Goal: Task Accomplishment & Management: Use online tool/utility

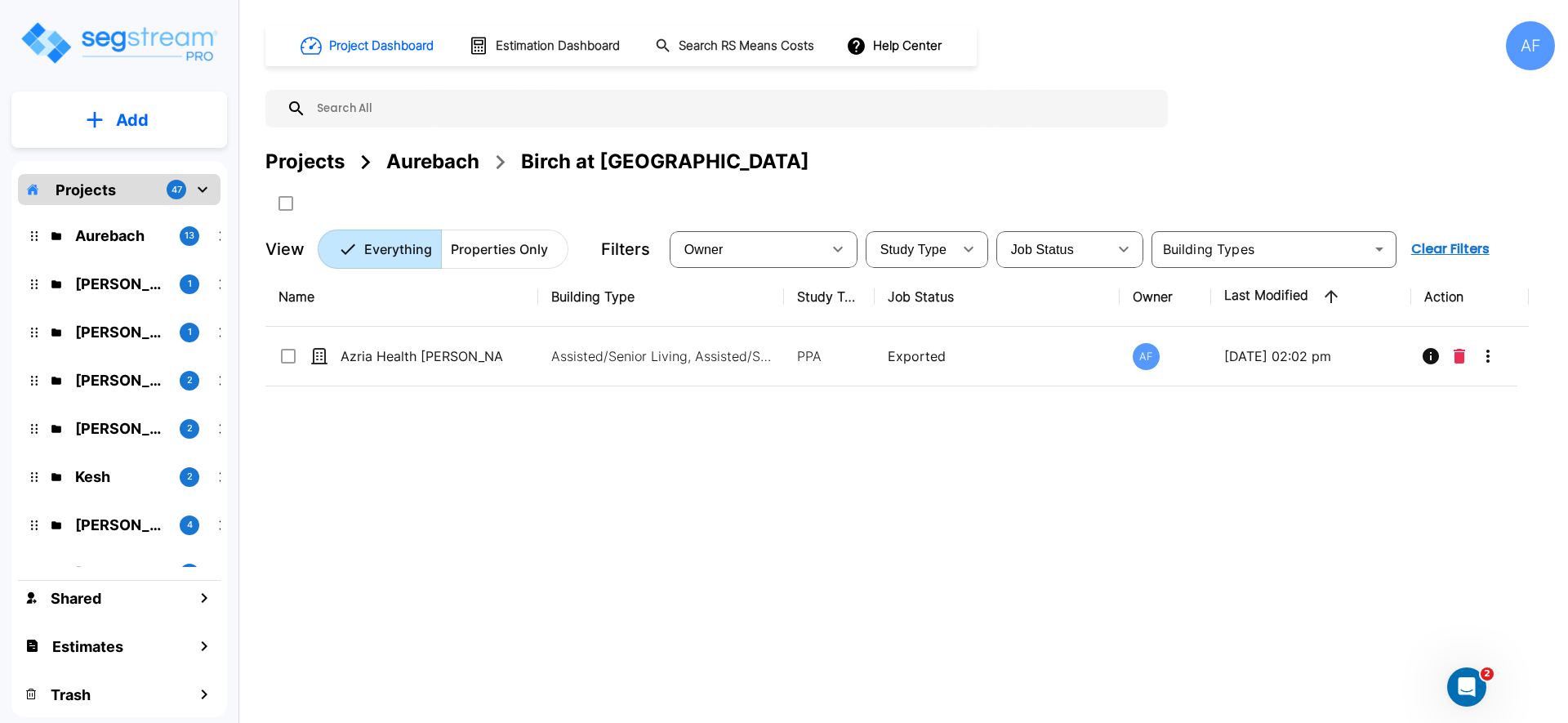
click at [438, 167] on div "Aurebach" at bounding box center [432, 162] width 94 height 29
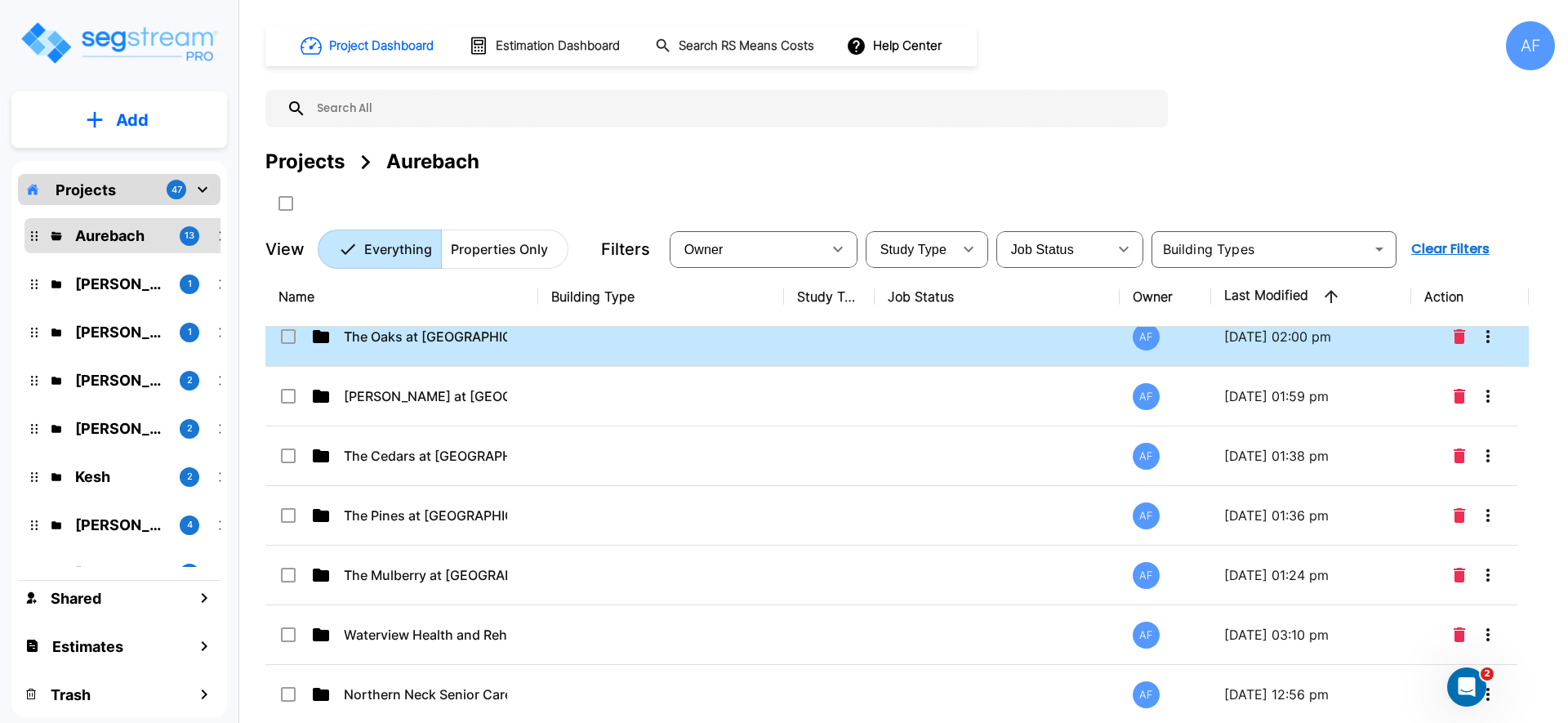
scroll to position [166, 0]
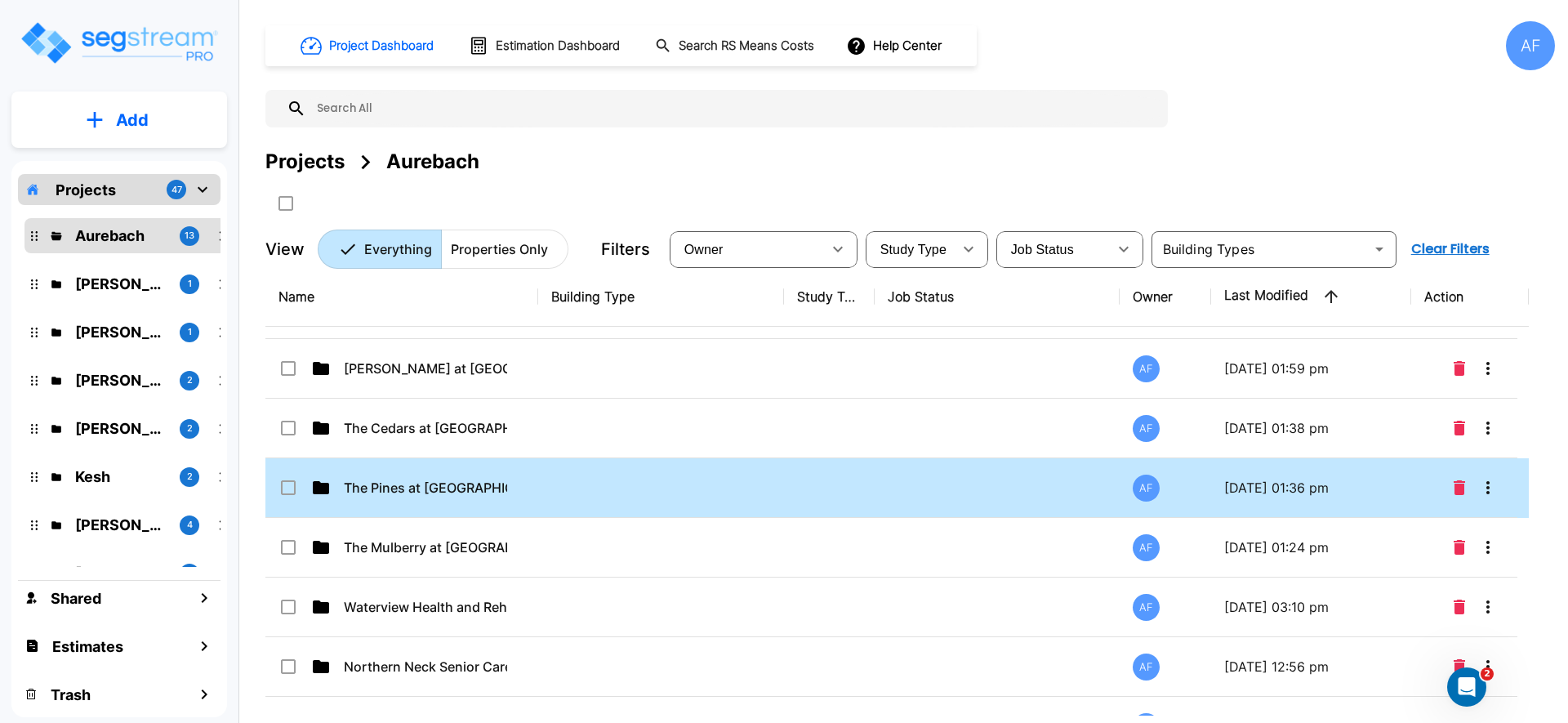
click at [561, 477] on td at bounding box center [661, 489] width 246 height 60
checkbox input "true"
click at [561, 477] on td at bounding box center [661, 489] width 246 height 60
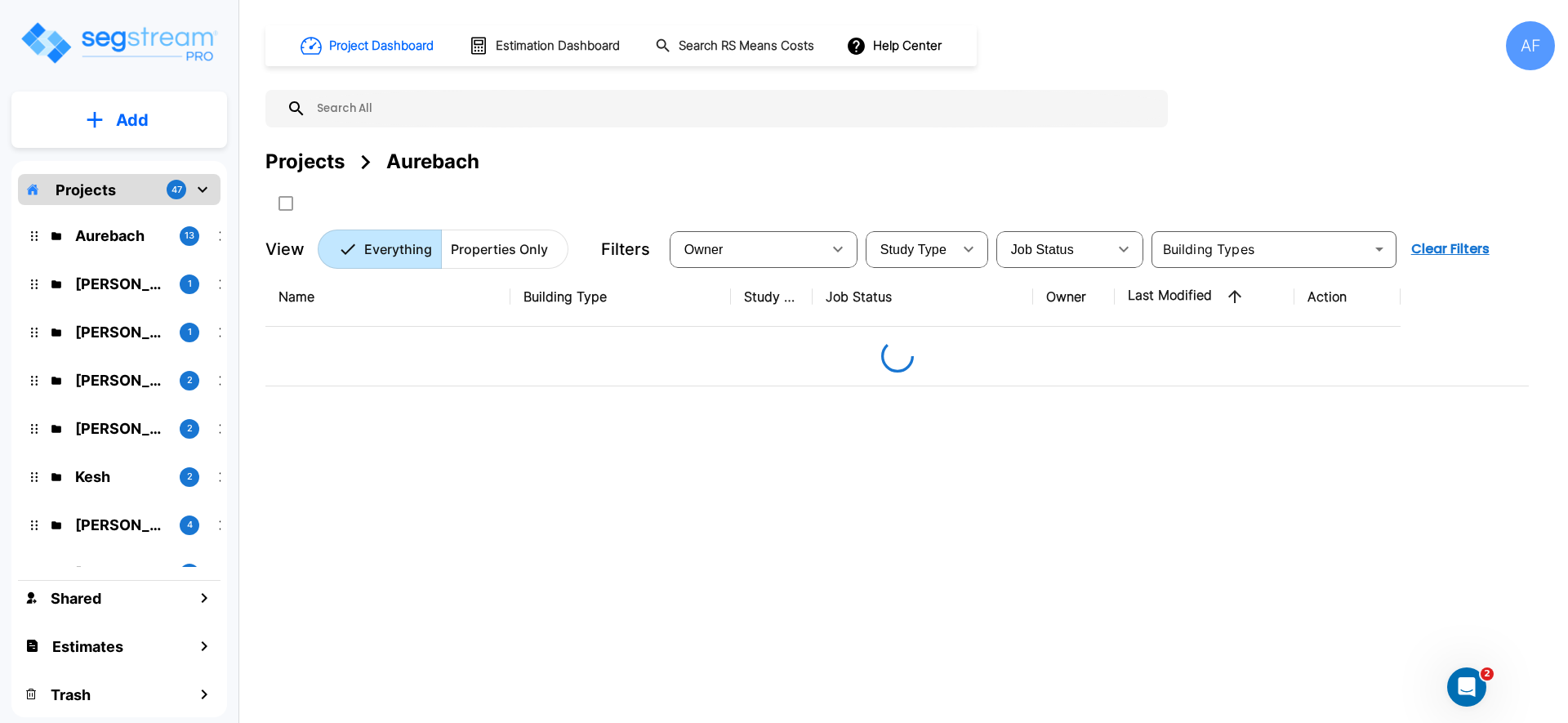
scroll to position [0, 0]
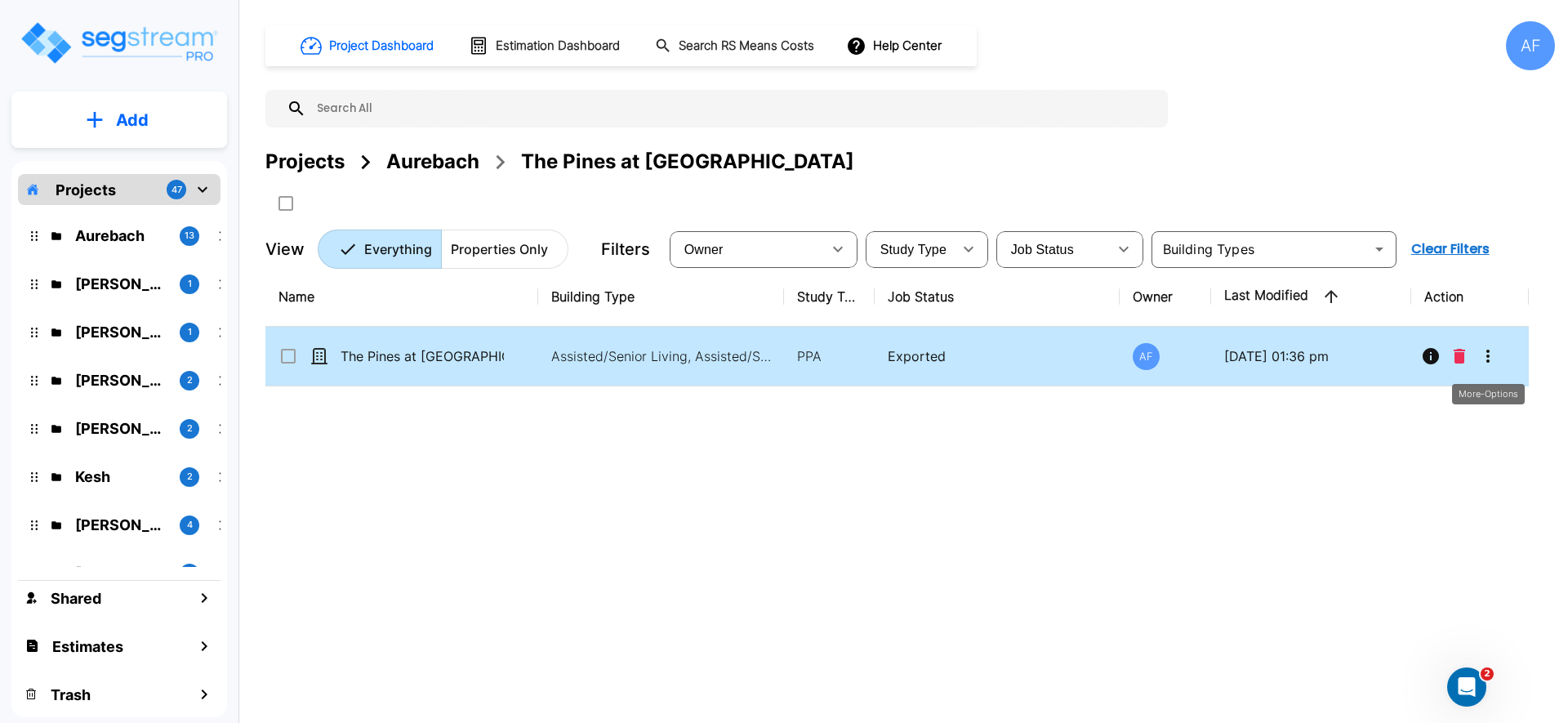
click at [1494, 352] on icon "More-Options" at bounding box center [1488, 356] width 20 height 20
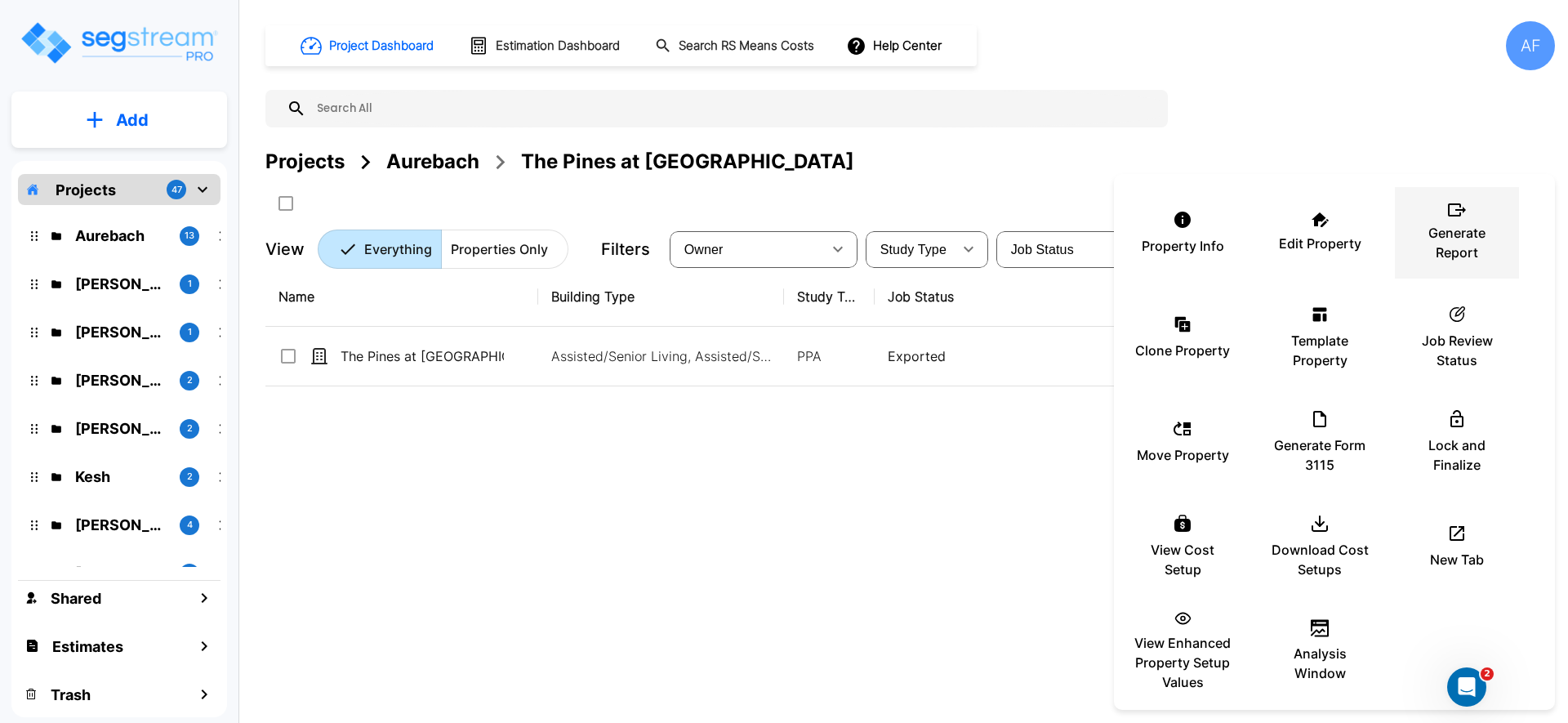
click at [1434, 240] on p "Generate Report" at bounding box center [1457, 243] width 98 height 39
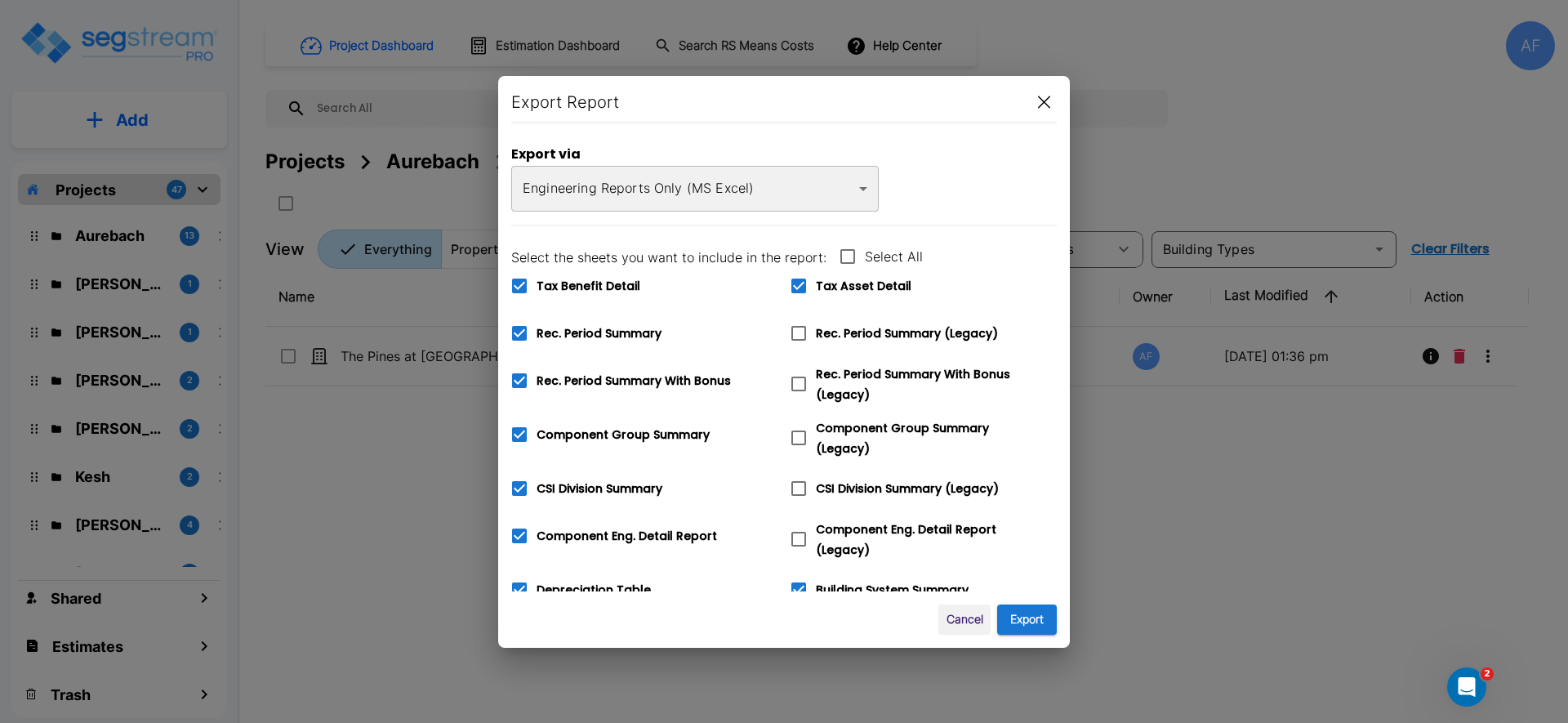
click at [1042, 98] on icon "button" at bounding box center [1043, 102] width 12 height 13
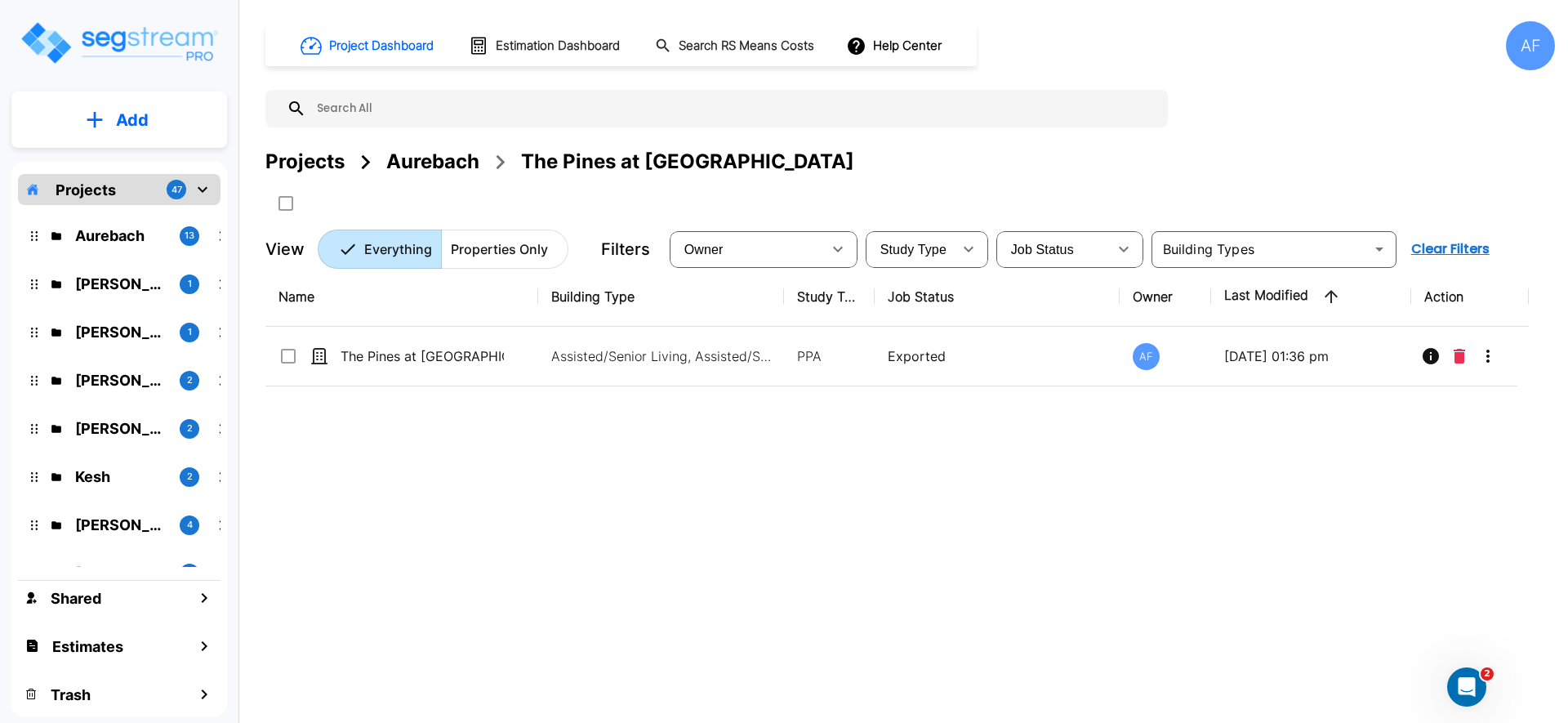
click at [1516, 30] on div "AF" at bounding box center [1531, 45] width 49 height 49
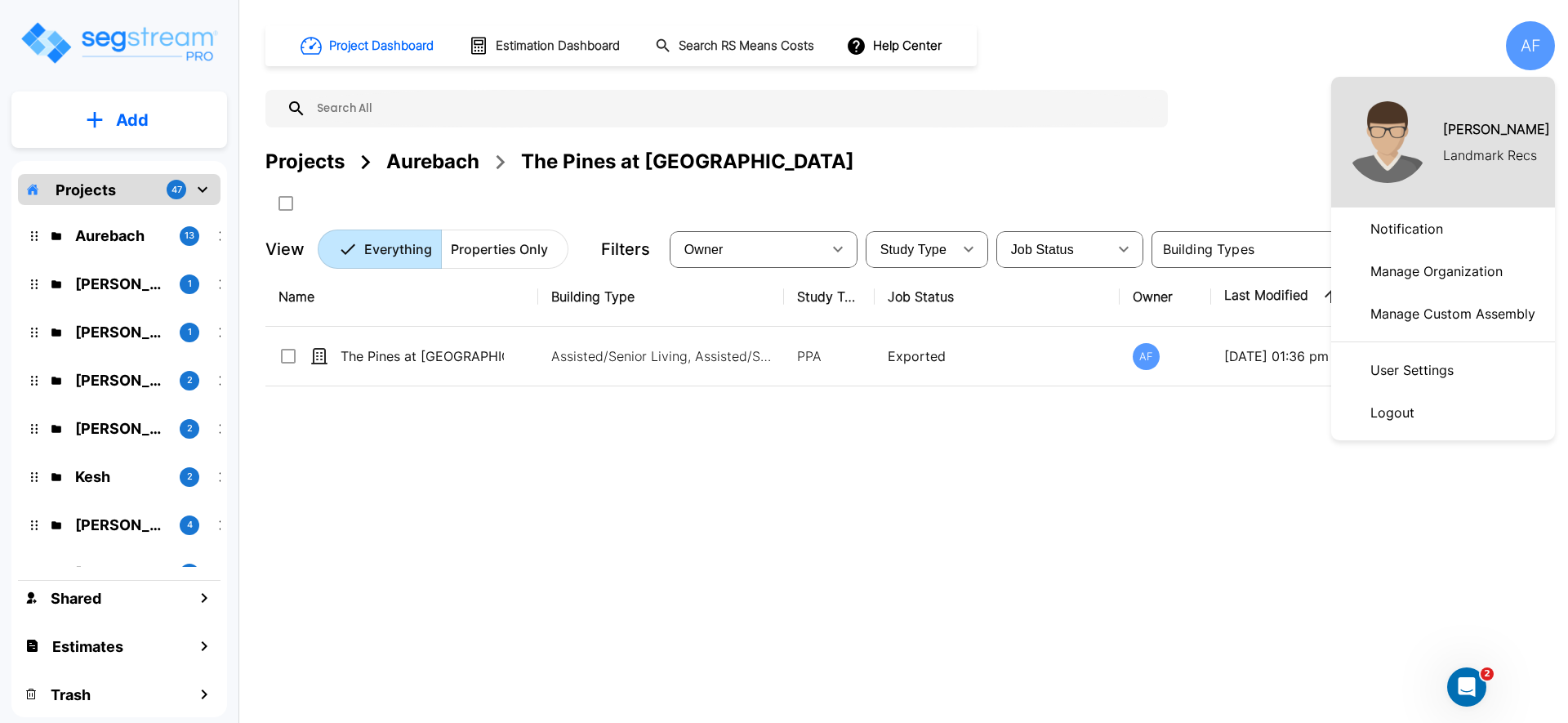
click at [1480, 272] on p "Manage Organization" at bounding box center [1436, 272] width 145 height 33
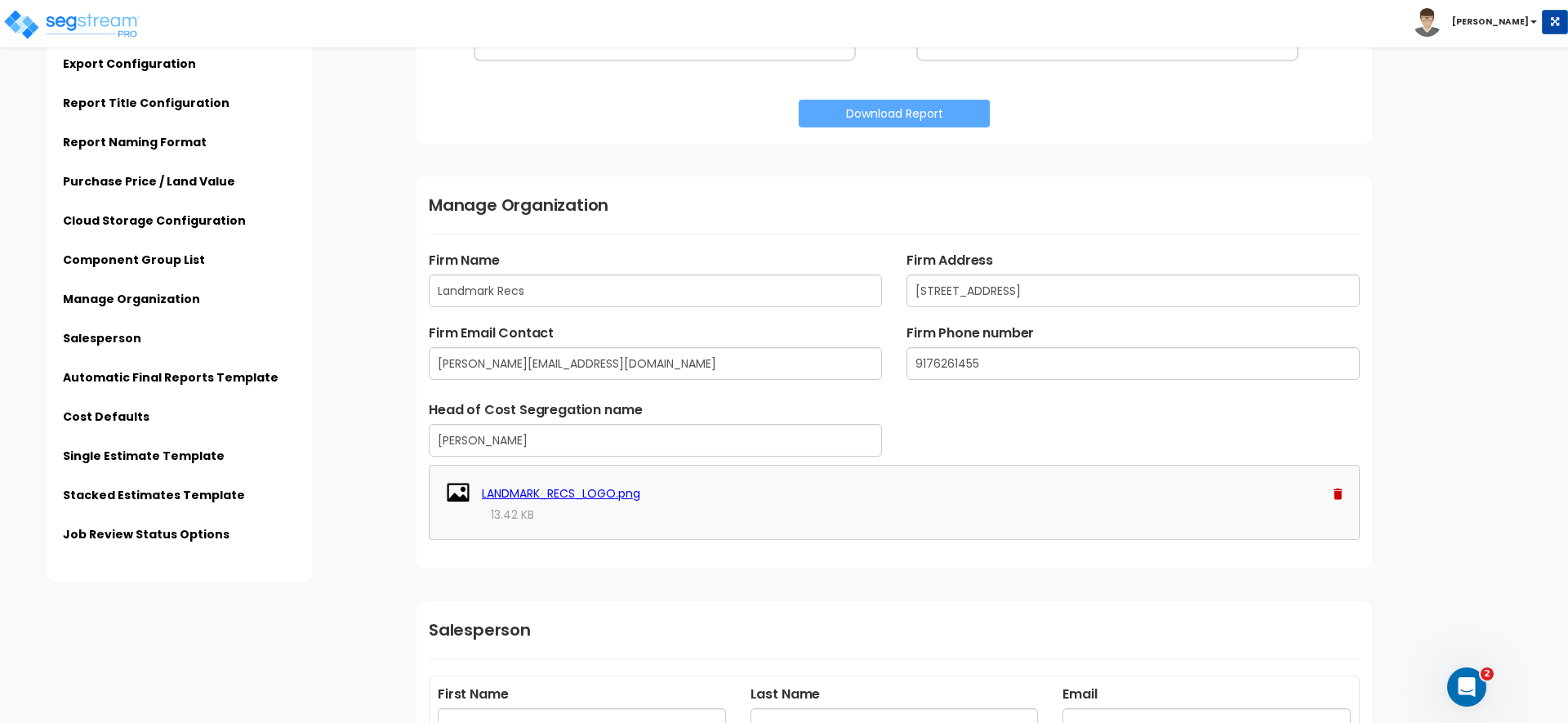
scroll to position [2151, 0]
click at [521, 435] on input "[PERSON_NAME]" at bounding box center [655, 438] width 453 height 33
type input "S"
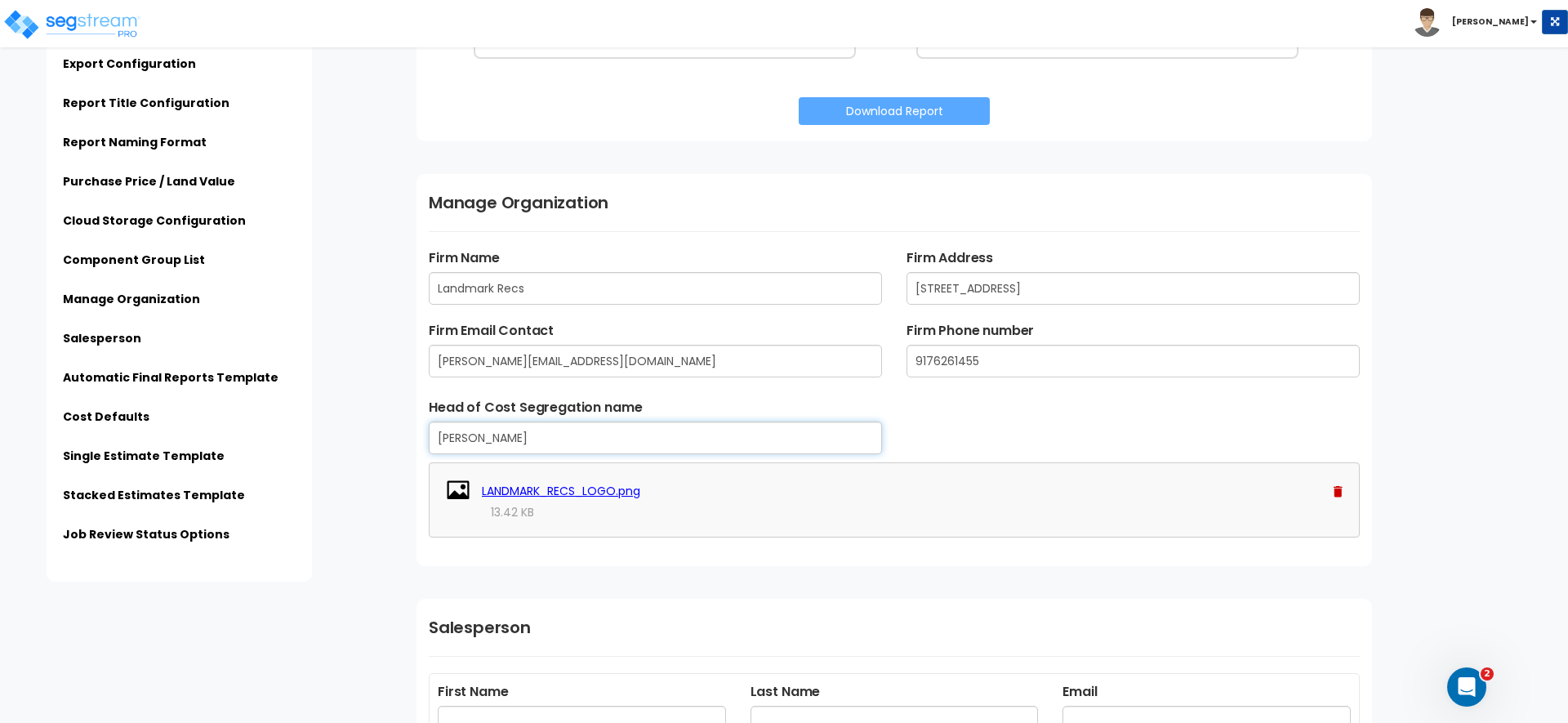
type input "Steven Kaufman"
click at [405, 382] on div "Subscription Information Organization Name: Landmark Recs Subscription Start Da…" at bounding box center [986, 242] width 1164 height 4642
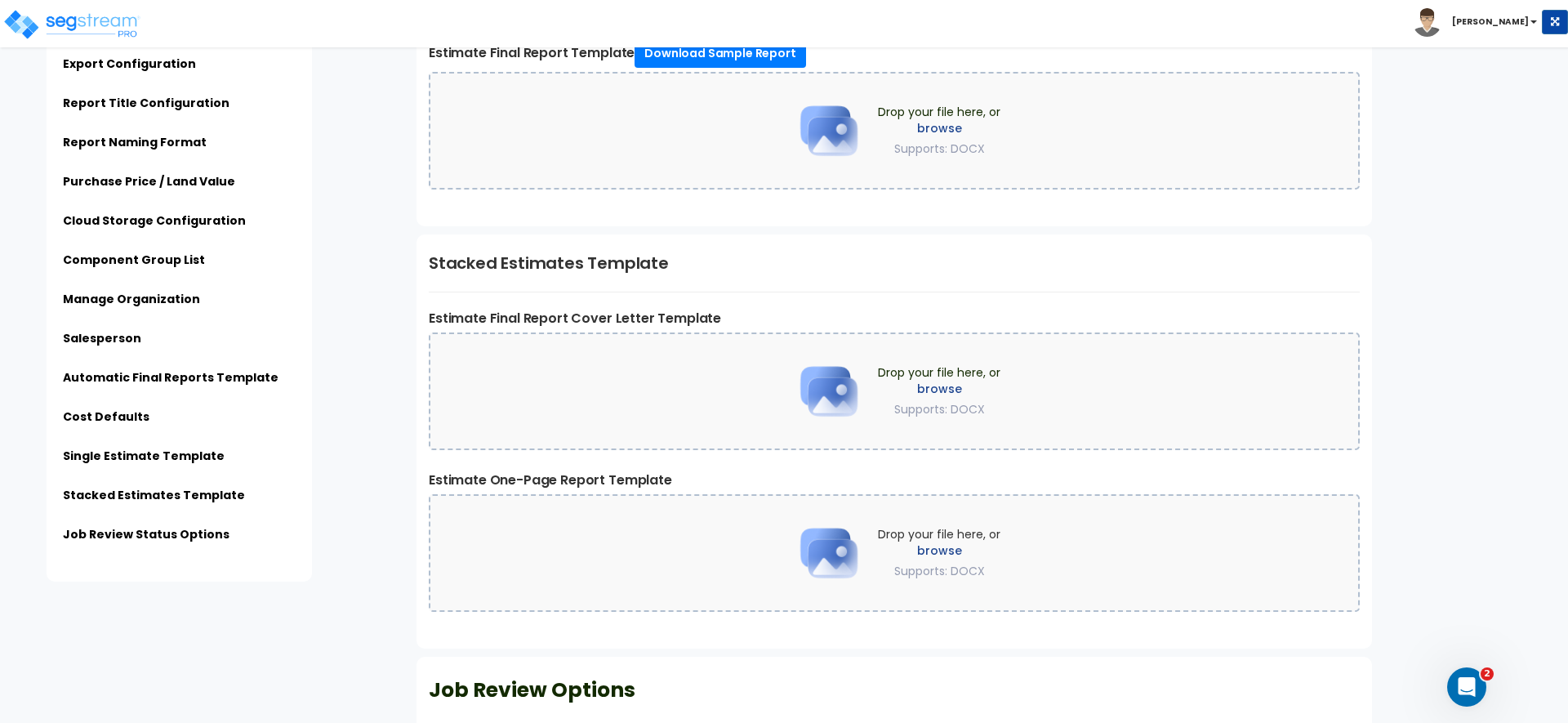
scroll to position [3992, 0]
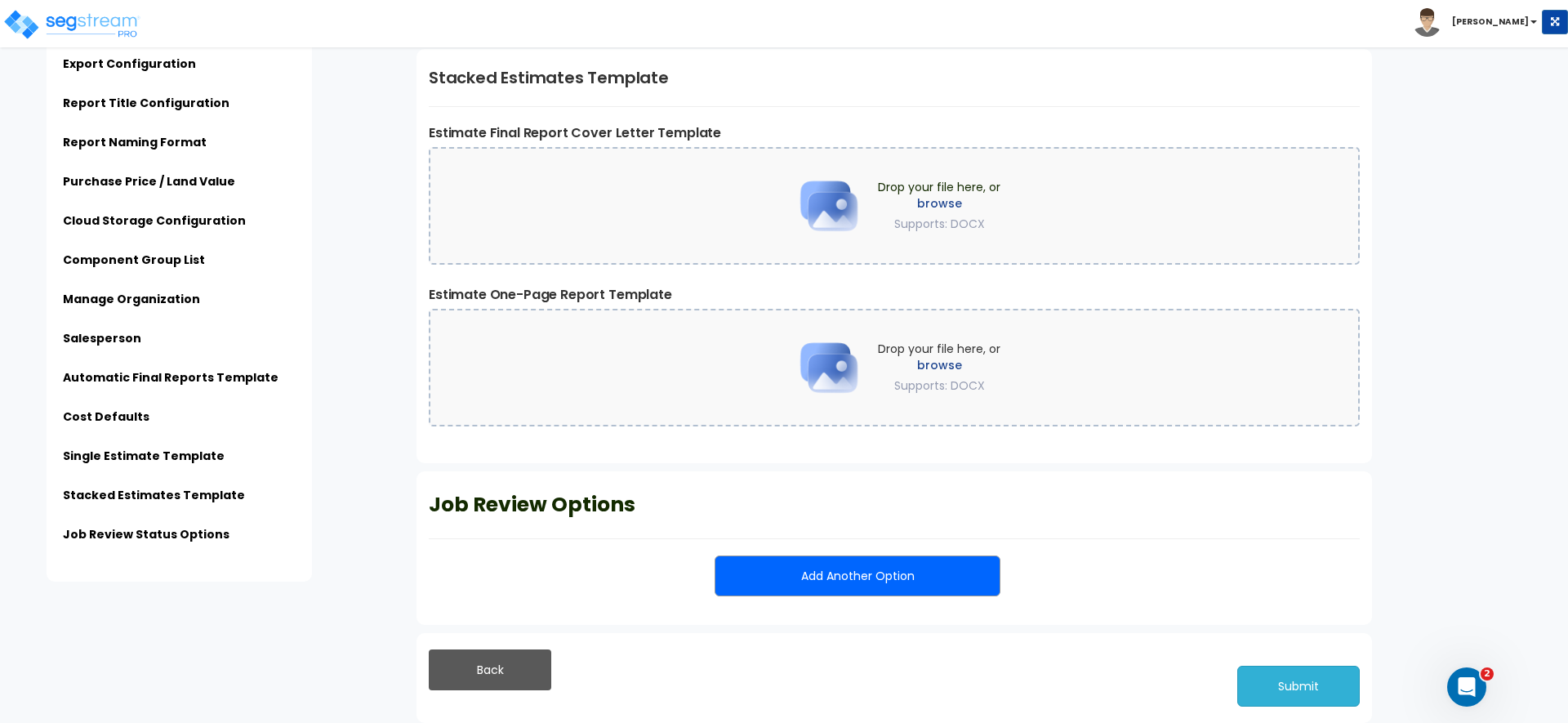
click at [1263, 685] on button "Submit" at bounding box center [1298, 686] width 123 height 41
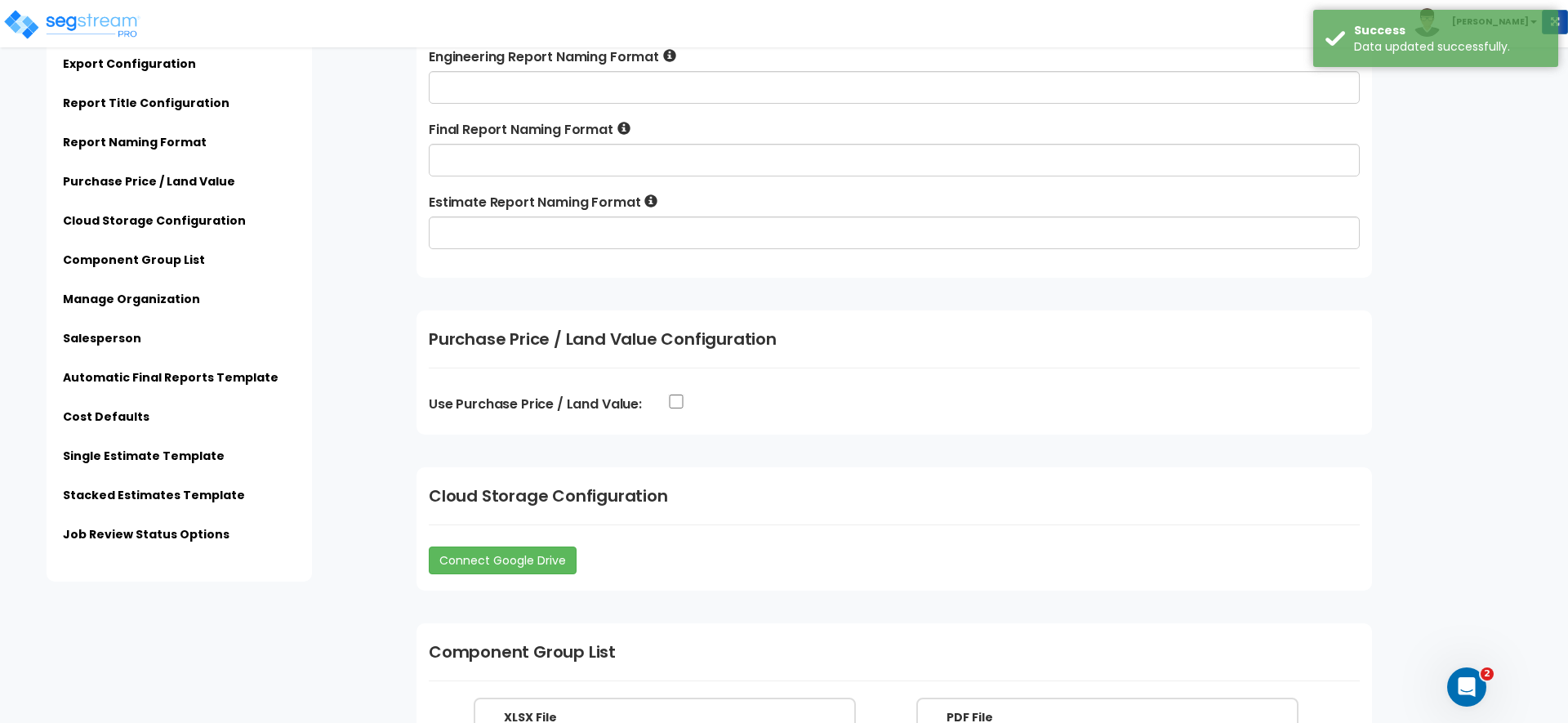
scroll to position [1321, 0]
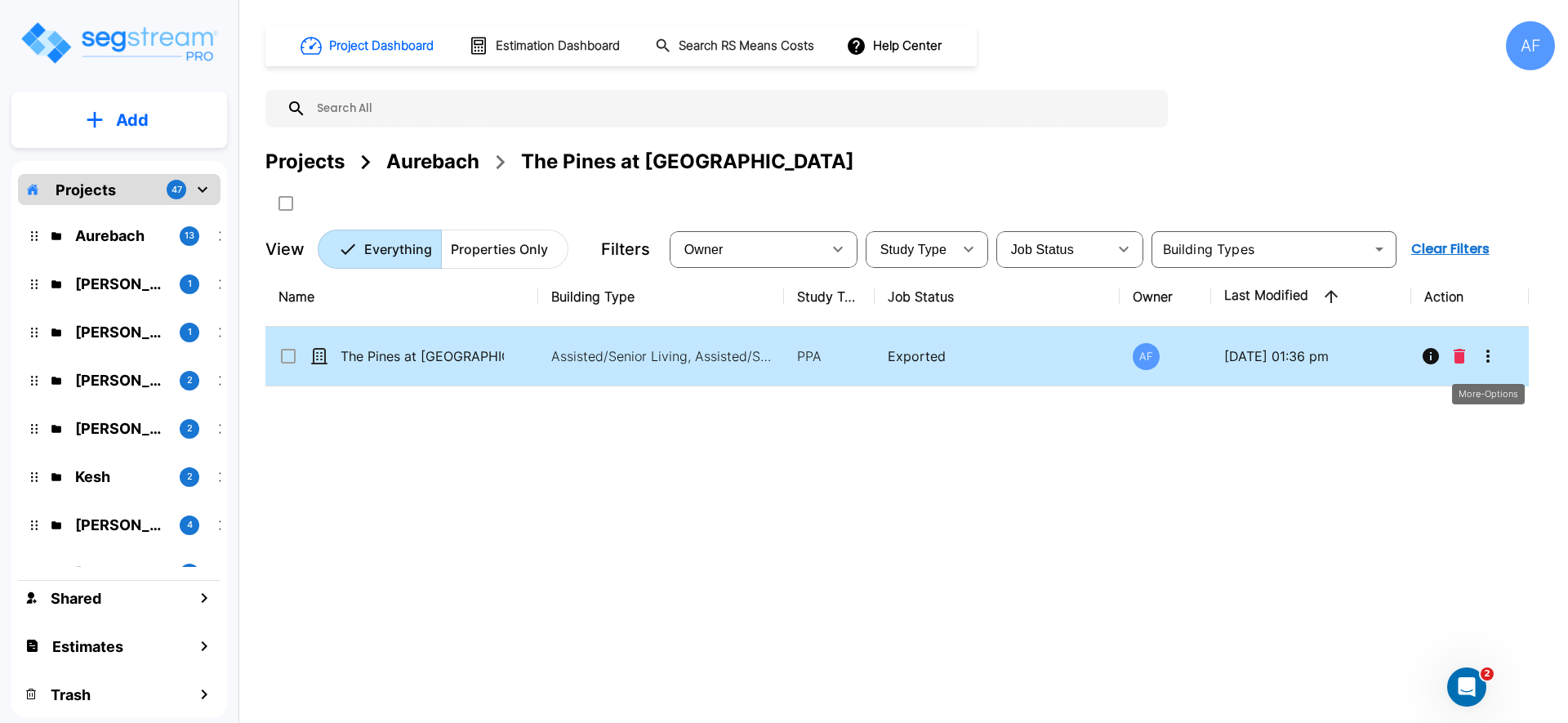
click at [1489, 352] on icon "More-Options" at bounding box center [1488, 356] width 20 height 20
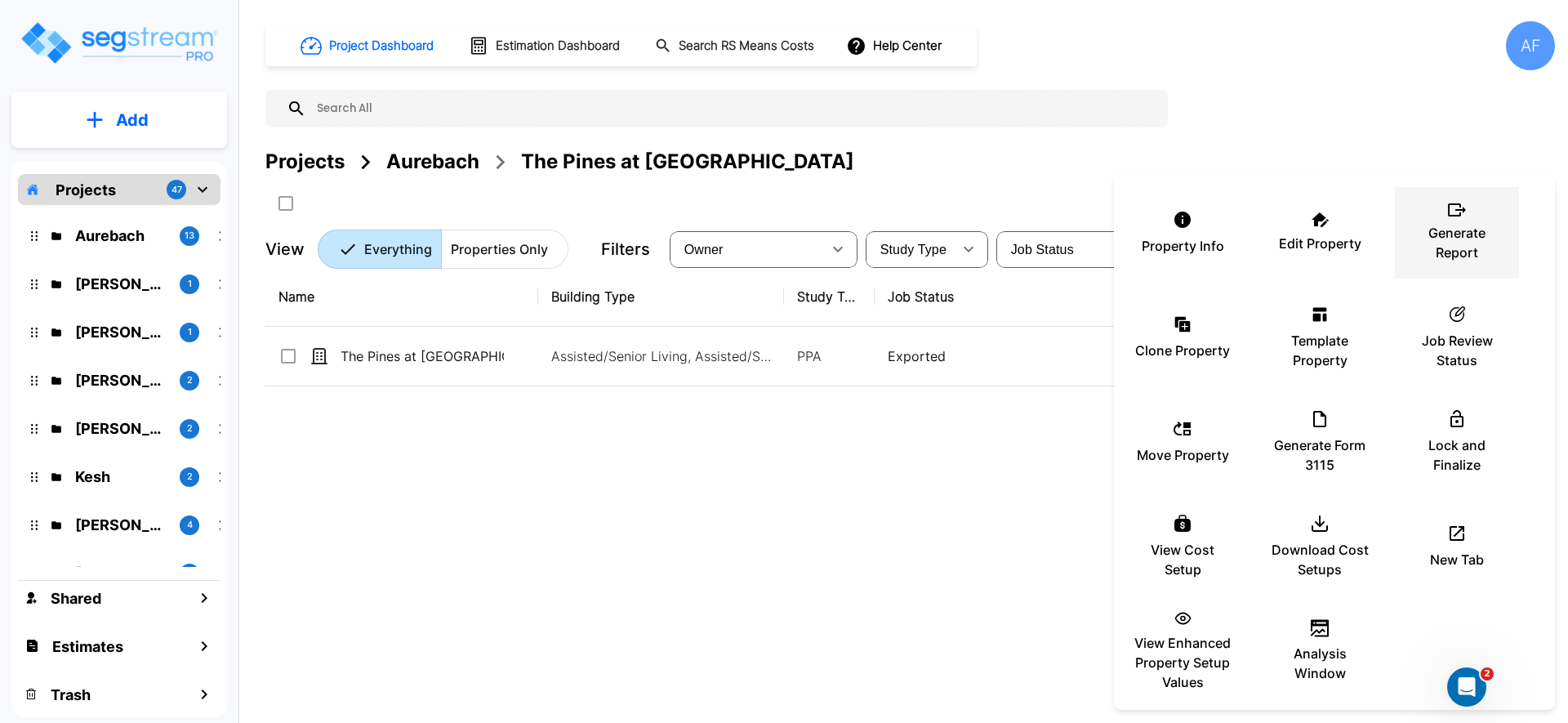
click at [1419, 223] on p "Generate Report" at bounding box center [1457, 243] width 98 height 39
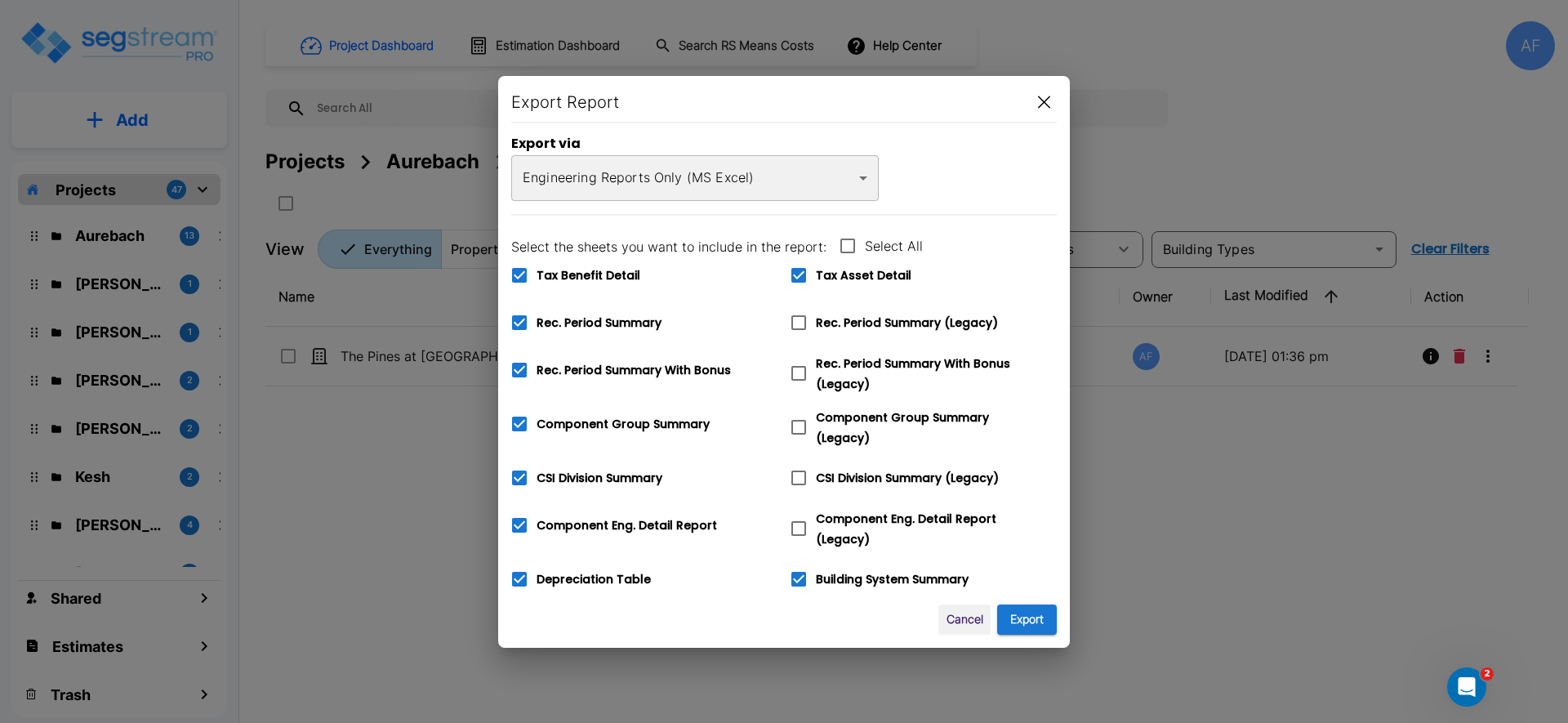
click at [528, 276] on icon at bounding box center [519, 275] width 20 height 20
click at [518, 272] on input "Tax Benefit Detail" at bounding box center [510, 264] width 16 height 14
checkbox input "false"
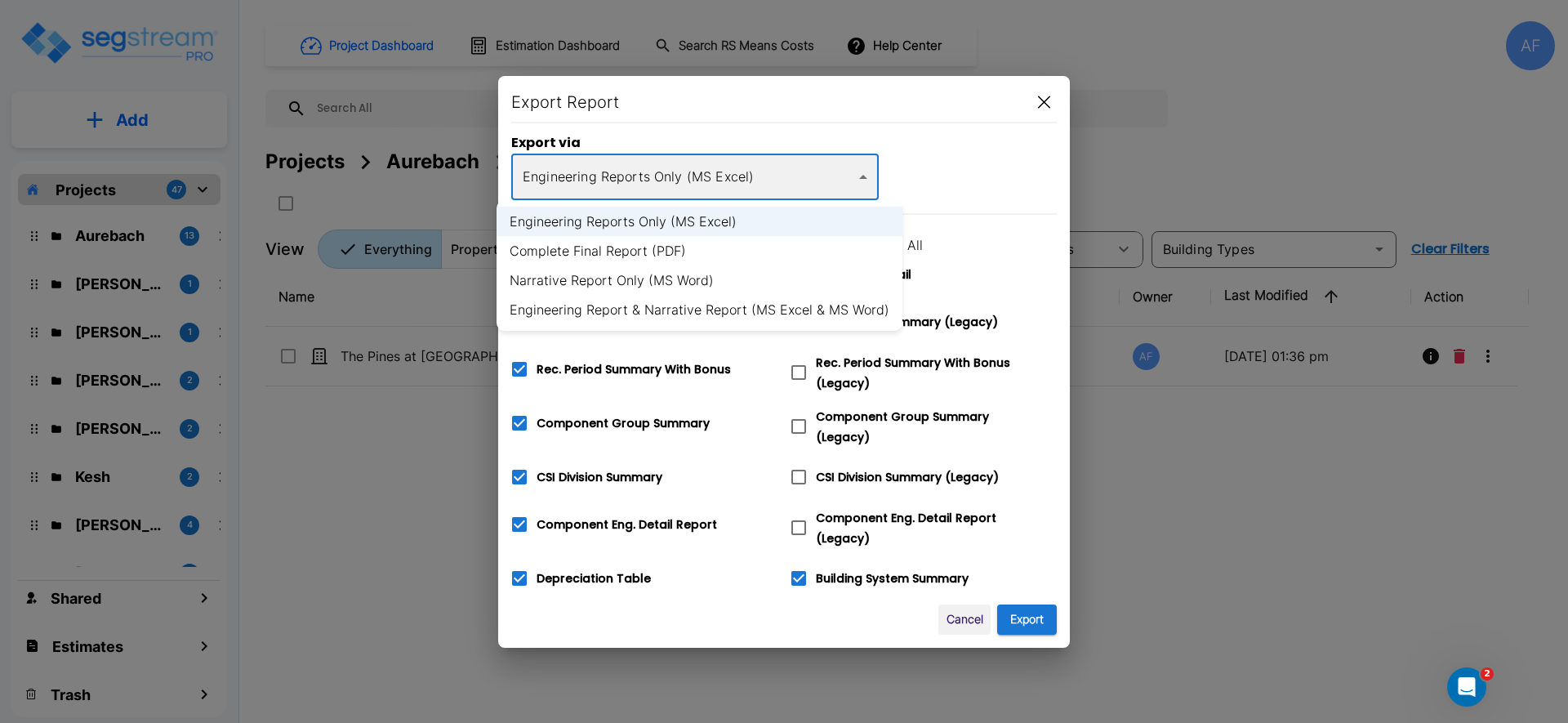
click at [754, 174] on body "× Your report is being generated. Be patient! × We're working on your Modificat…" at bounding box center [784, 362] width 1568 height 723
click at [723, 242] on li "Complete Final Report (PDF)" at bounding box center [699, 251] width 406 height 29
type input "pdf"
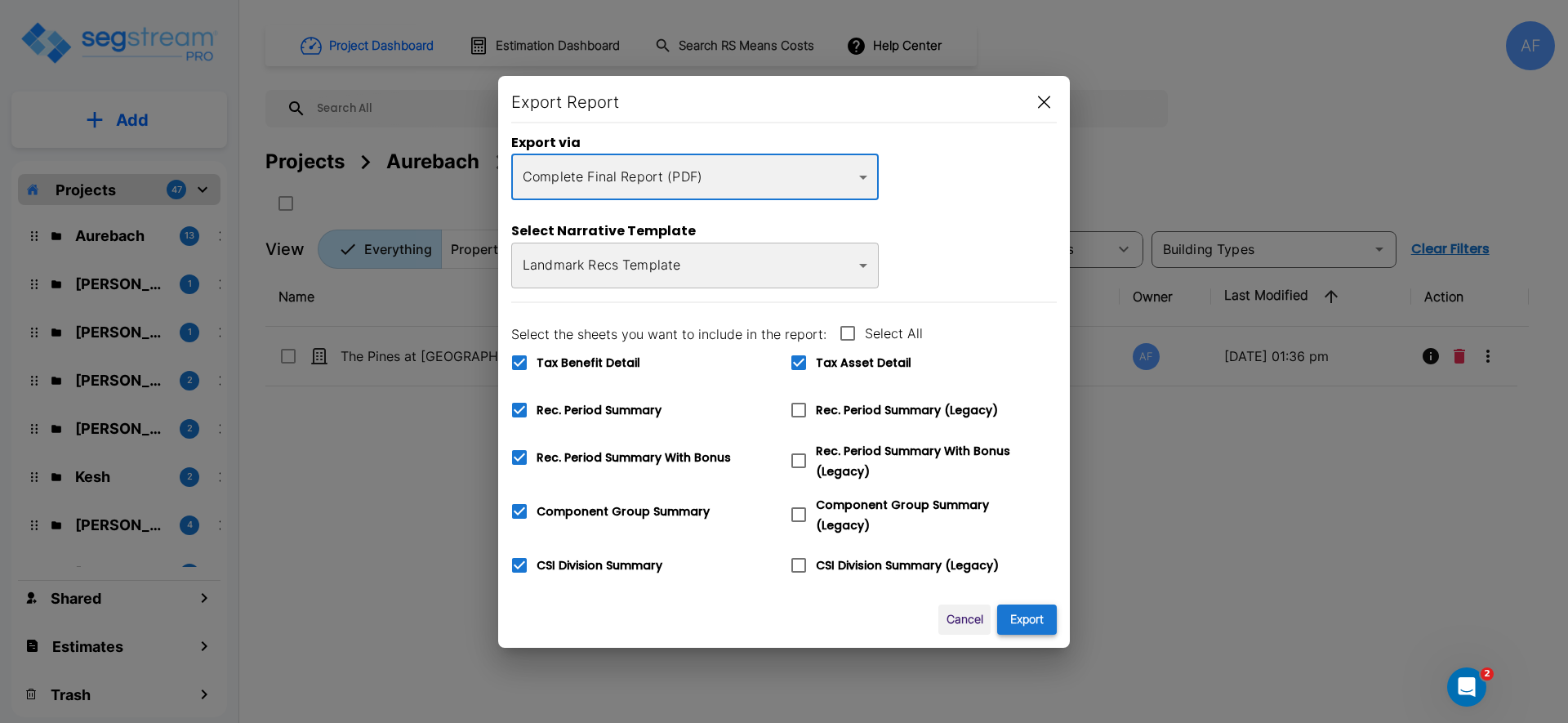
click at [1025, 616] on button "Export" at bounding box center [1027, 619] width 60 height 30
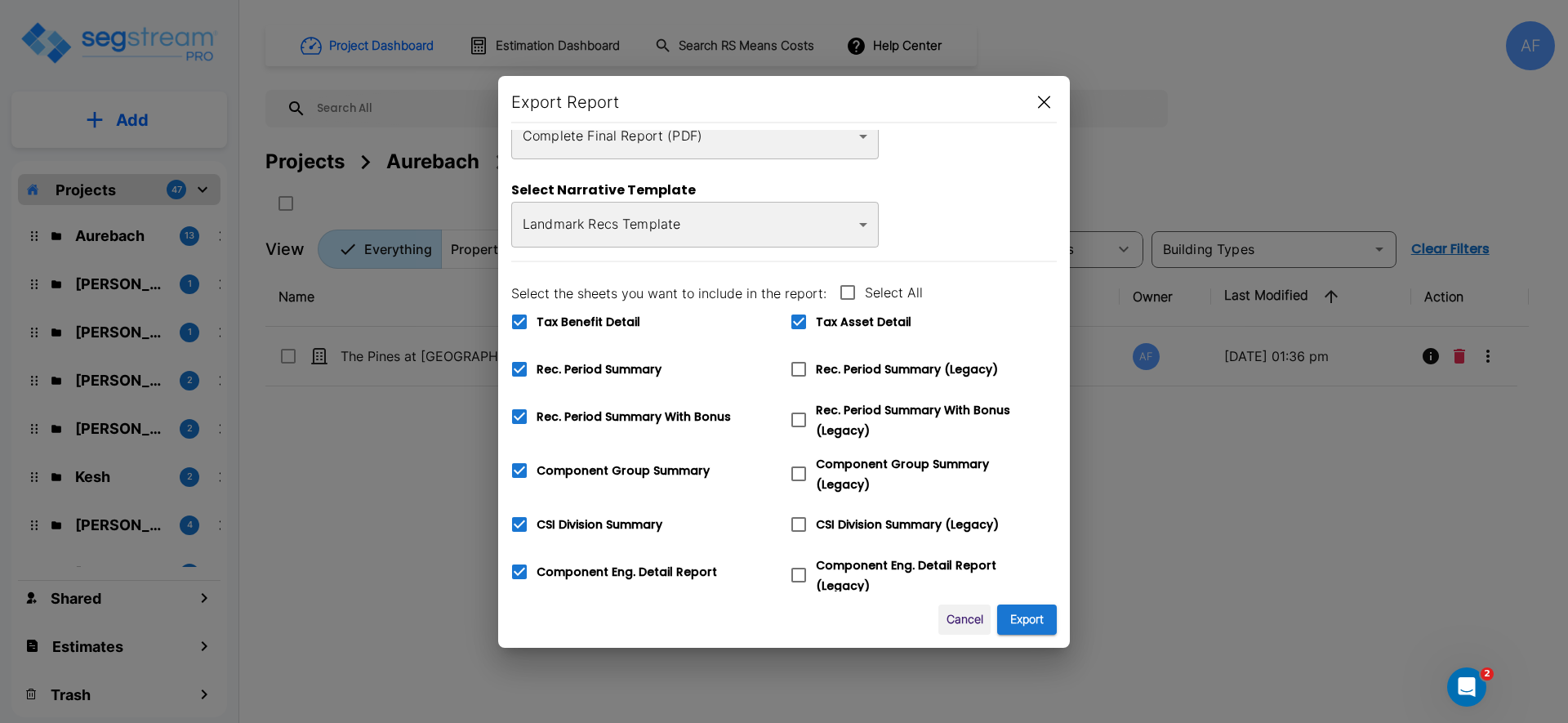
scroll to position [0, 0]
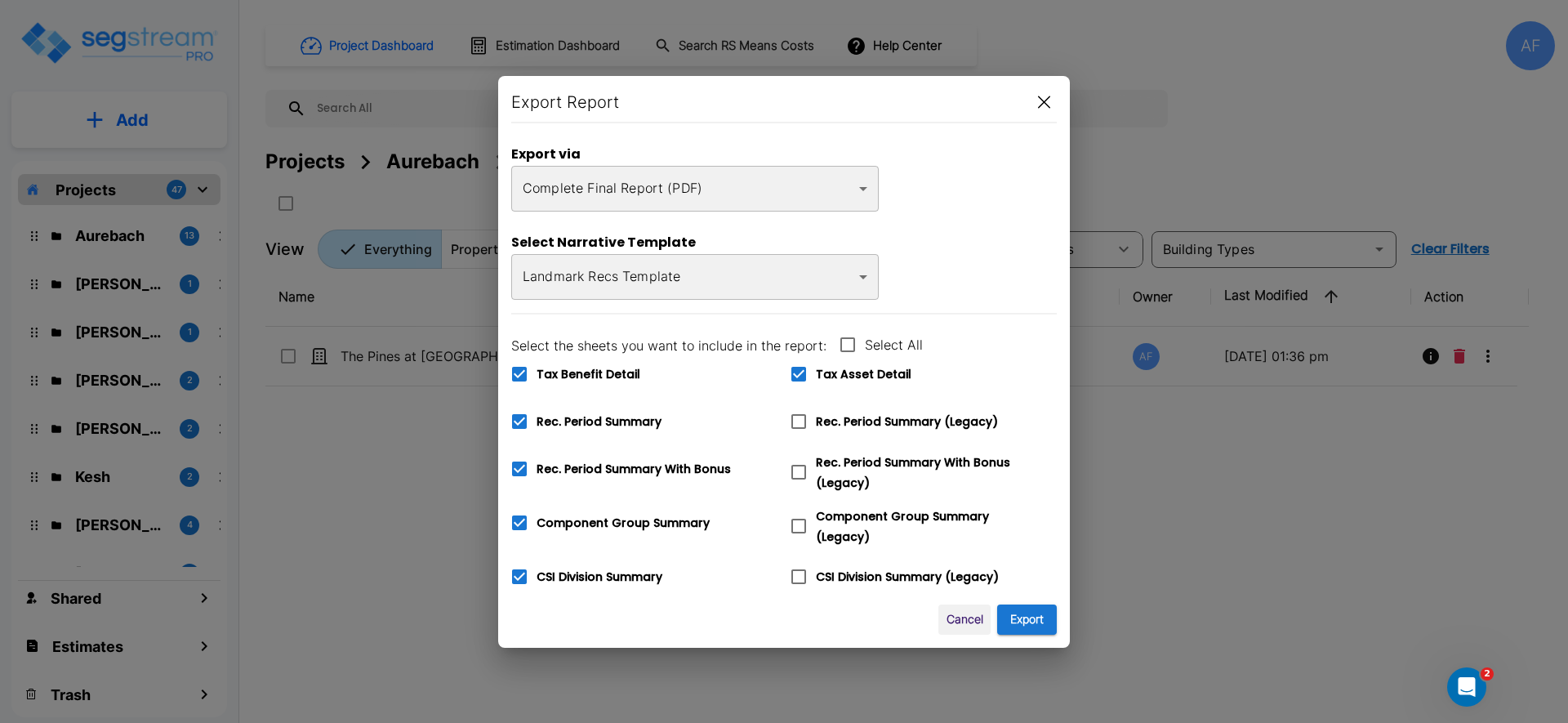
click at [528, 371] on icon at bounding box center [519, 374] width 20 height 20
click at [518, 371] on input "Tax Benefit Detail" at bounding box center [510, 363] width 16 height 14
checkbox input "false"
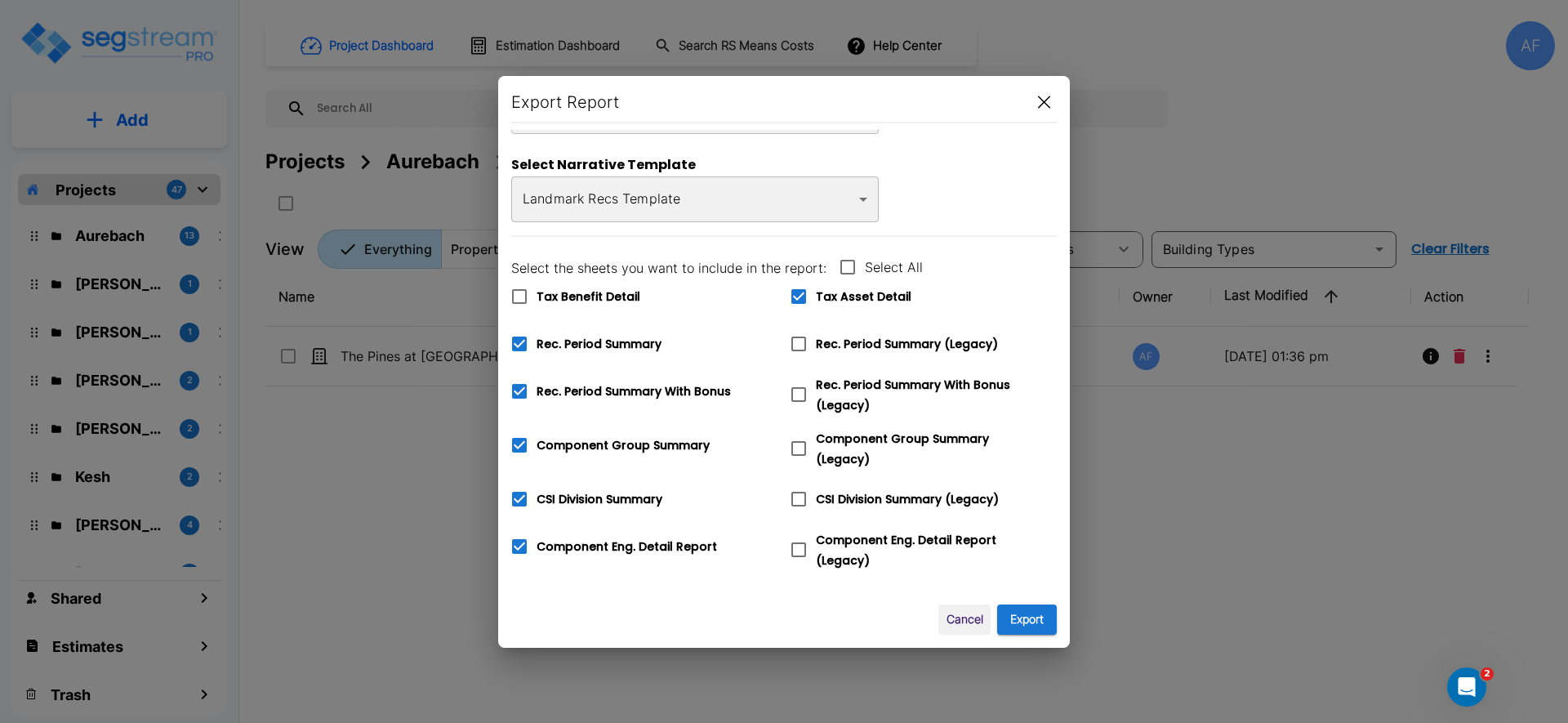
scroll to position [129, 0]
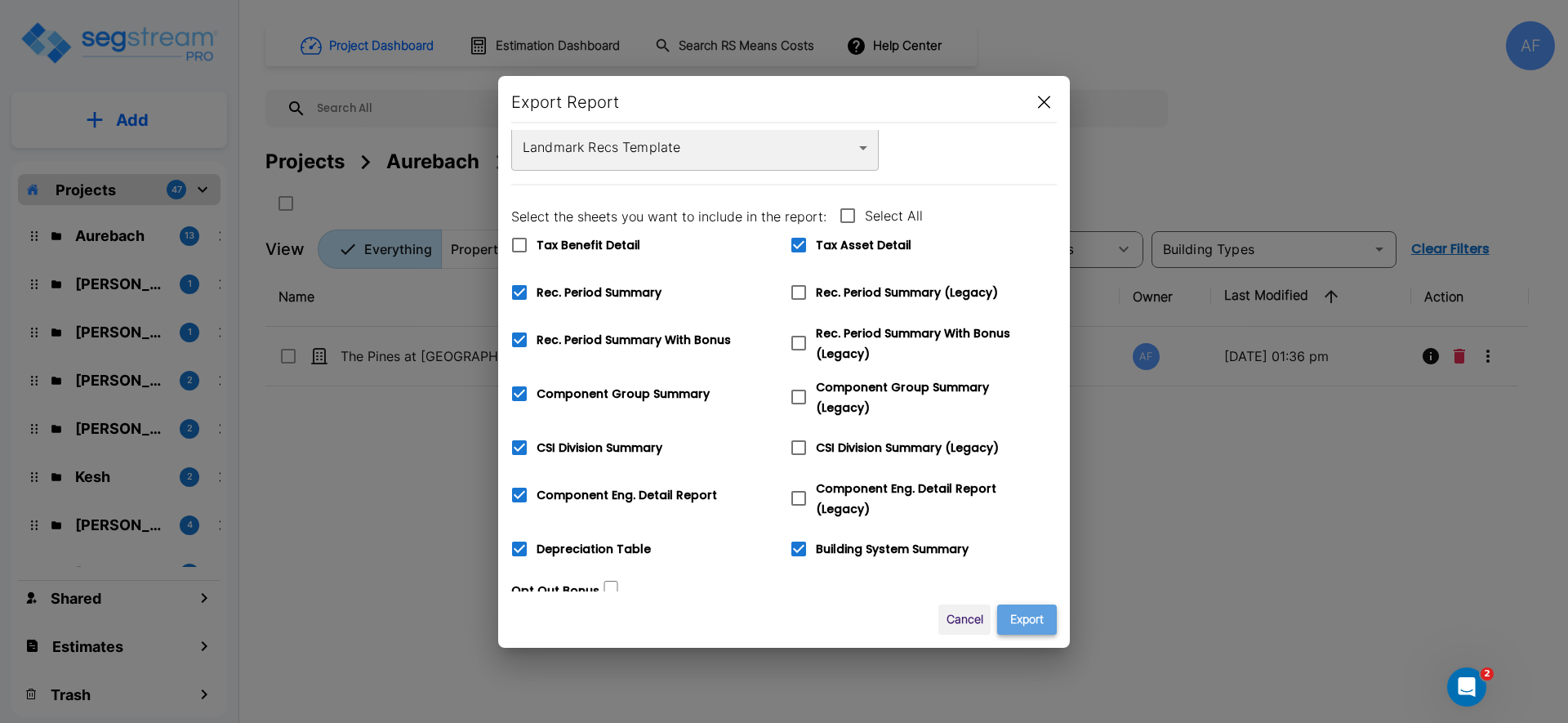
click at [1017, 611] on button "Export" at bounding box center [1027, 619] width 60 height 30
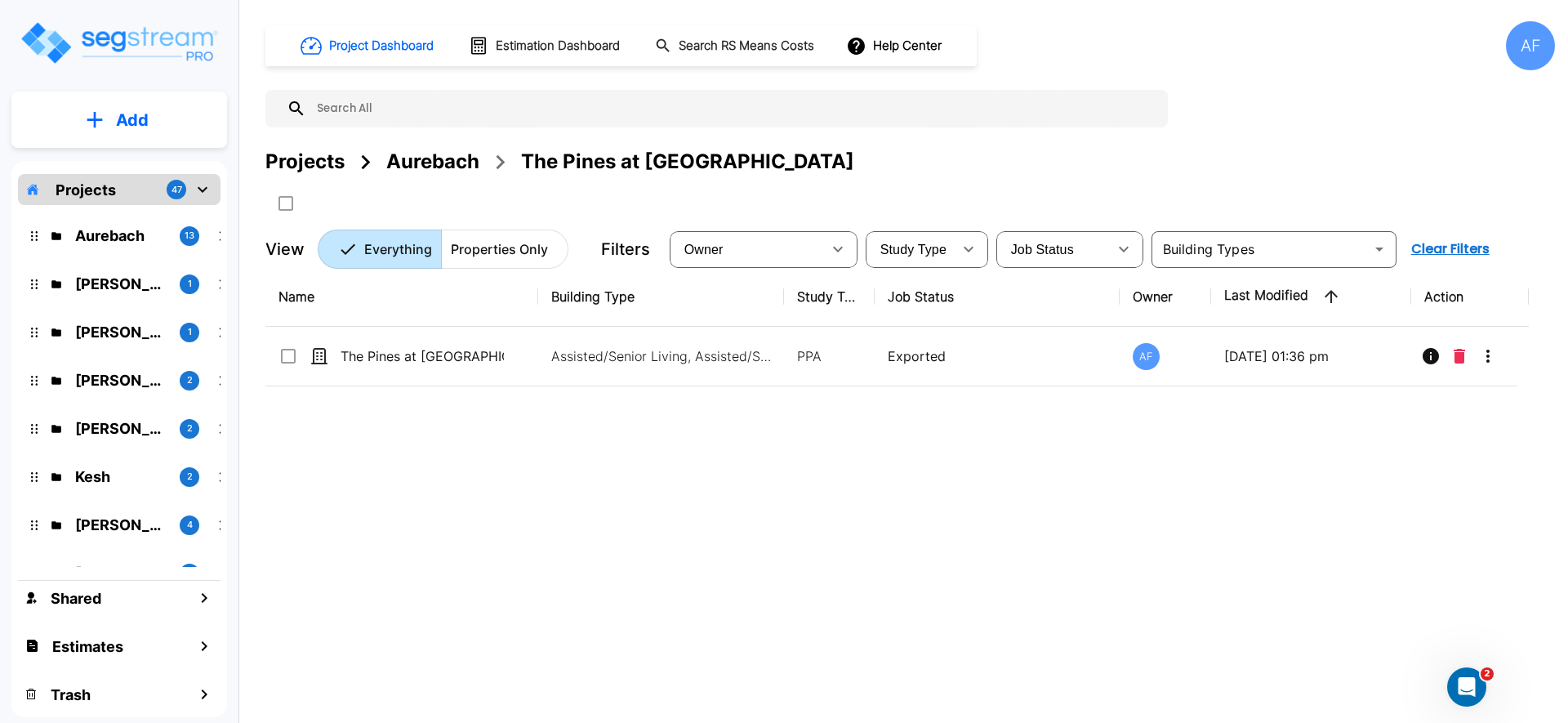
click at [442, 158] on div "Aurebach" at bounding box center [432, 162] width 94 height 29
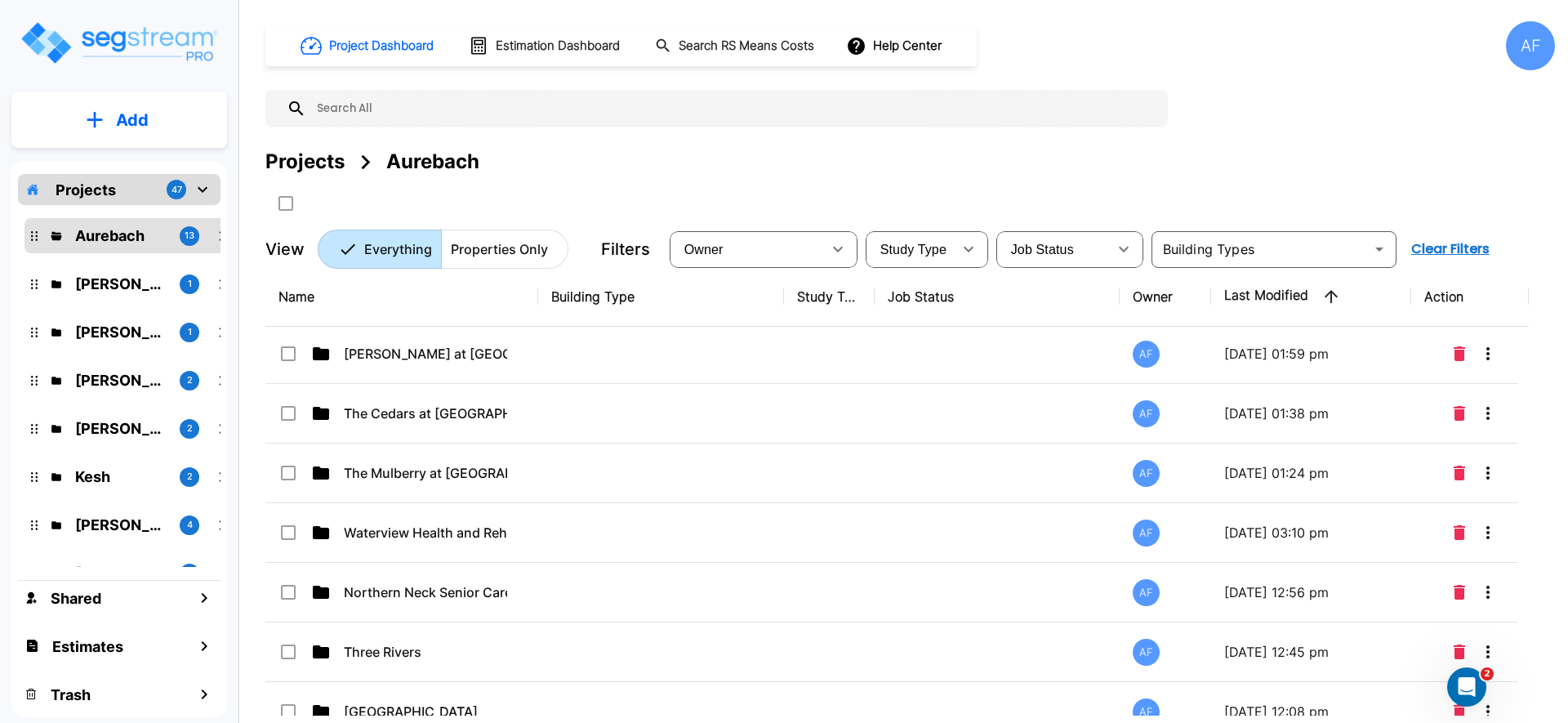
scroll to position [239, 0]
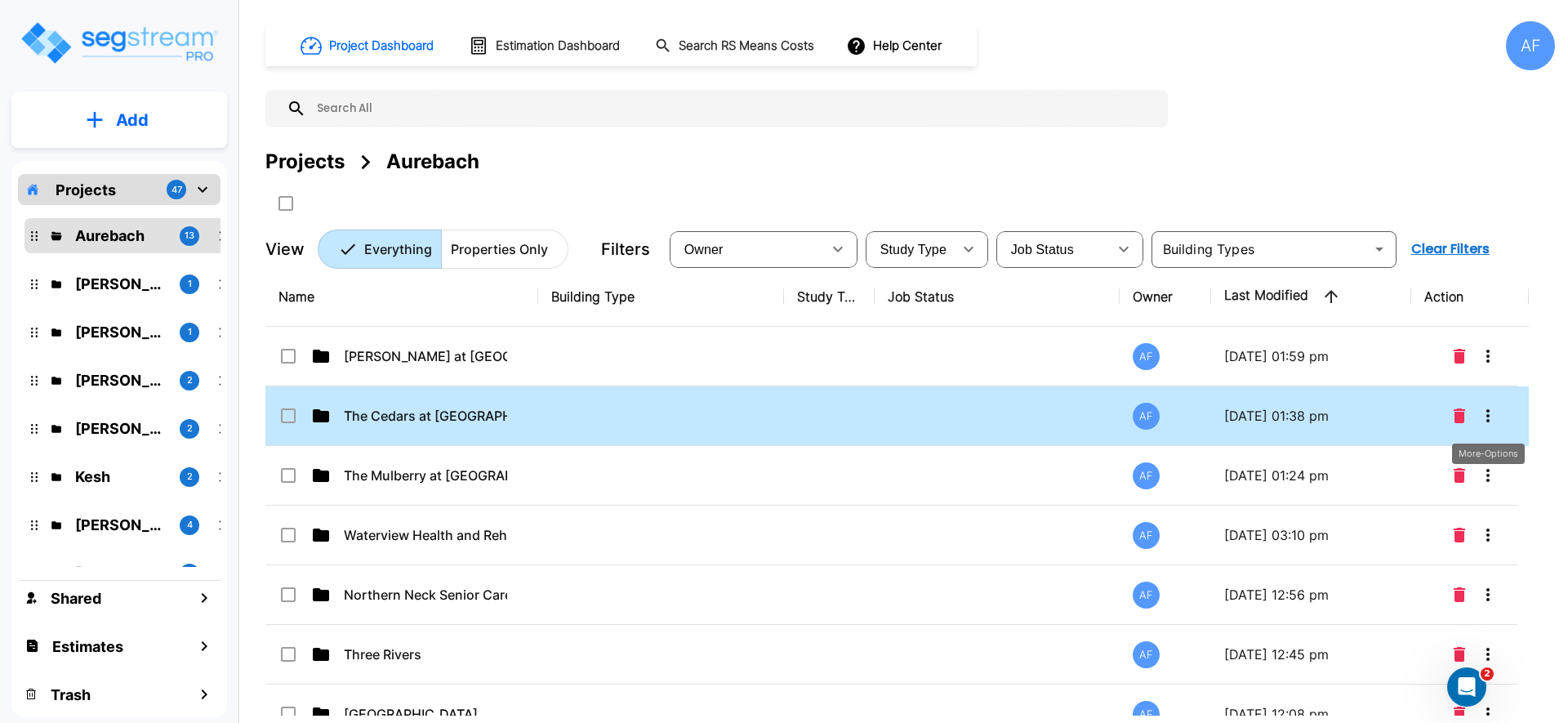
click at [1486, 418] on icon "More-Options" at bounding box center [1488, 416] width 20 height 20
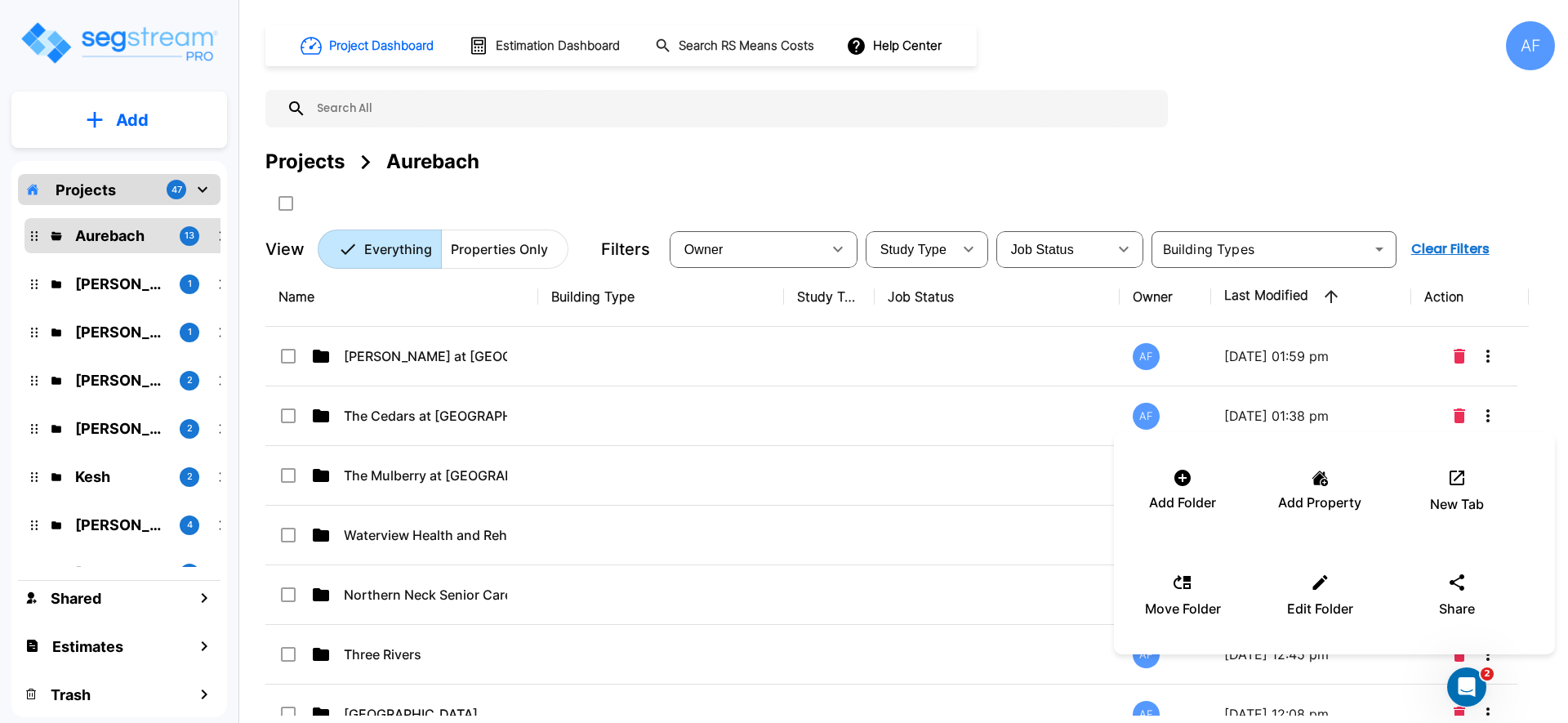
click at [730, 443] on div at bounding box center [784, 362] width 1568 height 723
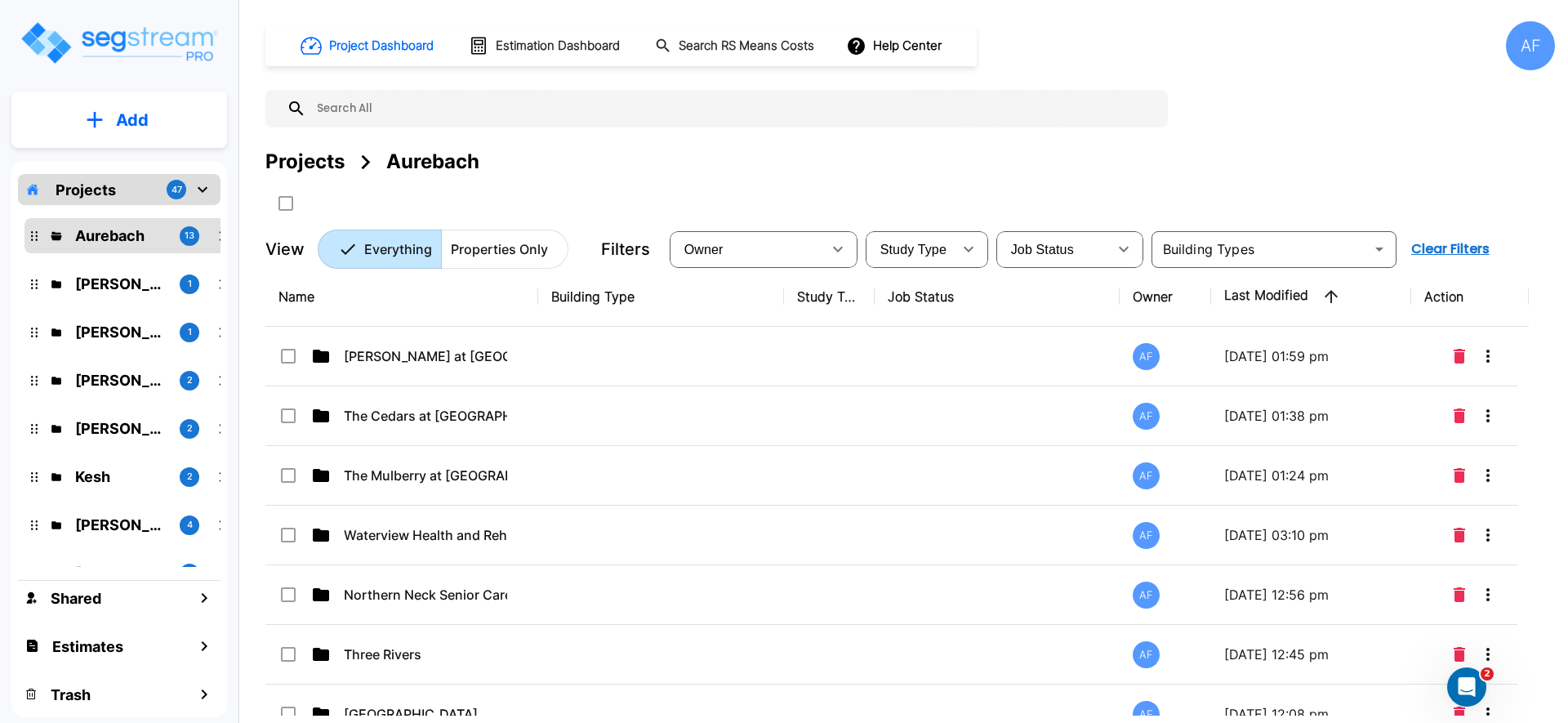
click at [658, 402] on td at bounding box center [661, 416] width 246 height 60
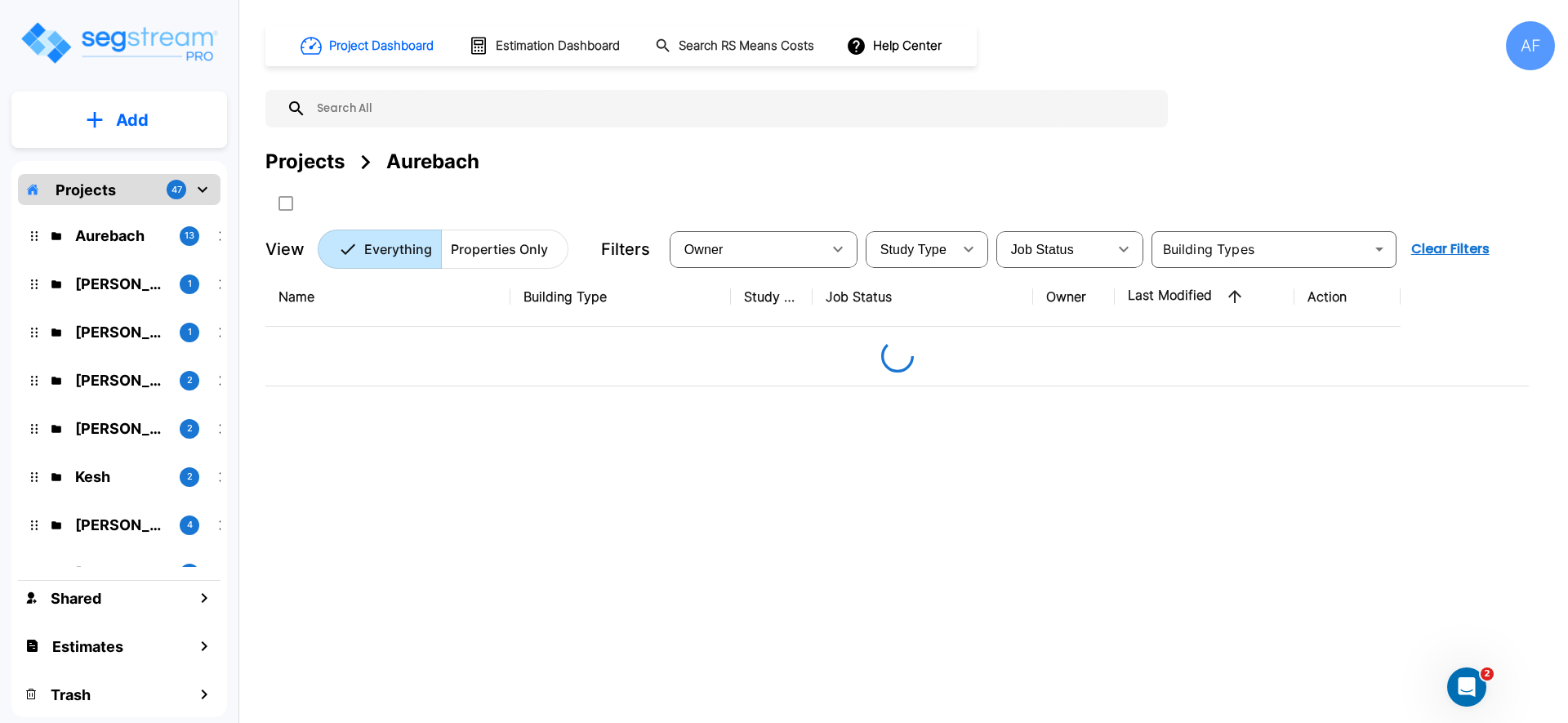
scroll to position [0, 0]
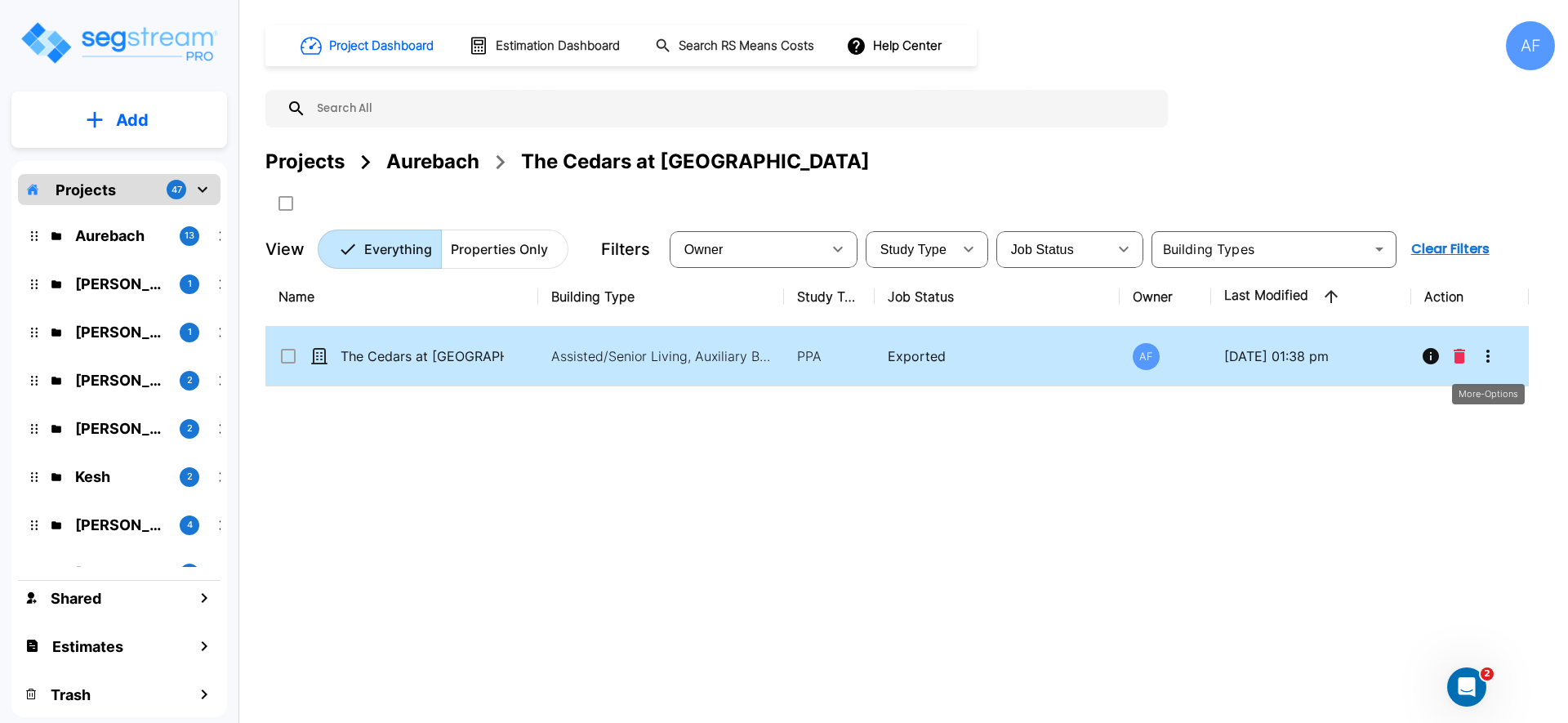
click at [1484, 359] on icon "More-Options" at bounding box center [1488, 356] width 20 height 20
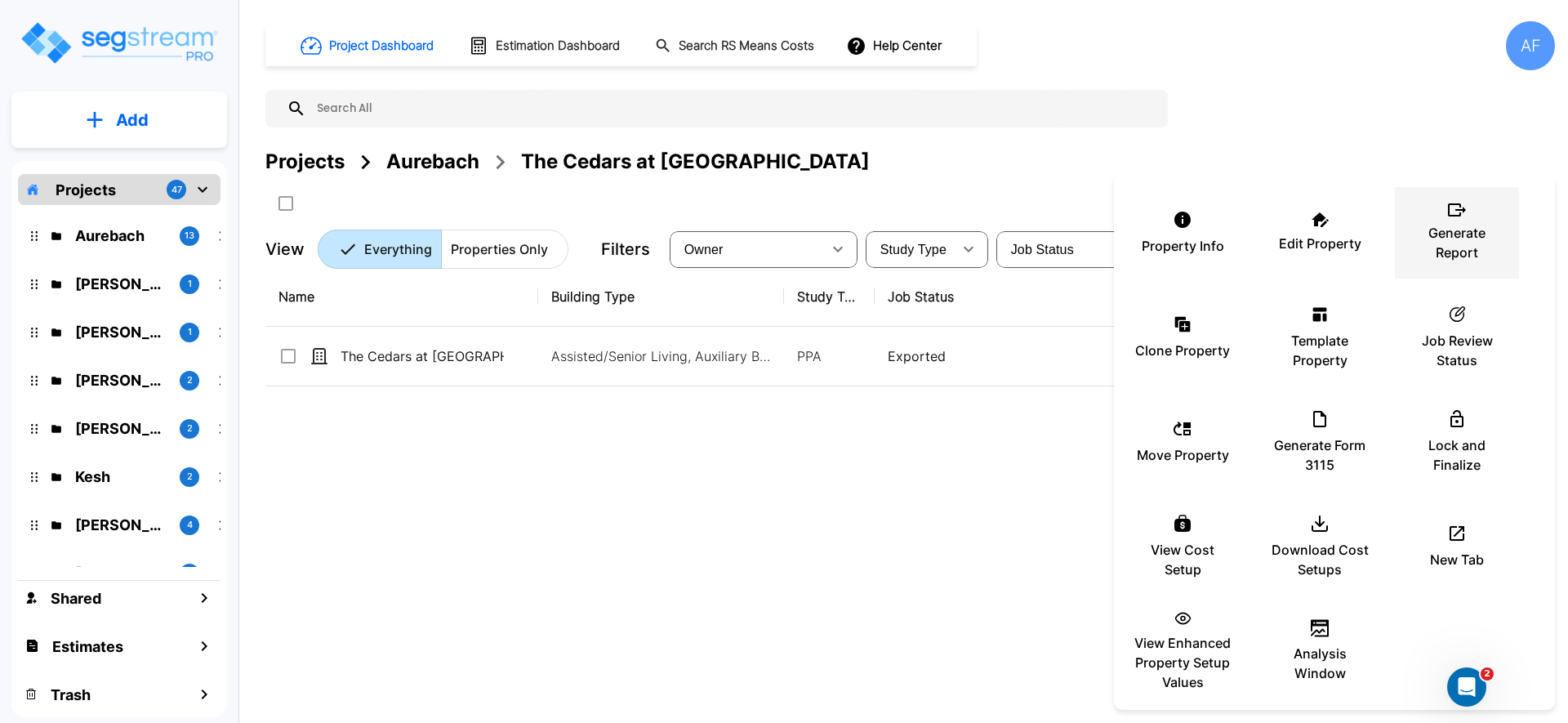
click at [1451, 251] on p "Generate Report" at bounding box center [1457, 243] width 98 height 39
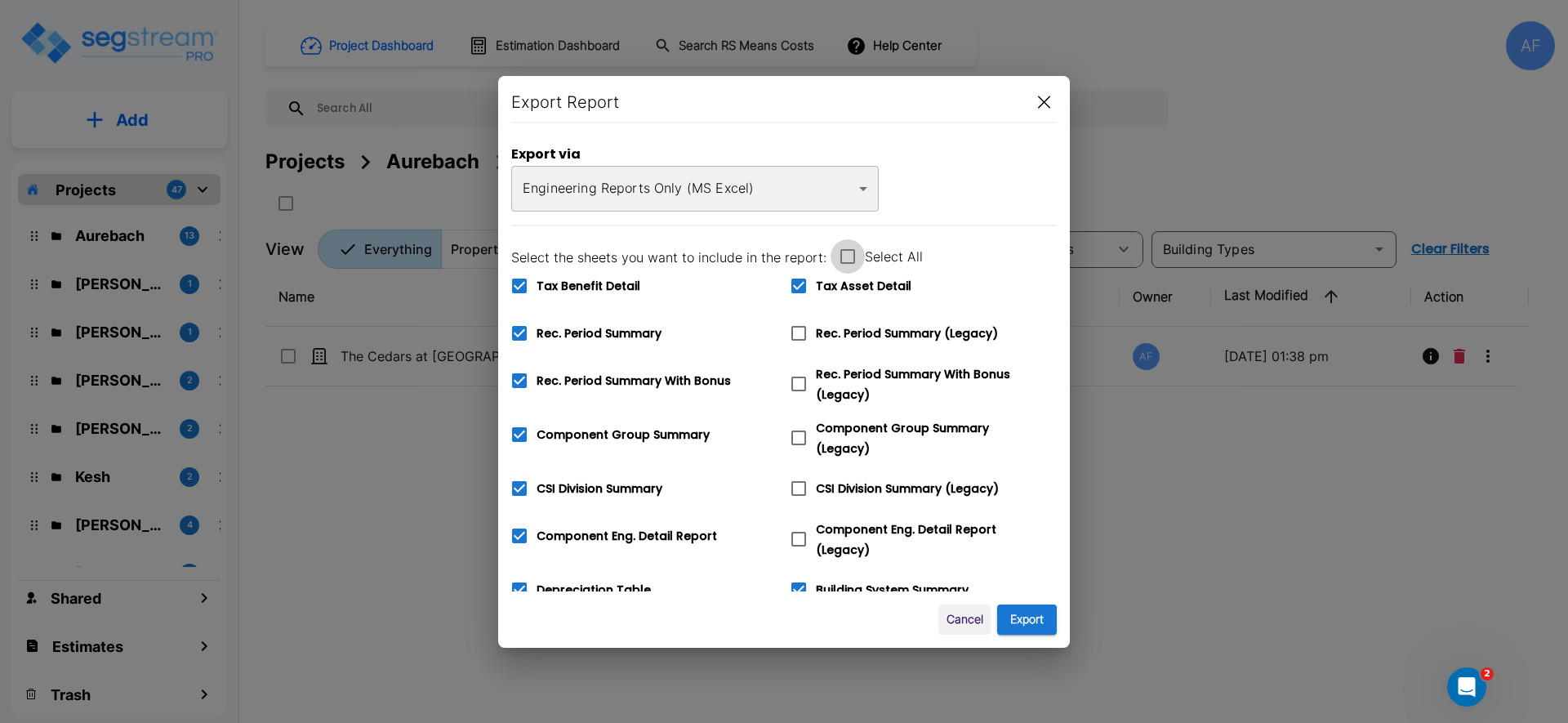
click at [841, 256] on icon at bounding box center [848, 257] width 20 height 20
click at [841, 253] on input "Select All" at bounding box center [839, 246] width 16 height 14
click at [841, 256] on icon at bounding box center [848, 257] width 20 height 20
click at [841, 253] on input "Select All" at bounding box center [839, 246] width 16 height 14
checkbox input "false"
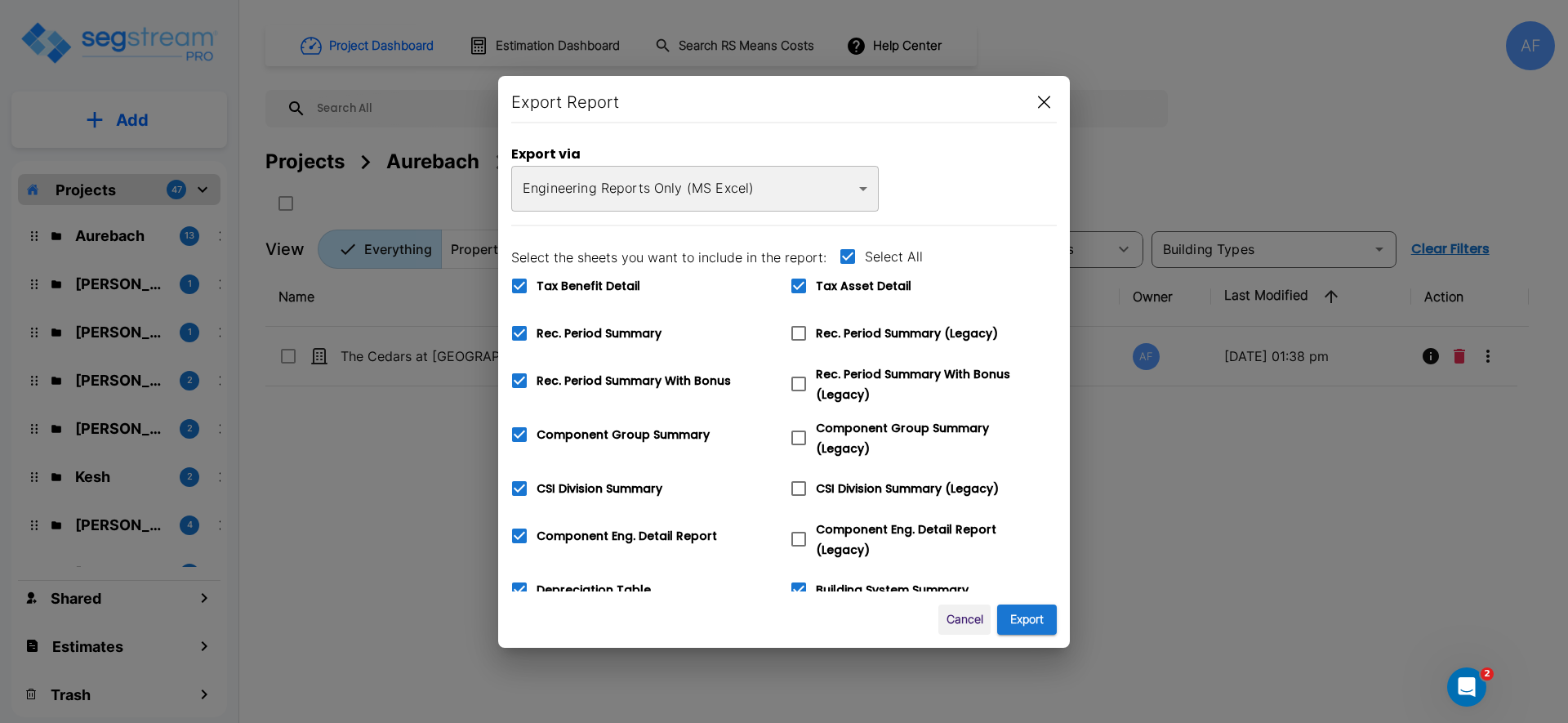
checkbox input "false"
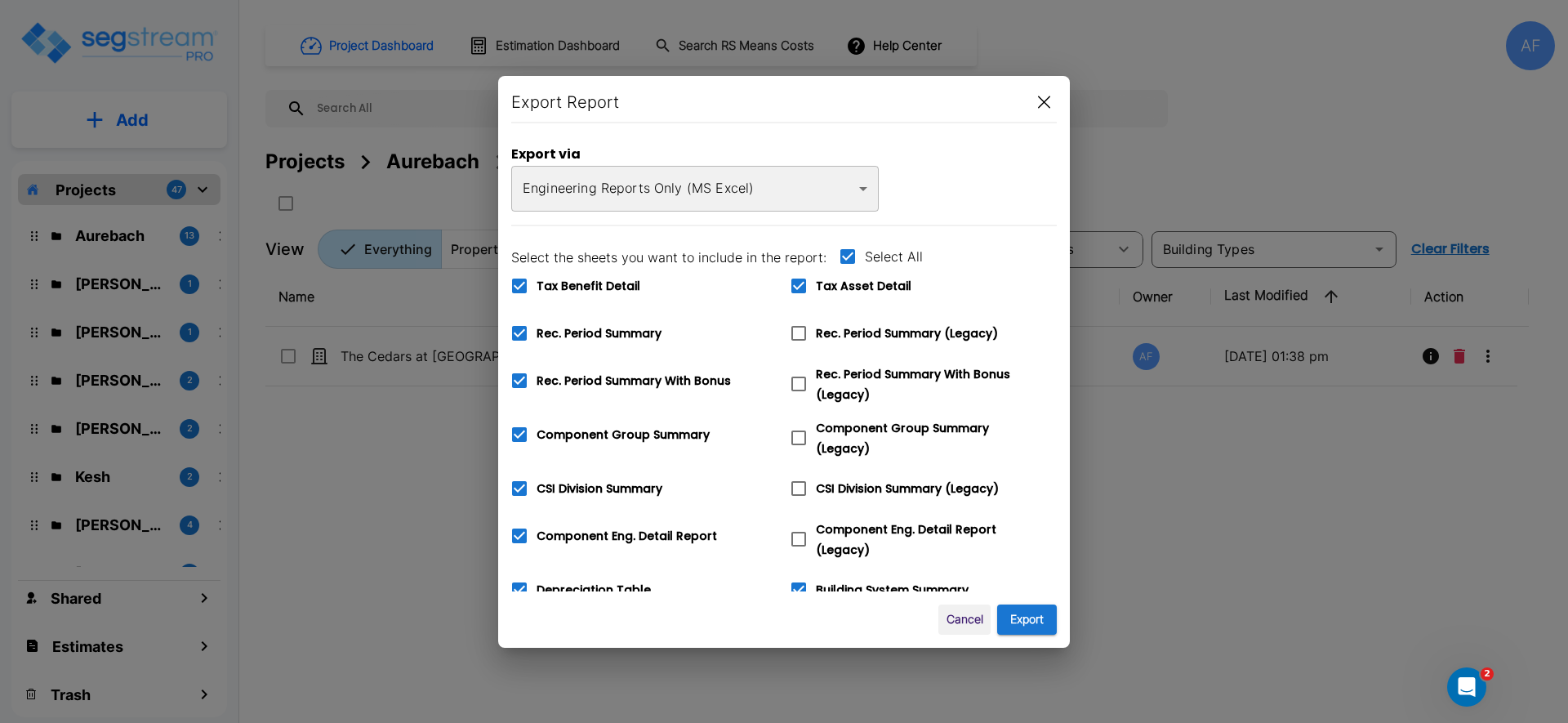
checkbox input "false"
click at [841, 256] on icon at bounding box center [848, 257] width 20 height 20
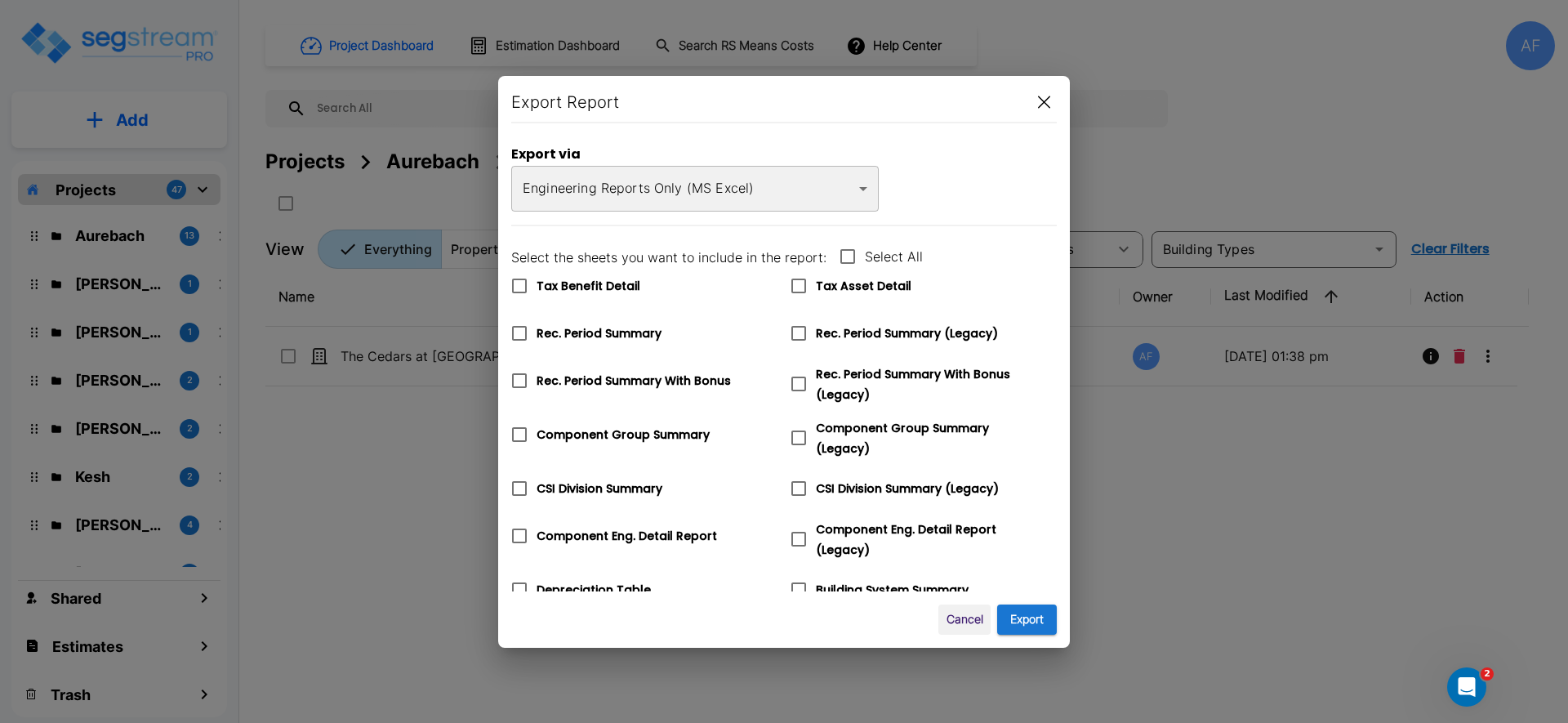
click at [841, 253] on input "Select All" at bounding box center [839, 246] width 16 height 14
checkbox input "true"
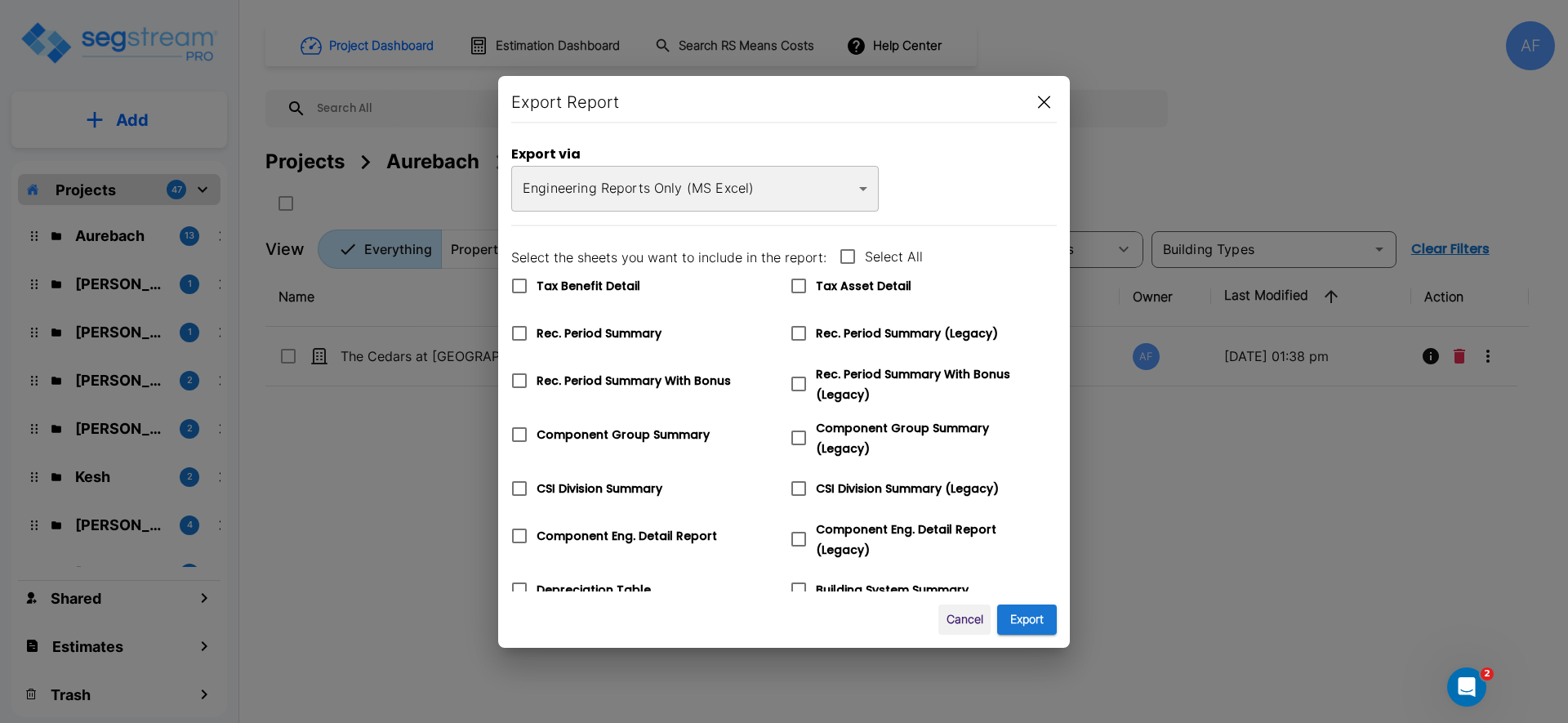
checkbox input "true"
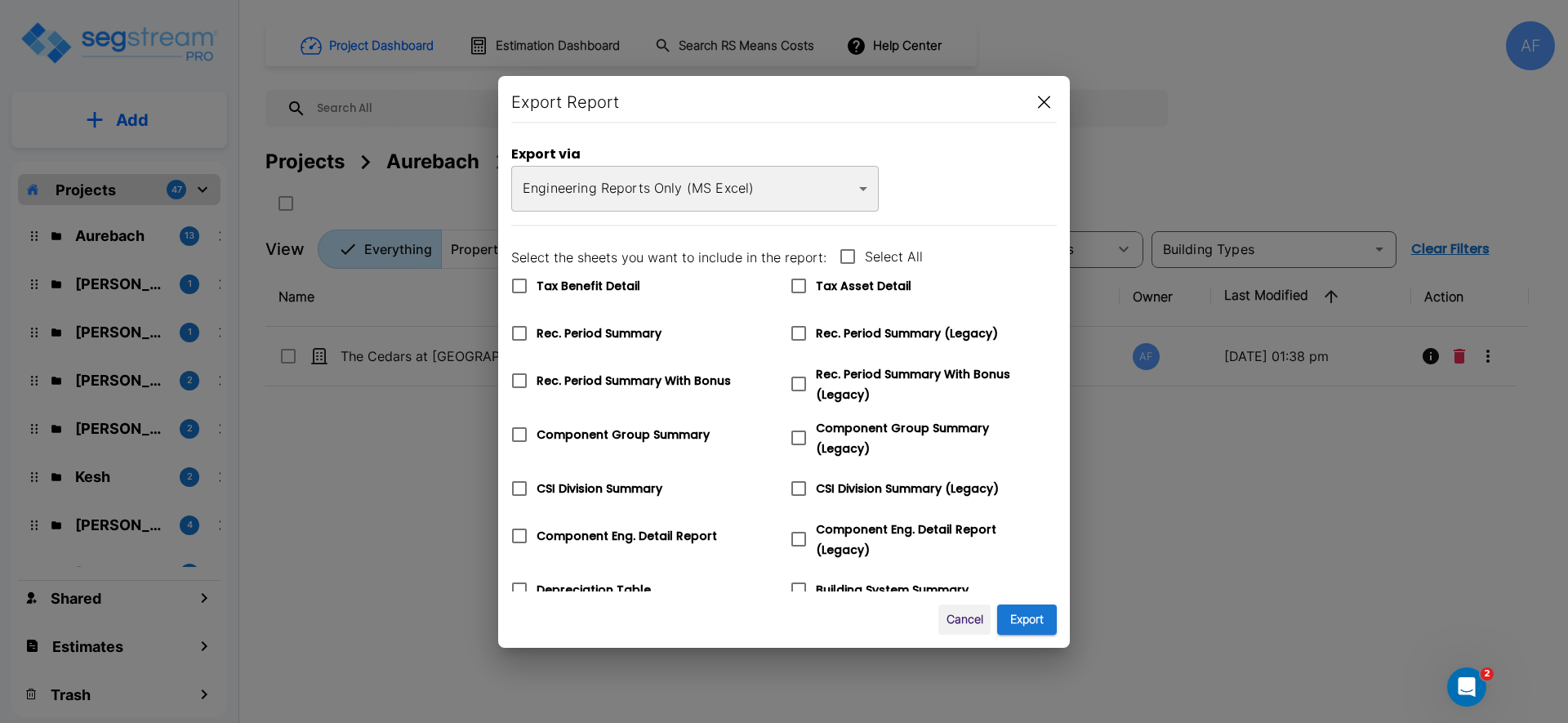
checkbox input "true"
click at [527, 289] on icon at bounding box center [519, 286] width 20 height 20
click at [518, 282] on input "Tax Benefit Detail" at bounding box center [510, 275] width 16 height 14
checkbox input "false"
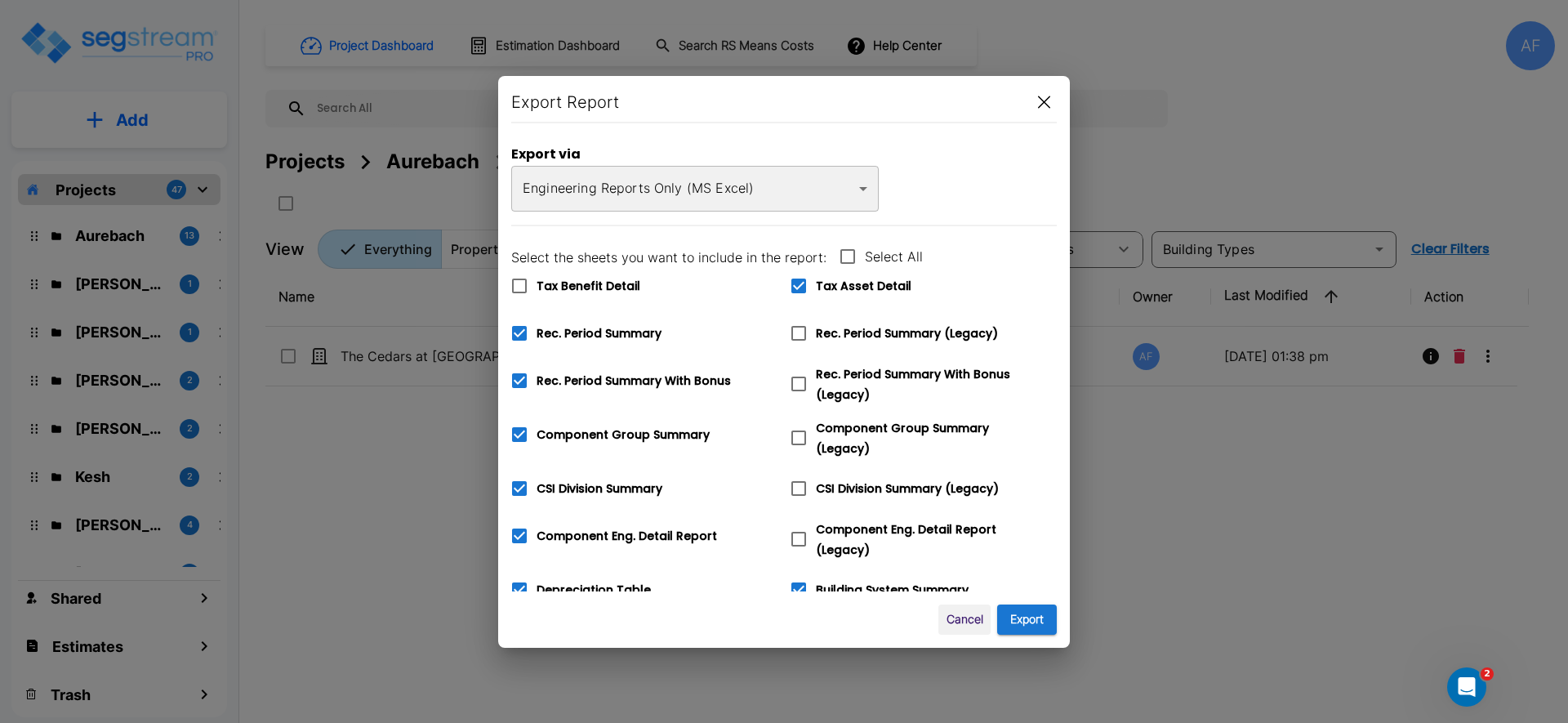
scroll to position [41, 0]
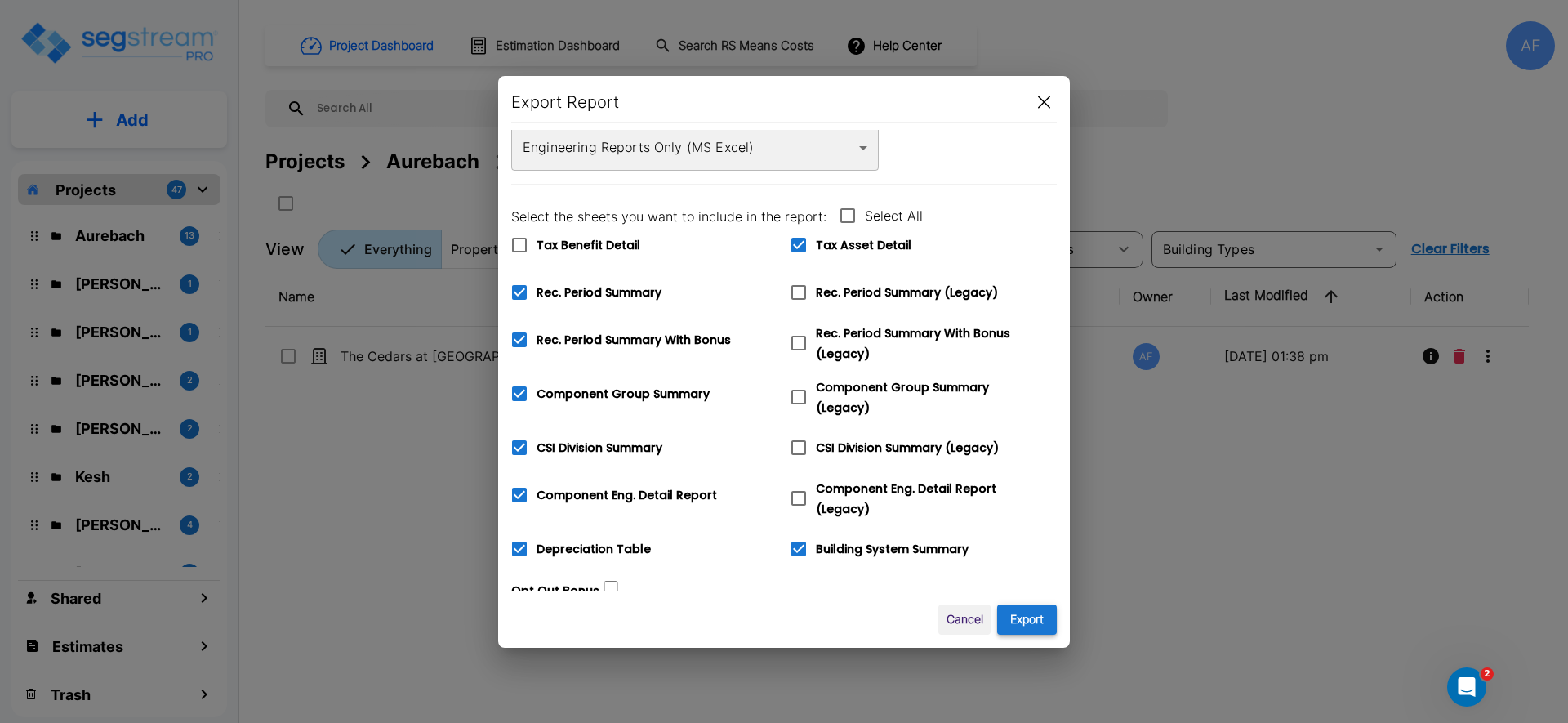
click at [1033, 622] on button "Export" at bounding box center [1027, 619] width 60 height 30
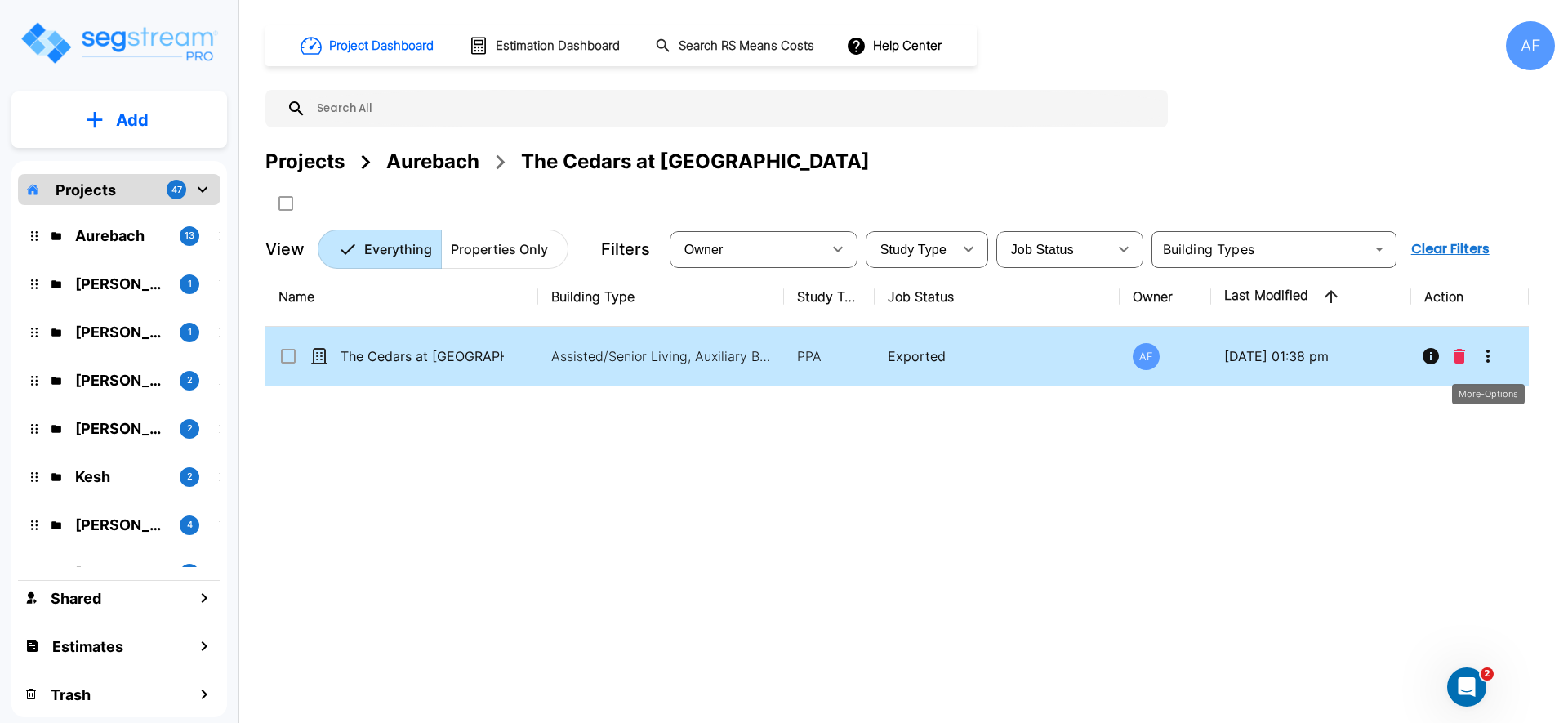
click at [1480, 353] on icon "More-Options" at bounding box center [1488, 356] width 20 height 20
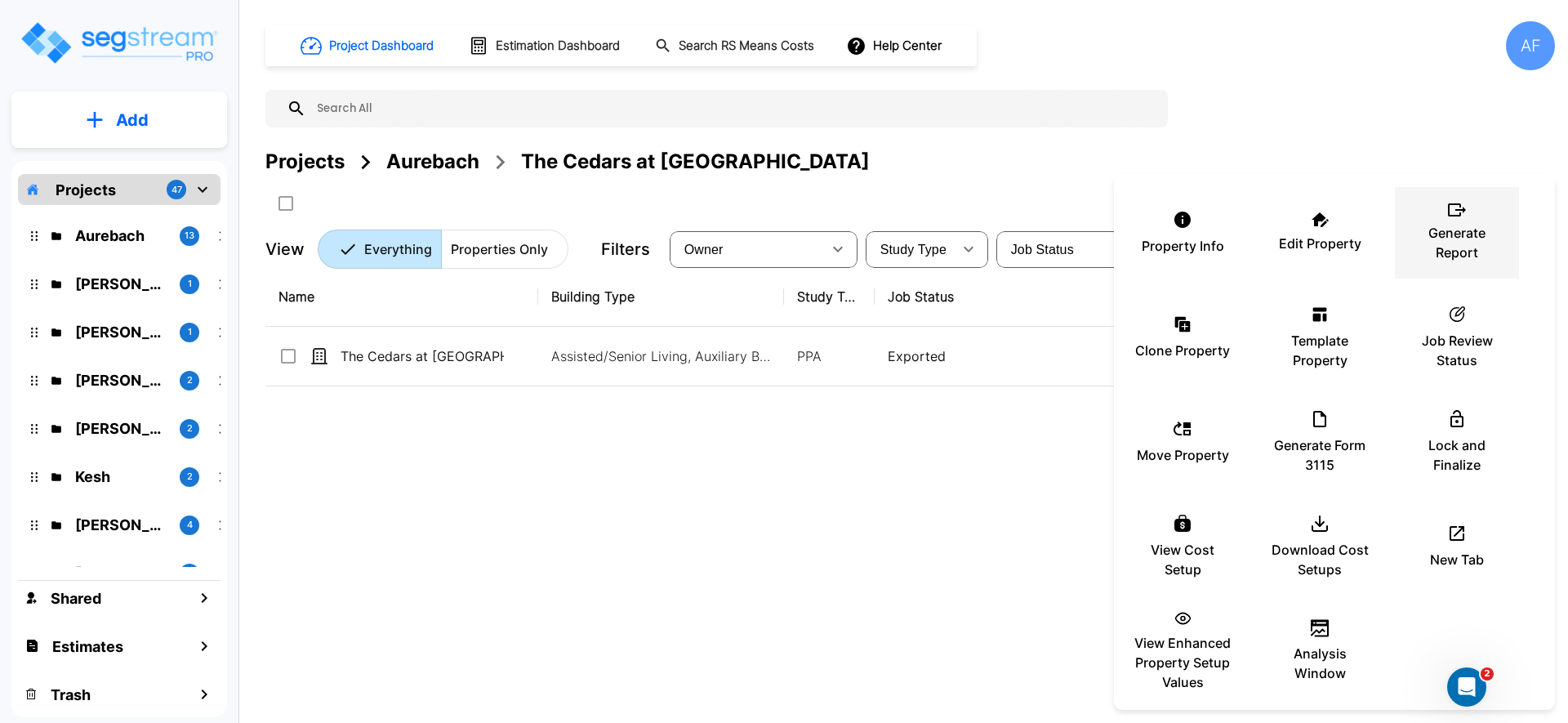
click at [1456, 221] on div "Generate Report" at bounding box center [1457, 233] width 98 height 82
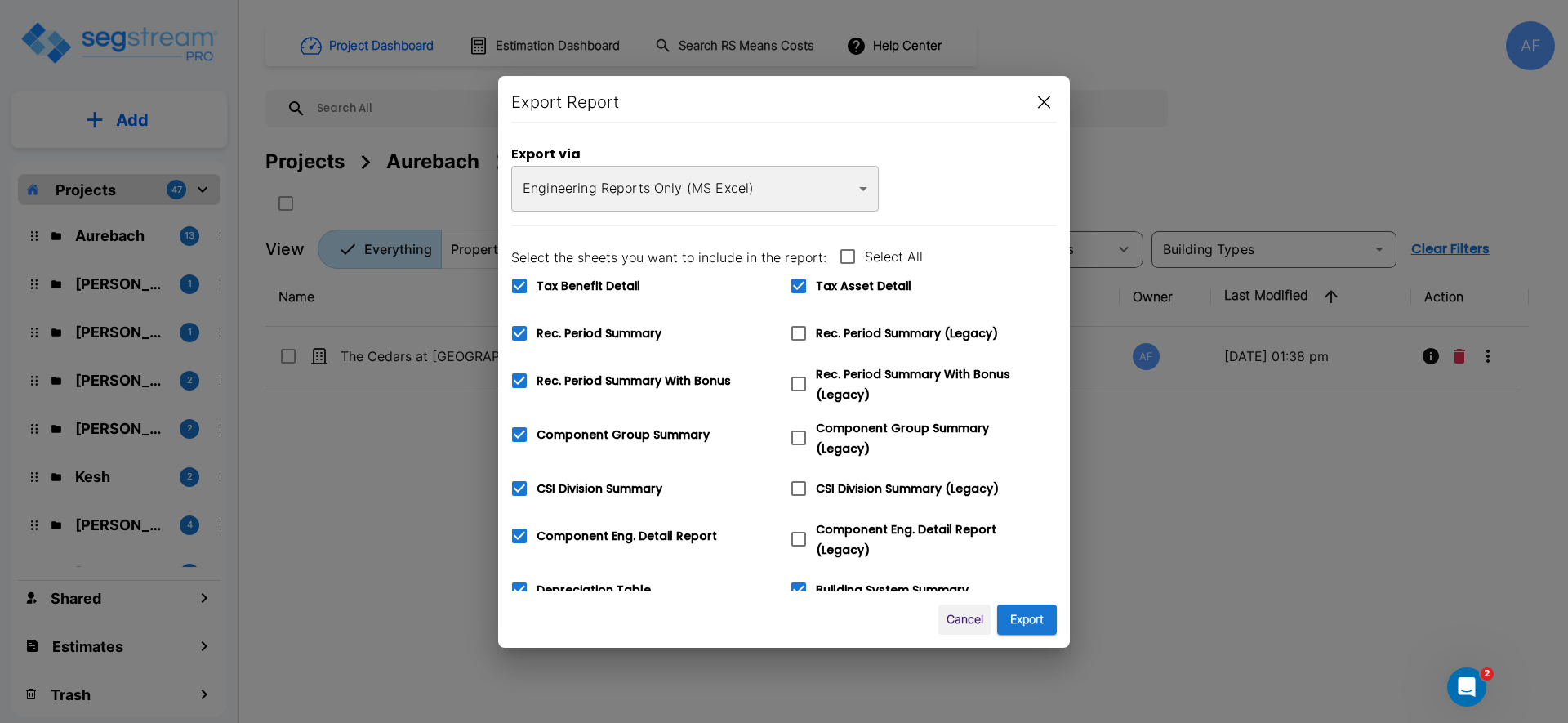
click at [849, 251] on icon at bounding box center [848, 257] width 20 height 20
click at [847, 251] on input "Select All" at bounding box center [839, 246] width 16 height 14
click at [849, 251] on icon at bounding box center [848, 256] width 15 height 15
click at [847, 251] on input "Select All" at bounding box center [839, 246] width 16 height 14
checkbox input "false"
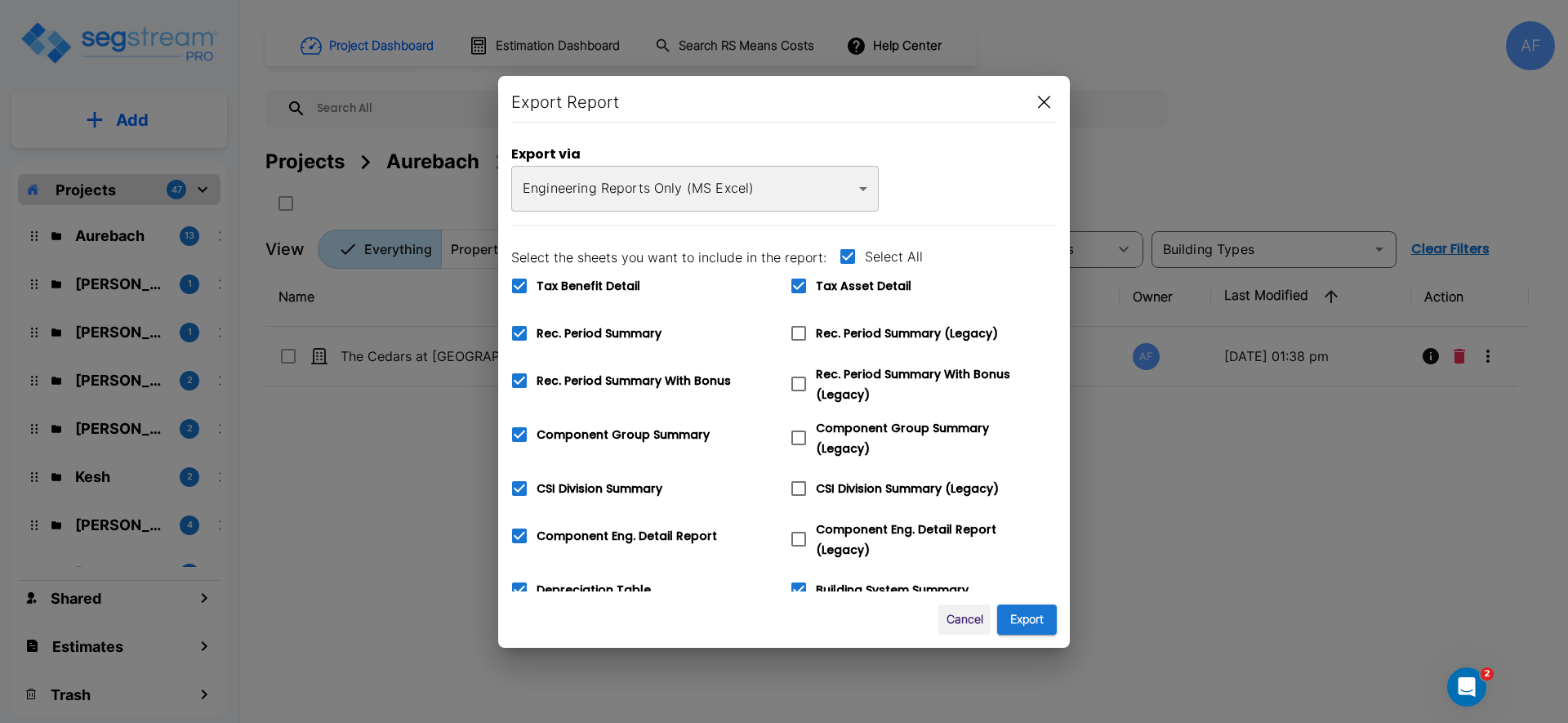
checkbox input "false"
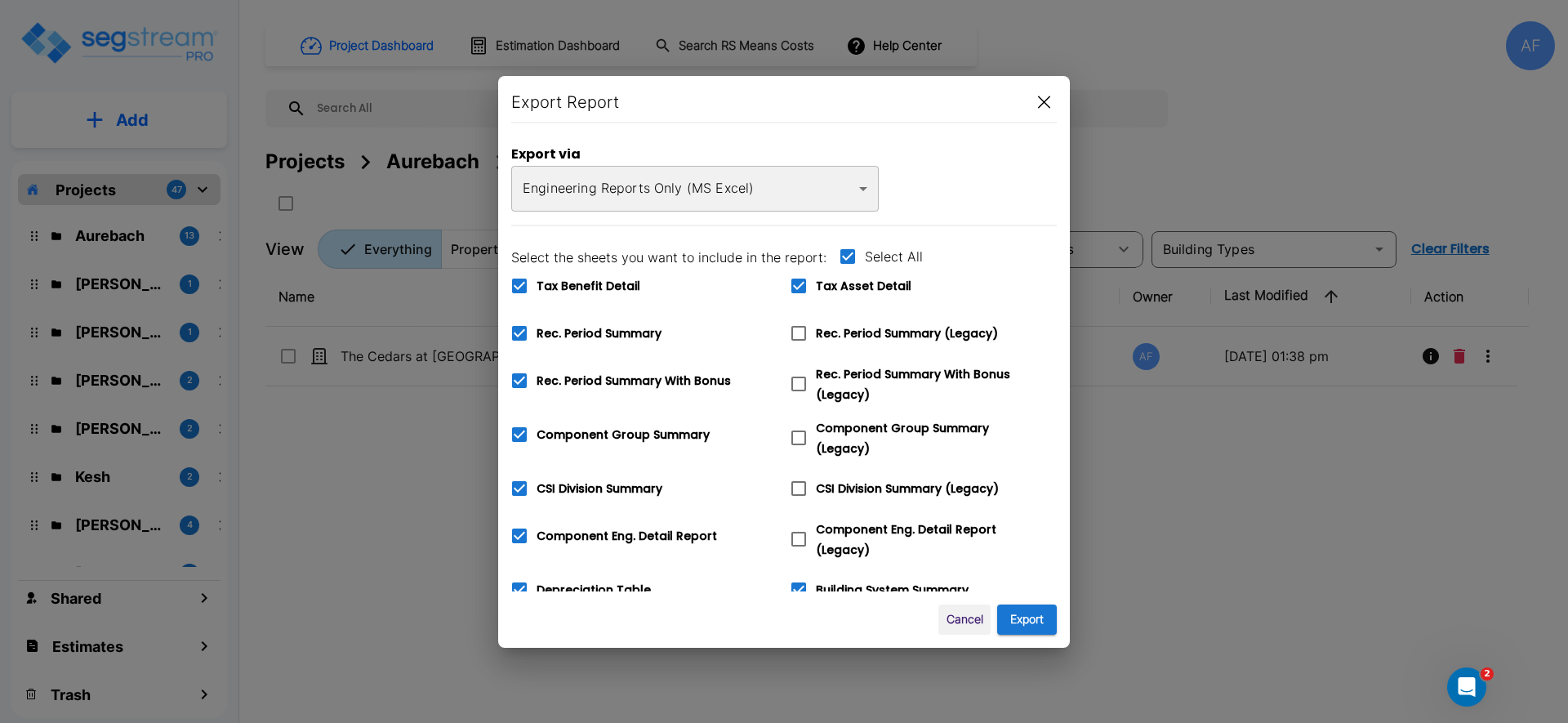
checkbox input "false"
click at [849, 251] on icon at bounding box center [848, 257] width 20 height 20
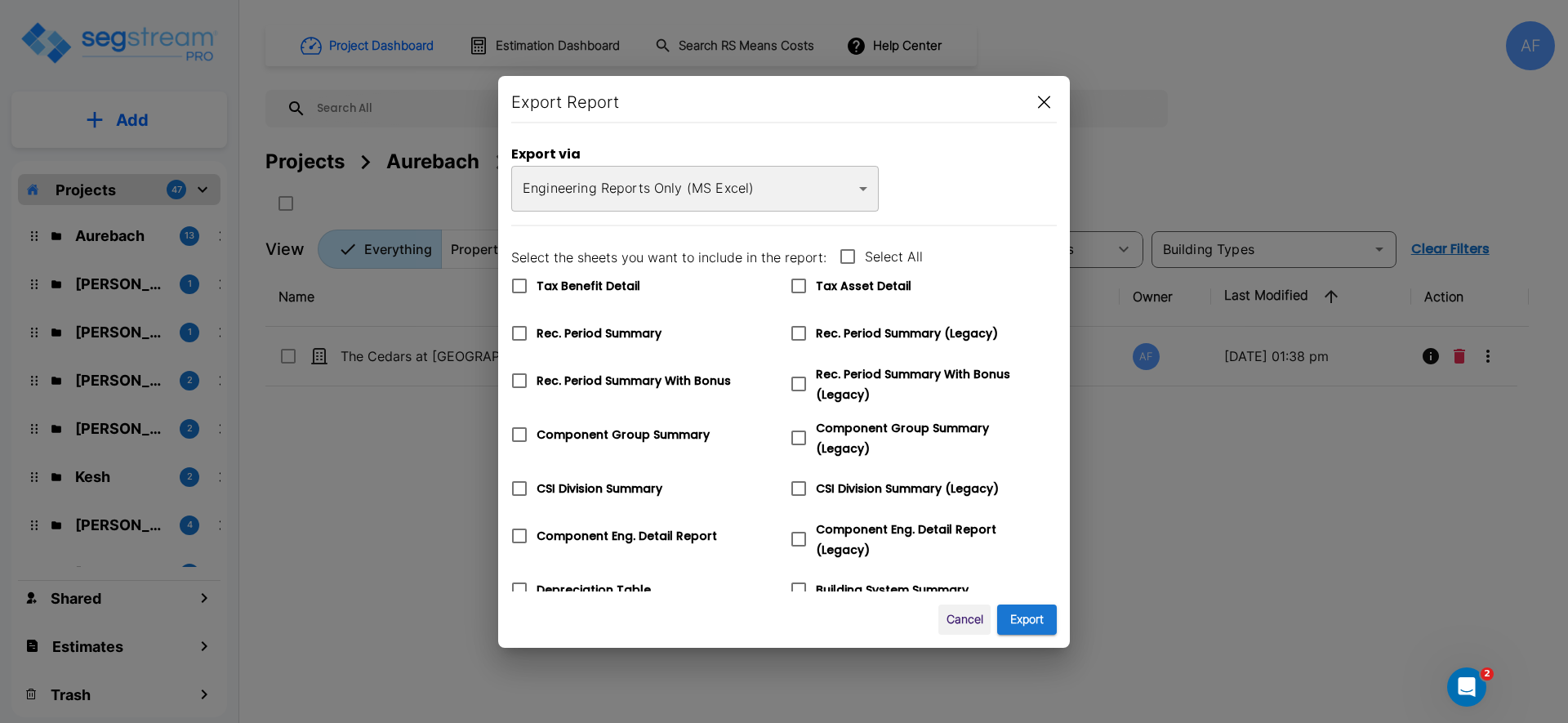
click at [847, 251] on input "Select All" at bounding box center [839, 246] width 16 height 14
checkbox input "true"
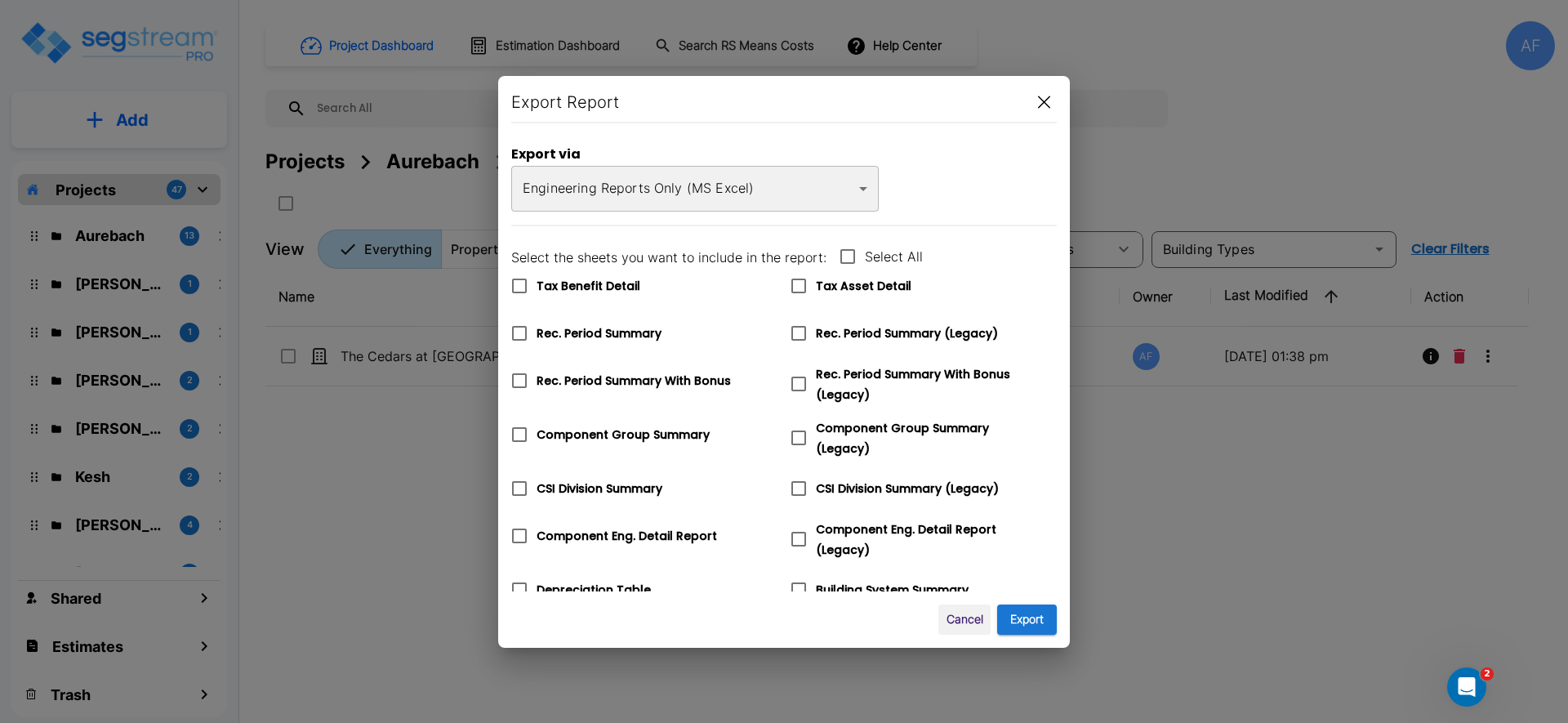
checkbox input "true"
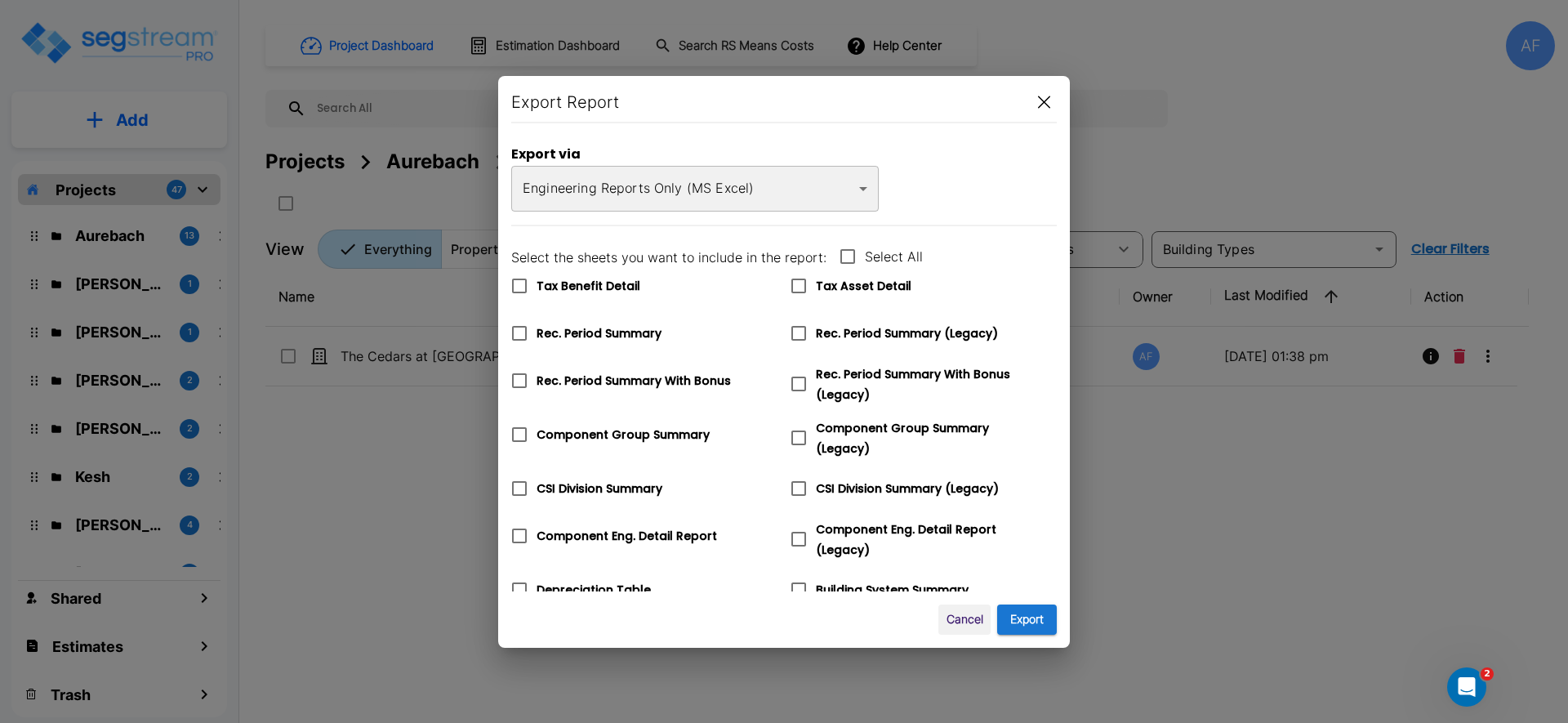
checkbox input "true"
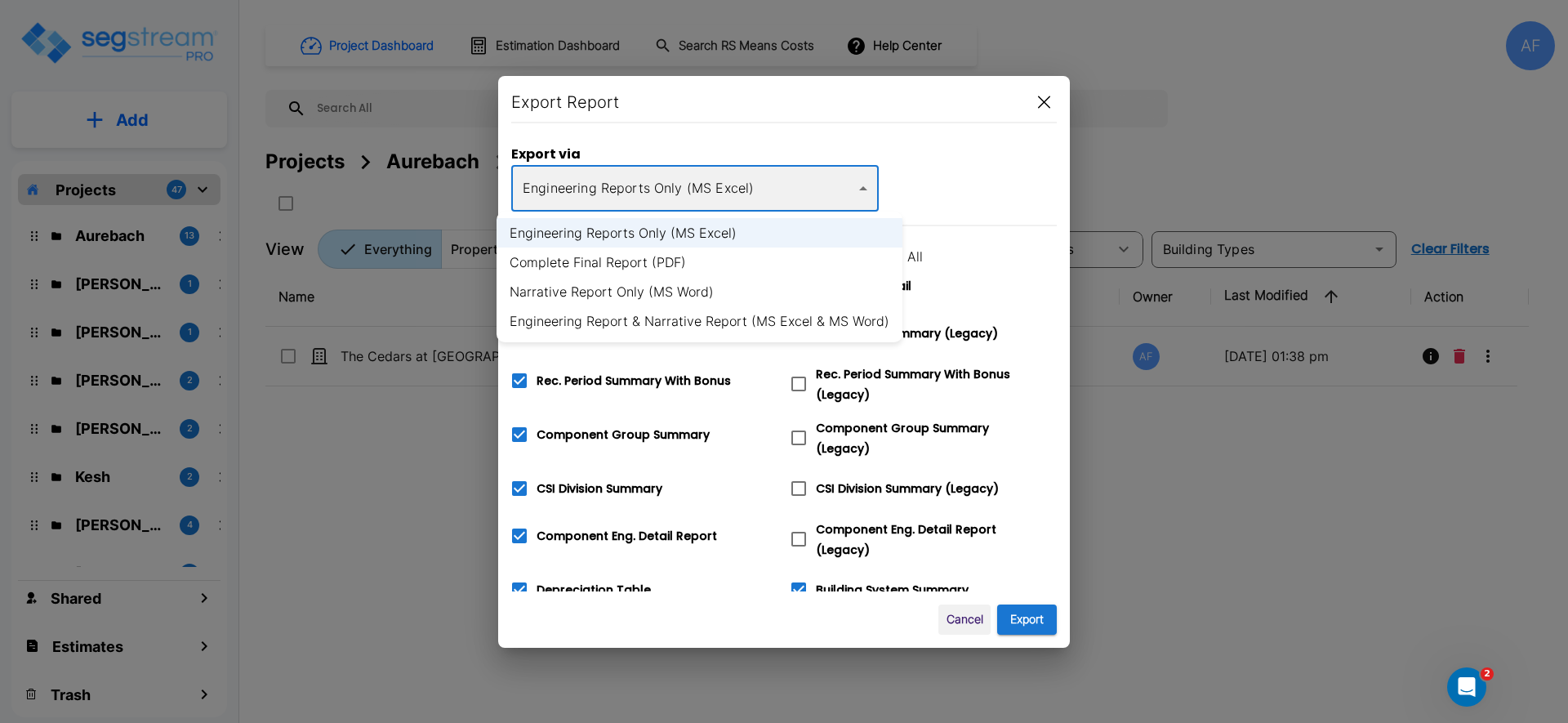
click at [834, 173] on body "× Your report is being generated. Be patient! × We're working on your Modificat…" at bounding box center [784, 362] width 1568 height 723
checkbox input "false"
click at [759, 271] on li "Complete Final Report (PDF)" at bounding box center [699, 262] width 406 height 29
type input "pdf"
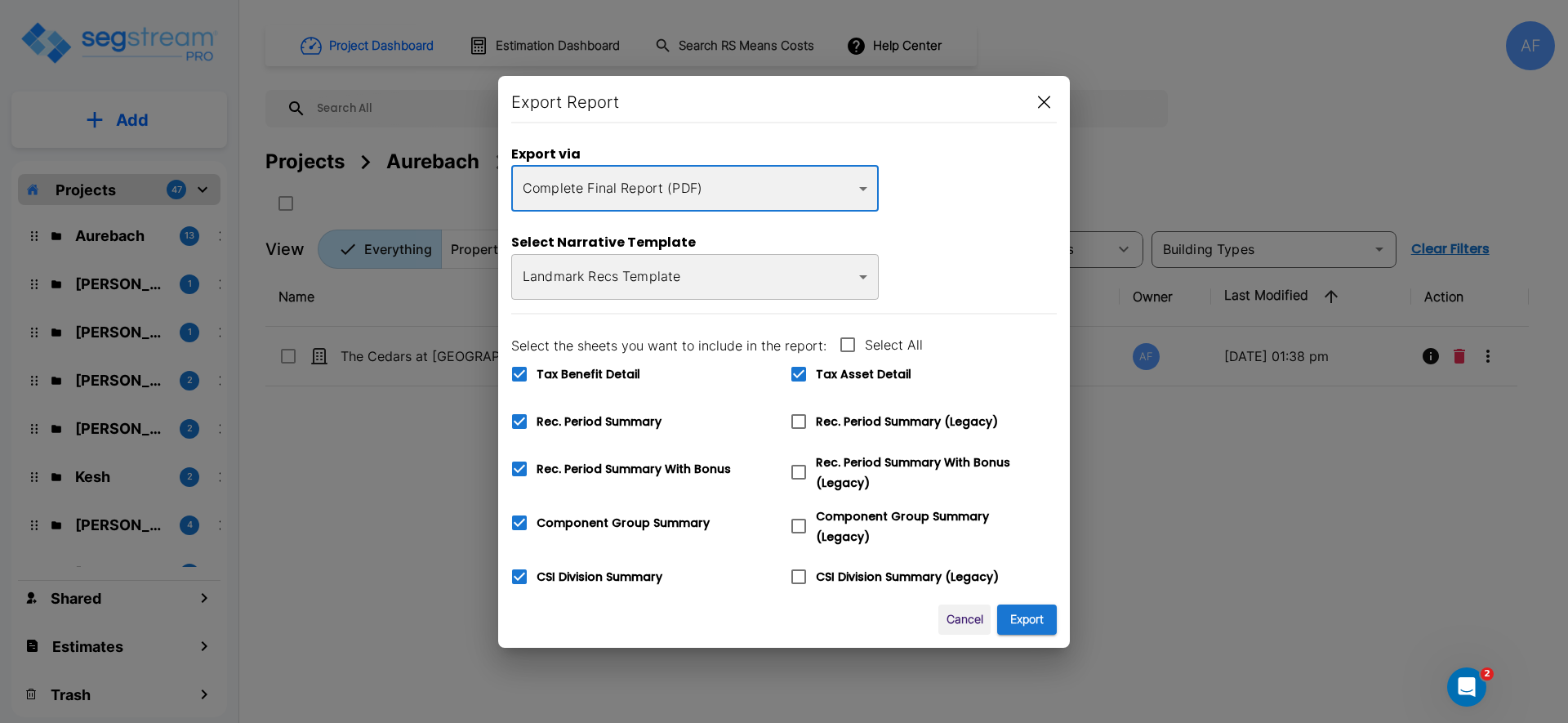
click at [523, 377] on icon at bounding box center [519, 374] width 15 height 15
click at [518, 371] on input "Tax Benefit Detail" at bounding box center [510, 363] width 16 height 14
checkbox input "false"
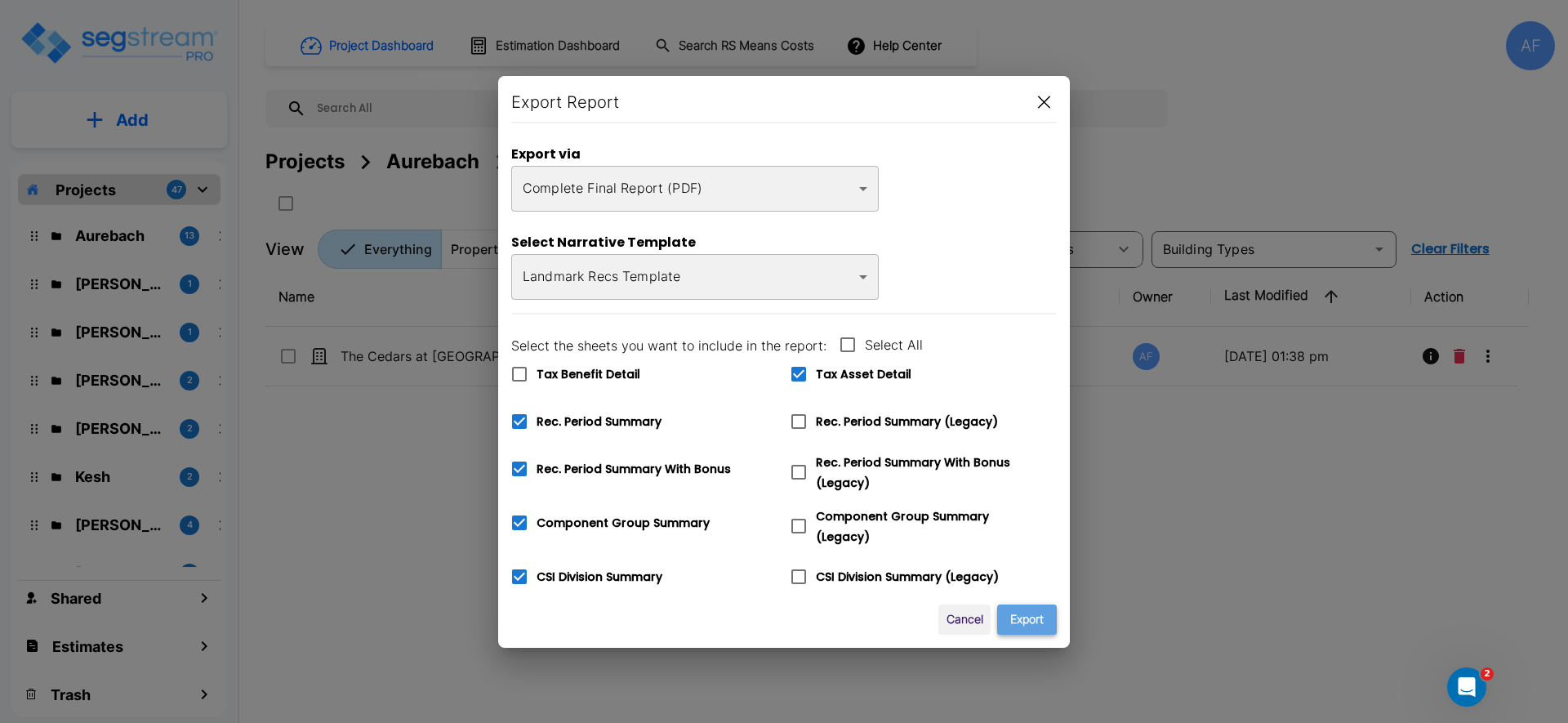
click at [1028, 616] on button "Export" at bounding box center [1027, 619] width 60 height 30
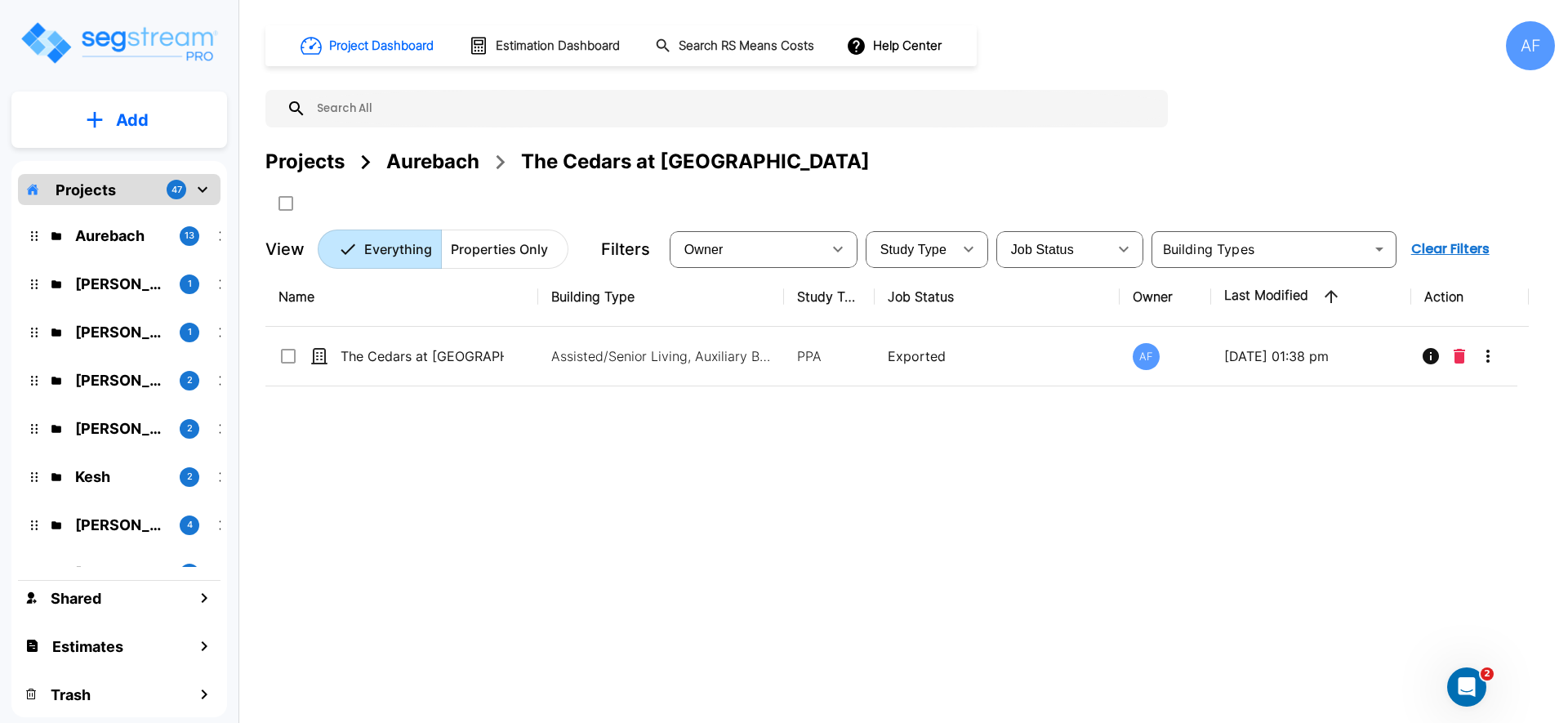
click at [423, 164] on div "Aurebach" at bounding box center [432, 162] width 94 height 29
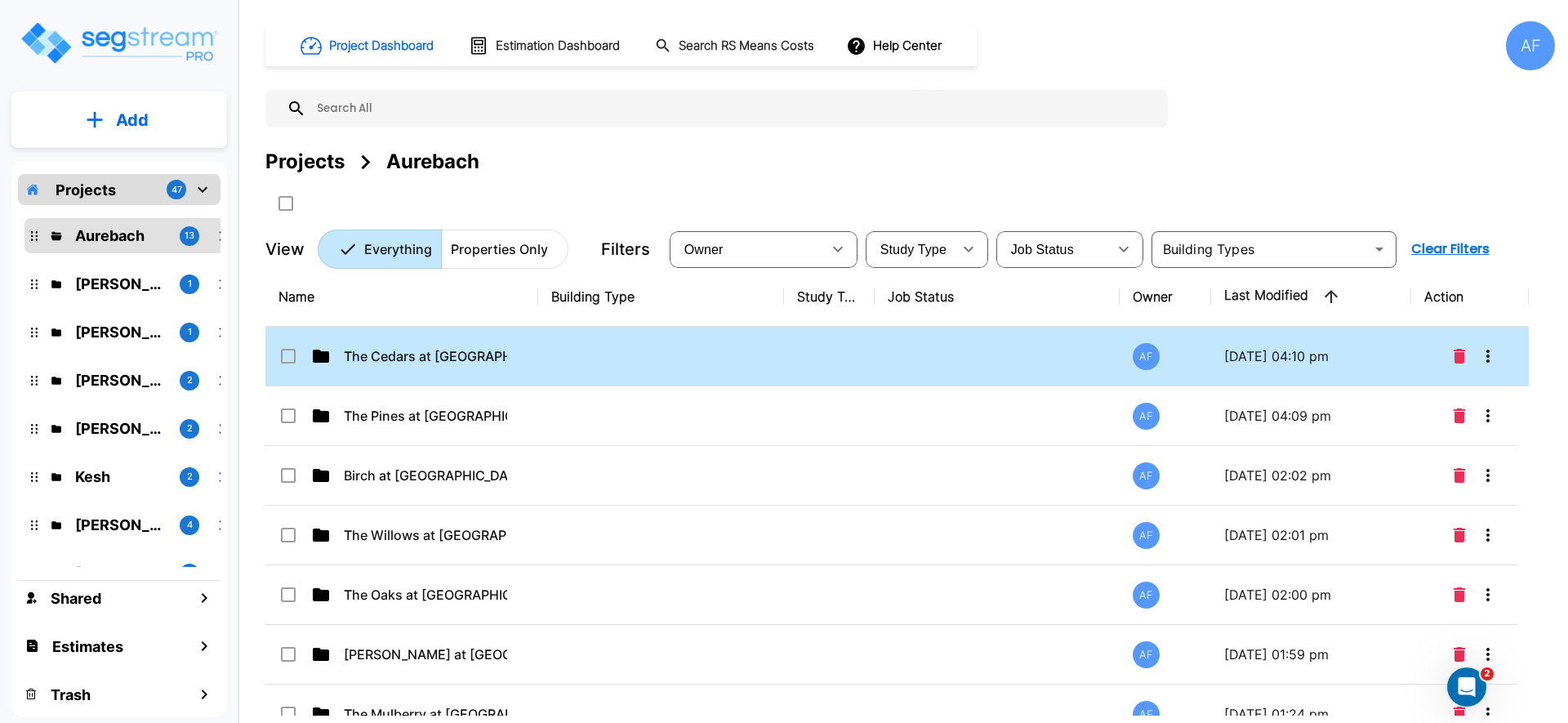
click at [441, 366] on td "The Cedars at [GEOGRAPHIC_DATA]" at bounding box center [401, 357] width 272 height 60
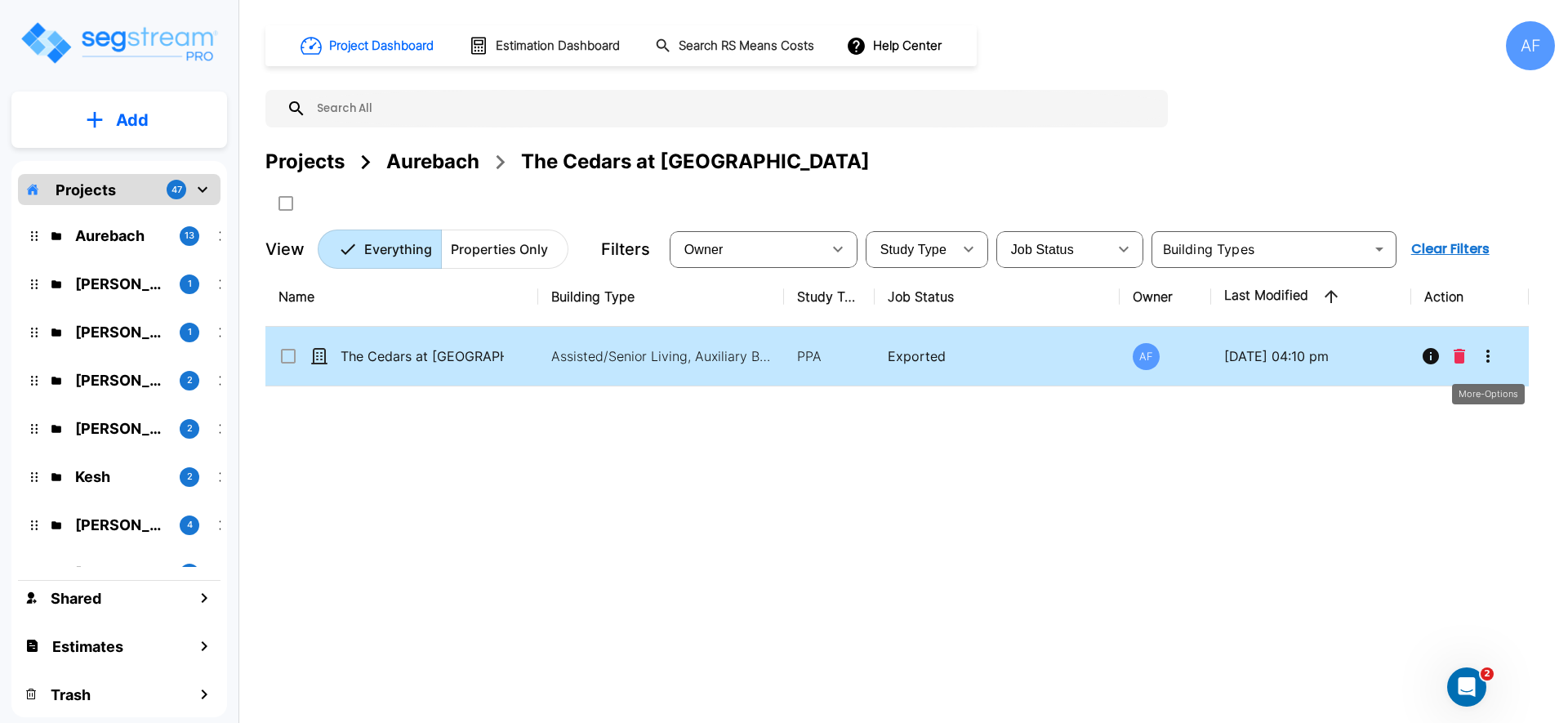
click at [1495, 356] on icon "More-Options" at bounding box center [1488, 356] width 20 height 20
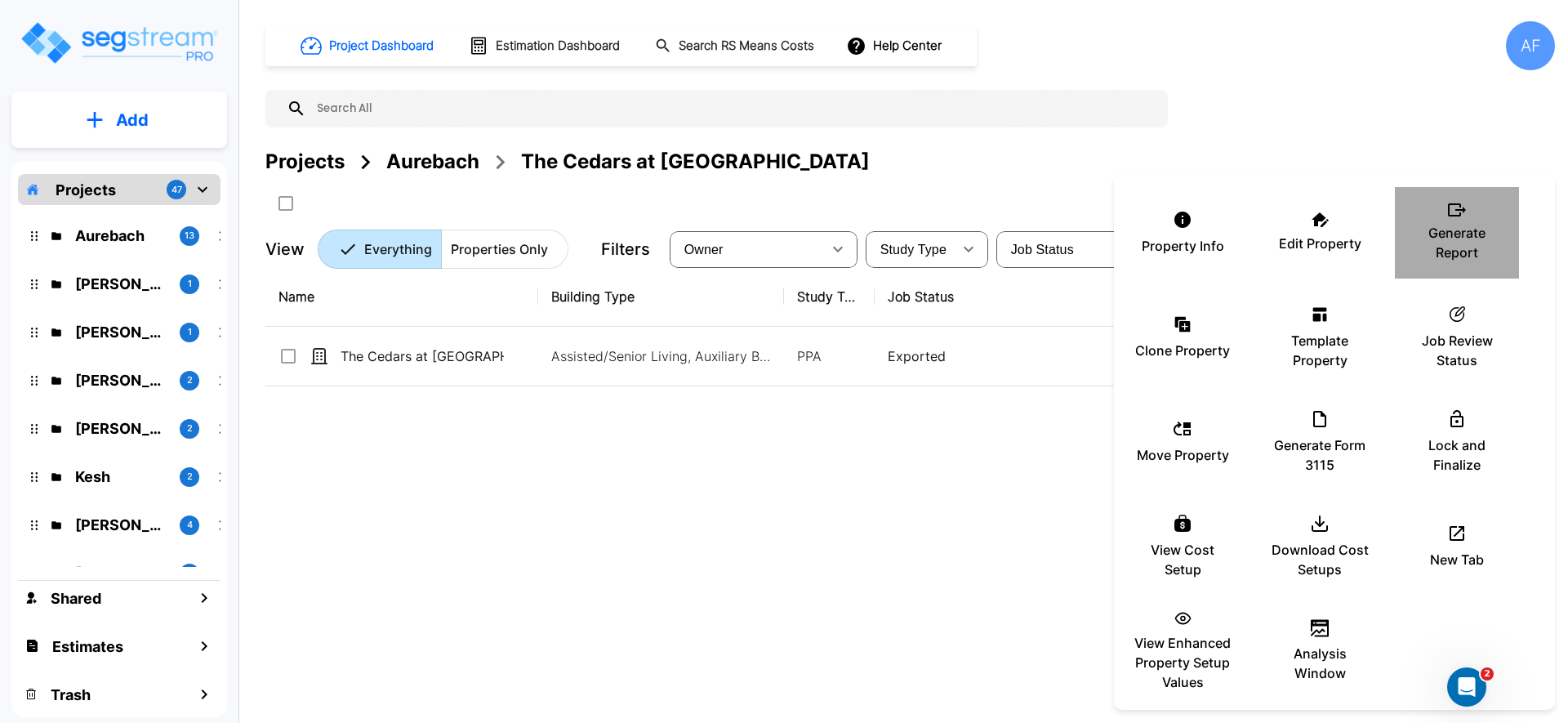
click at [1440, 252] on p "Generate Report" at bounding box center [1457, 243] width 98 height 39
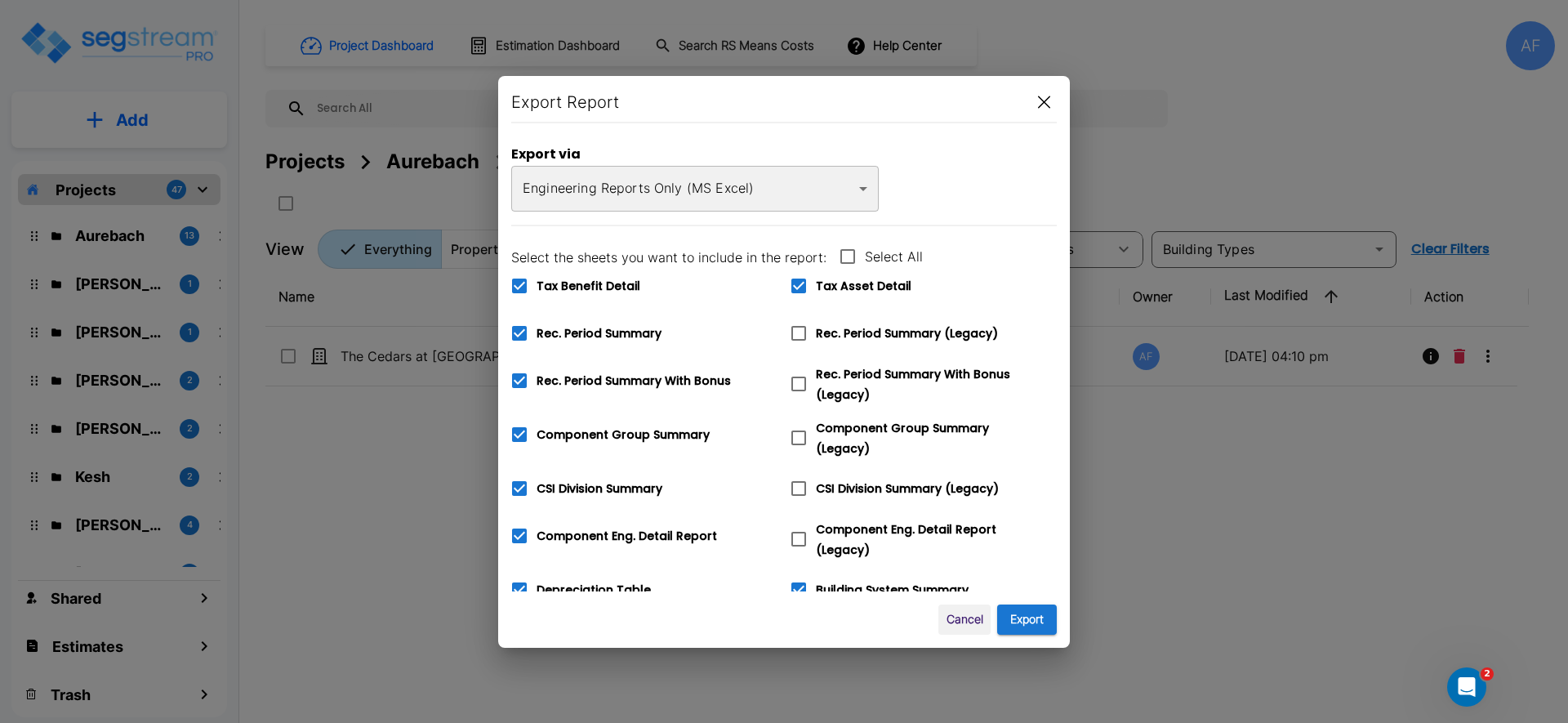
click at [516, 289] on icon at bounding box center [519, 286] width 15 height 15
click at [516, 282] on input "Tax Benefit Detail" at bounding box center [510, 275] width 16 height 14
click at [516, 289] on icon at bounding box center [519, 286] width 20 height 20
click at [516, 282] on input "Tax Benefit Detail" at bounding box center [510, 275] width 16 height 14
click at [516, 289] on icon at bounding box center [519, 286] width 15 height 15
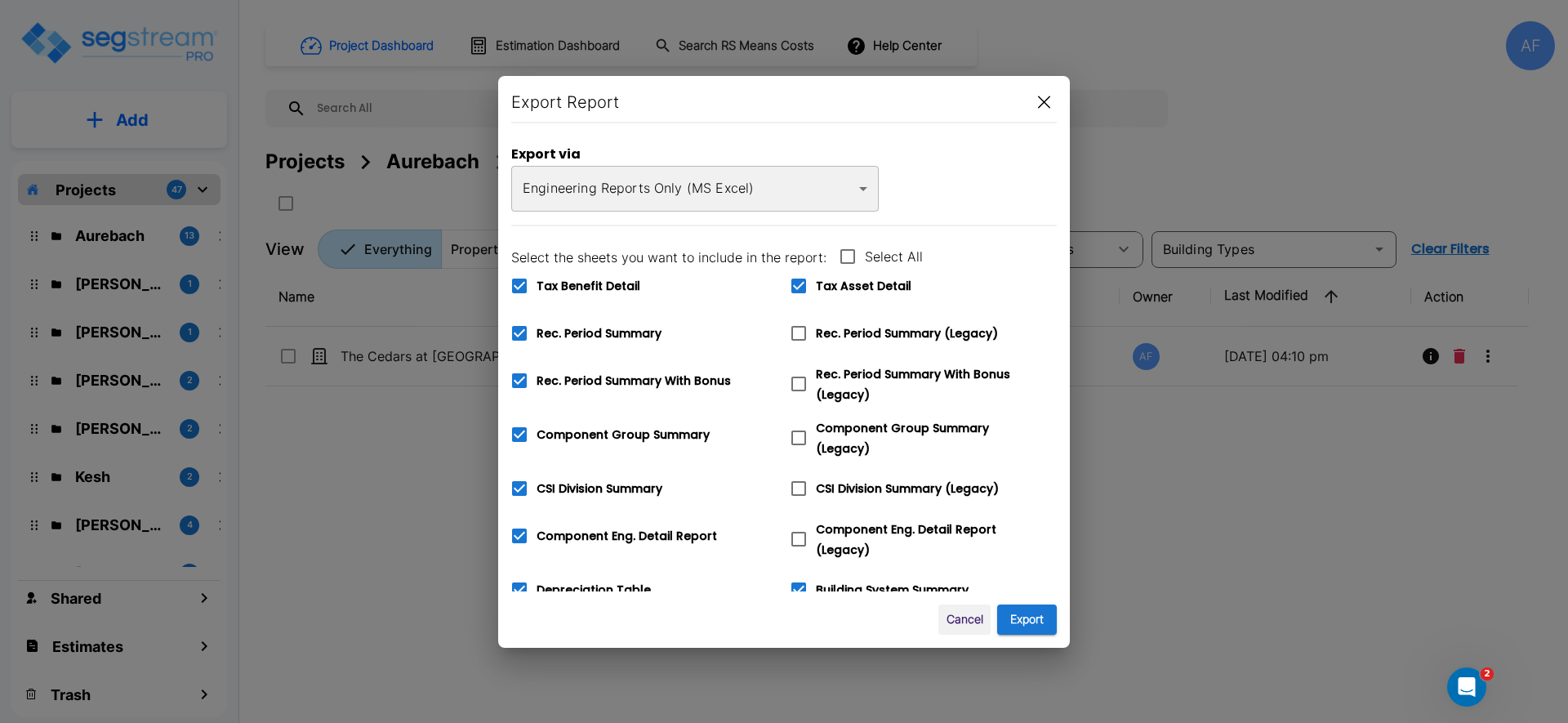
click at [516, 282] on input "Tax Benefit Detail" at bounding box center [510, 275] width 16 height 14
checkbox input "false"
click at [745, 193] on body "× Your report is being generated. Be patient! × We're working on your Modificat…" at bounding box center [784, 362] width 1568 height 723
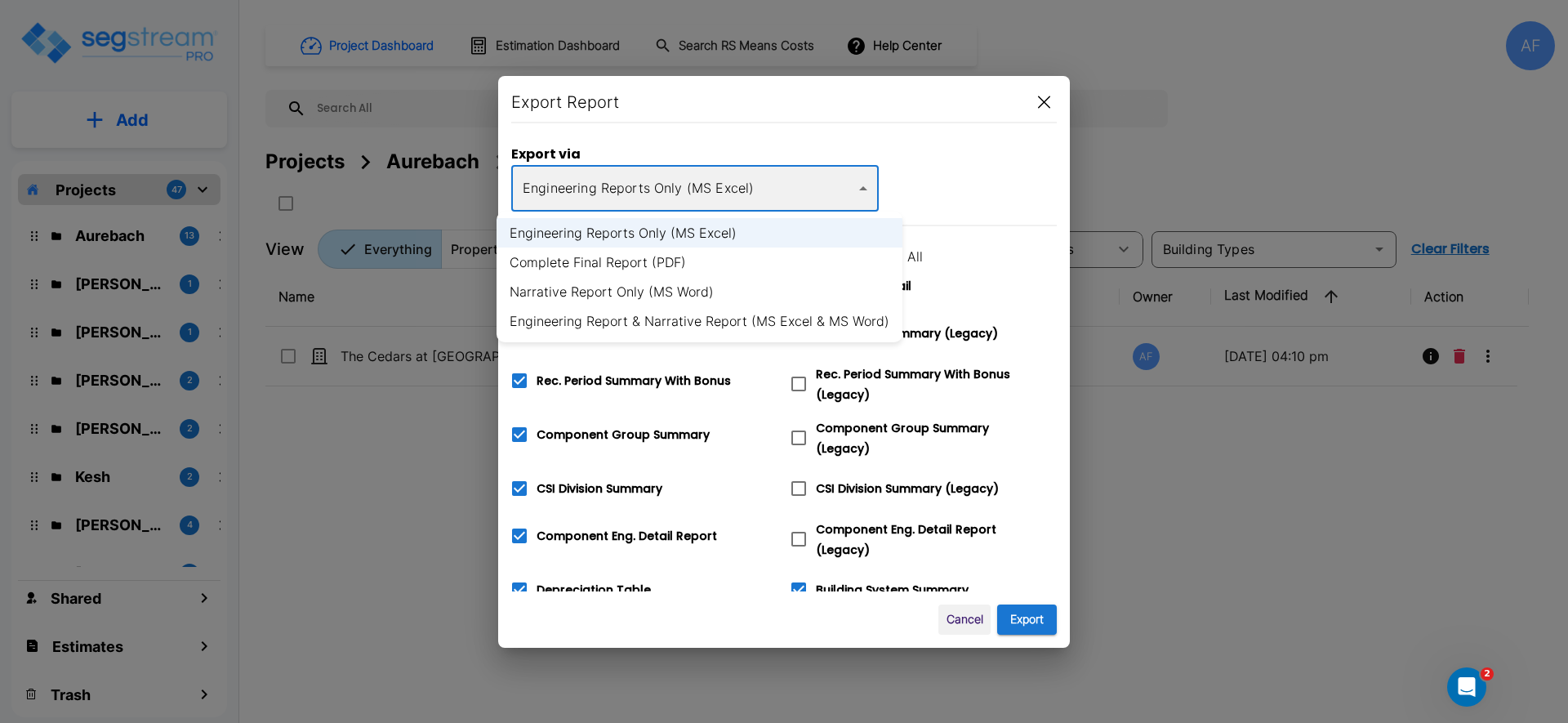
click at [727, 269] on li "Complete Final Report (PDF)" at bounding box center [699, 262] width 406 height 29
type input "pdf"
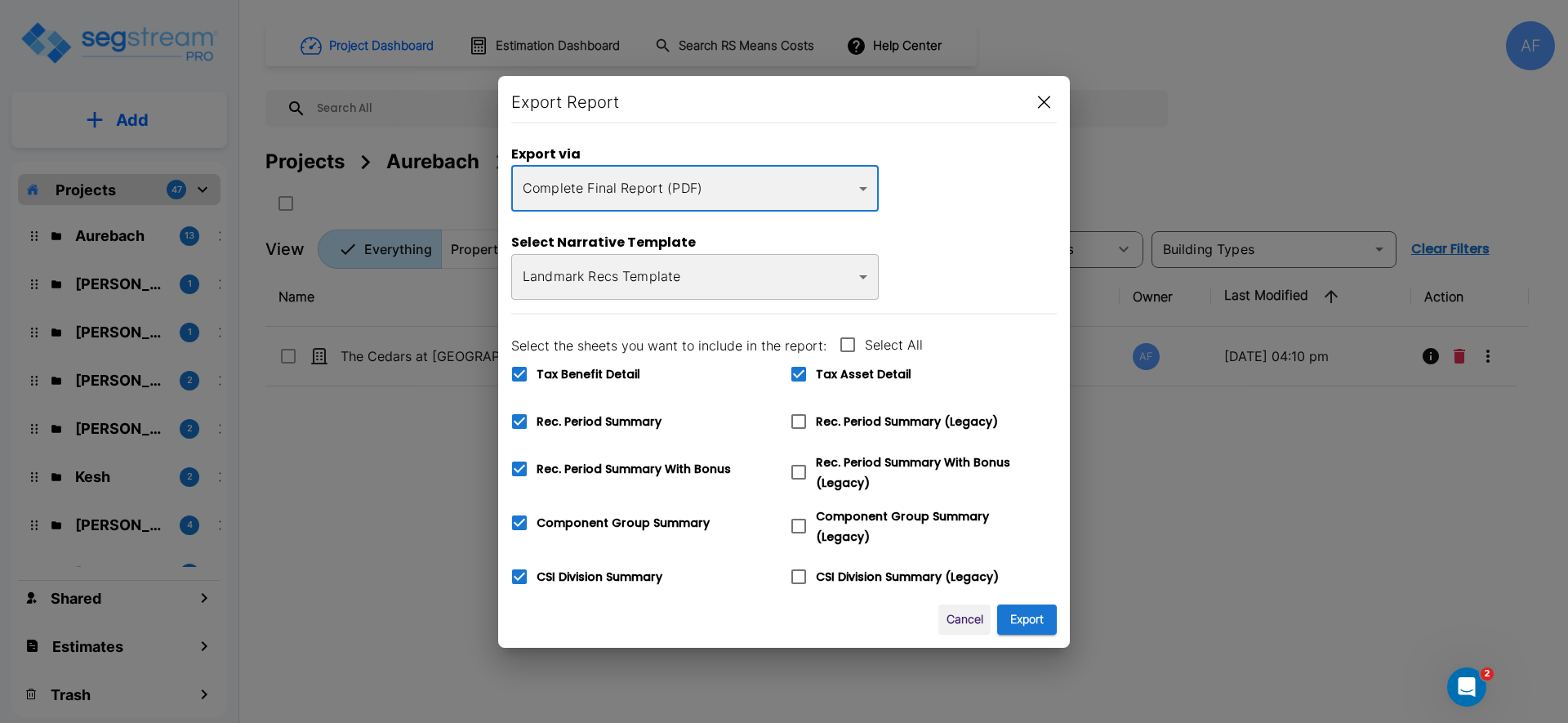
click at [518, 373] on icon at bounding box center [519, 374] width 15 height 15
click at [518, 371] on input "Tax Benefit Detail" at bounding box center [510, 363] width 16 height 14
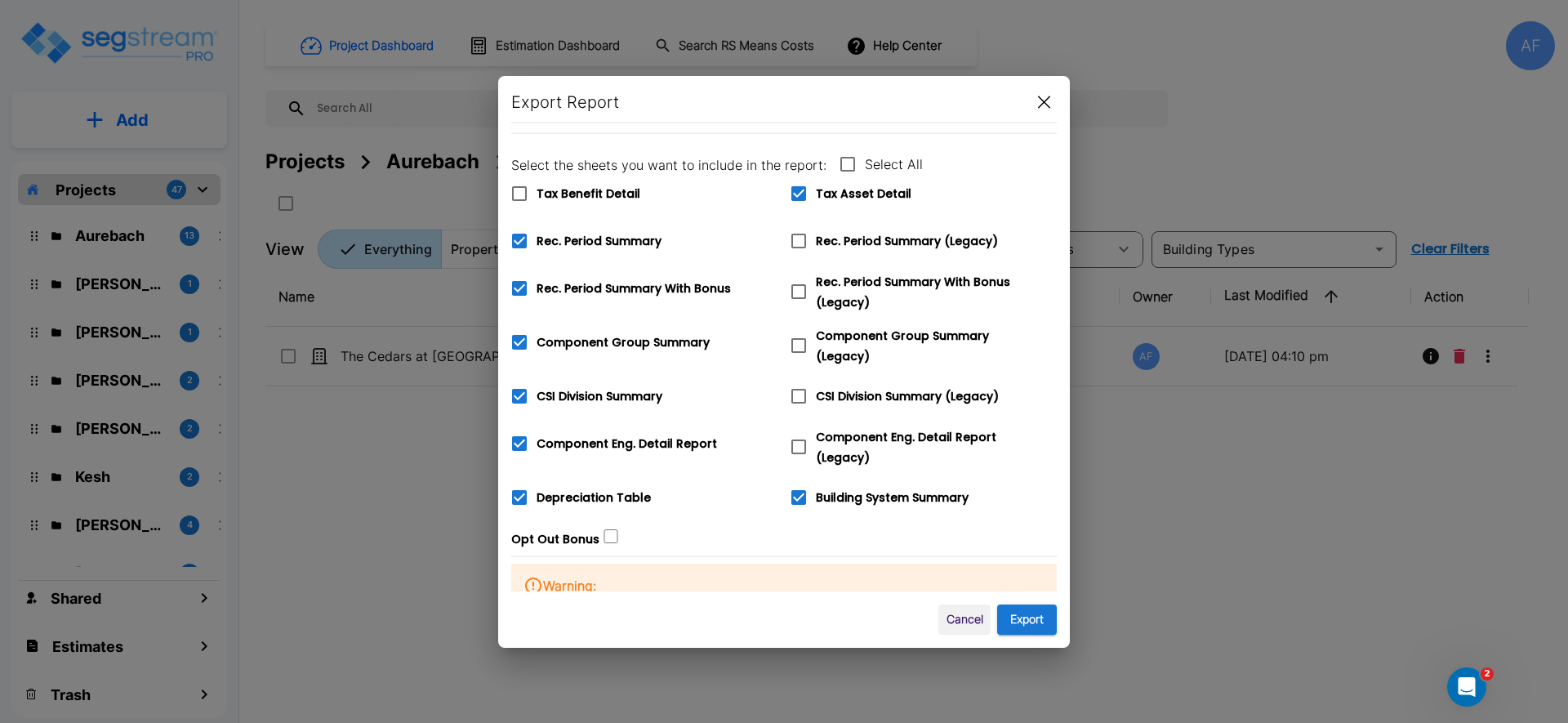
scroll to position [318, 0]
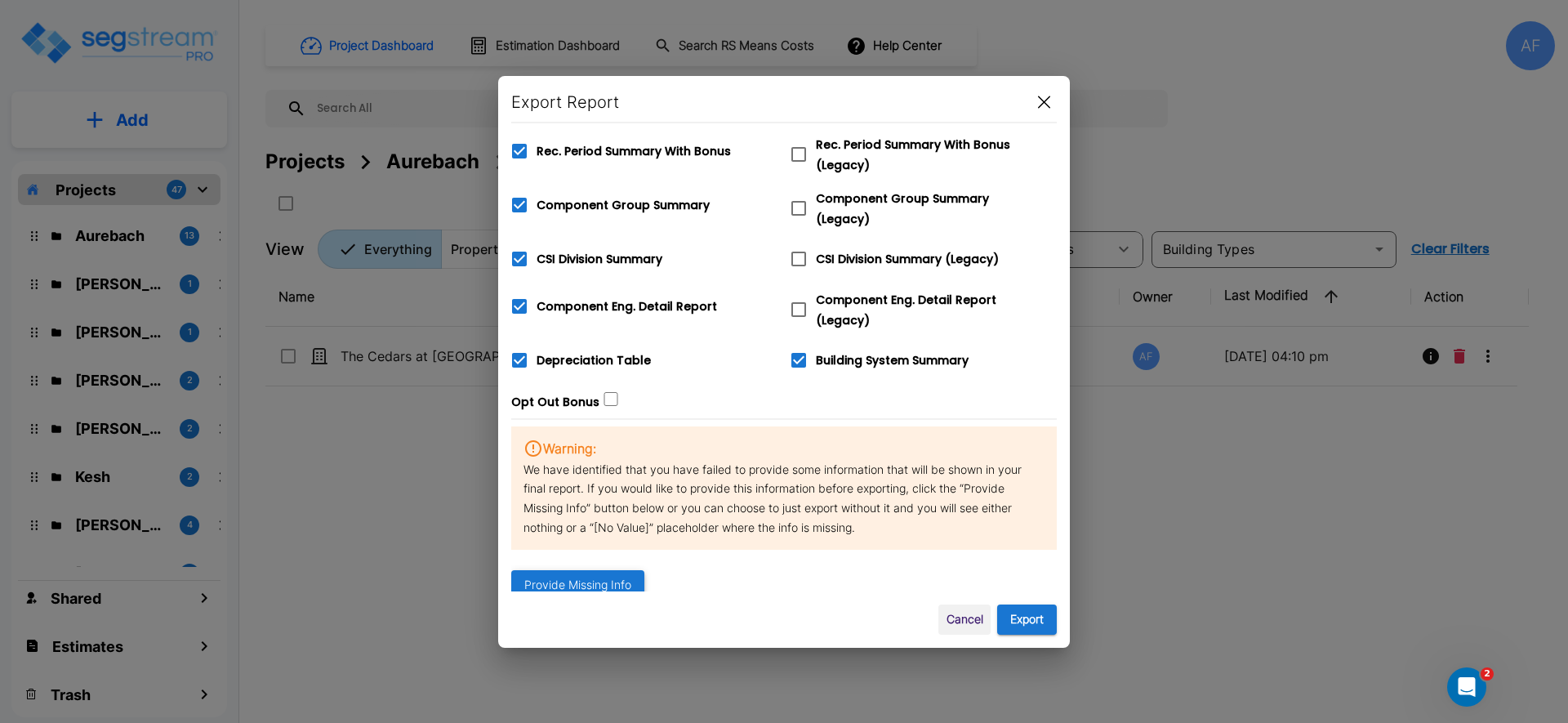
click at [587, 590] on div "Export Report Export via Complete Final Report (PDF) pdf ​ Select Narrative Tem…" at bounding box center [784, 362] width 572 height 572
checkbox input "true"
click at [587, 589] on div "Warning: We have identified that you have failed to provide some information th…" at bounding box center [784, 514] width 546 height 174
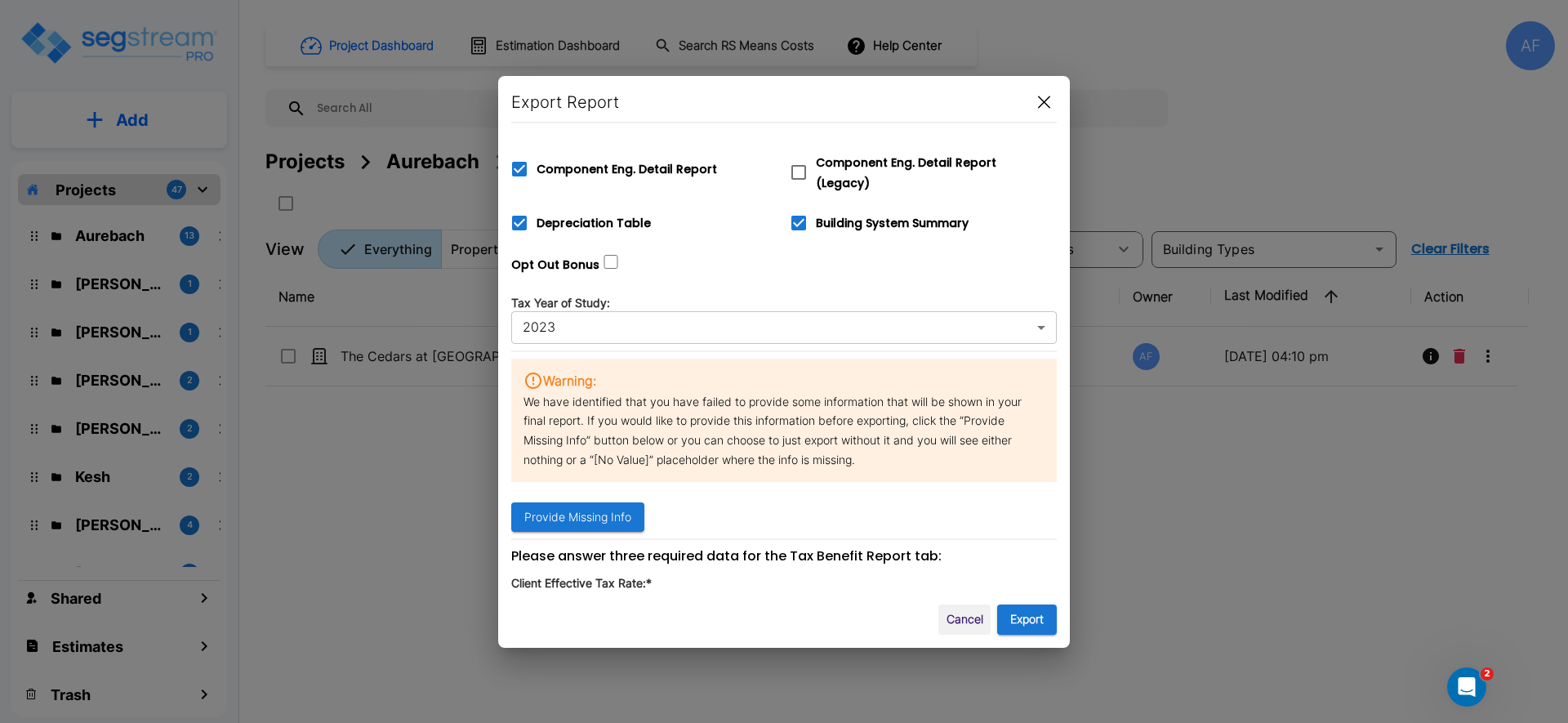
scroll to position [456, 0]
click at [669, 307] on body "× Your report is being generated. Be patient! × We're working on your Modificat…" at bounding box center [784, 362] width 1568 height 723
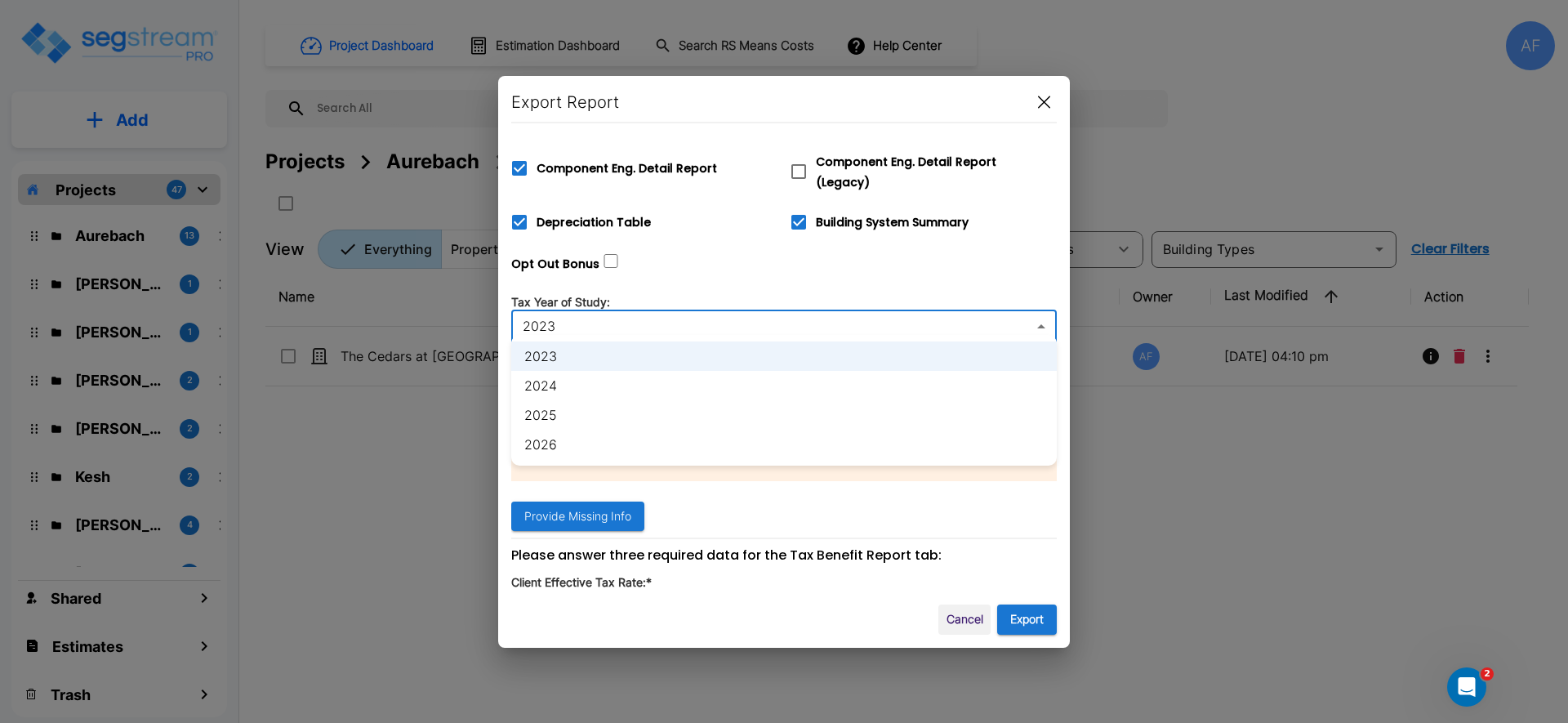
click at [734, 248] on div at bounding box center [784, 362] width 1568 height 723
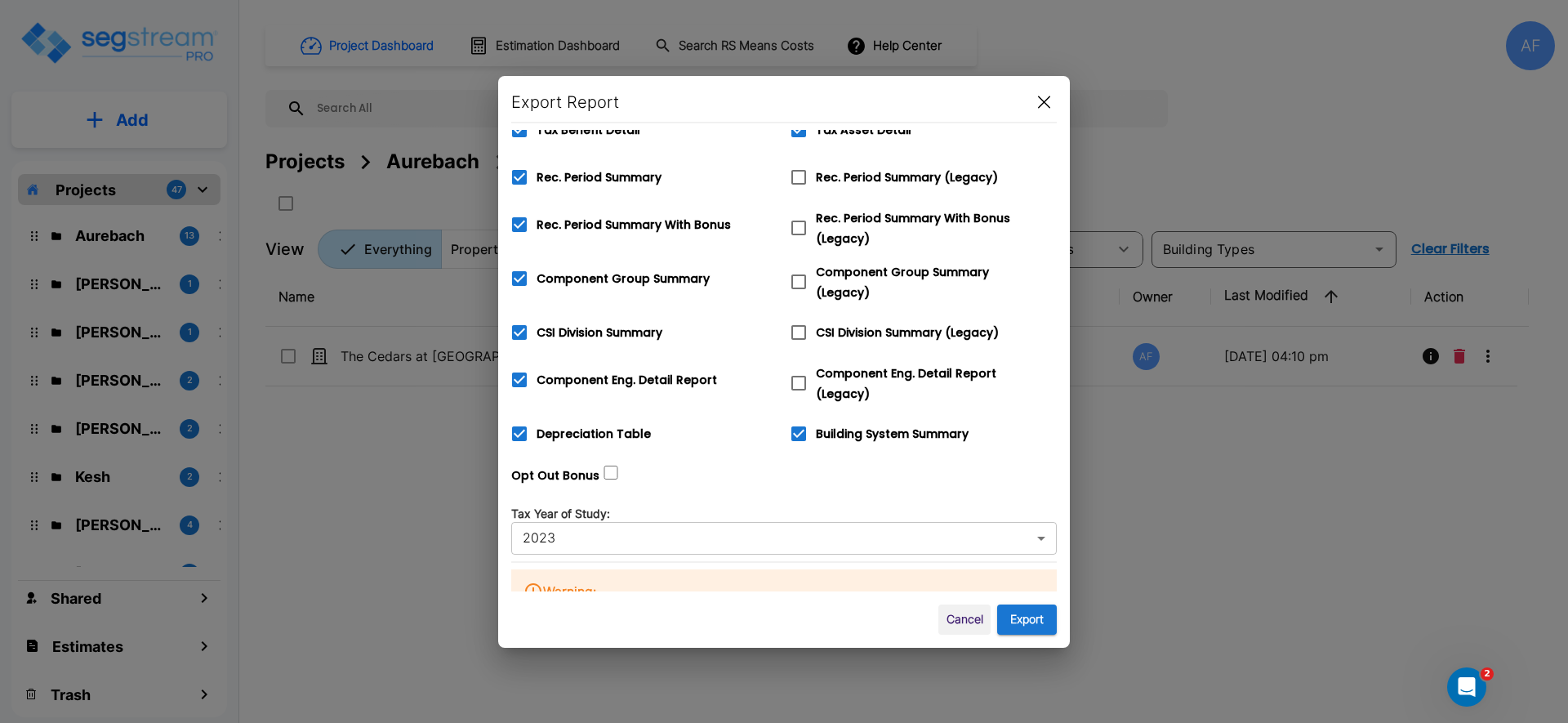
scroll to position [0, 0]
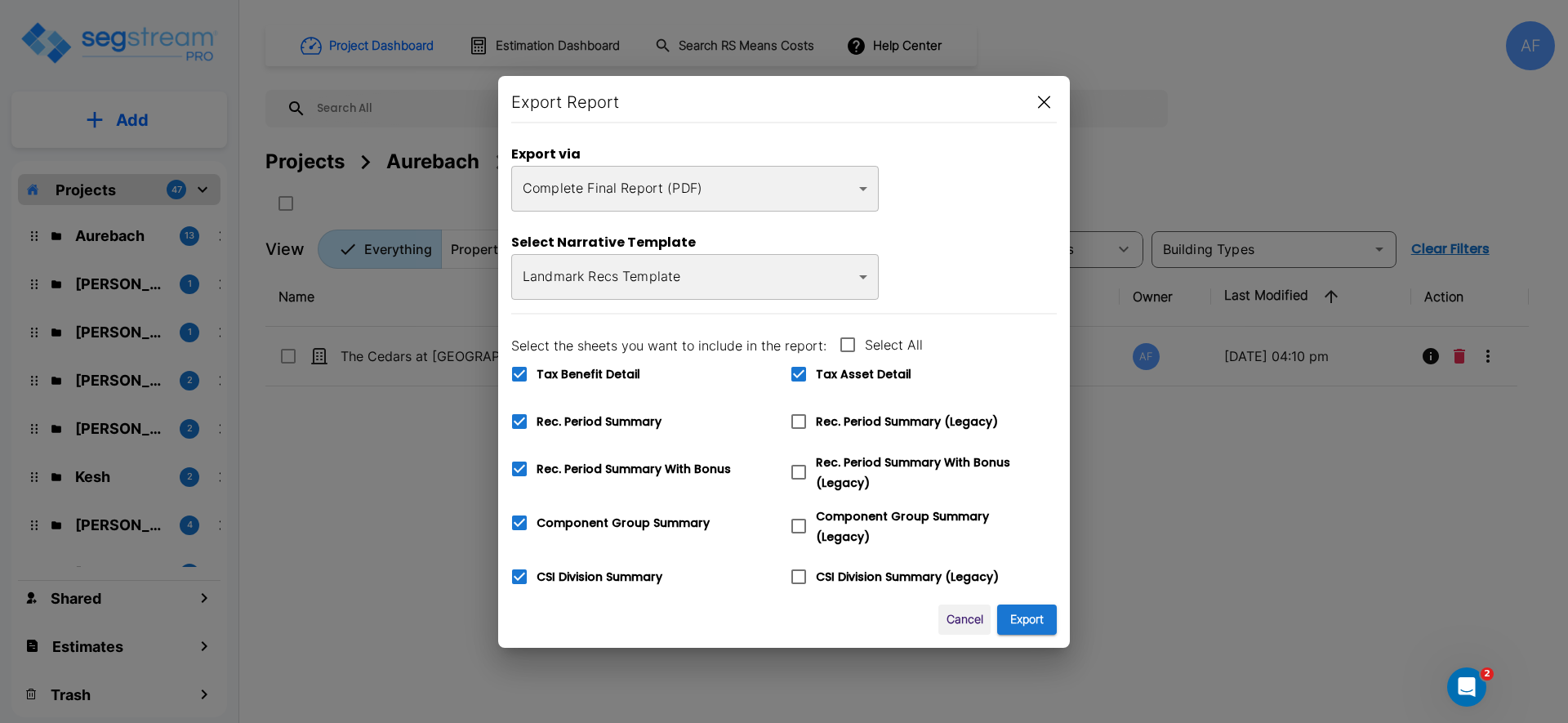
click at [1043, 100] on icon "button" at bounding box center [1043, 102] width 12 height 13
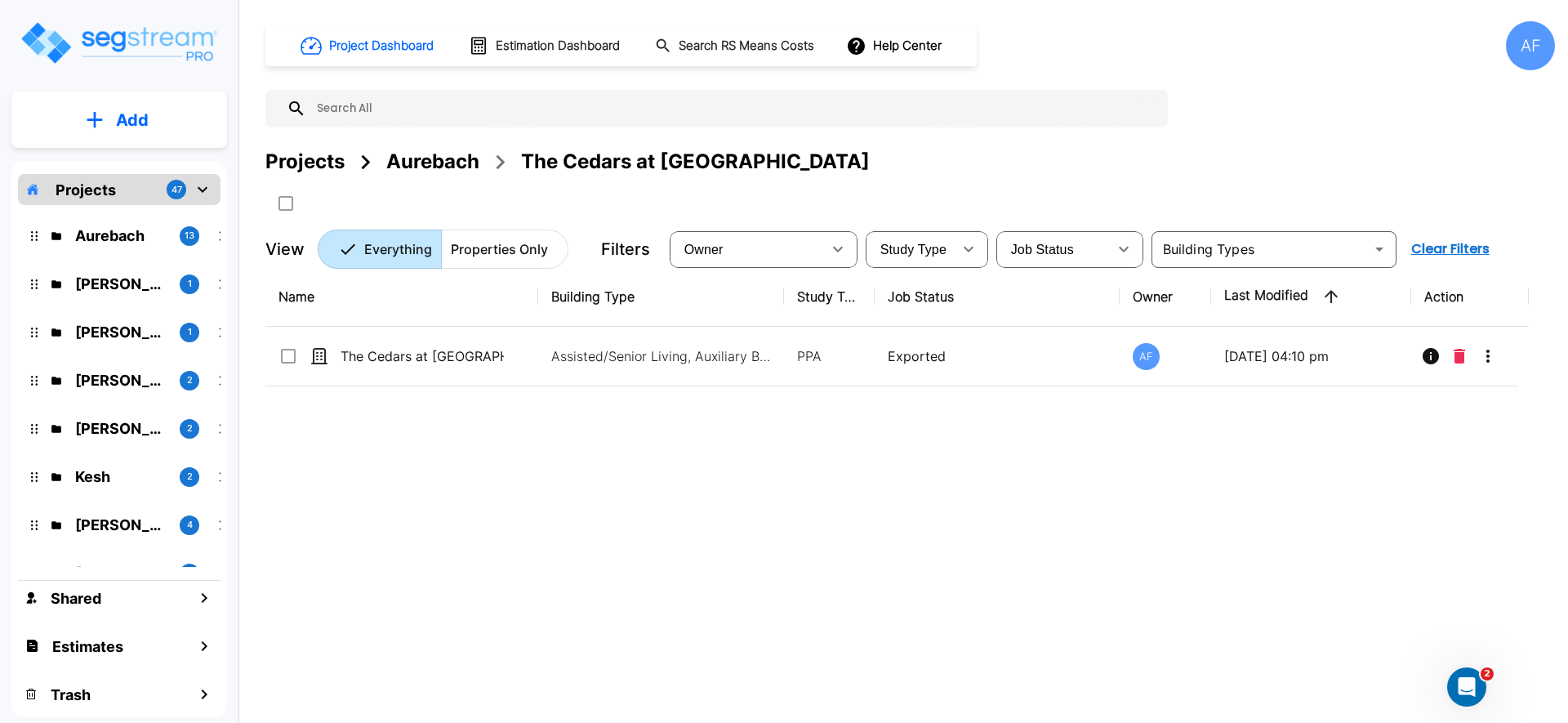
click at [407, 163] on div "Aurebach" at bounding box center [432, 162] width 94 height 29
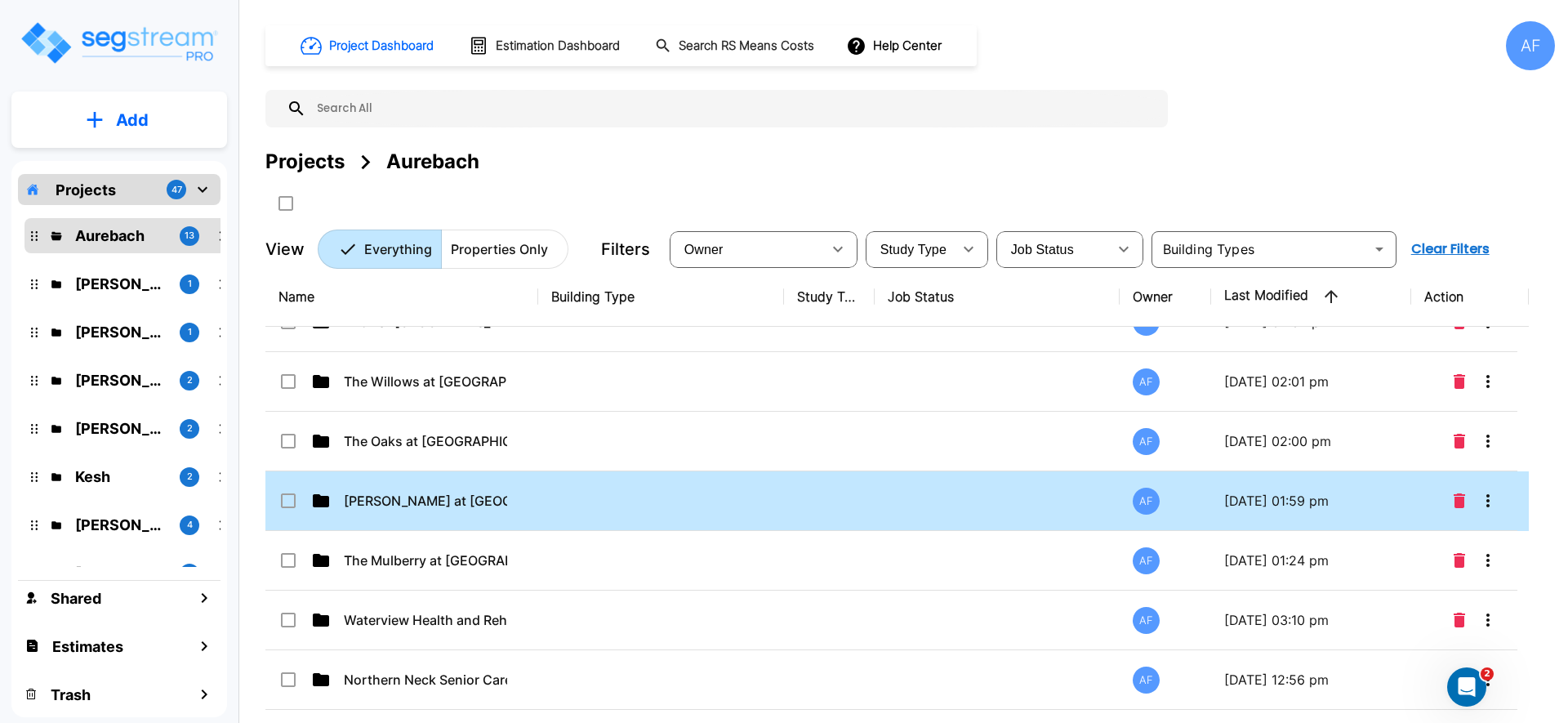
scroll to position [159, 0]
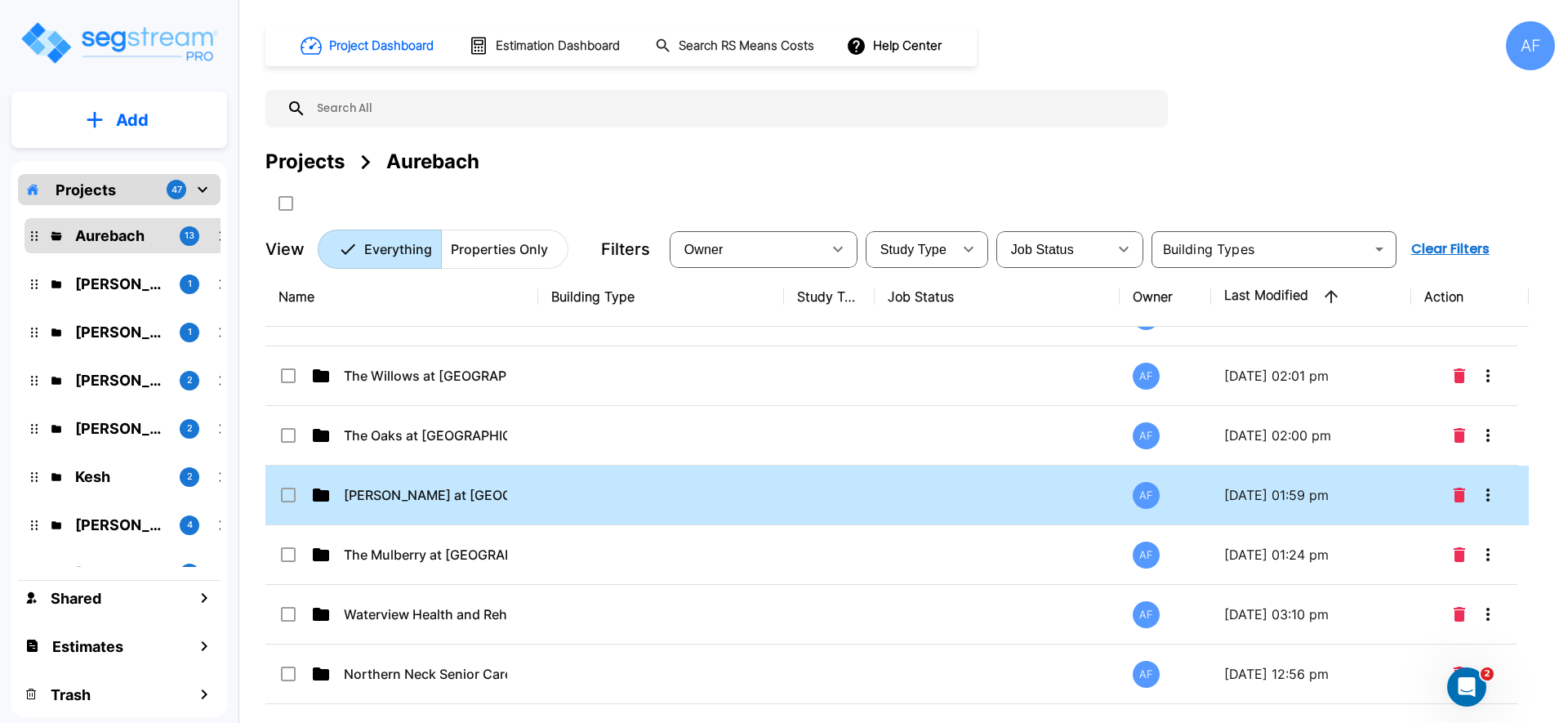
click at [576, 500] on td at bounding box center [661, 496] width 246 height 60
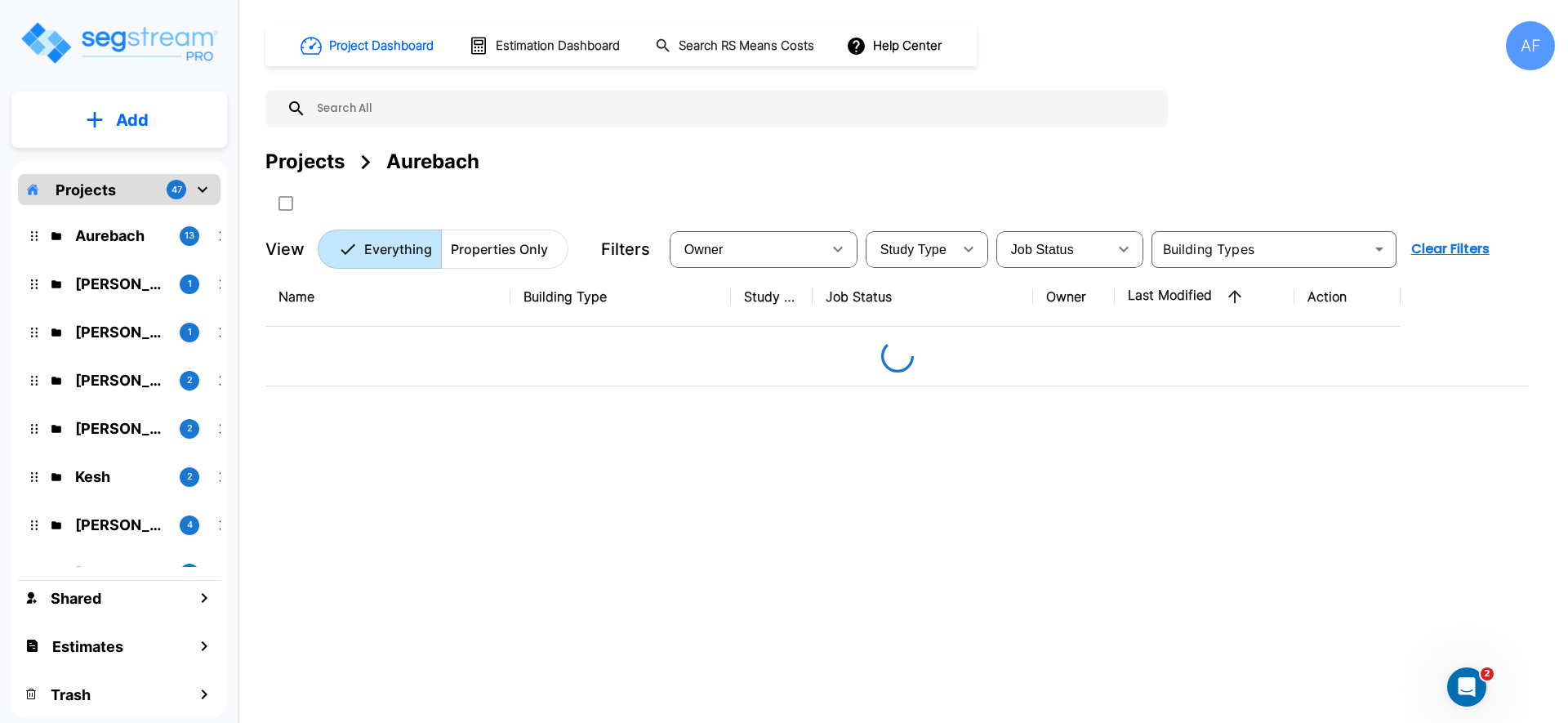
scroll to position [0, 0]
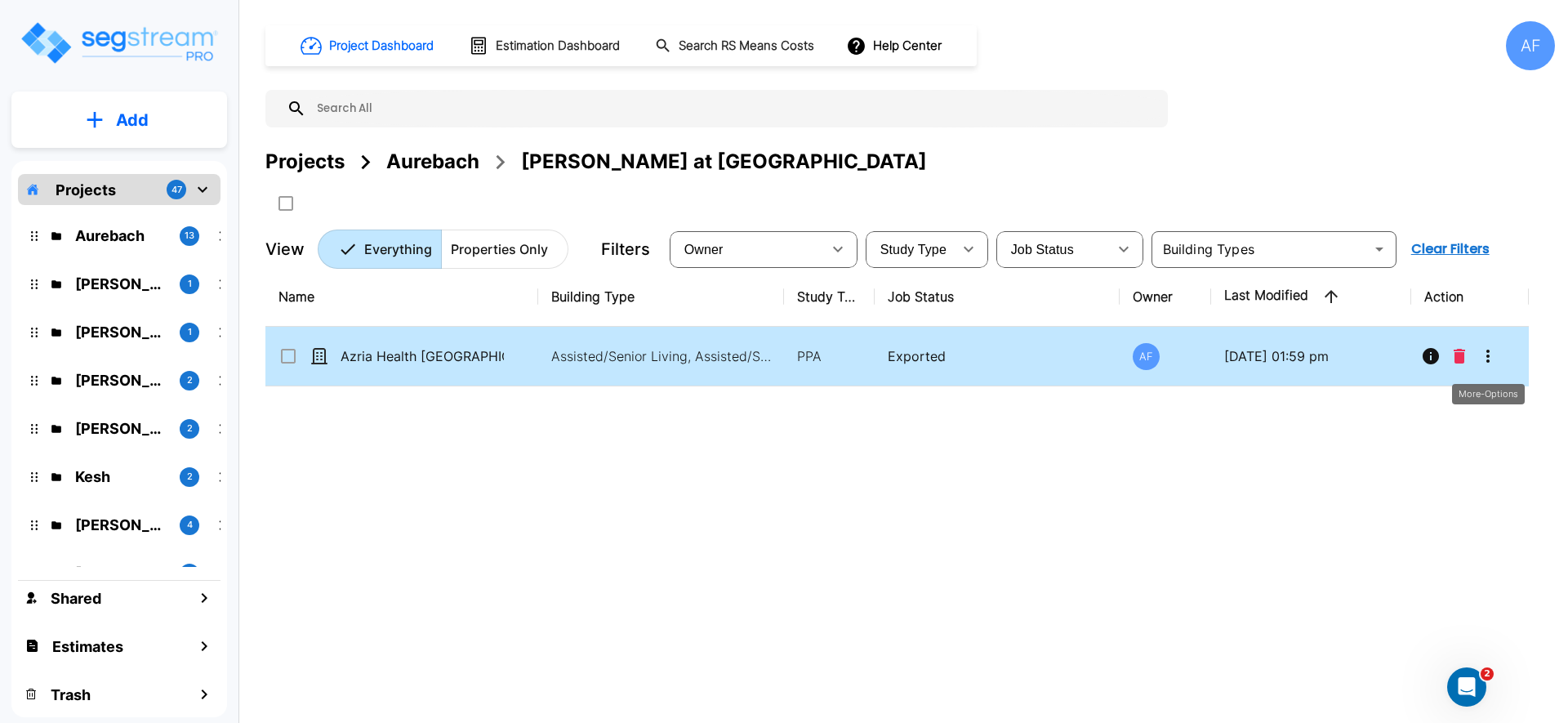
click at [1483, 352] on icon "More-Options" at bounding box center [1488, 356] width 20 height 20
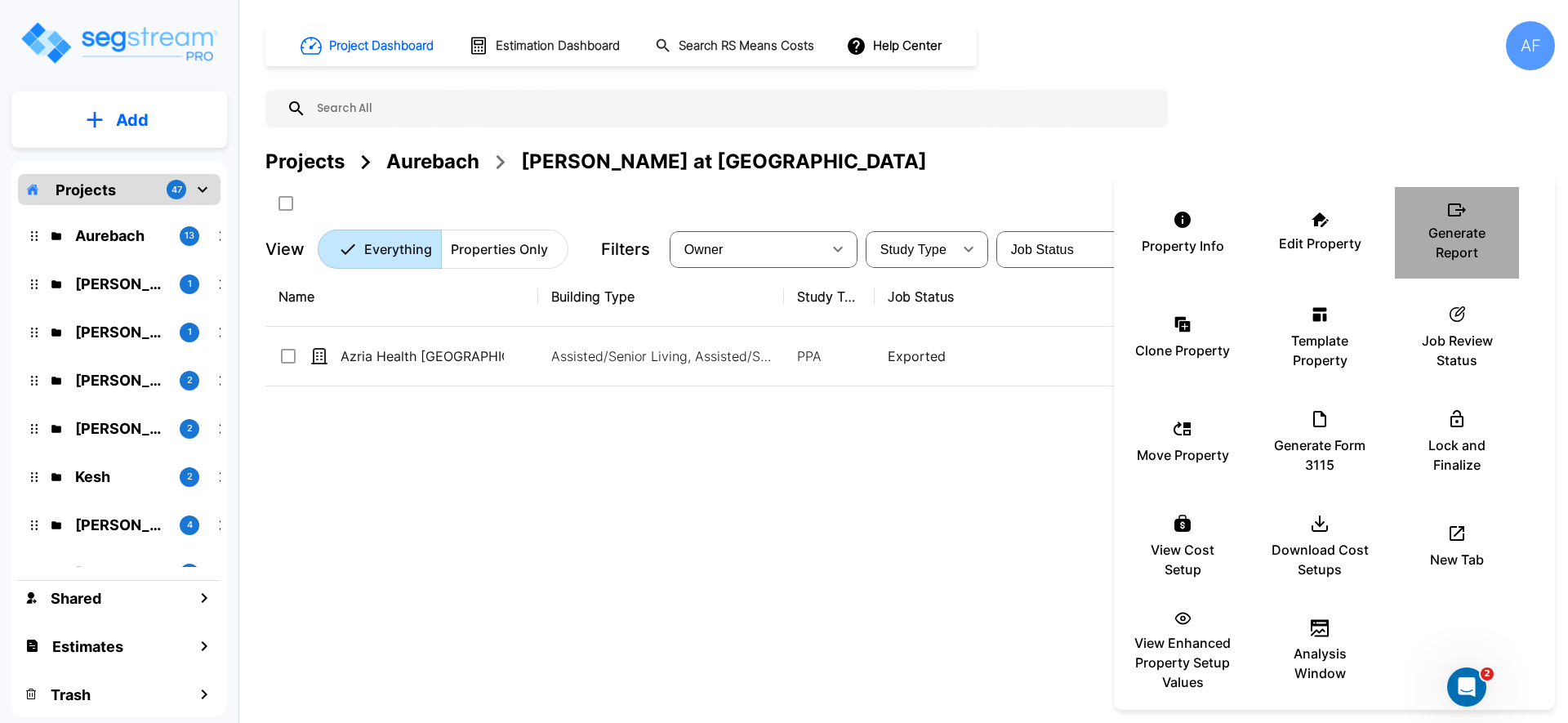
click at [1430, 239] on p "Generate Report" at bounding box center [1457, 243] width 98 height 39
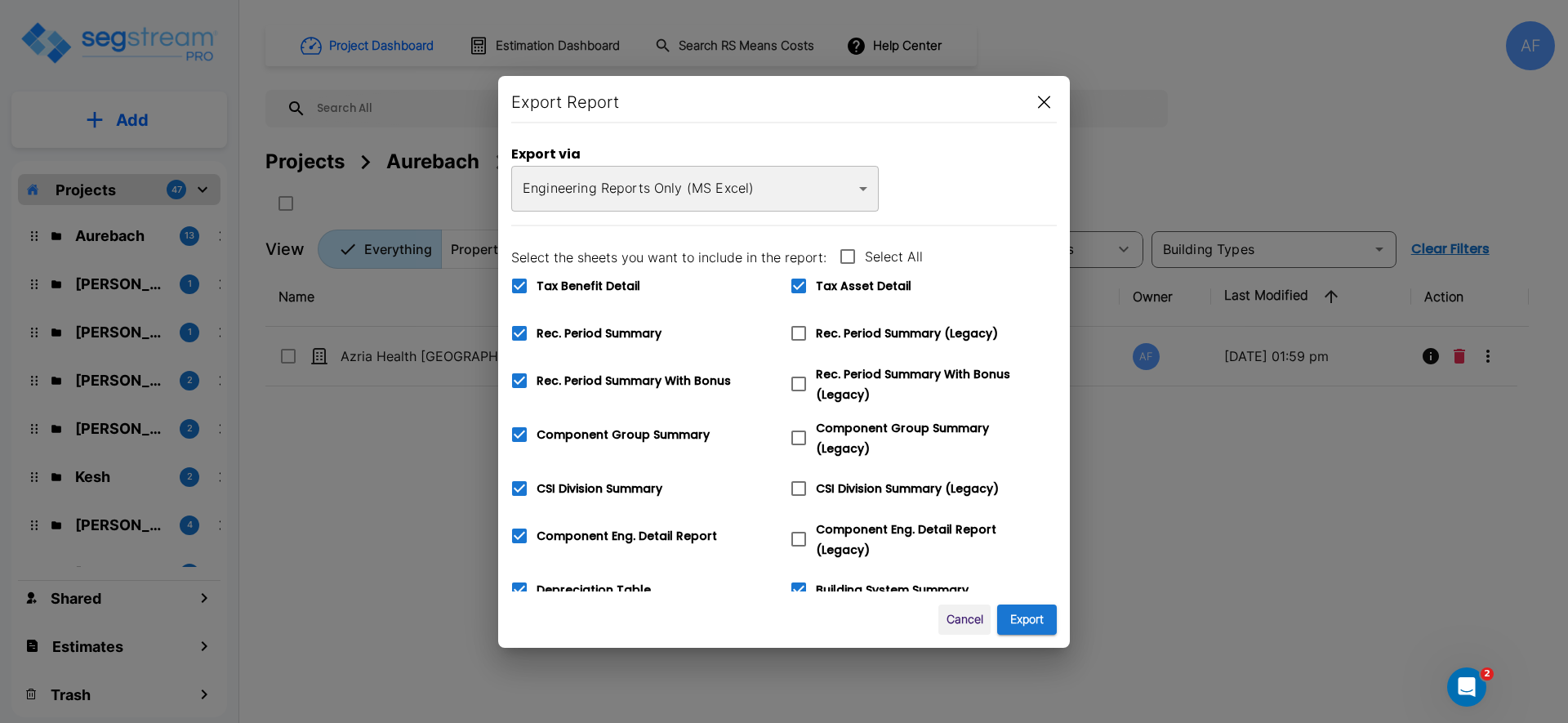
click at [520, 288] on icon at bounding box center [519, 286] width 15 height 15
click at [518, 282] on input "Tax Benefit Detail" at bounding box center [510, 275] width 16 height 14
checkbox input "false"
click at [656, 197] on body "× Your report is being generated. Be patient! × We're working on your Modificat…" at bounding box center [784, 362] width 1568 height 723
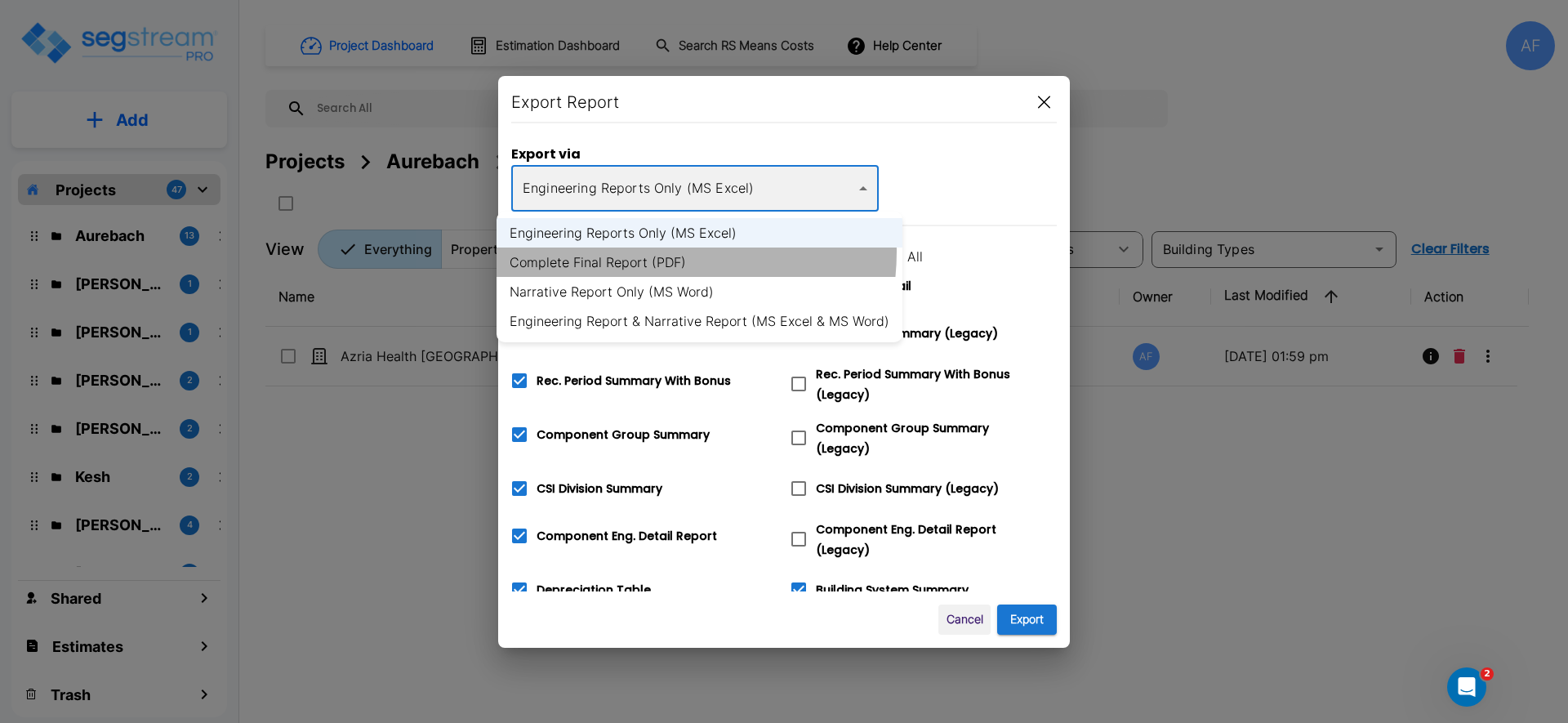
click at [652, 252] on li "Complete Final Report (PDF)" at bounding box center [699, 262] width 406 height 29
type input "pdf"
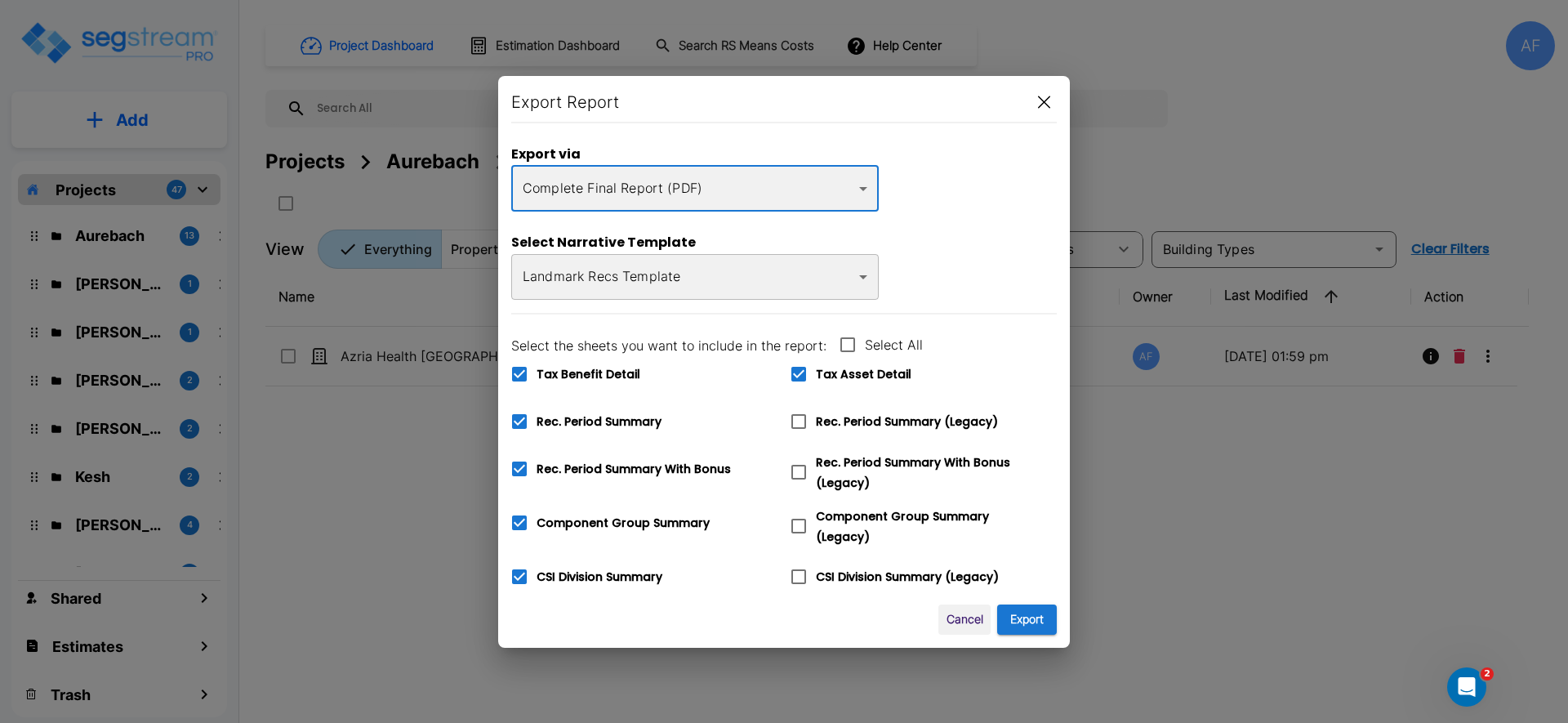
click at [522, 368] on icon at bounding box center [519, 374] width 15 height 15
click at [518, 368] on input "Tax Benefit Detail" at bounding box center [510, 363] width 16 height 14
checkbox input "false"
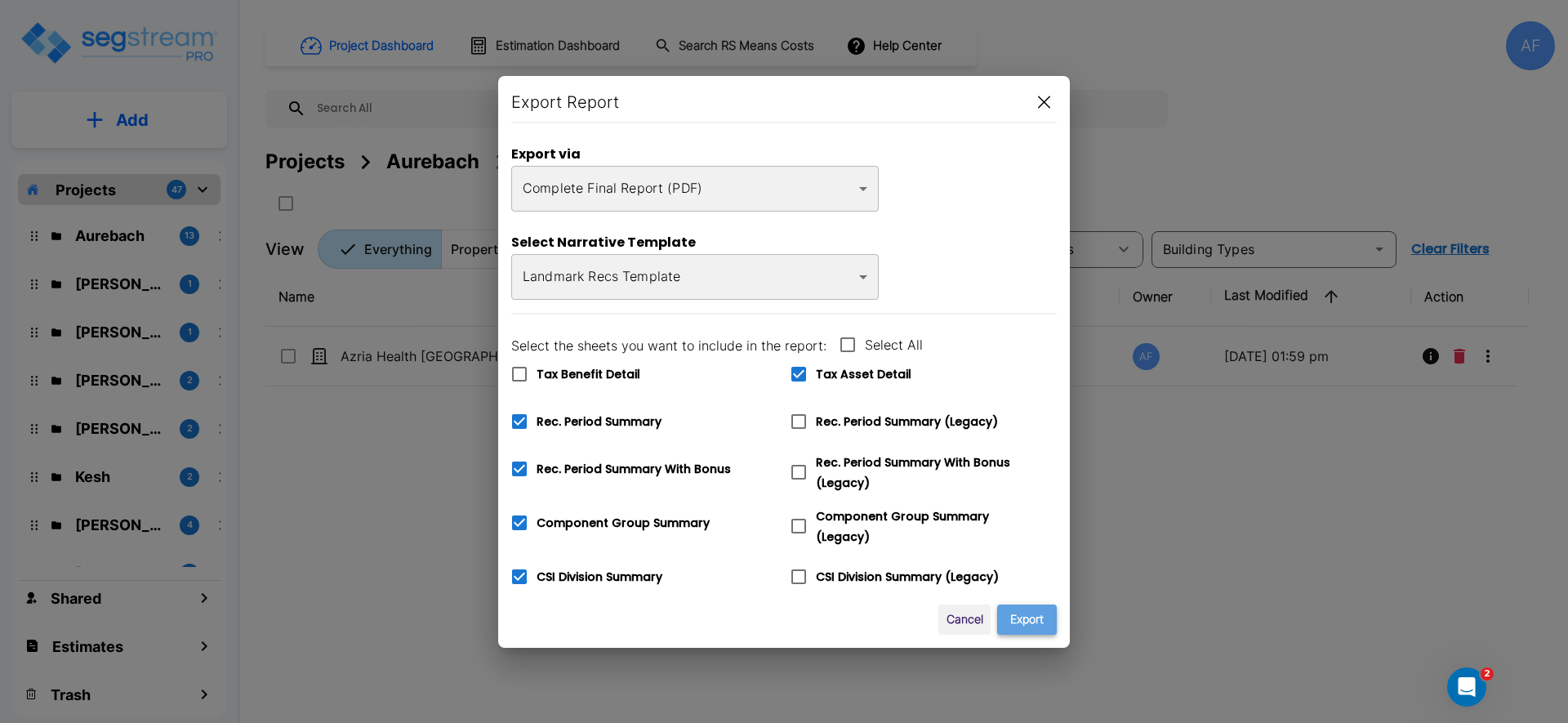
click at [1006, 613] on button "Export" at bounding box center [1027, 619] width 60 height 30
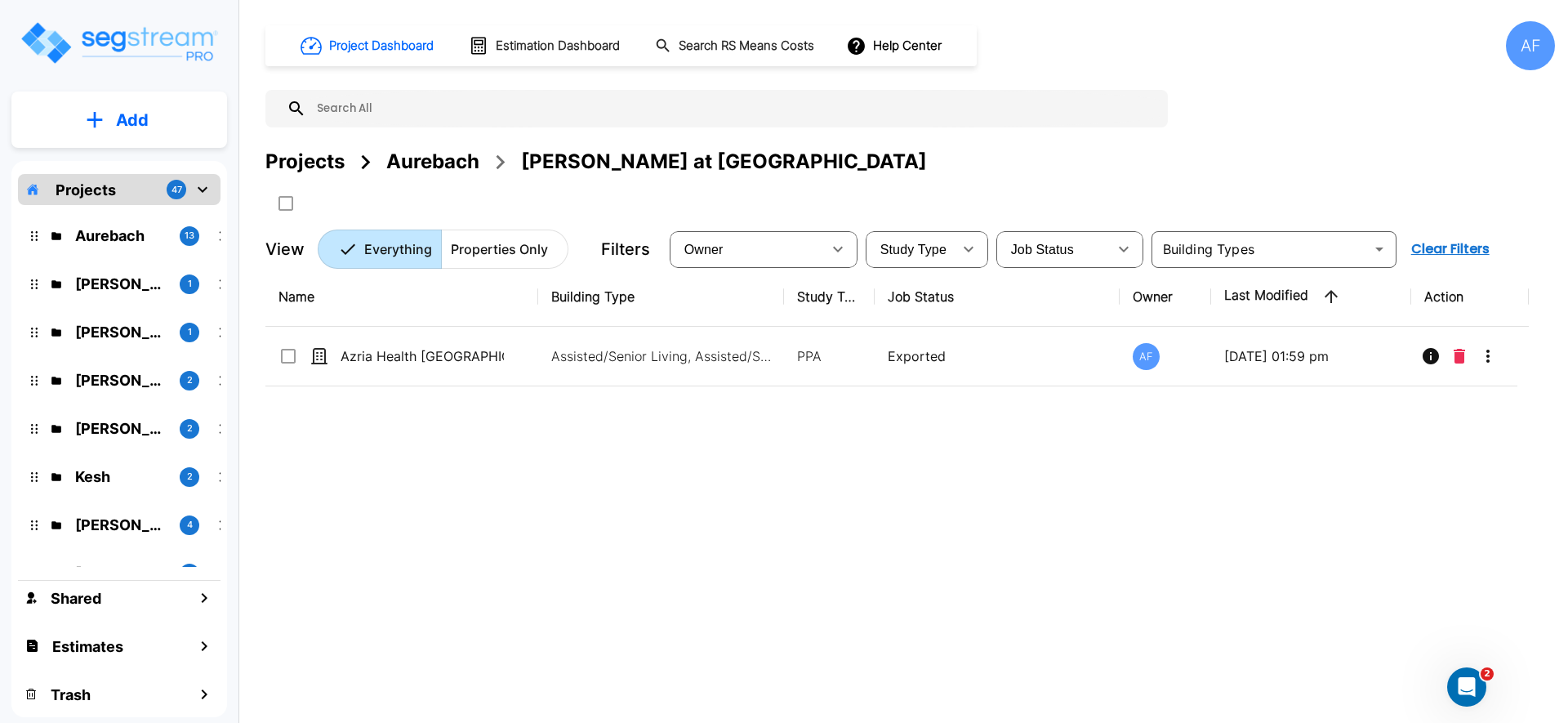
click at [440, 164] on div "Aurebach" at bounding box center [432, 162] width 94 height 29
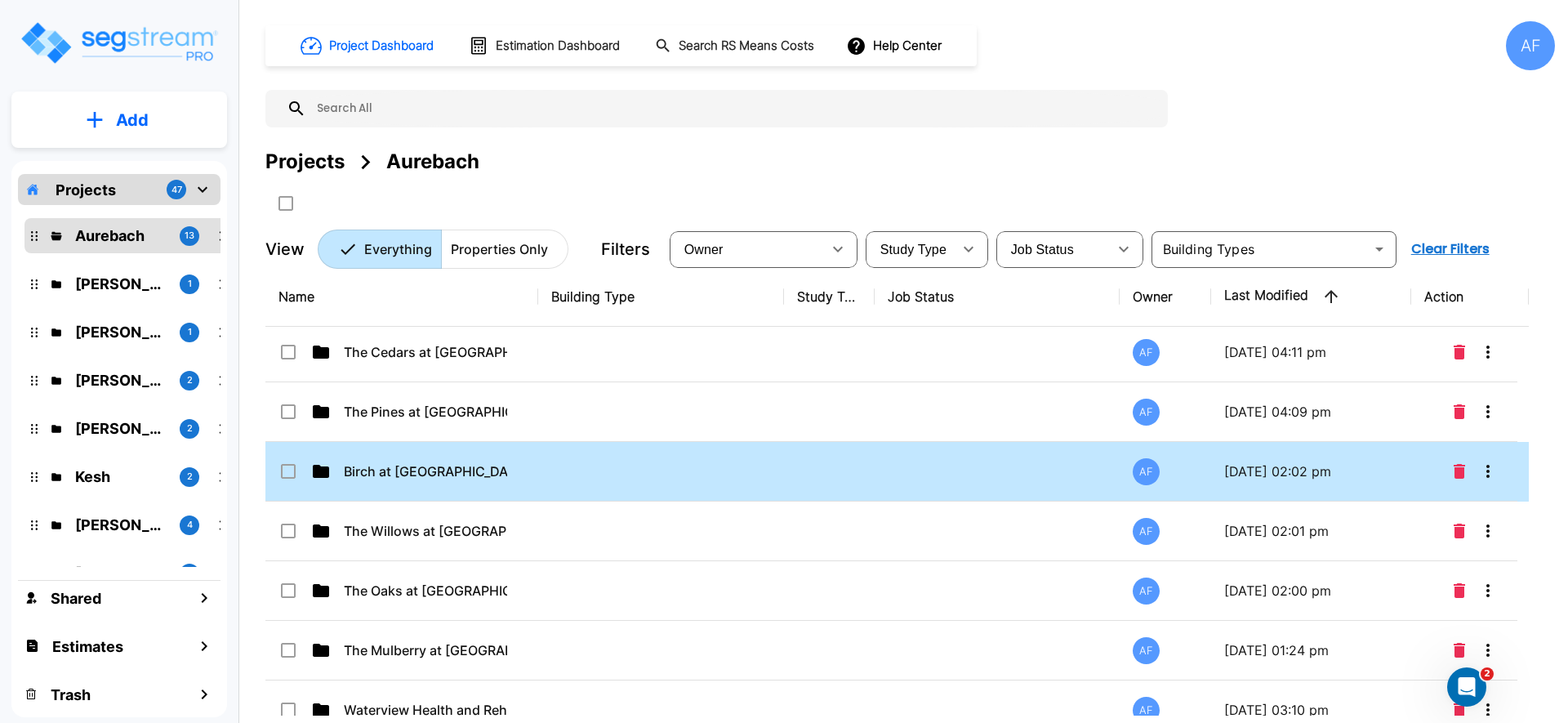
scroll to position [66, 0]
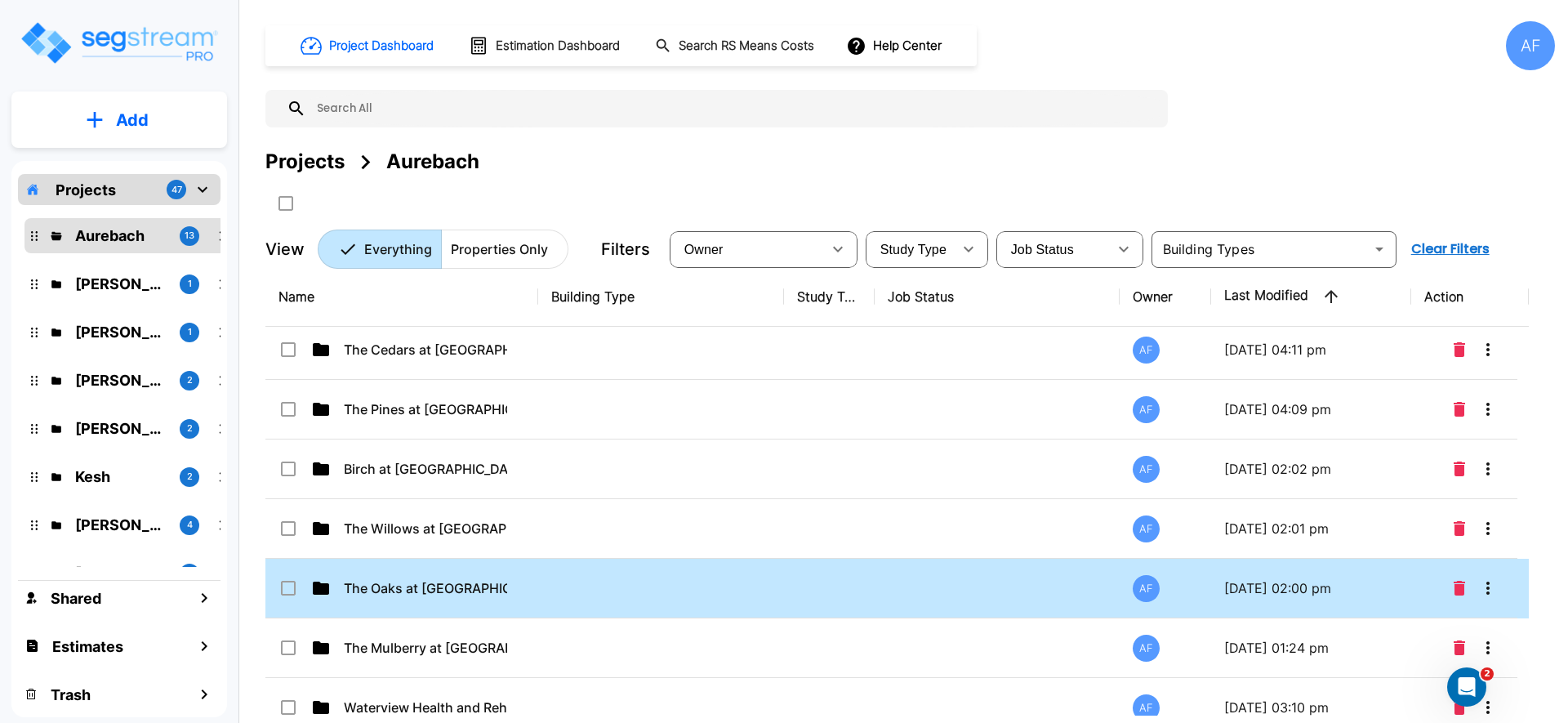
click at [754, 586] on td at bounding box center [661, 589] width 246 height 60
checkbox input "true"
click at [754, 586] on td at bounding box center [661, 589] width 246 height 60
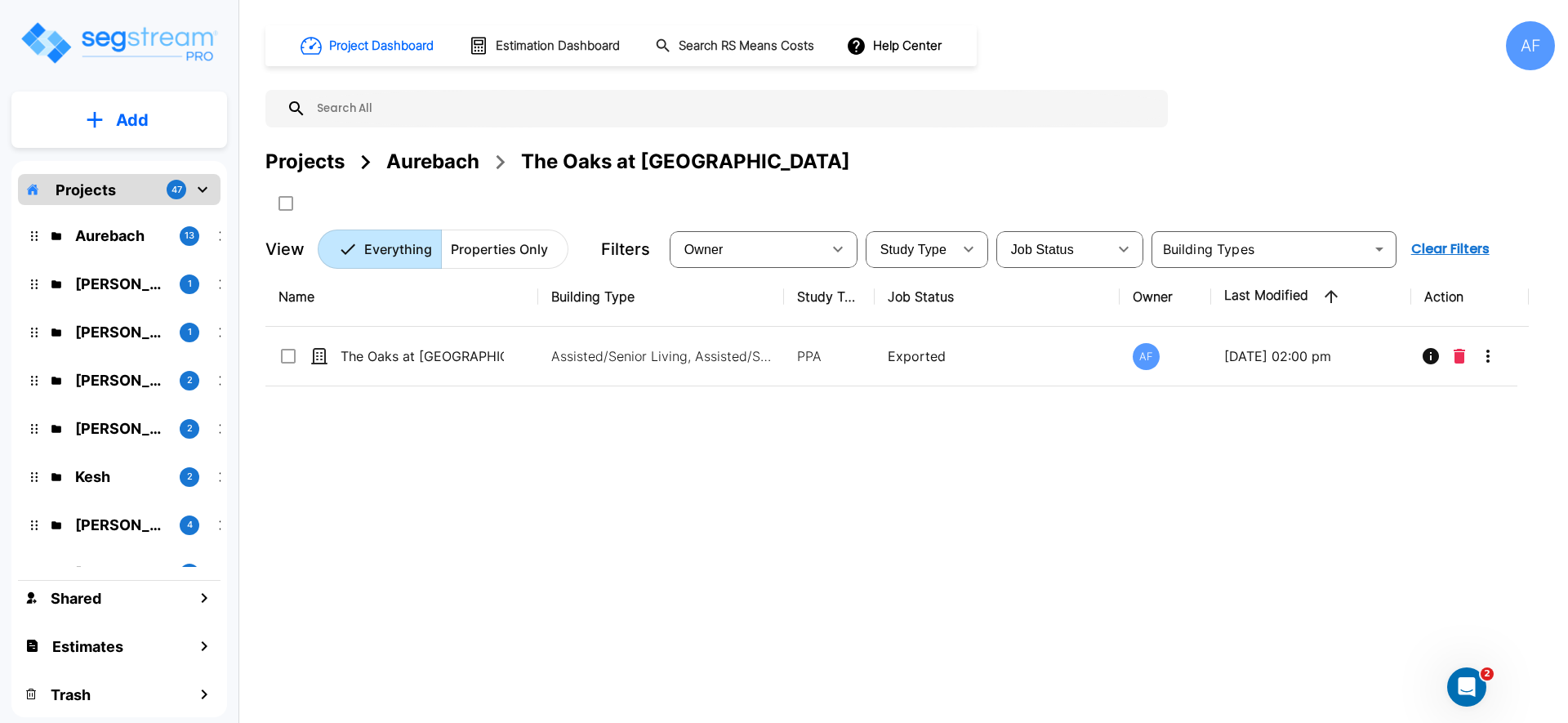
scroll to position [0, 0]
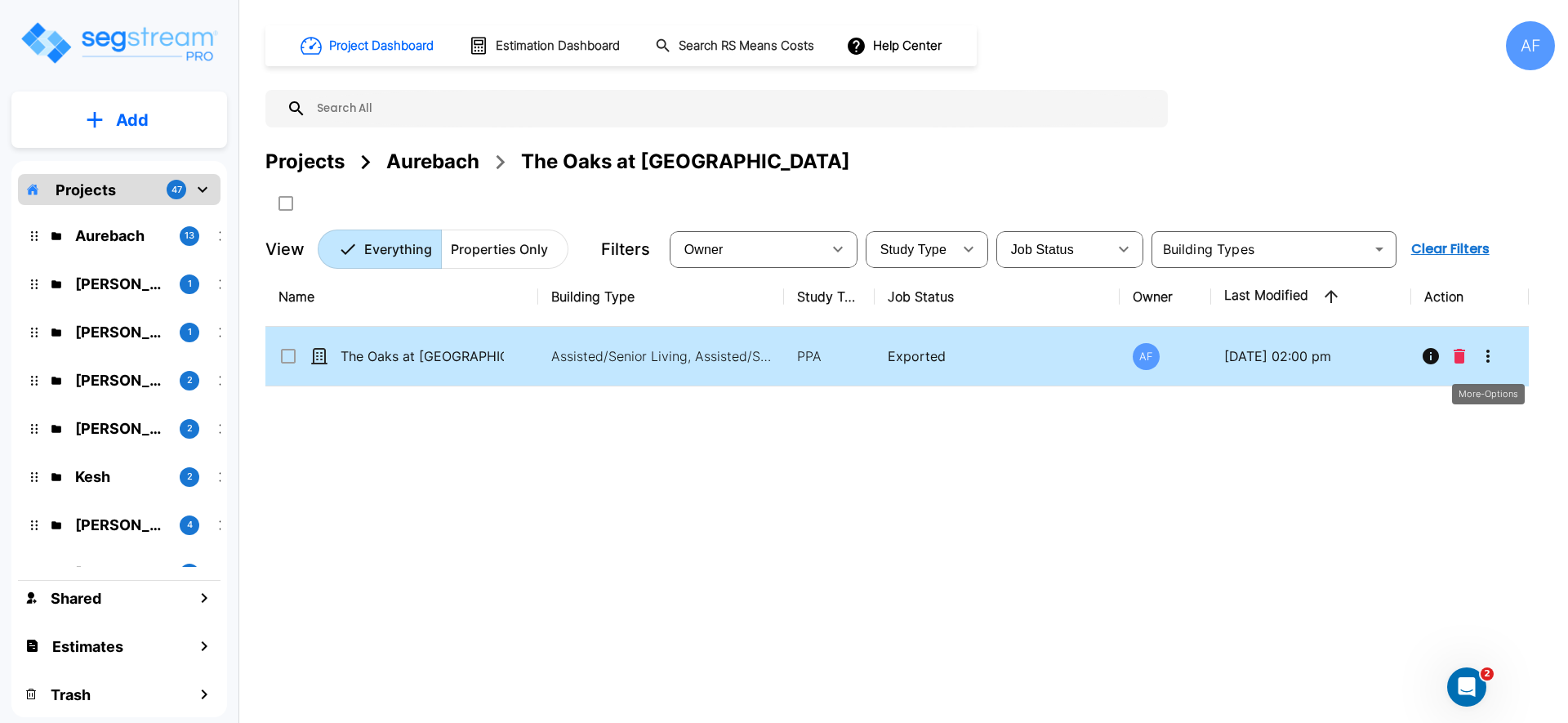
click at [1488, 346] on icon "More-Options" at bounding box center [1488, 356] width 20 height 20
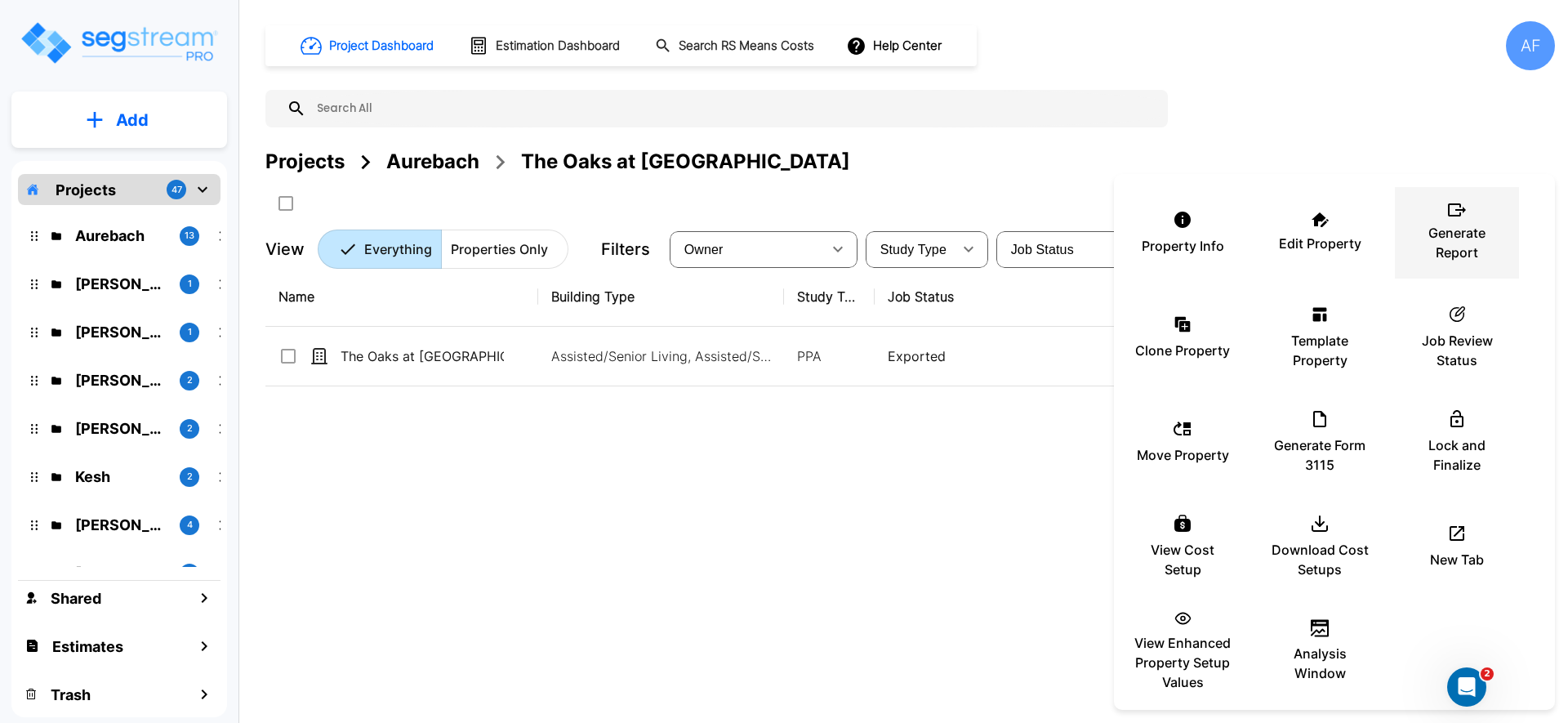
click at [1434, 238] on p "Generate Report" at bounding box center [1457, 243] width 98 height 39
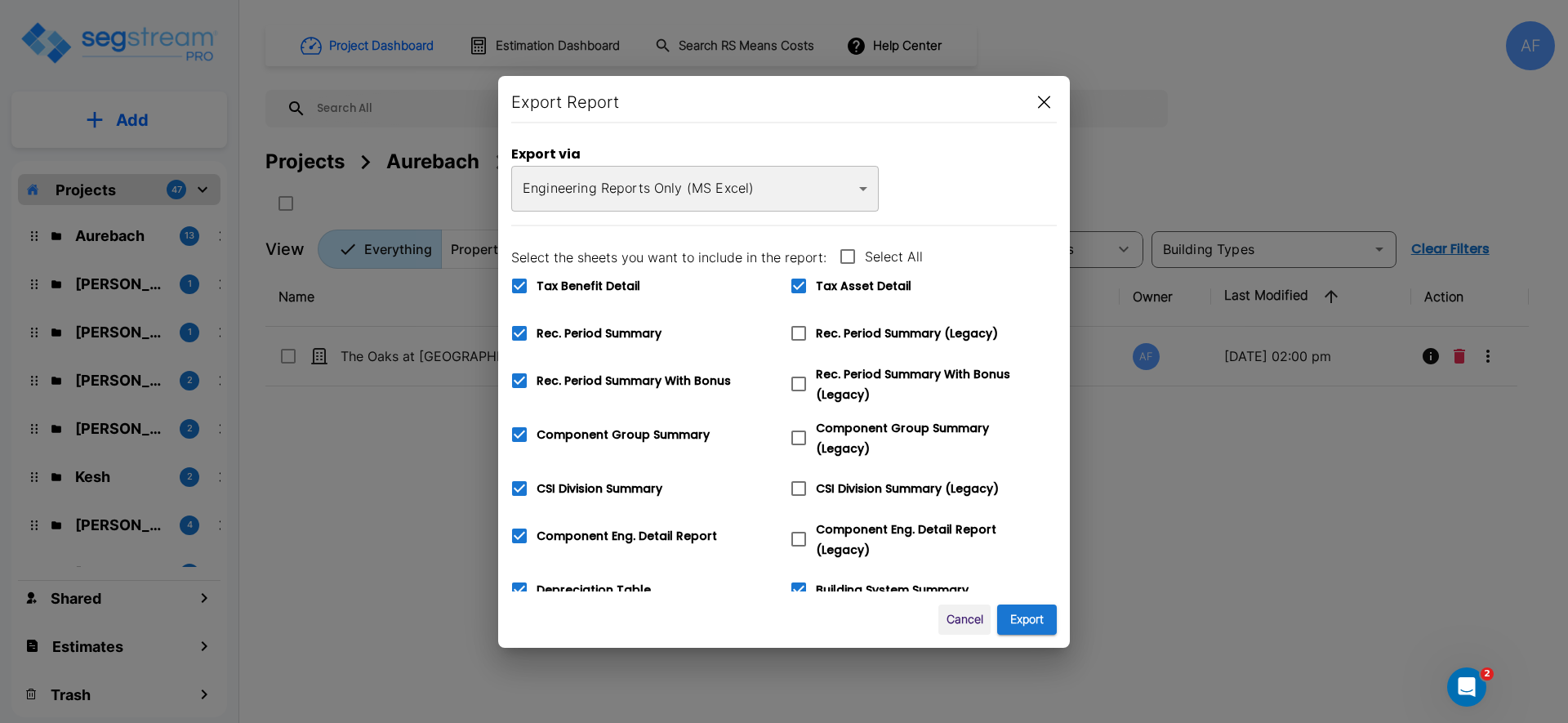
click at [605, 202] on body "× Your report is being generated. Be patient! × We're working on your Modificat…" at bounding box center [784, 362] width 1568 height 723
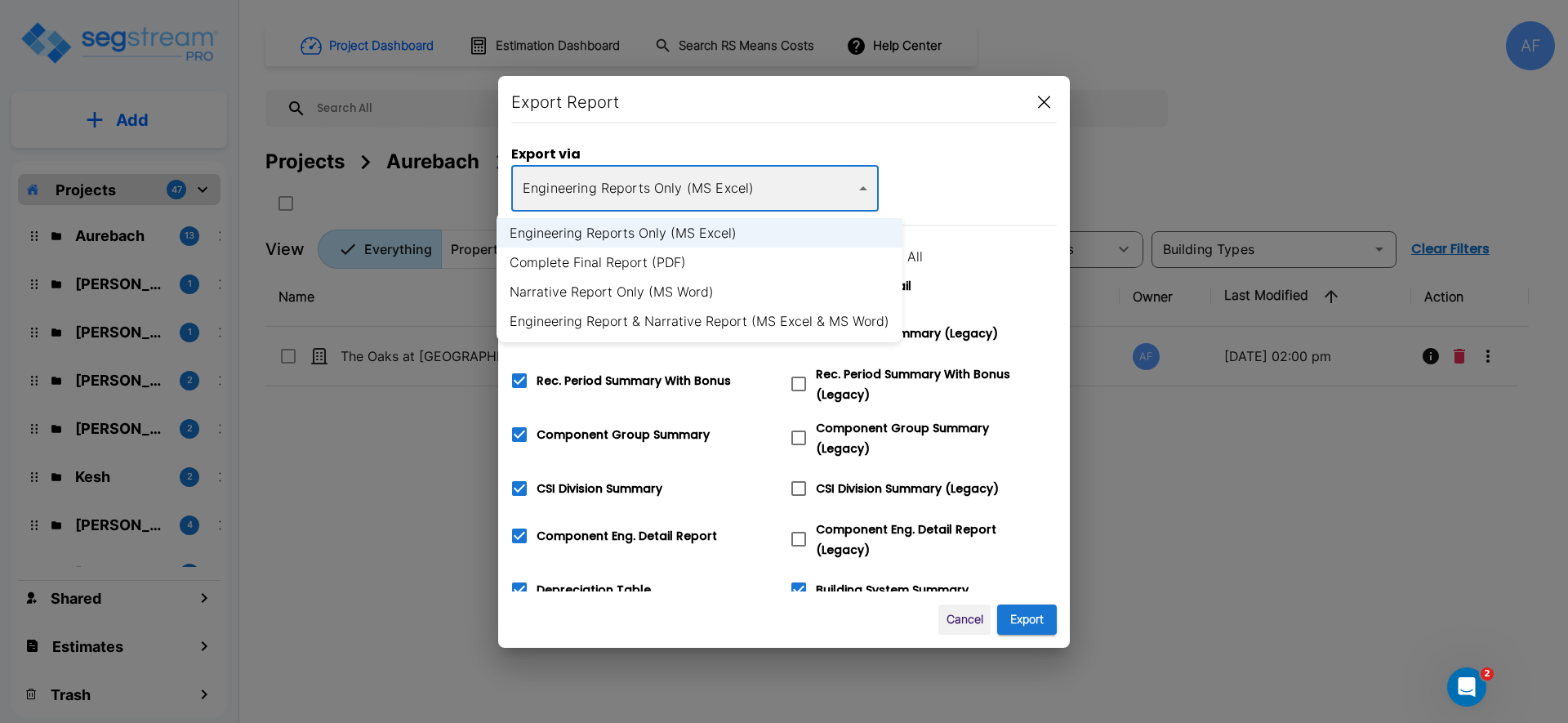
click at [596, 256] on li "Complete Final Report (PDF)" at bounding box center [699, 262] width 406 height 29
type input "pdf"
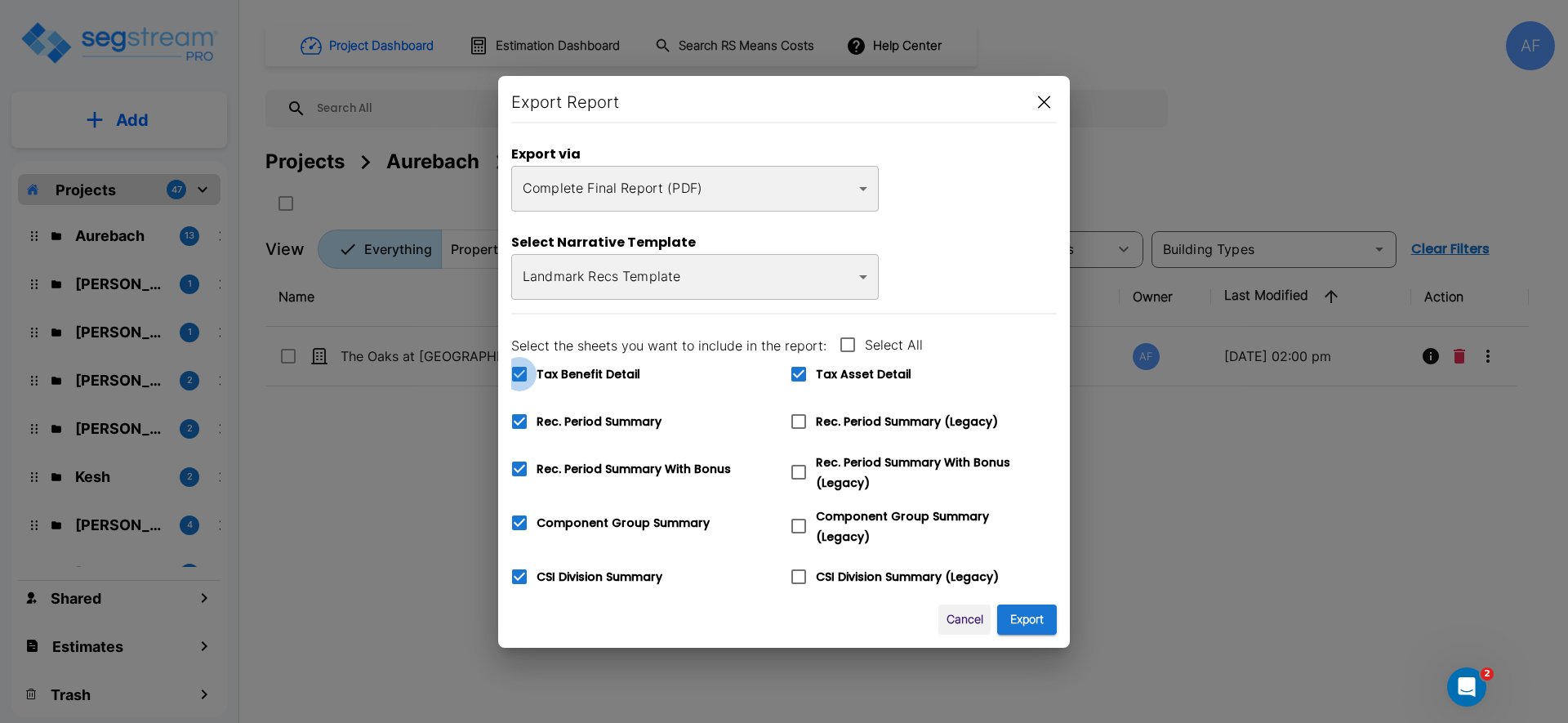
click at [518, 375] on icon at bounding box center [519, 374] width 20 height 20
click at [518, 371] on input "Tax Benefit Detail" at bounding box center [510, 363] width 16 height 14
checkbox input "false"
click at [1014, 619] on button "Export" at bounding box center [1027, 619] width 60 height 30
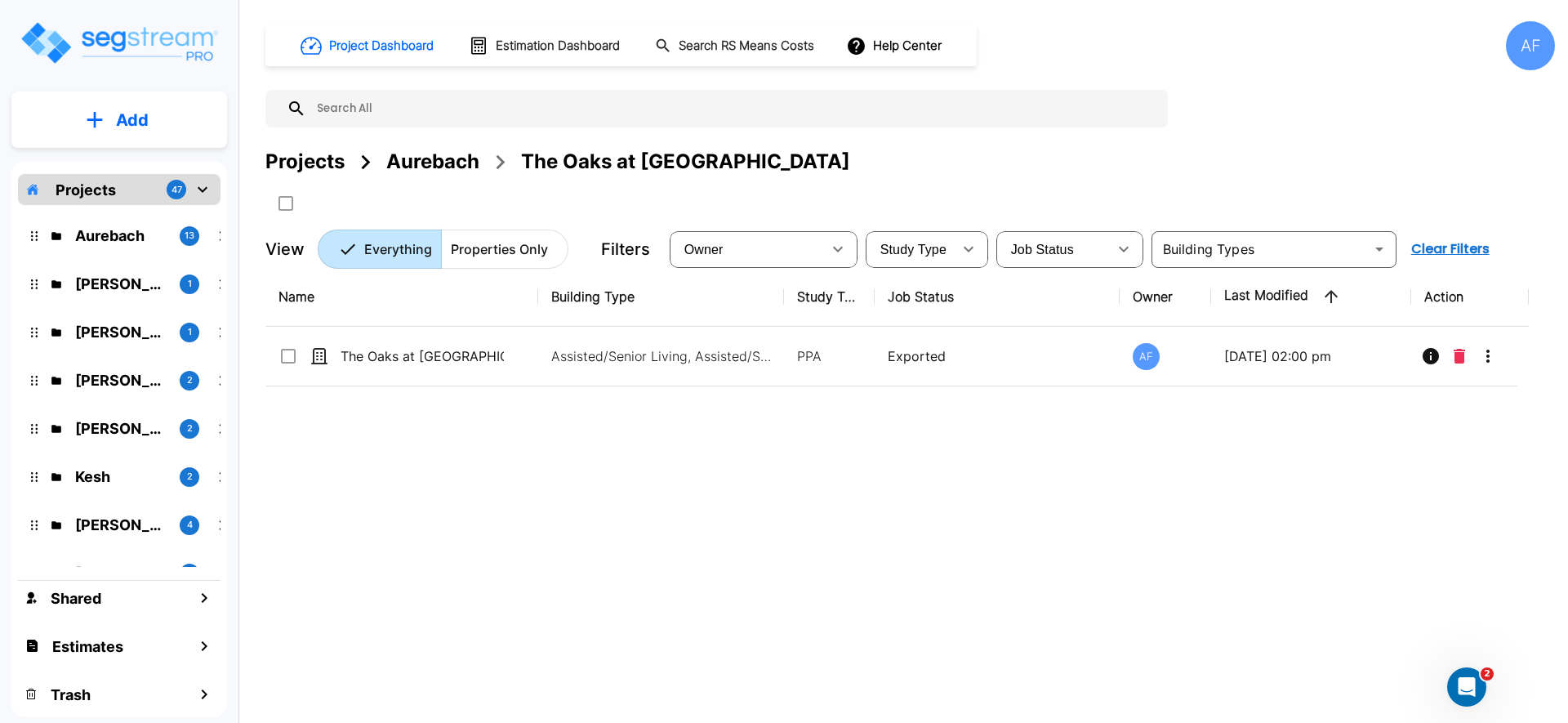
click at [399, 161] on div "Aurebach" at bounding box center [432, 162] width 94 height 29
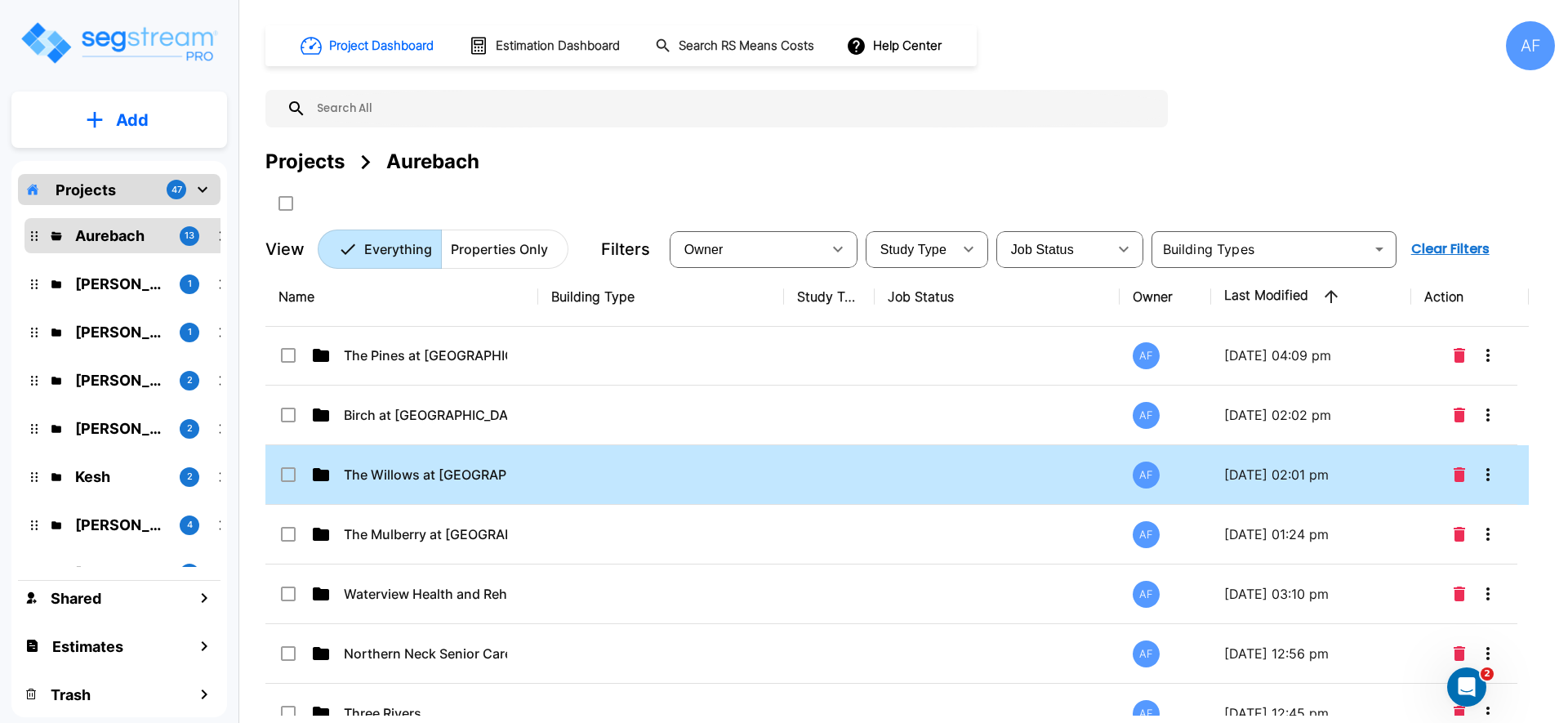
scroll to position [178, 0]
click at [897, 455] on td at bounding box center [997, 477] width 246 height 60
checkbox input "true"
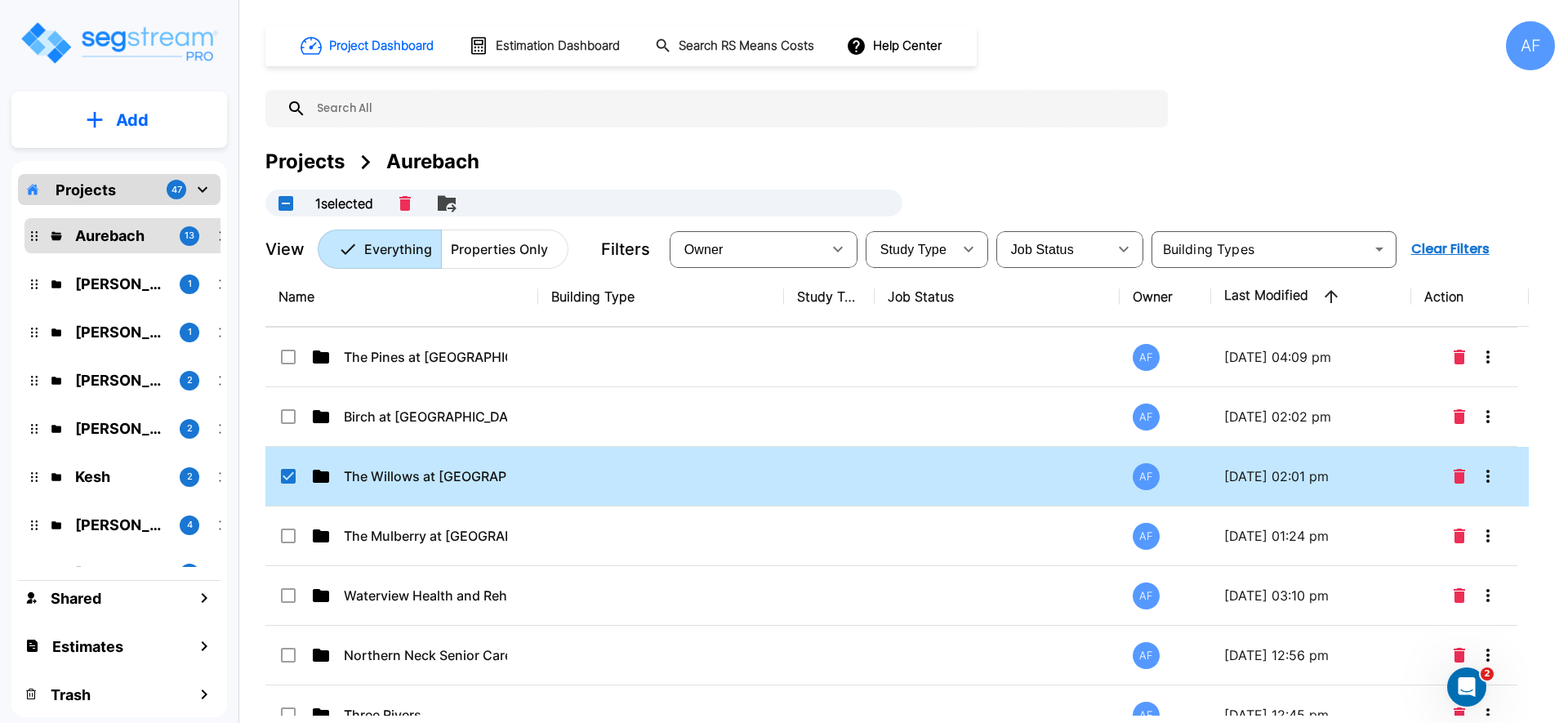
click at [897, 455] on td at bounding box center [997, 477] width 246 height 60
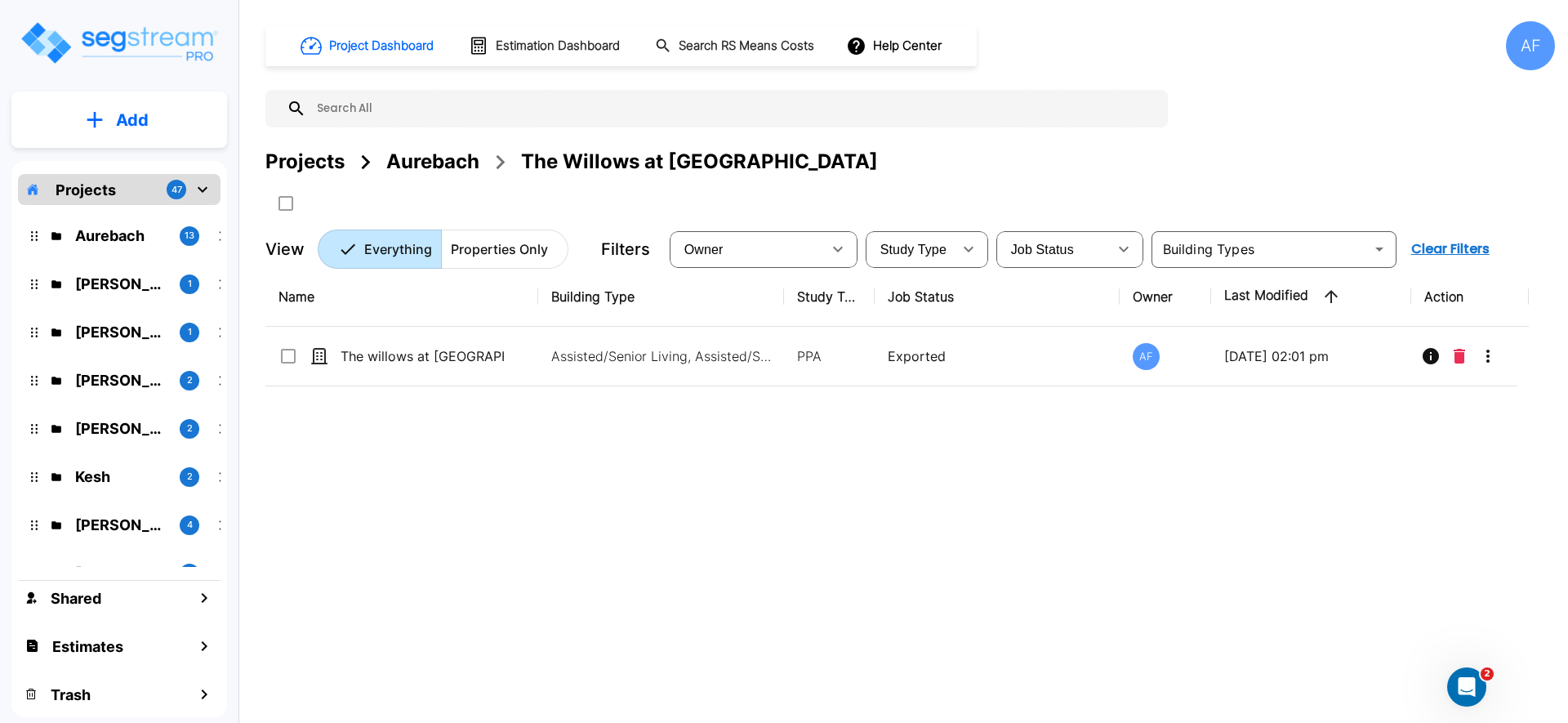
scroll to position [0, 0]
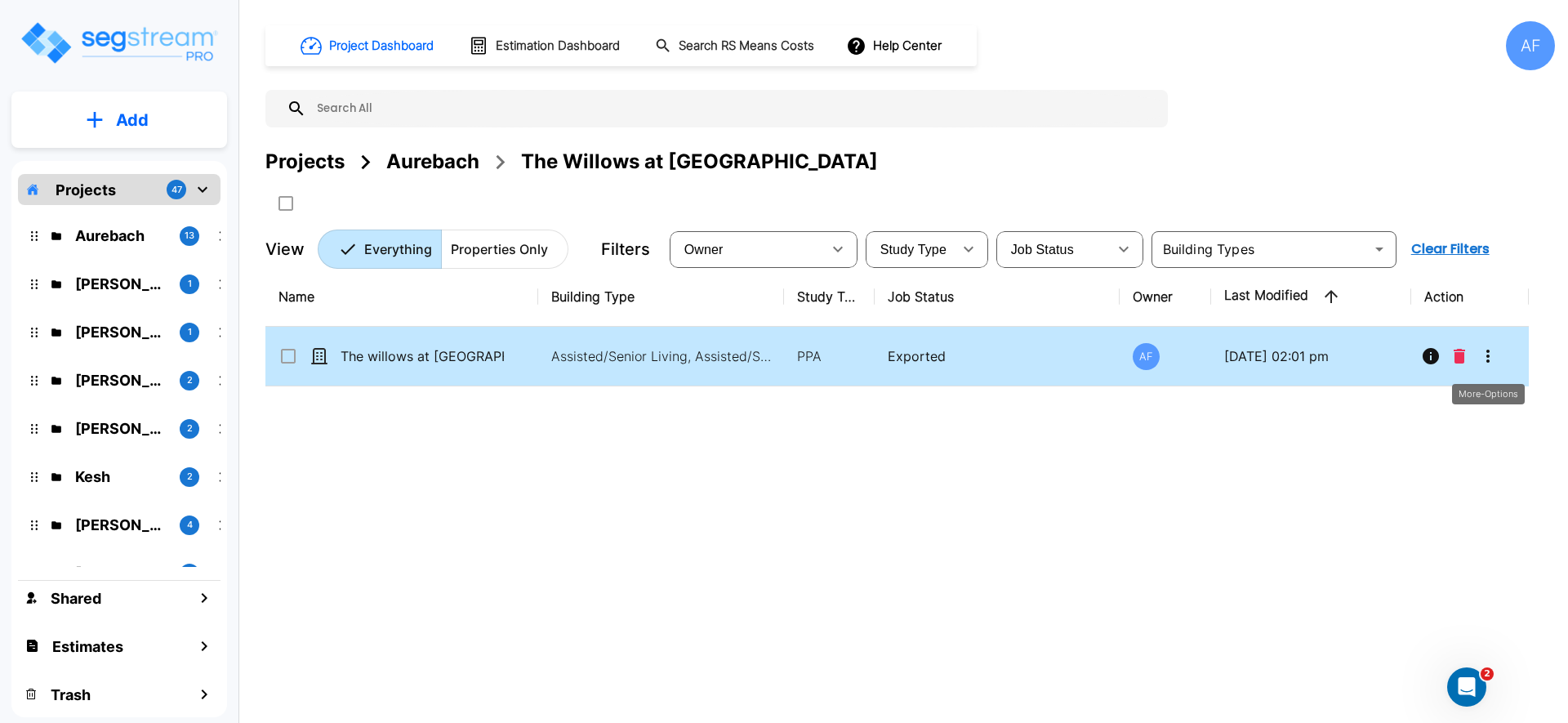
click at [1480, 352] on icon "More-Options" at bounding box center [1488, 356] width 20 height 20
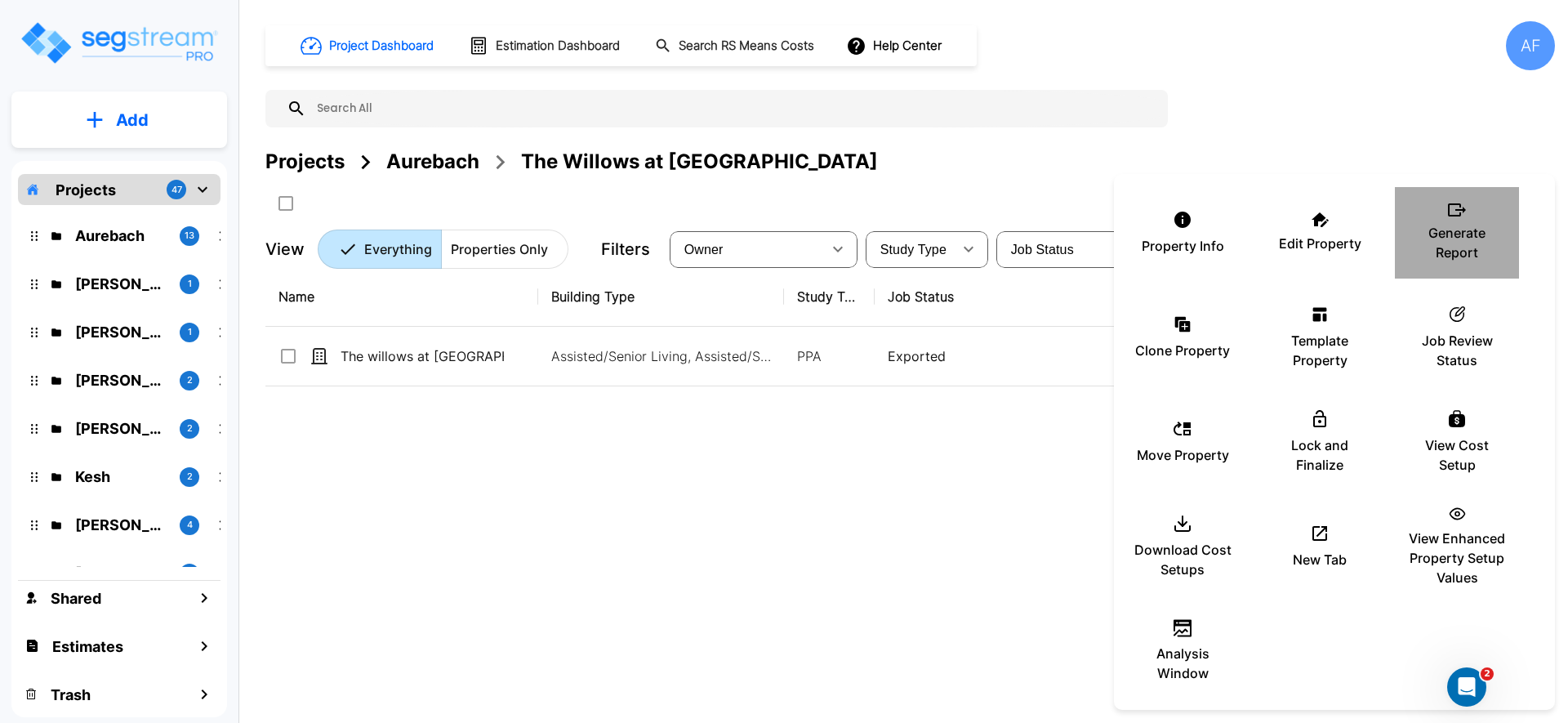
click at [1467, 223] on p "Generate Report" at bounding box center [1457, 243] width 98 height 39
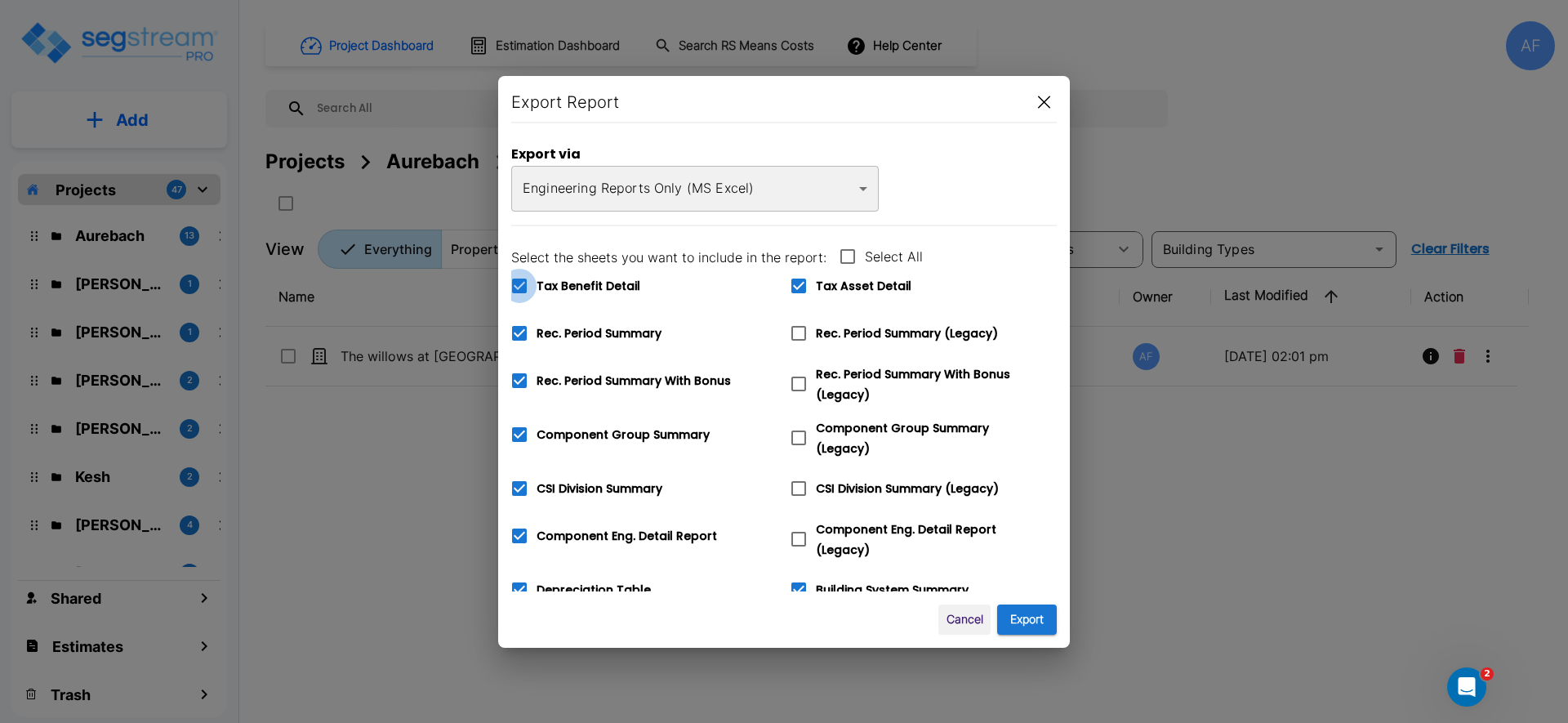
click at [525, 280] on icon at bounding box center [519, 286] width 15 height 15
click at [518, 280] on input "Tax Benefit Detail" at bounding box center [510, 275] width 16 height 14
checkbox input "false"
click at [685, 199] on body "× Your report is being generated. Be patient! × We're working on your Modificat…" at bounding box center [784, 362] width 1568 height 723
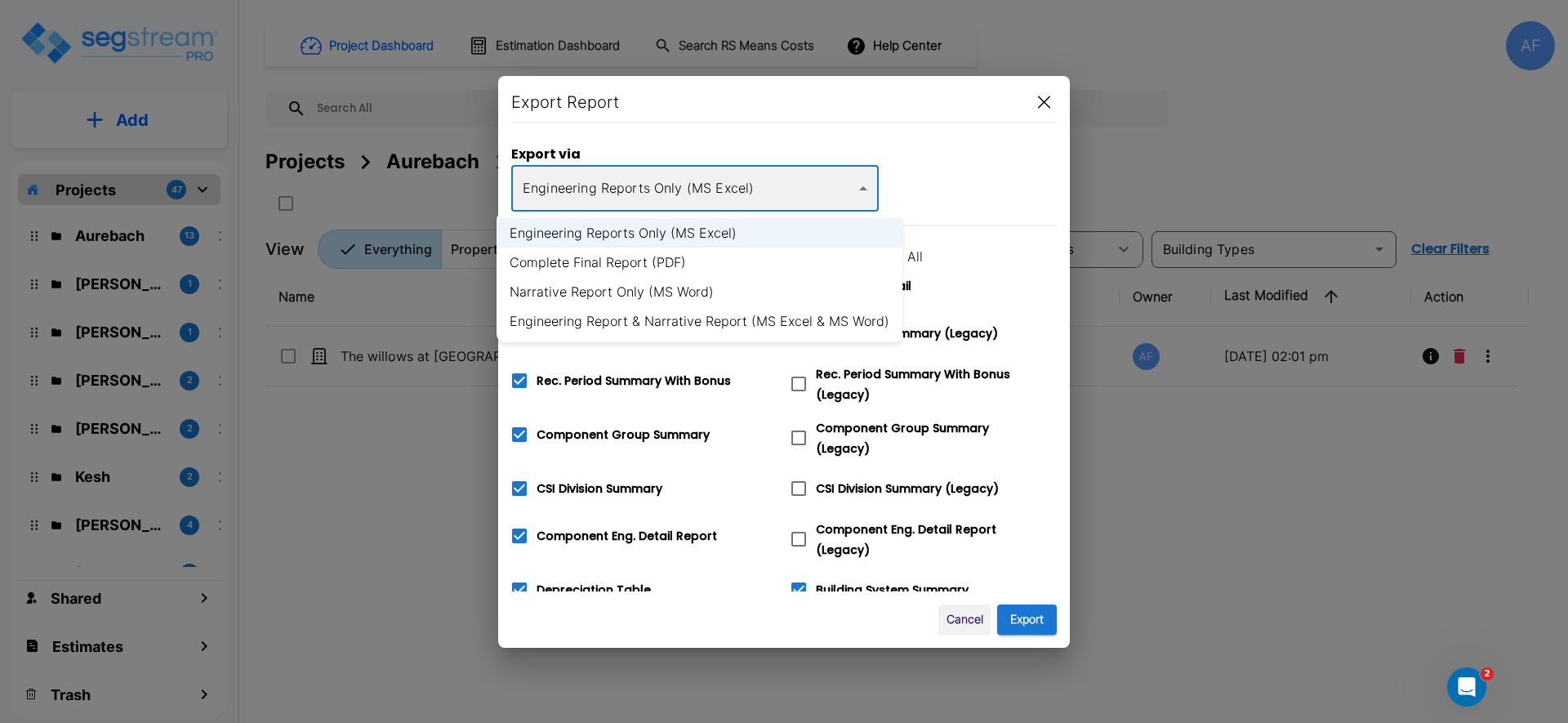
click at [673, 264] on li "Complete Final Report (PDF)" at bounding box center [699, 262] width 406 height 29
type input "pdf"
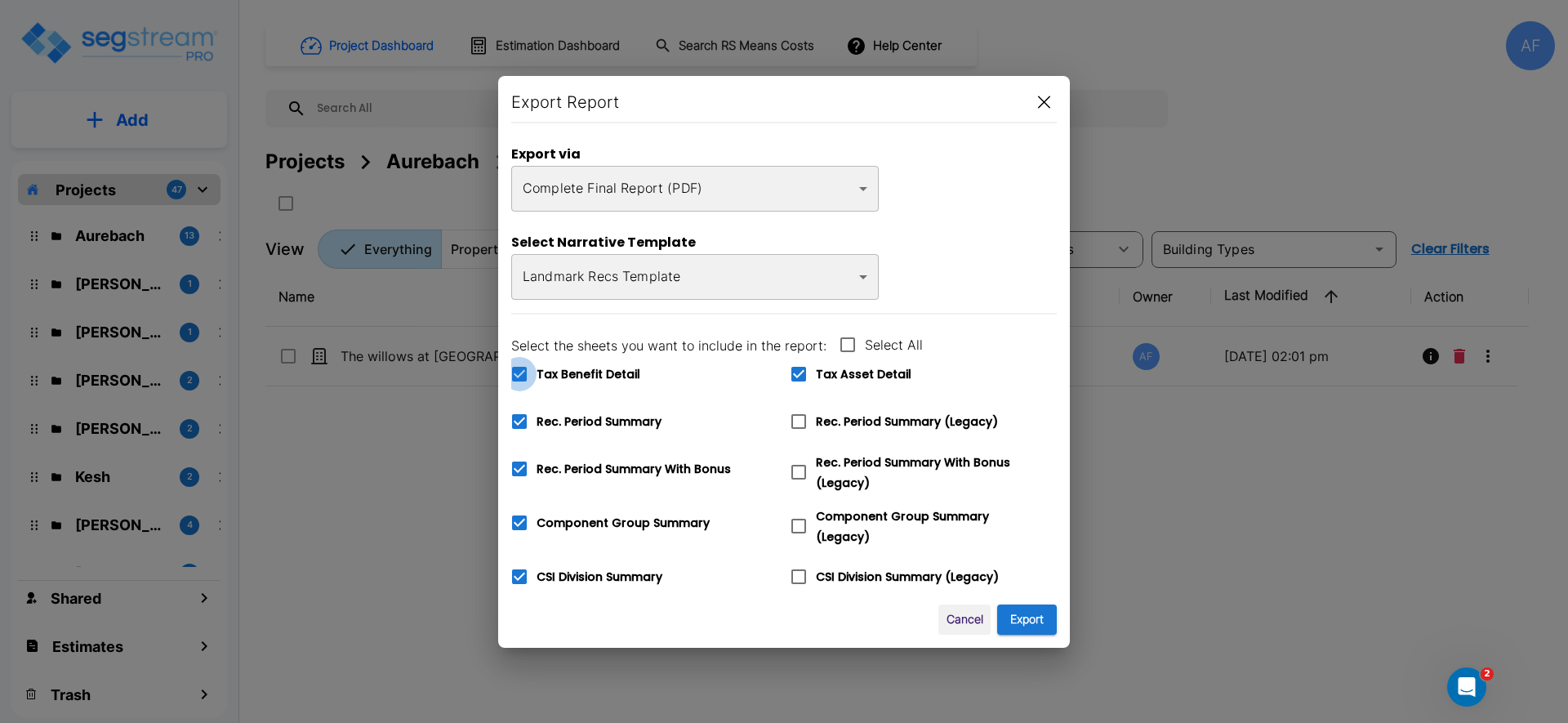
click at [524, 367] on icon at bounding box center [519, 374] width 15 height 15
click at [518, 366] on input "Tax Benefit Detail" at bounding box center [510, 363] width 16 height 14
checkbox input "false"
click at [1018, 607] on button "Export" at bounding box center [1027, 619] width 60 height 30
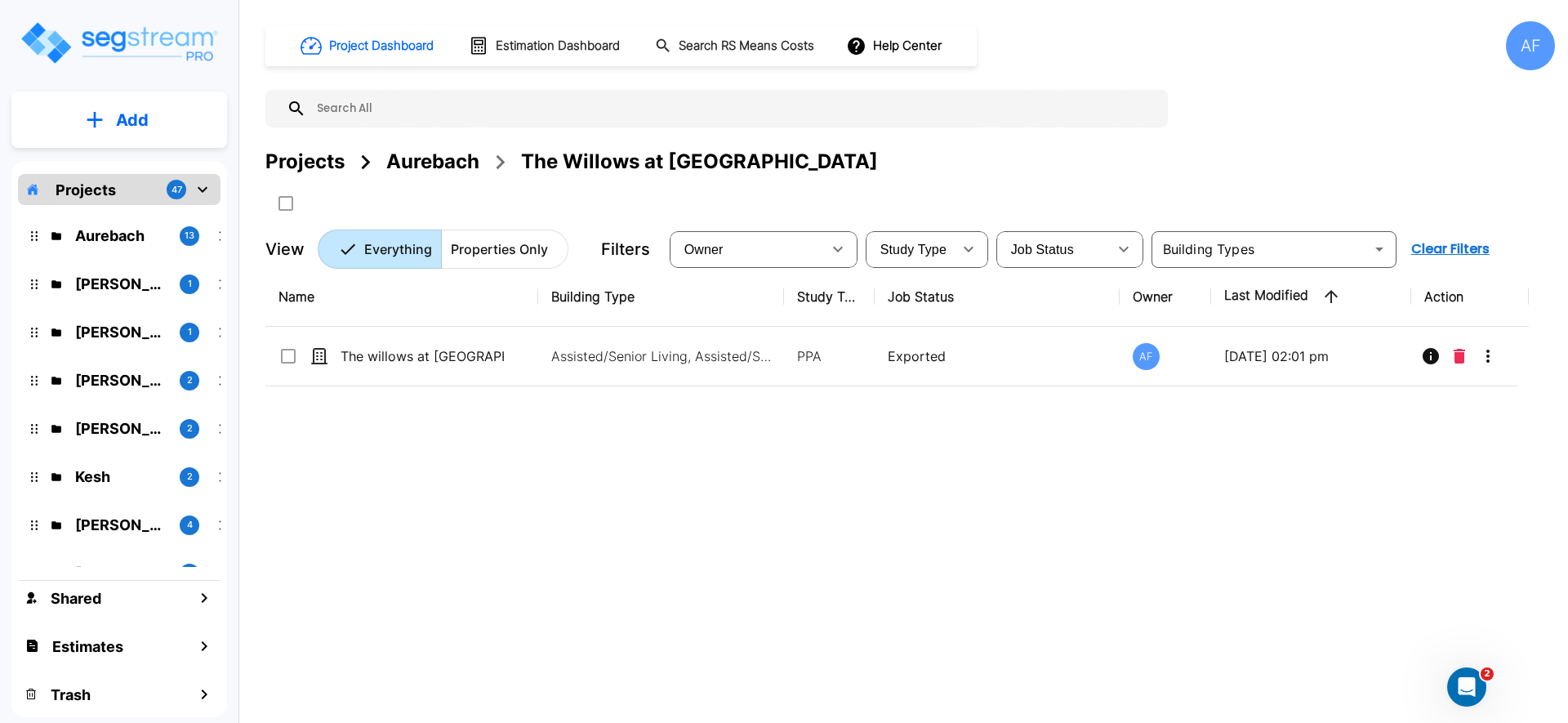
click at [443, 163] on div "Aurebach" at bounding box center [432, 162] width 94 height 29
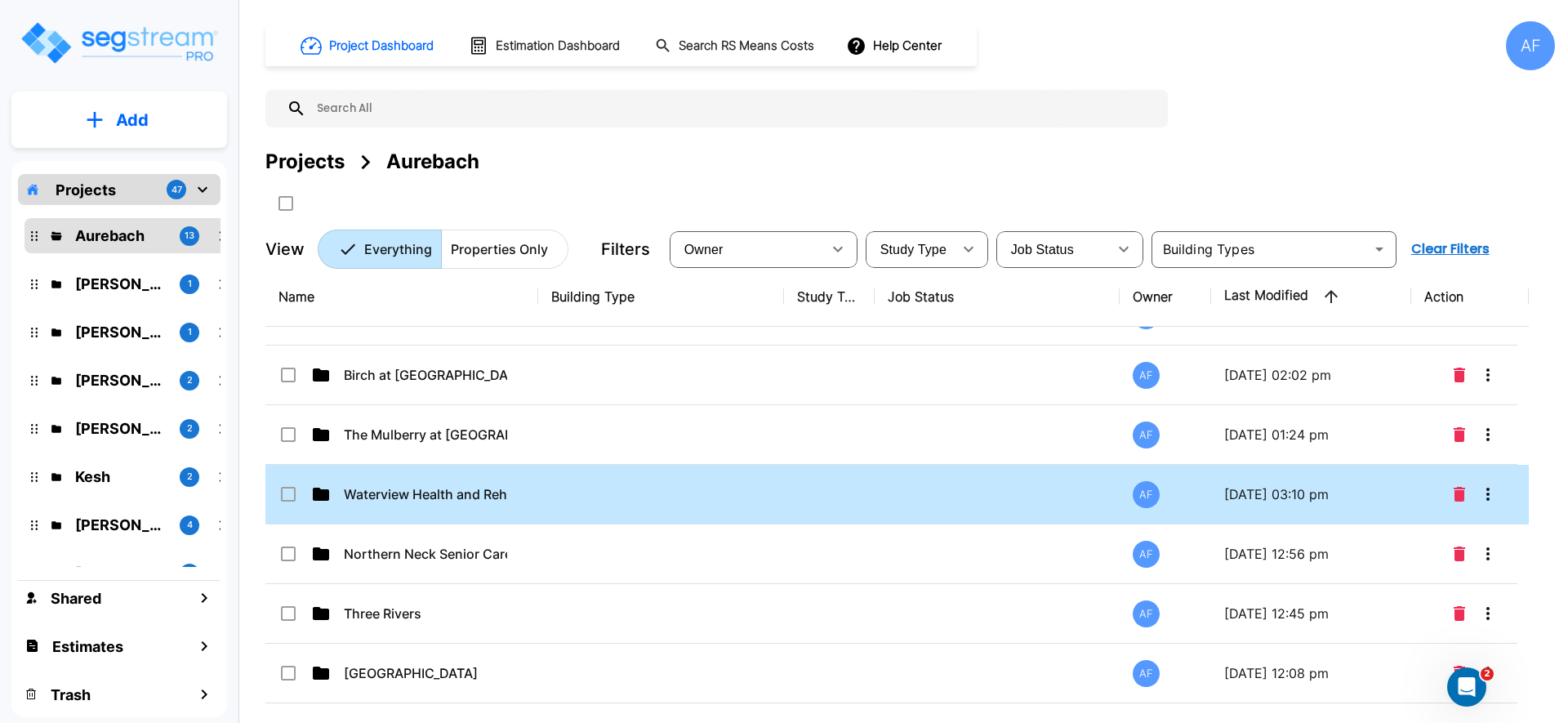
scroll to position [279, 0]
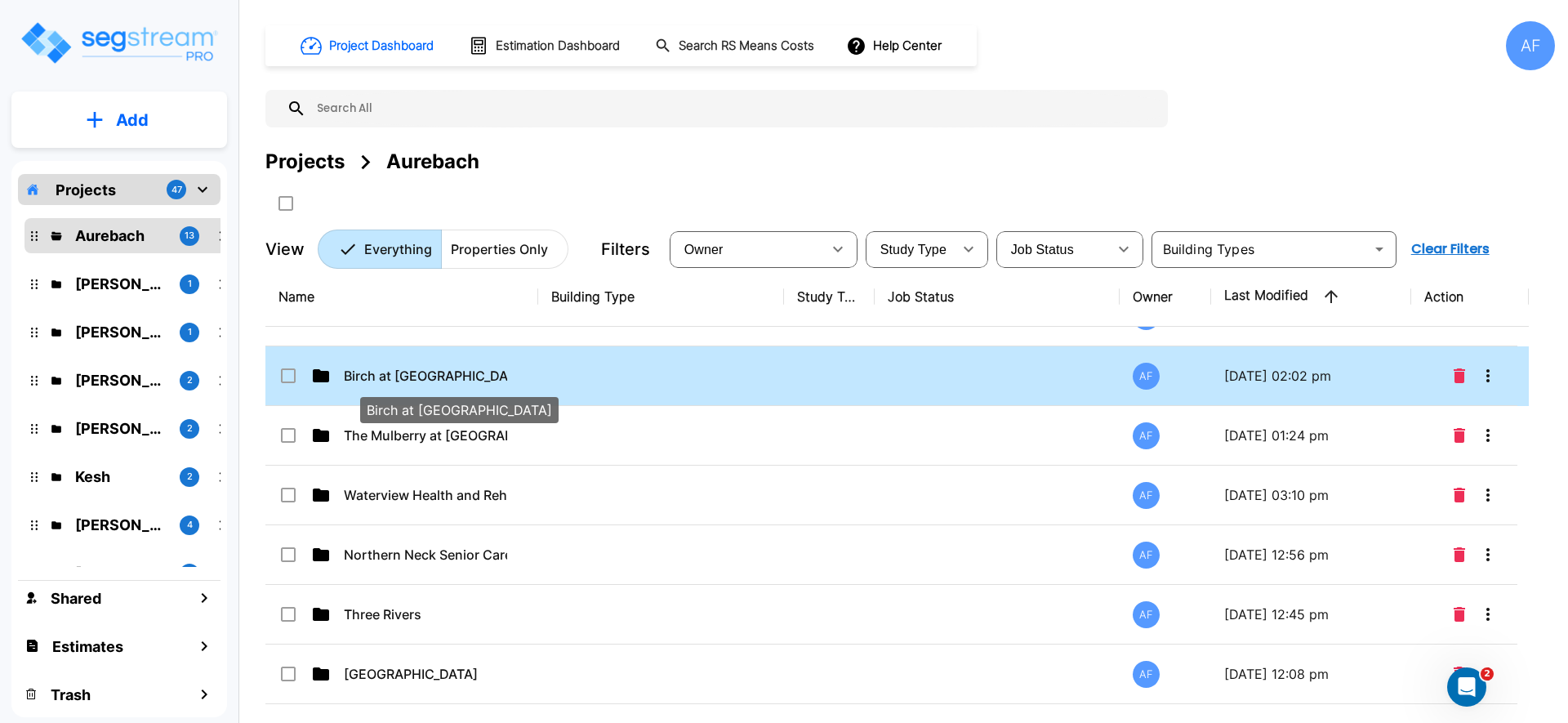
click at [459, 379] on p "Birch at [GEOGRAPHIC_DATA]" at bounding box center [426, 376] width 163 height 20
checkbox input "true"
click at [459, 379] on p "Birch at [GEOGRAPHIC_DATA]" at bounding box center [426, 376] width 163 height 20
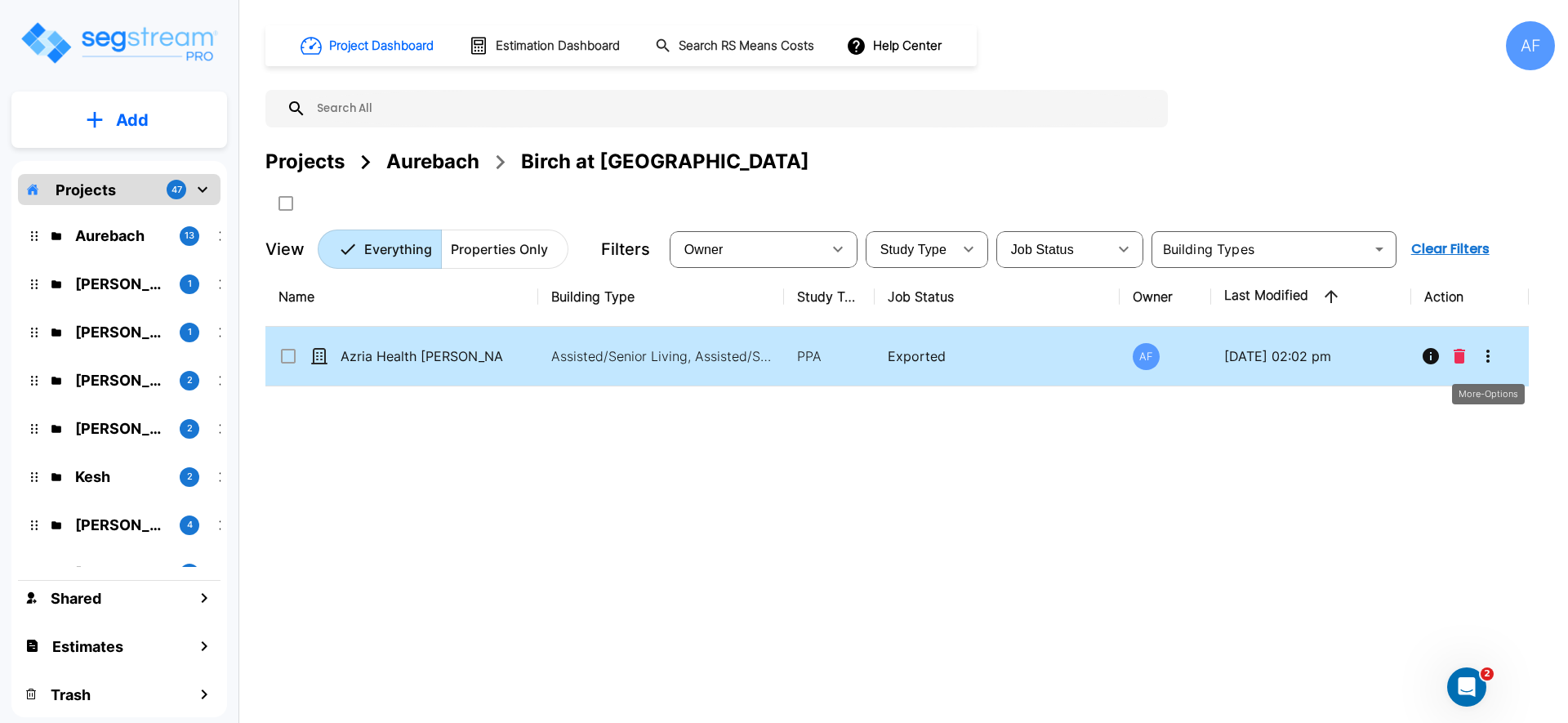
click at [1491, 359] on icon "More-Options" at bounding box center [1488, 356] width 20 height 20
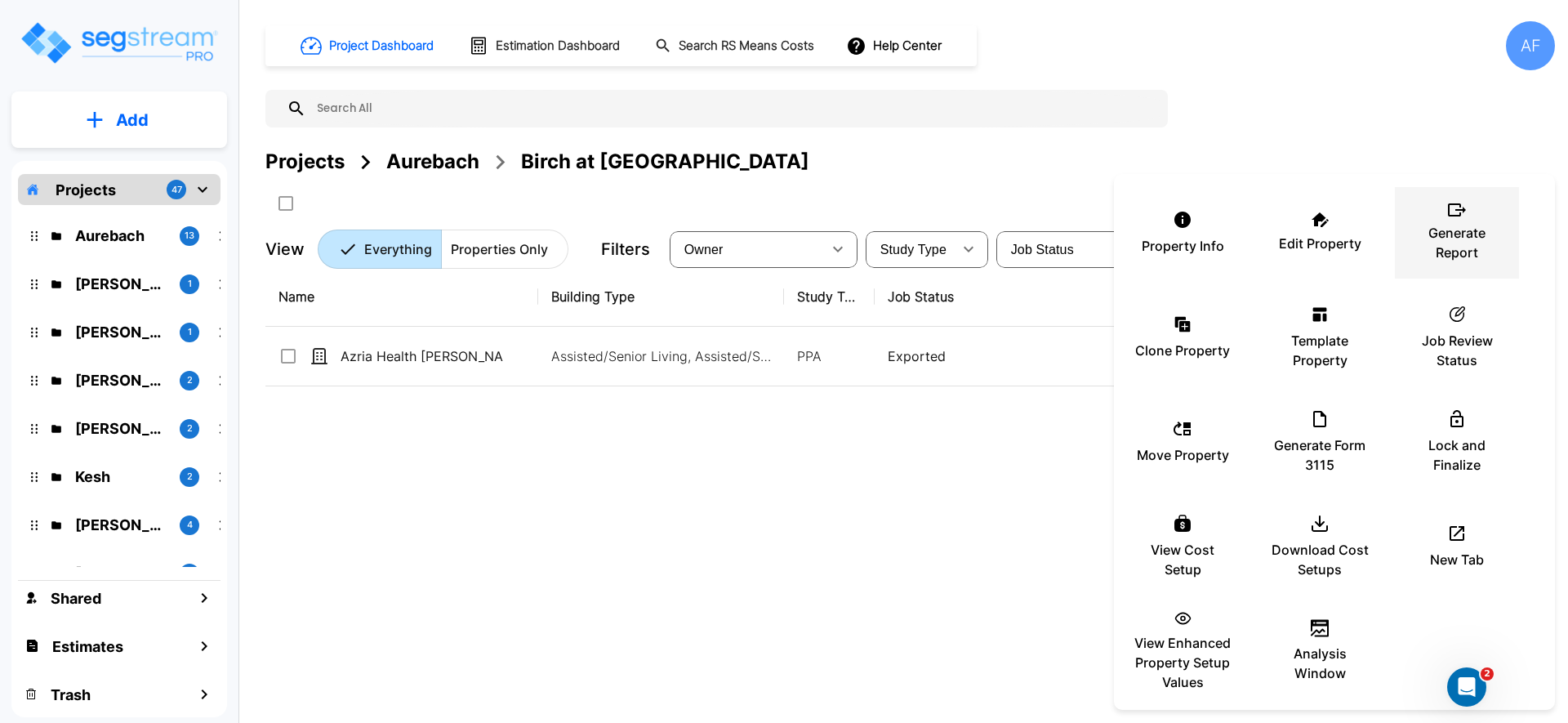
click at [1455, 243] on p "Generate Report" at bounding box center [1457, 243] width 98 height 39
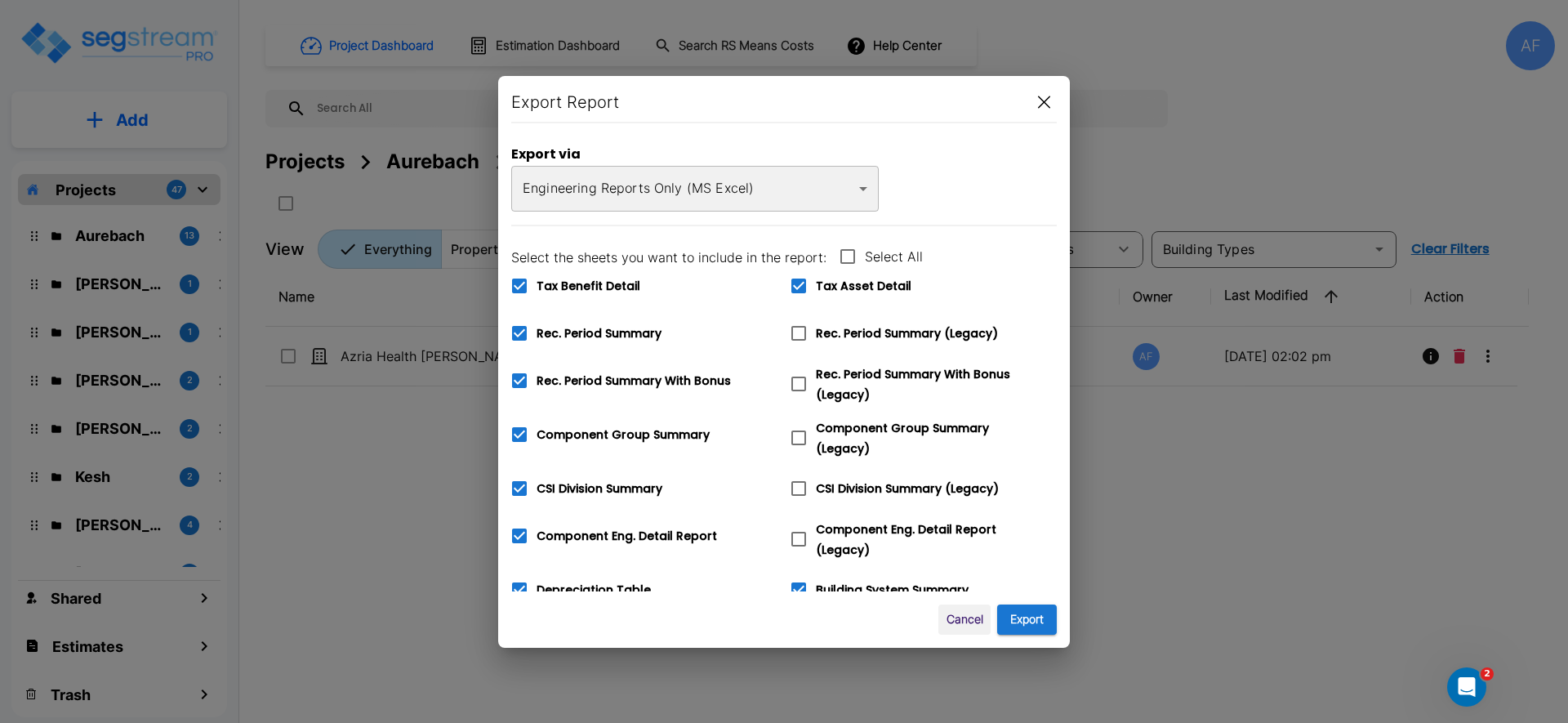
click at [709, 197] on body "× Your report is being generated. Be patient! × We're working on your Modificat…" at bounding box center [784, 362] width 1568 height 723
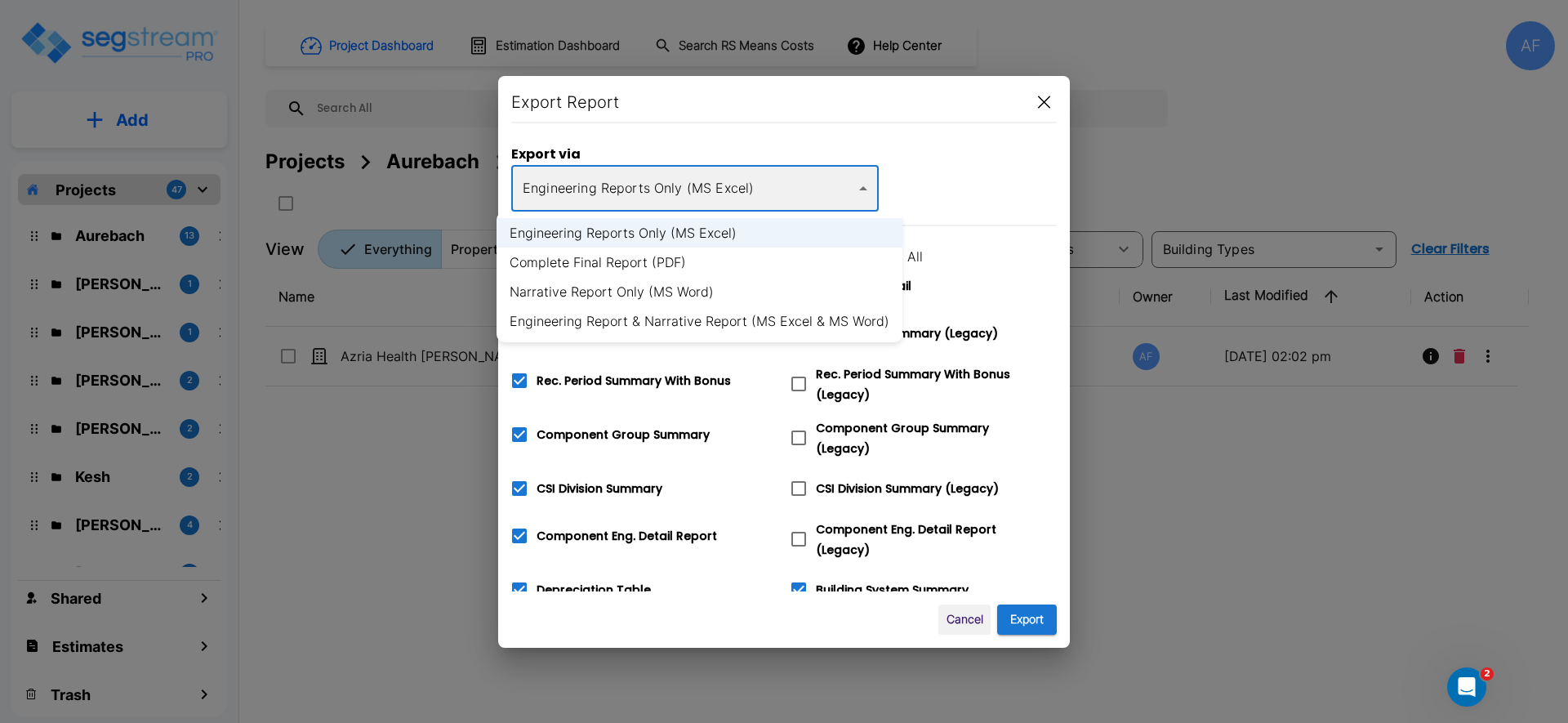
click at [712, 256] on li "Complete Final Report (PDF)" at bounding box center [699, 262] width 406 height 29
type input "pdf"
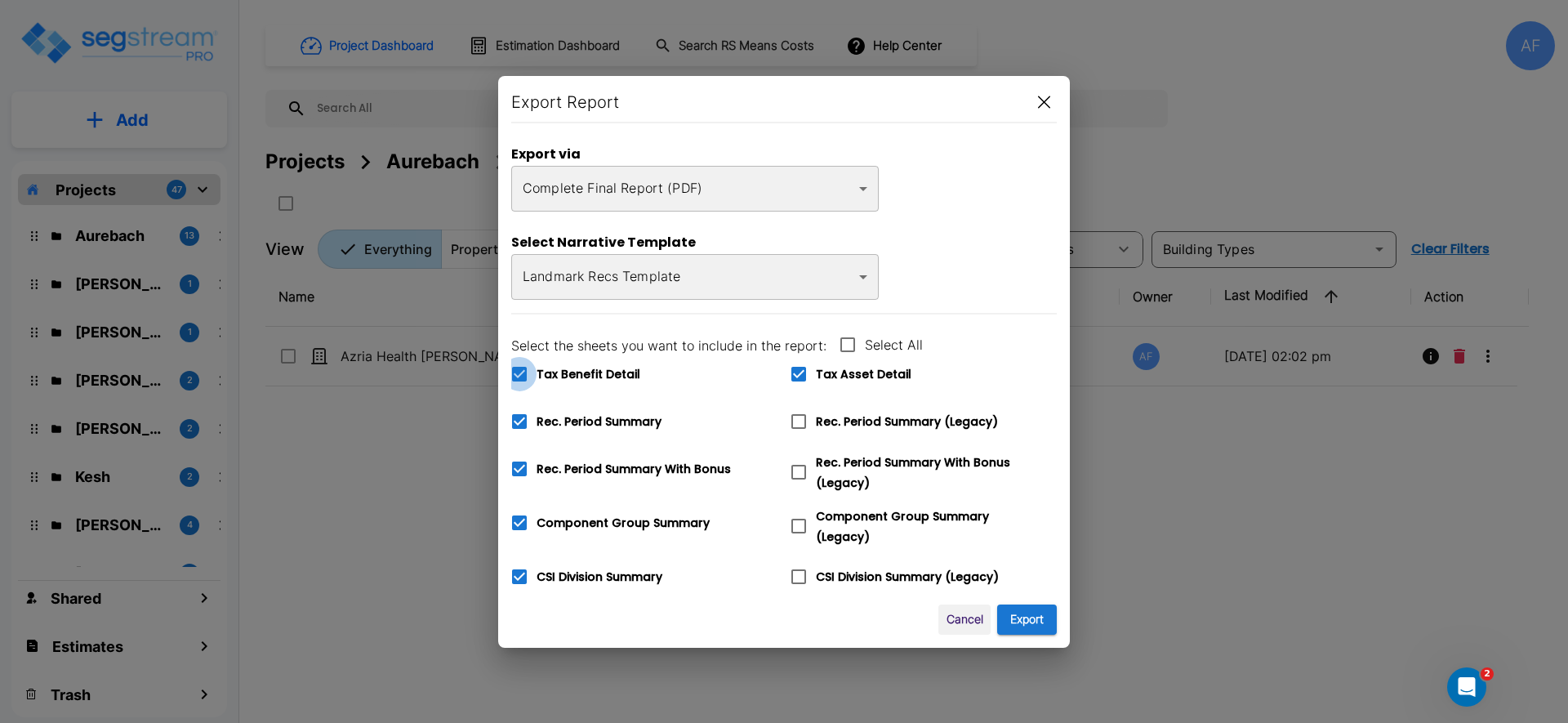
click at [516, 375] on icon at bounding box center [519, 374] width 20 height 20
click at [516, 371] on input "Tax Benefit Detail" at bounding box center [510, 363] width 16 height 14
checkbox input "false"
click at [1027, 609] on button "Export" at bounding box center [1027, 619] width 60 height 30
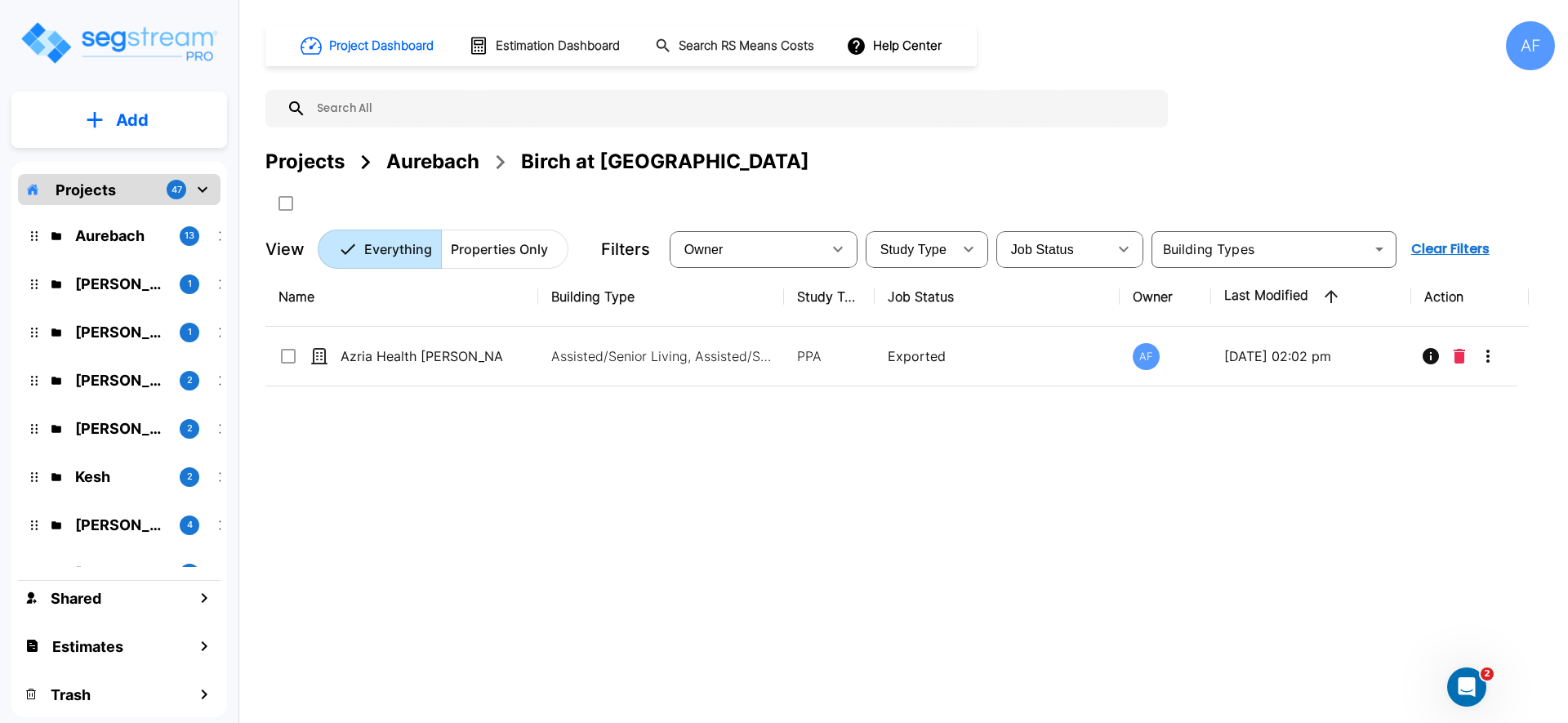
click at [448, 154] on div "Aurebach" at bounding box center [432, 162] width 94 height 29
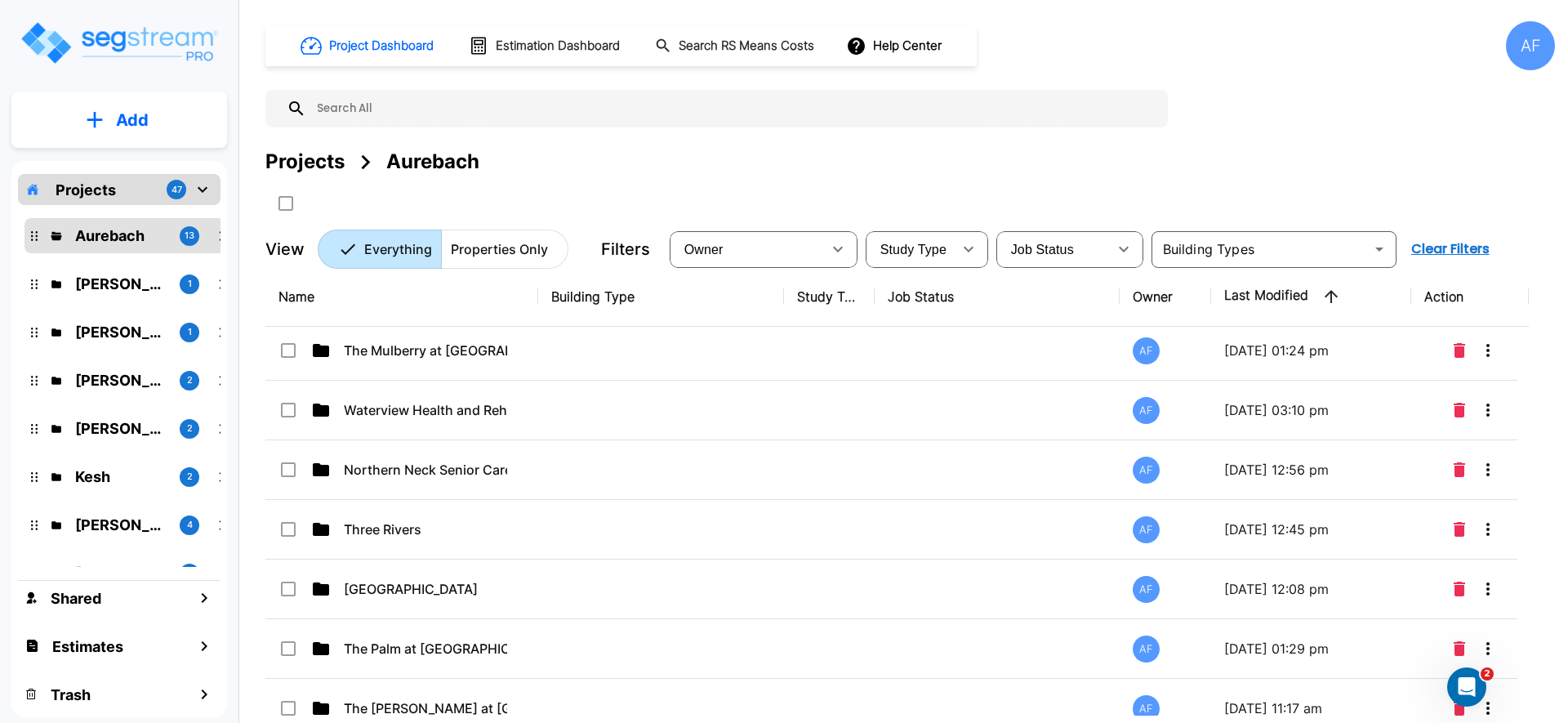
scroll to position [370, 0]
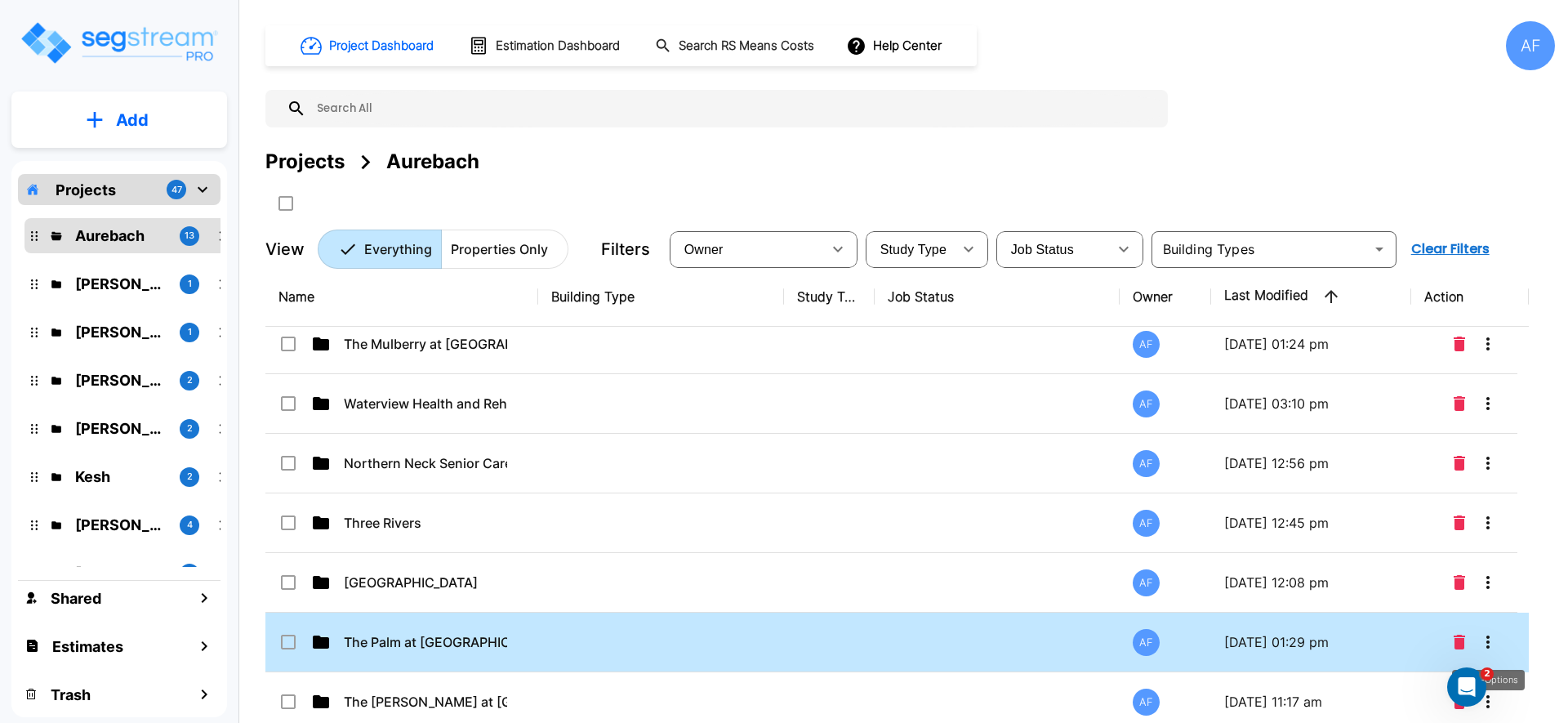
click at [1488, 642] on icon "More-Options" at bounding box center [1488, 642] width 4 height 13
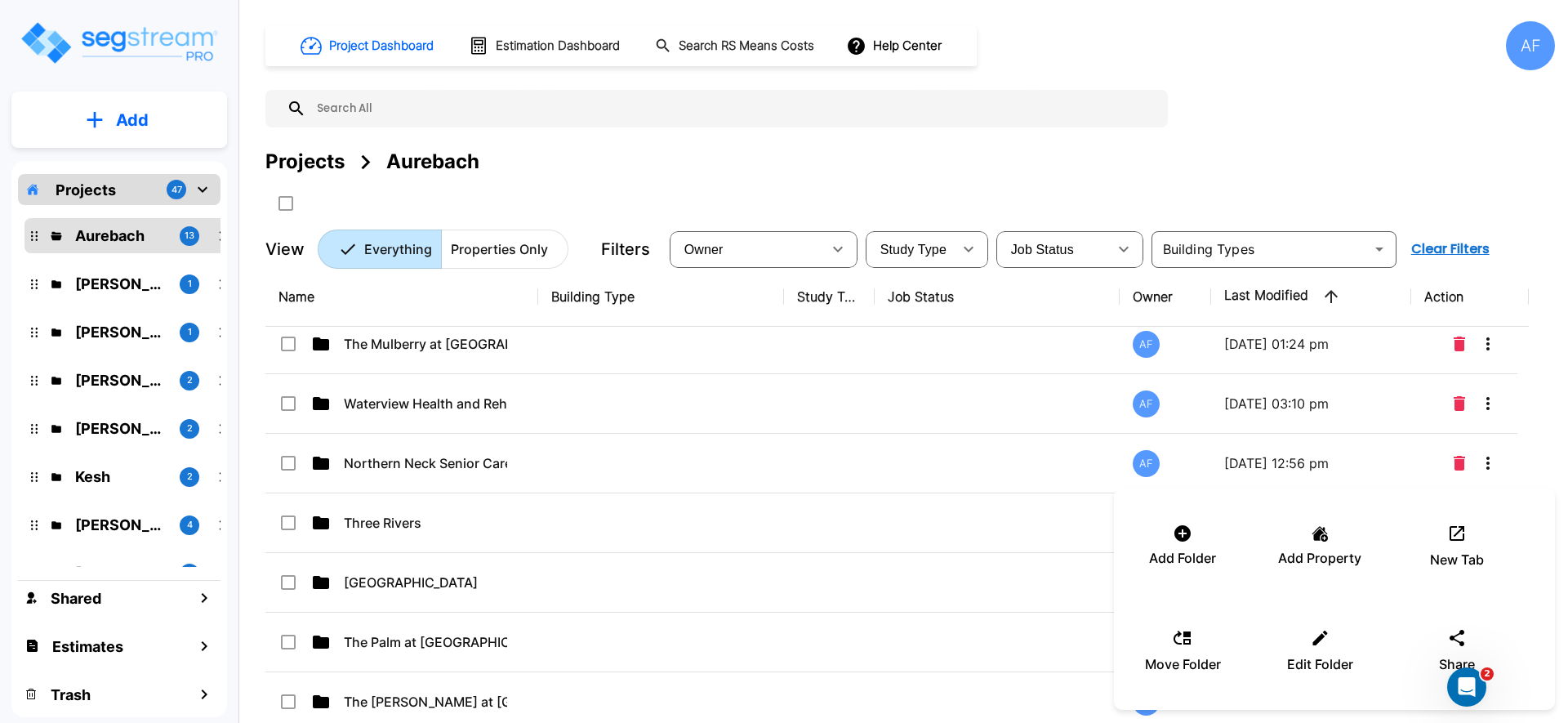
click at [971, 638] on div at bounding box center [784, 362] width 1568 height 723
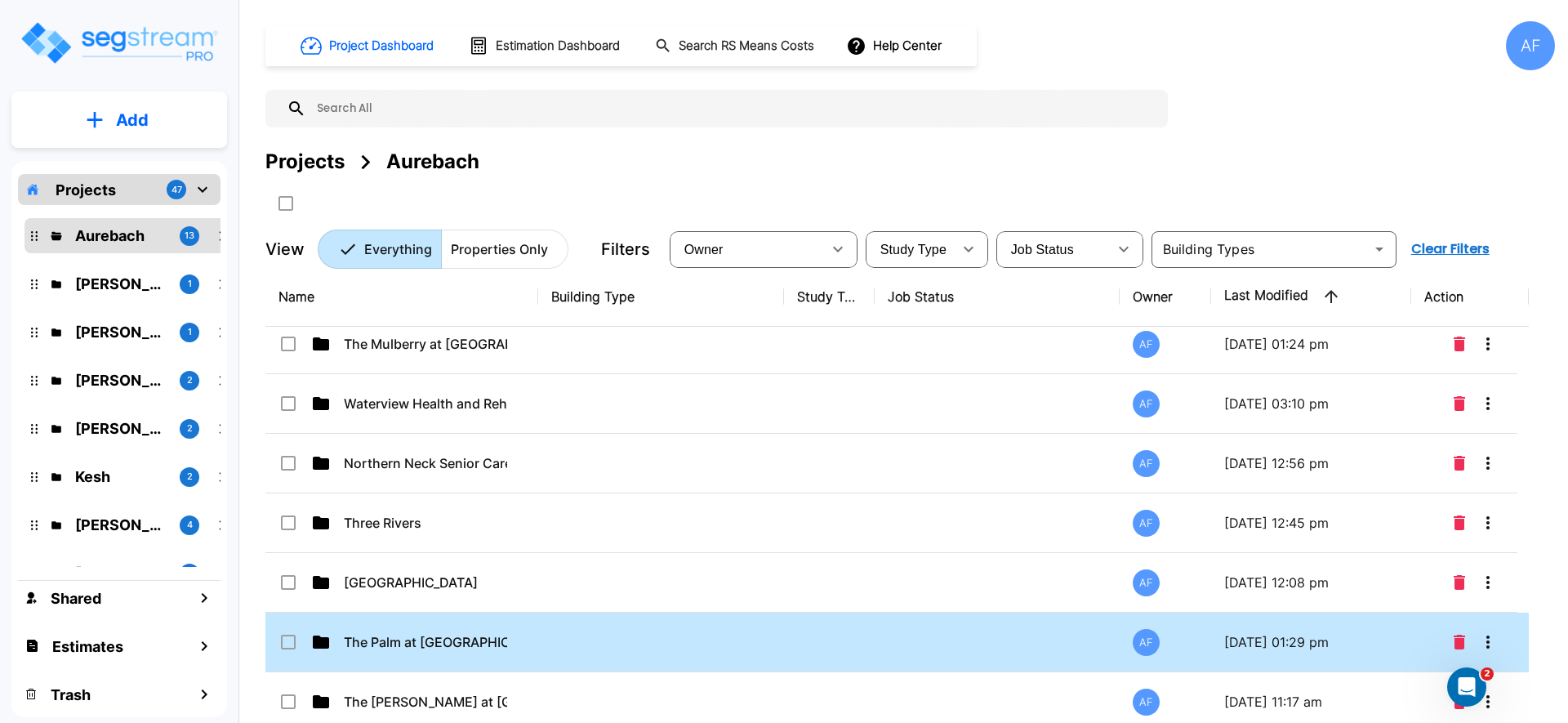
click at [806, 629] on td at bounding box center [829, 643] width 91 height 60
click at [800, 634] on td at bounding box center [829, 643] width 91 height 60
checkbox input "false"
click at [800, 634] on td at bounding box center [829, 643] width 91 height 60
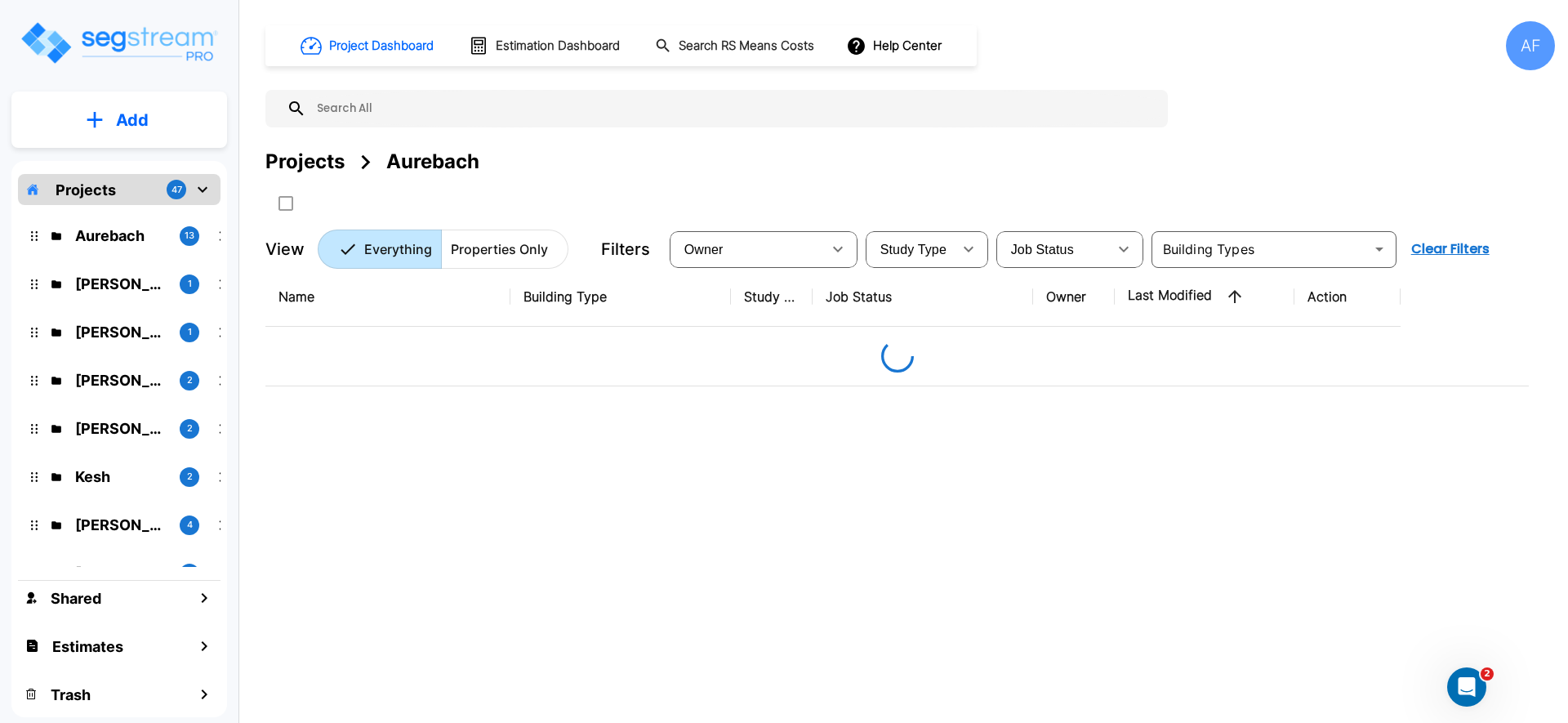
scroll to position [0, 0]
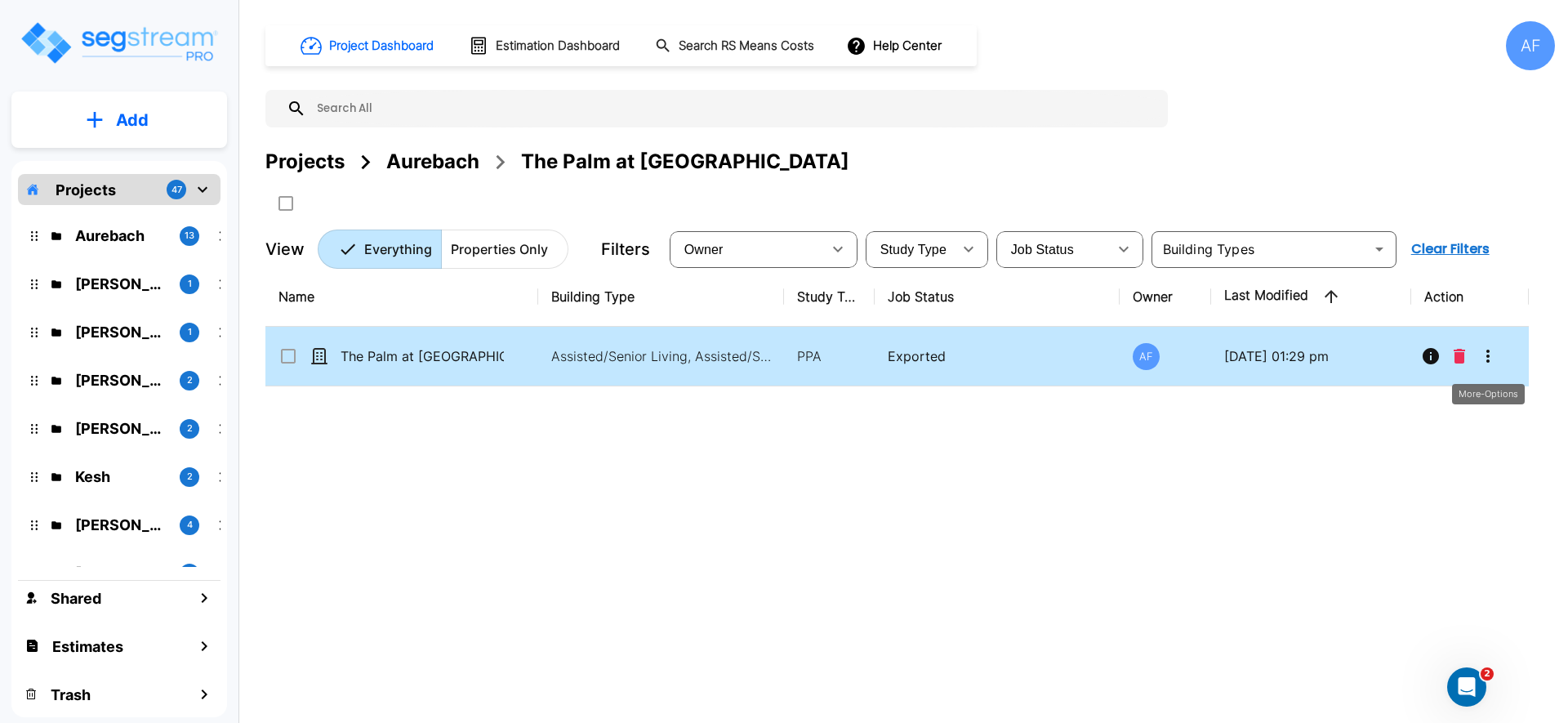
click at [1487, 358] on icon "More-Options" at bounding box center [1488, 356] width 20 height 20
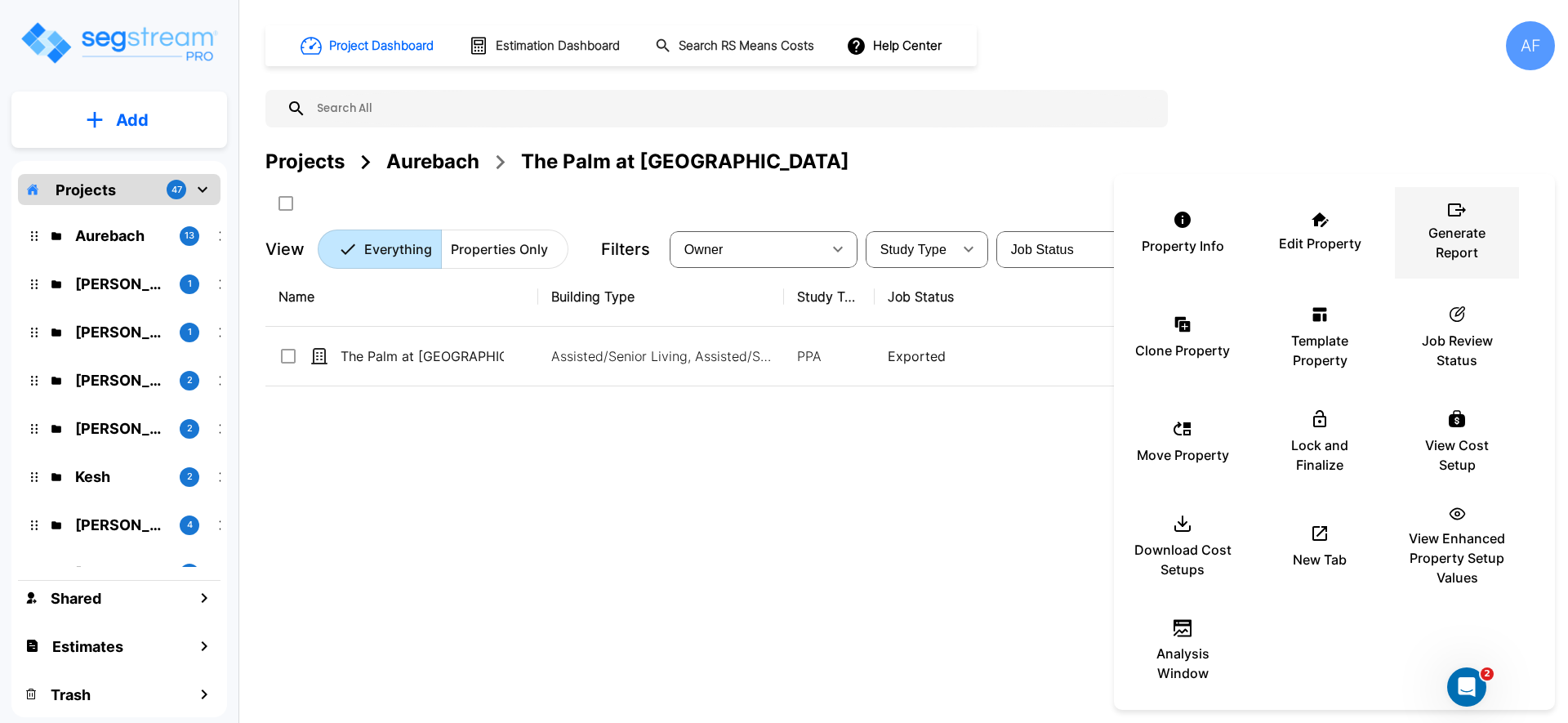
click at [1455, 221] on div "Generate Report" at bounding box center [1457, 233] width 98 height 82
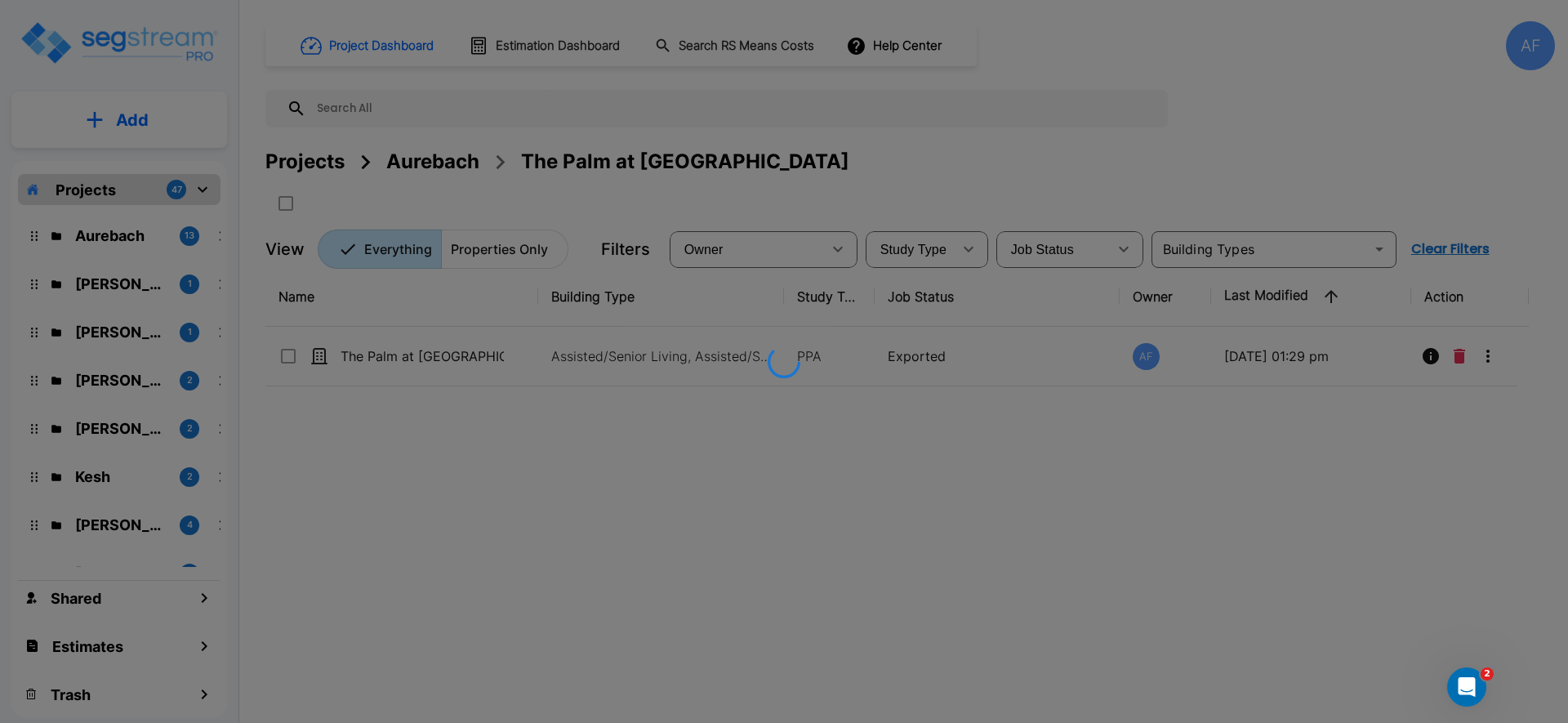
click at [1455, 221] on div at bounding box center [784, 362] width 1568 height 723
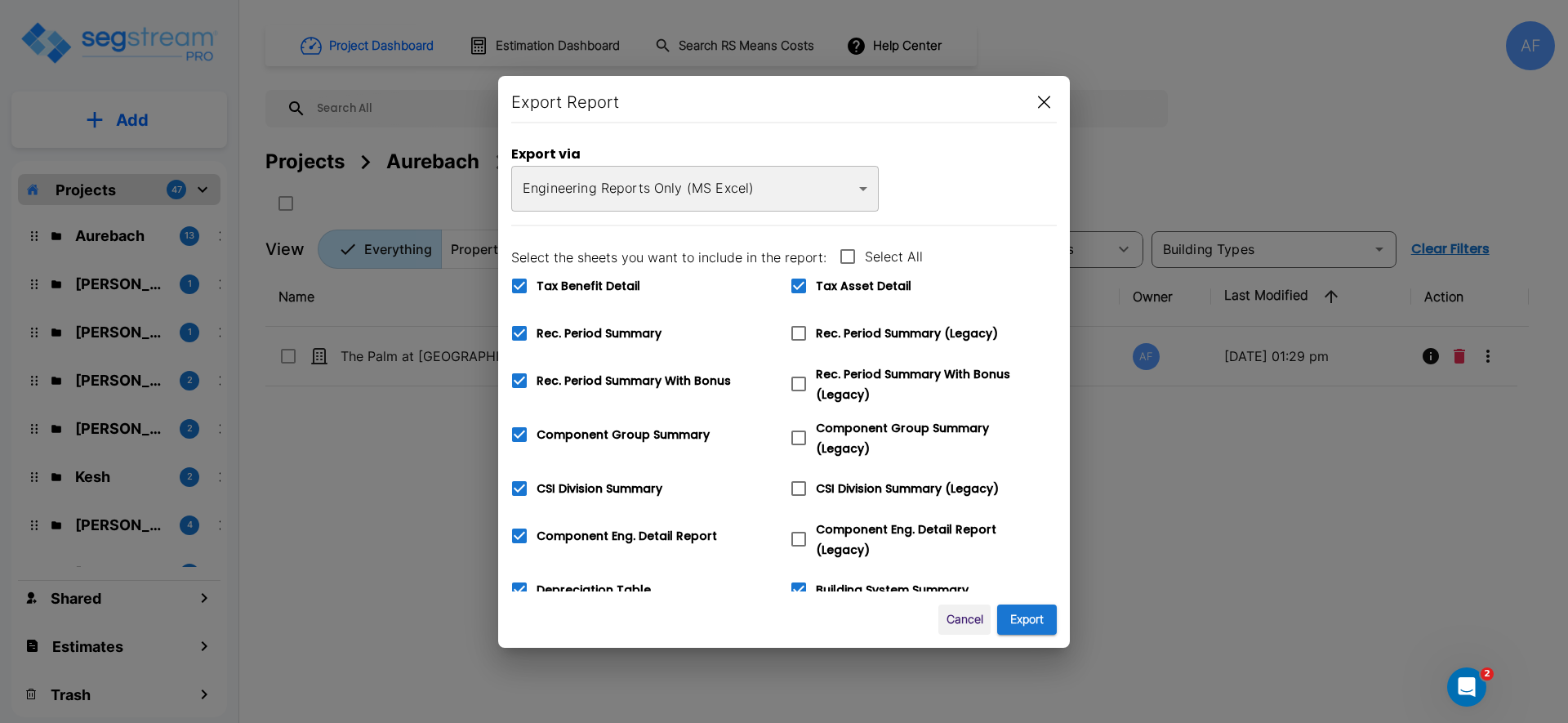
click at [668, 177] on body "× Your report is being generated. Be patient! × We're working on your Modificat…" at bounding box center [784, 362] width 1568 height 723
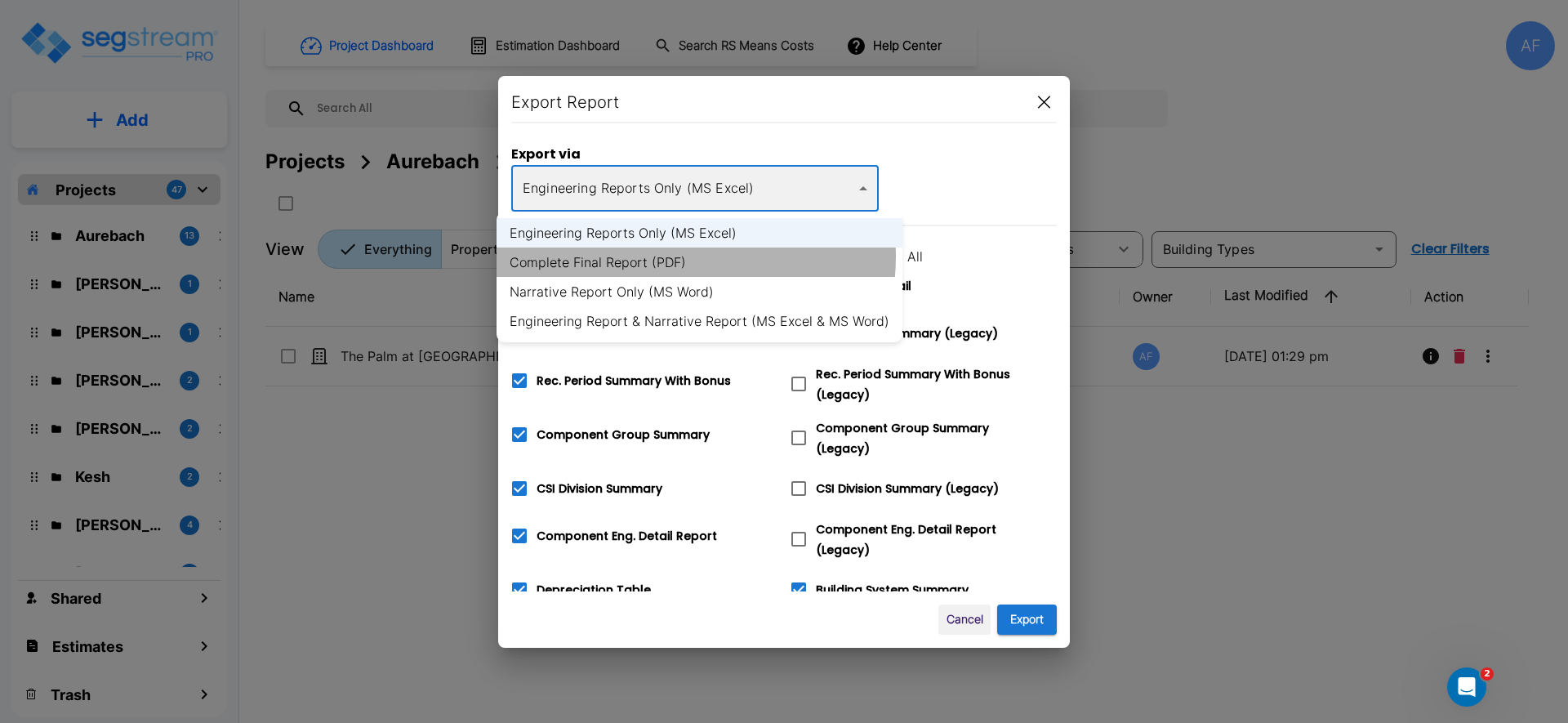
click at [673, 256] on li "Complete Final Report (PDF)" at bounding box center [699, 262] width 406 height 29
type input "pdf"
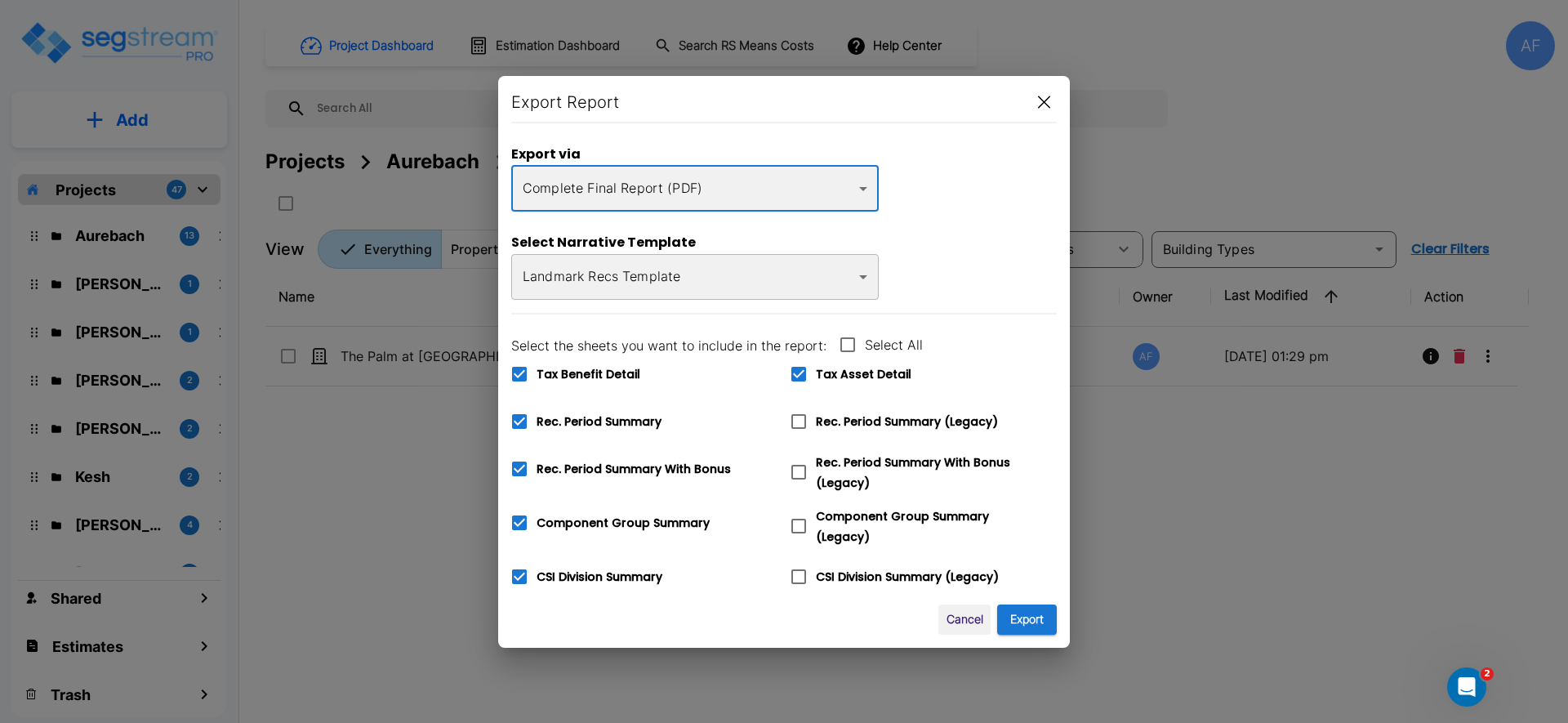
click at [519, 382] on icon at bounding box center [519, 374] width 20 height 20
click at [518, 371] on input "Tax Benefit Detail" at bounding box center [510, 363] width 16 height 14
checkbox input "false"
click at [1023, 622] on button "Export" at bounding box center [1027, 619] width 60 height 30
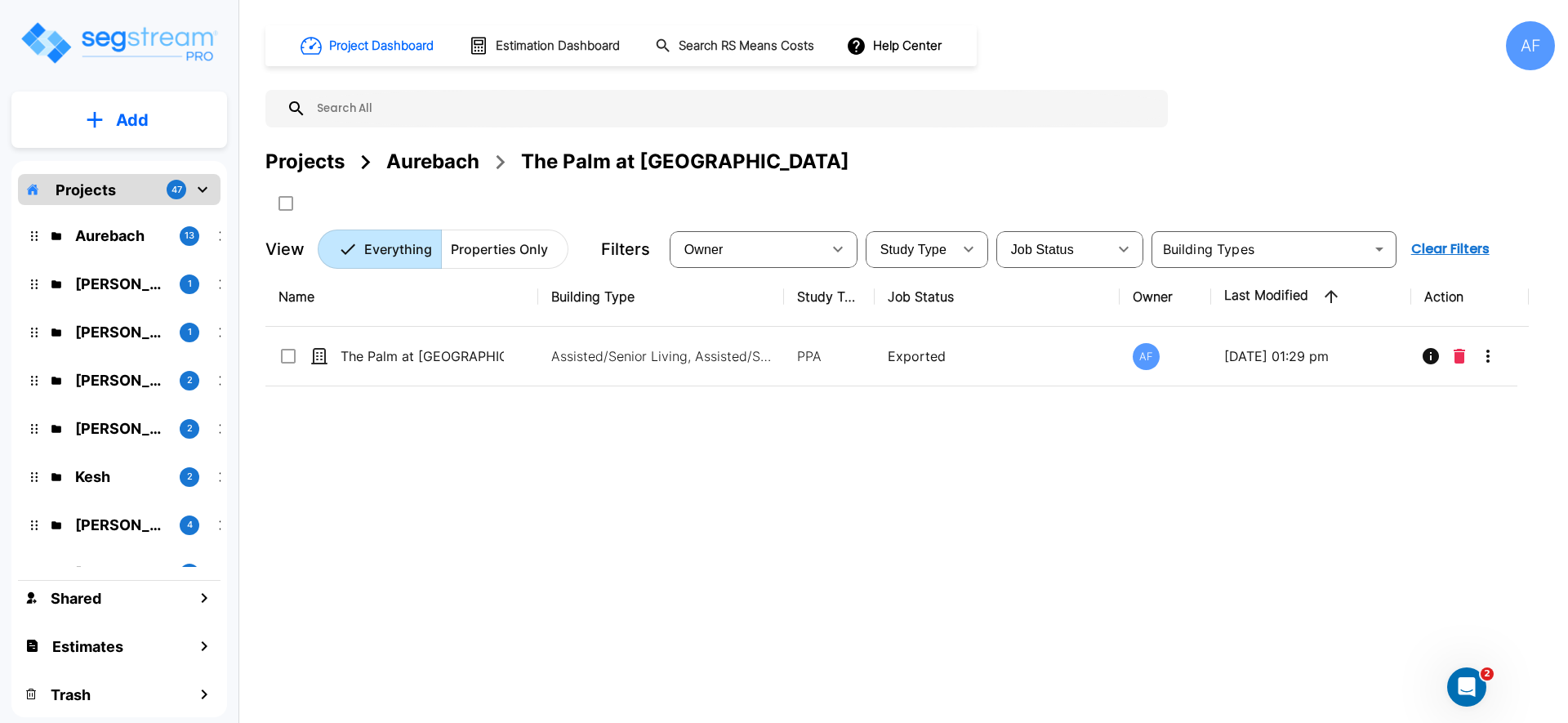
click at [459, 168] on div "Aurebach" at bounding box center [432, 162] width 94 height 29
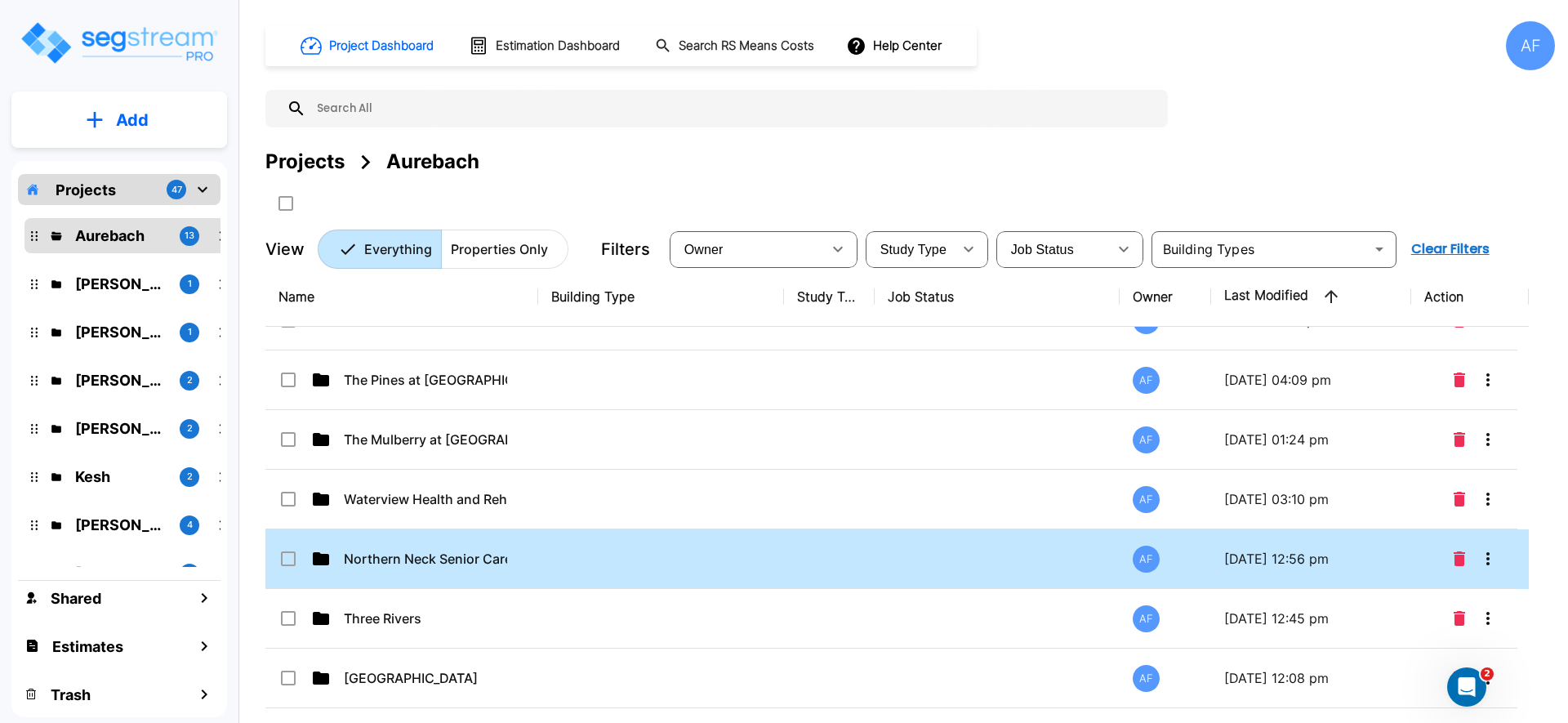
scroll to position [332, 0]
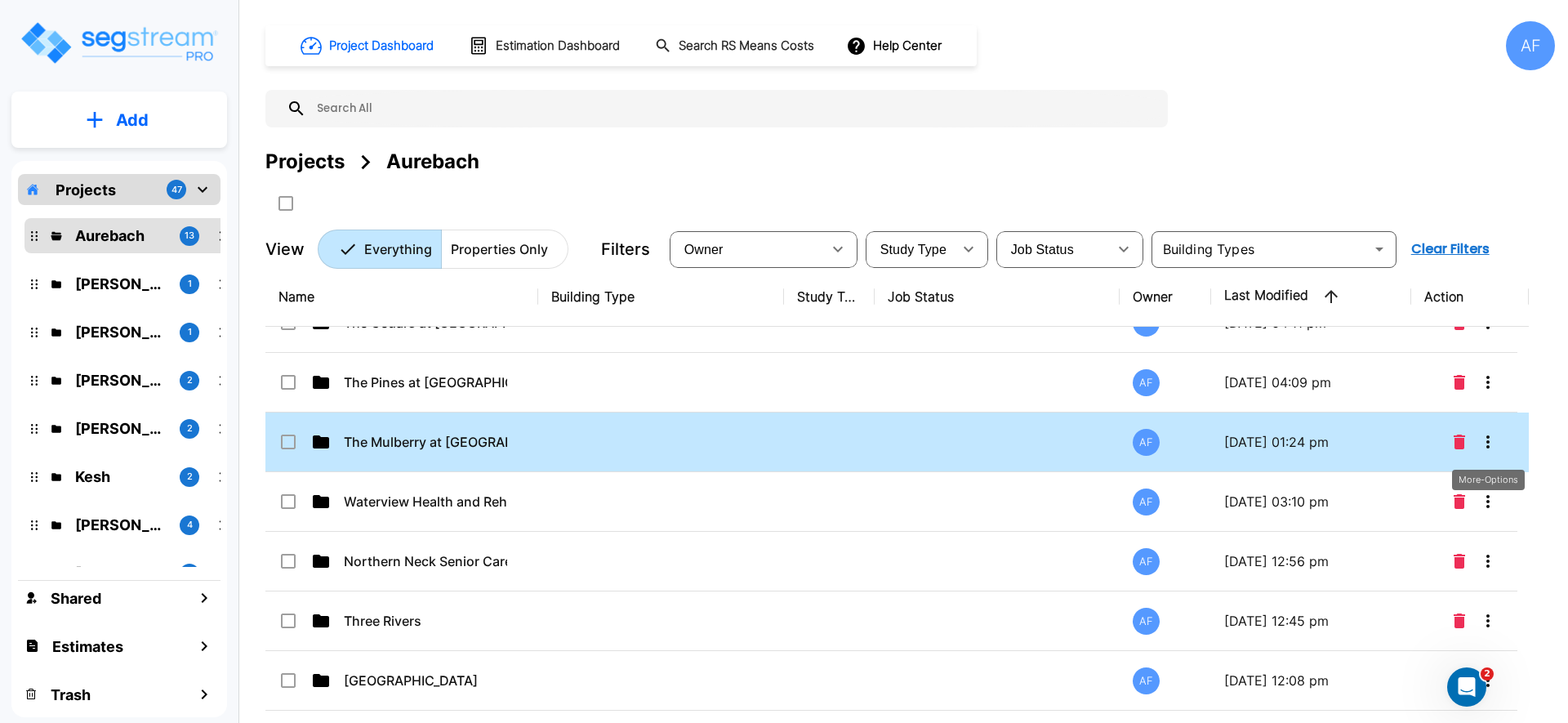
click at [1484, 442] on icon "More-Options" at bounding box center [1488, 442] width 20 height 20
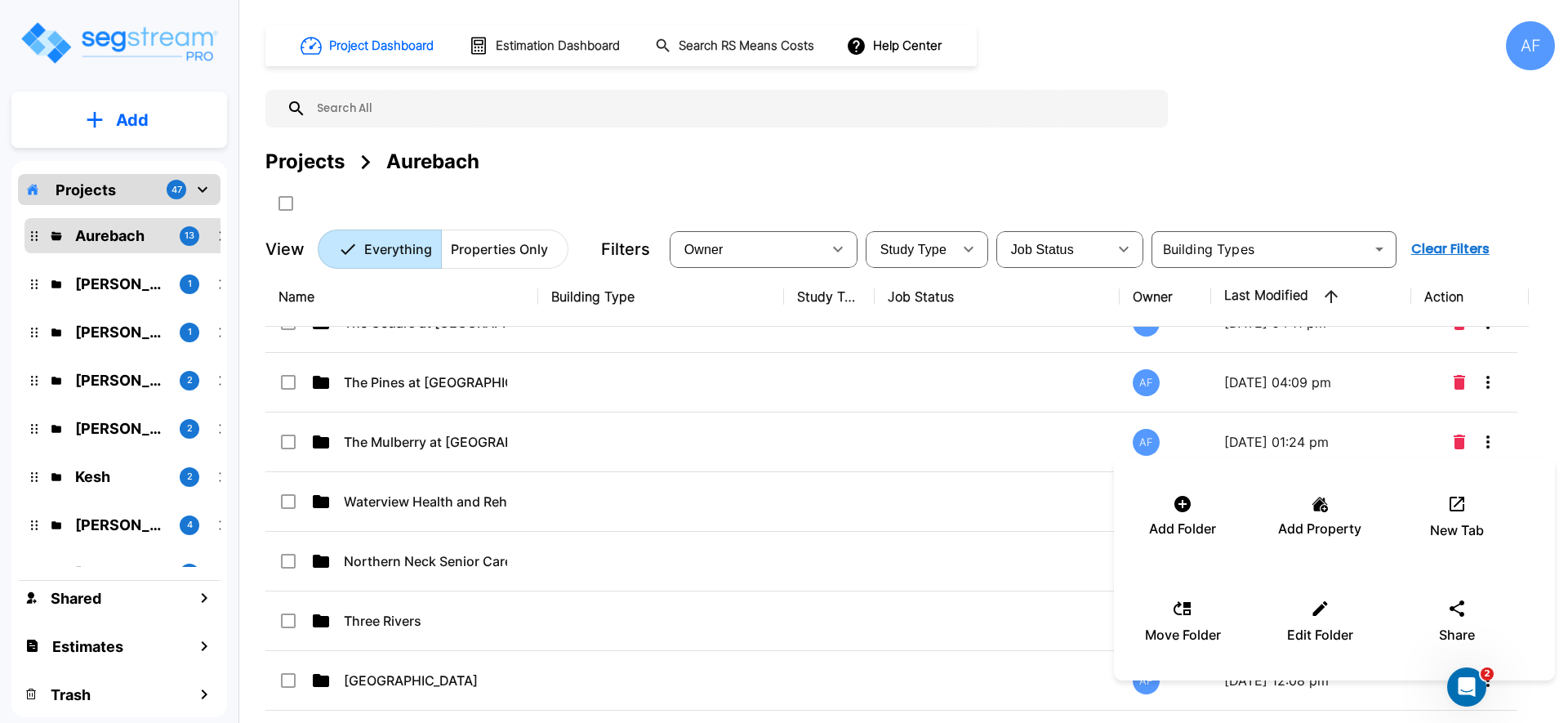
click at [830, 441] on div at bounding box center [784, 362] width 1568 height 723
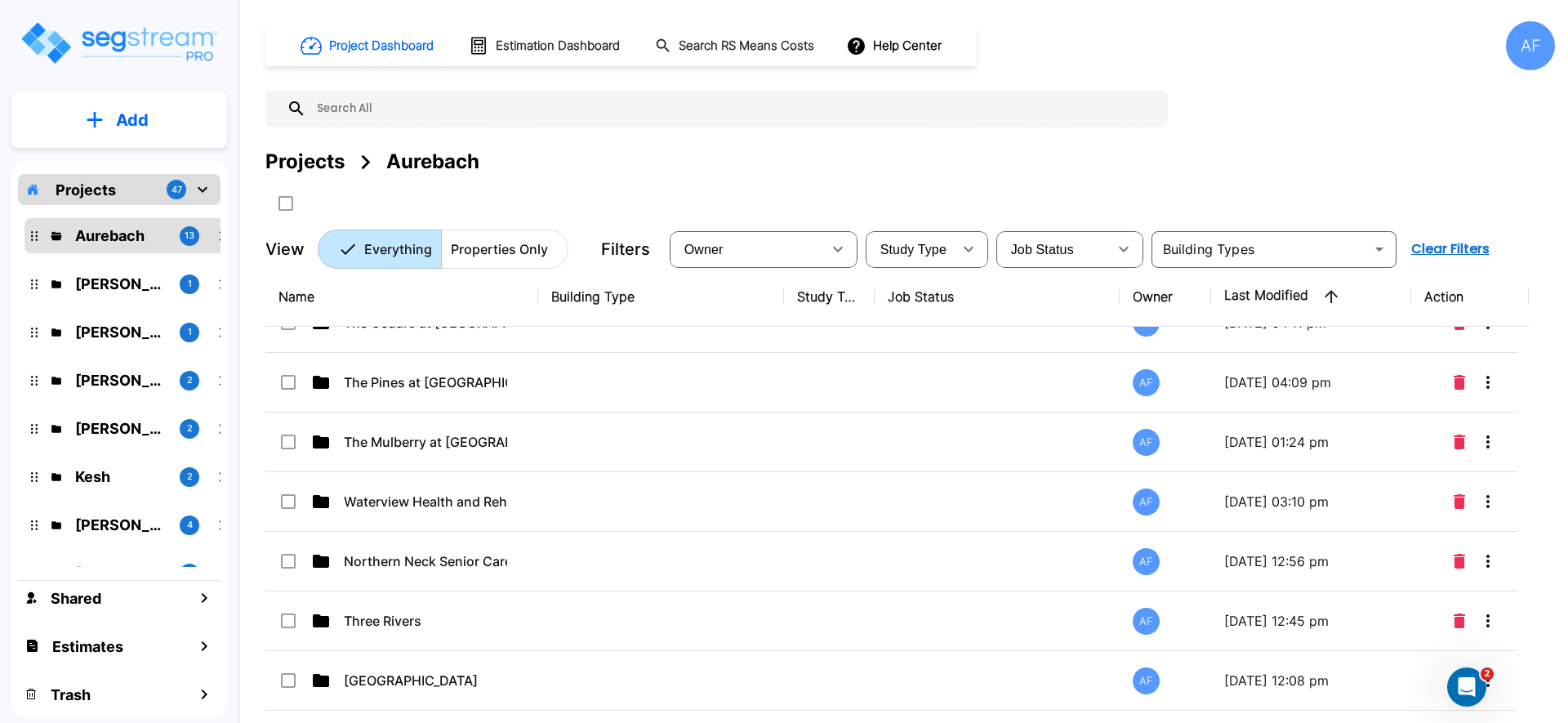
click at [815, 437] on td at bounding box center [829, 442] width 91 height 60
checkbox input "true"
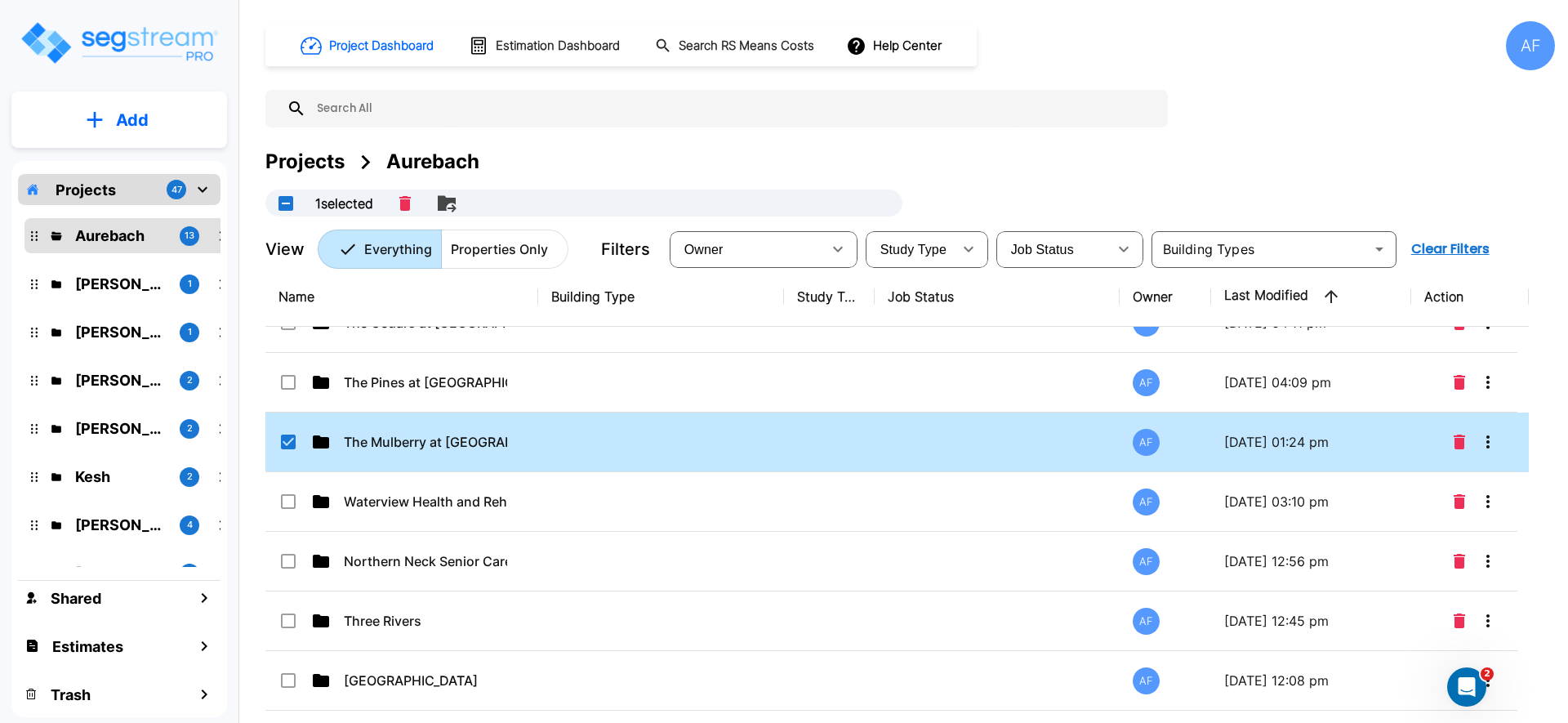
click at [815, 437] on td at bounding box center [829, 442] width 91 height 60
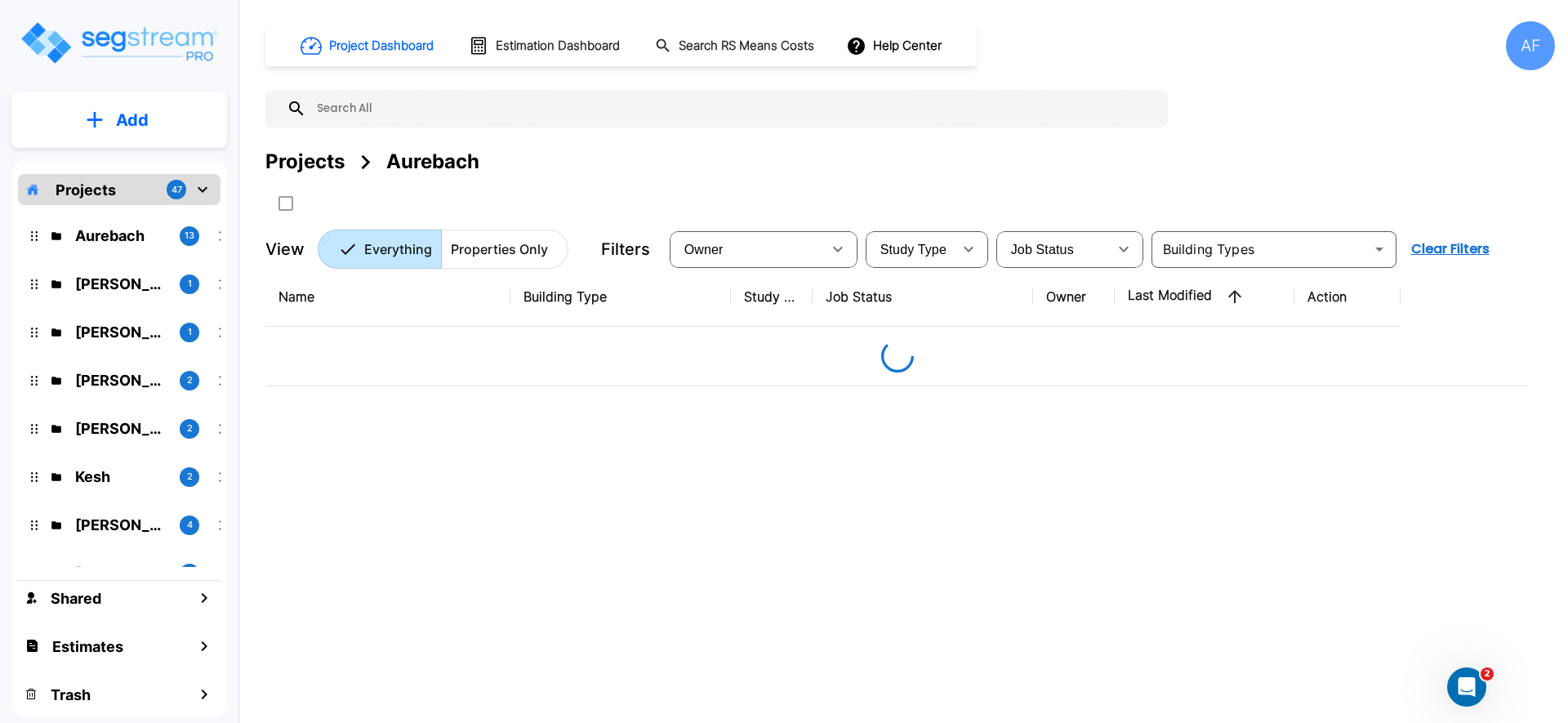
scroll to position [0, 0]
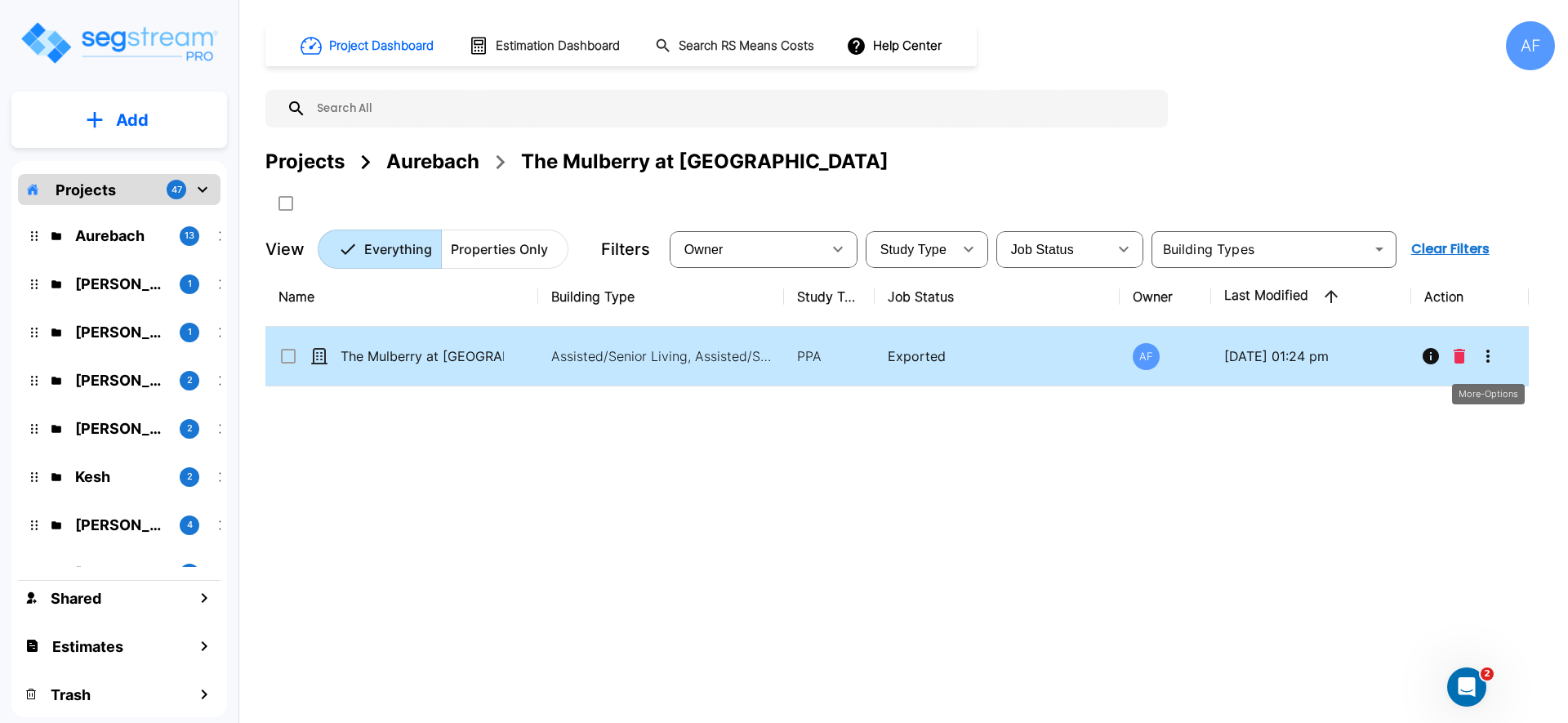
click at [1494, 360] on icon "More-Options" at bounding box center [1488, 356] width 20 height 20
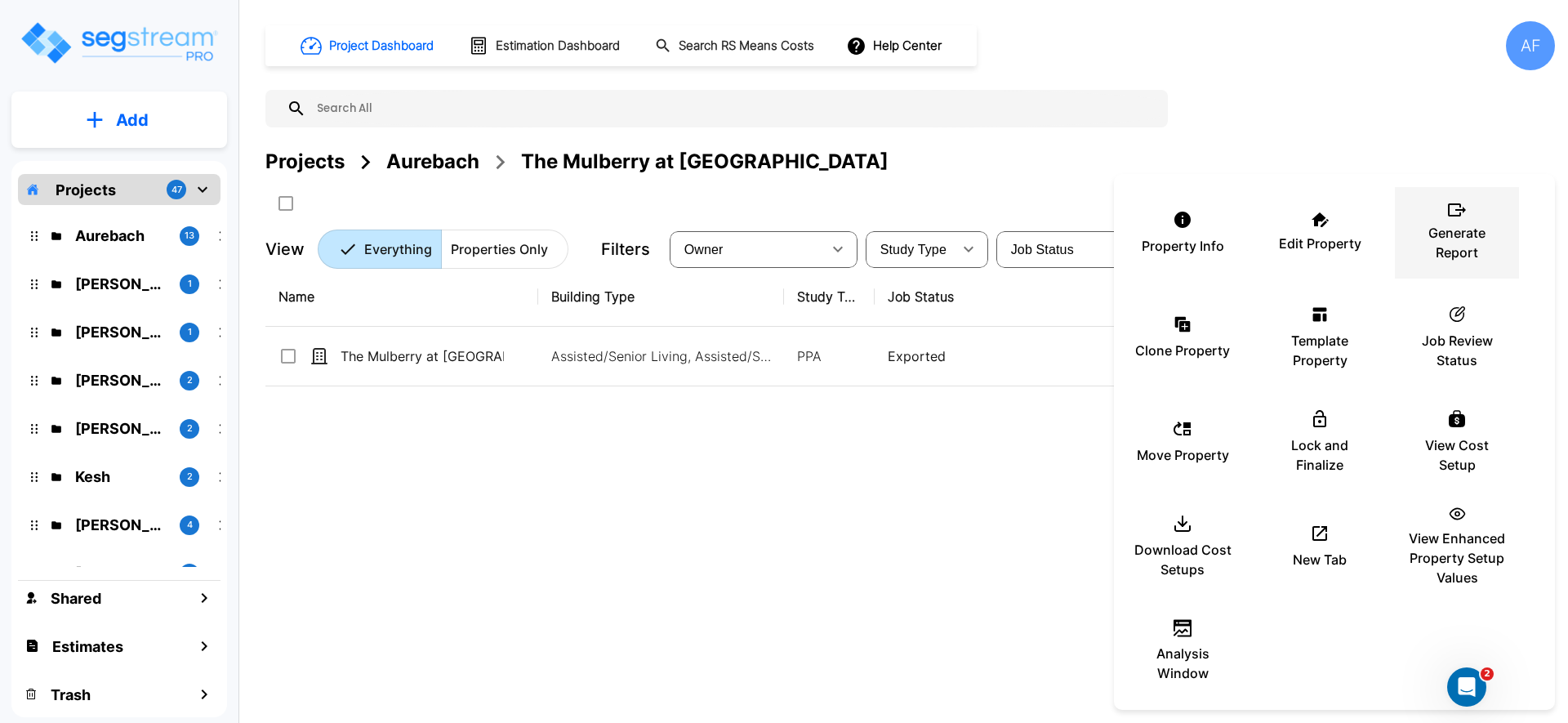
click at [1460, 251] on p "Generate Report" at bounding box center [1457, 243] width 98 height 39
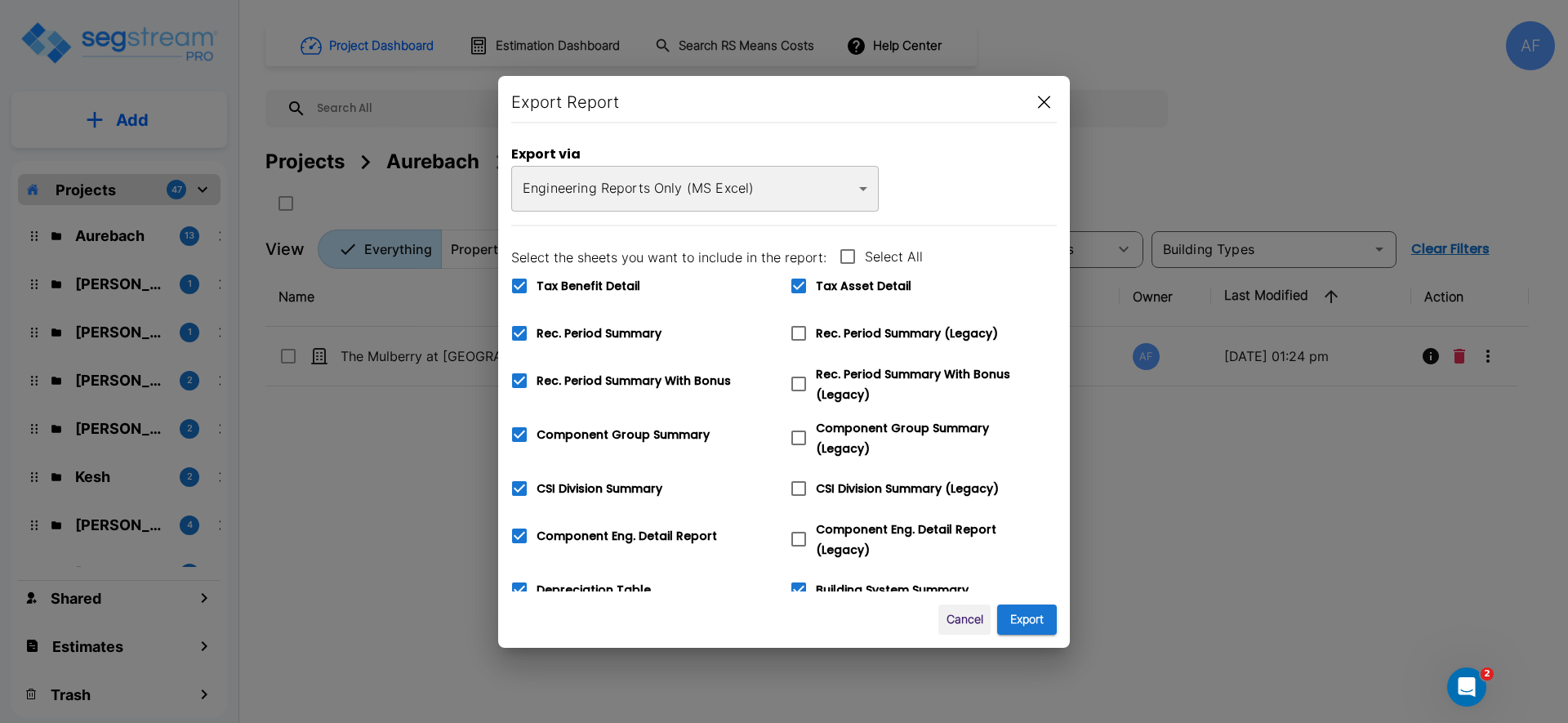
click at [740, 186] on body "× Your report is being generated. Be patient! × We're working on your Modificat…" at bounding box center [784, 362] width 1568 height 723
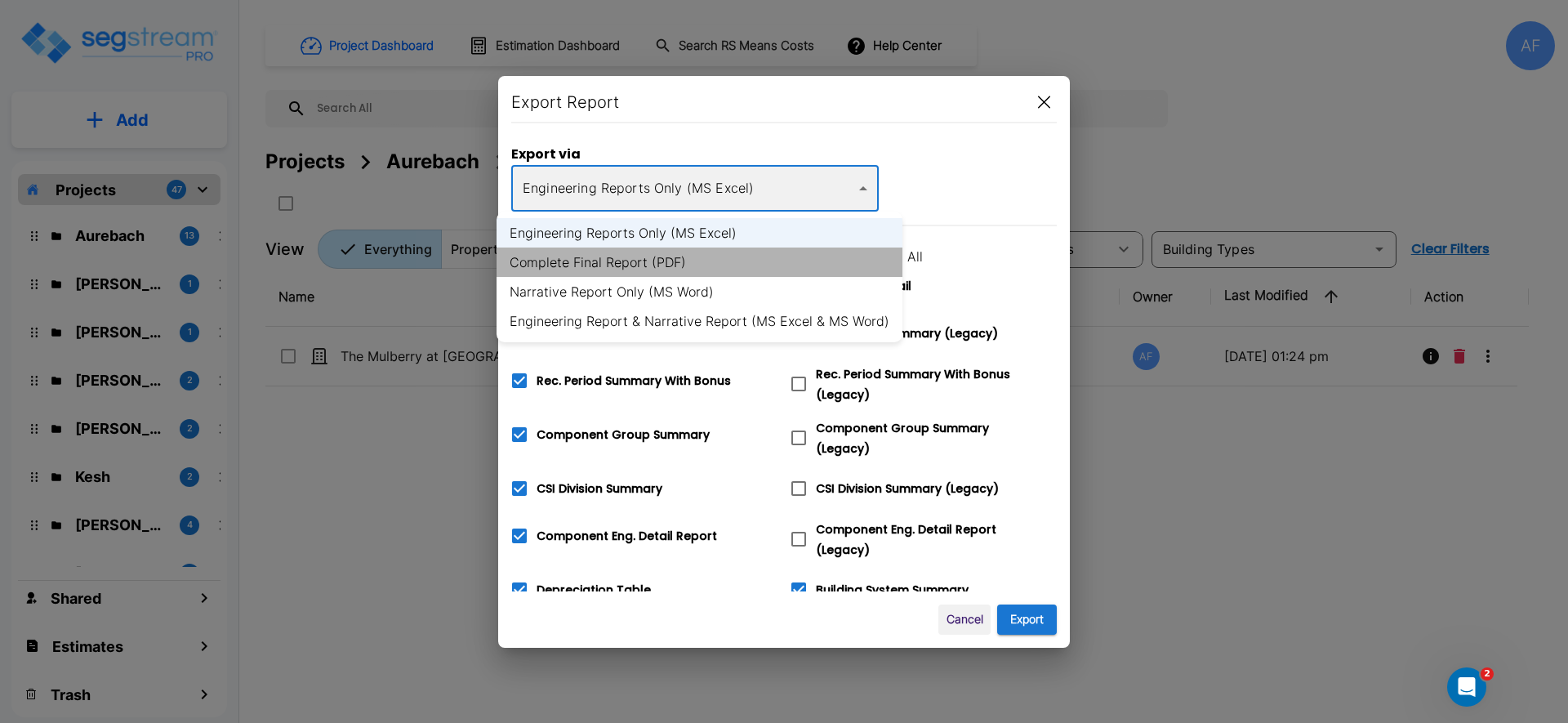
click at [711, 269] on li "Complete Final Report (PDF)" at bounding box center [699, 262] width 406 height 29
type input "pdf"
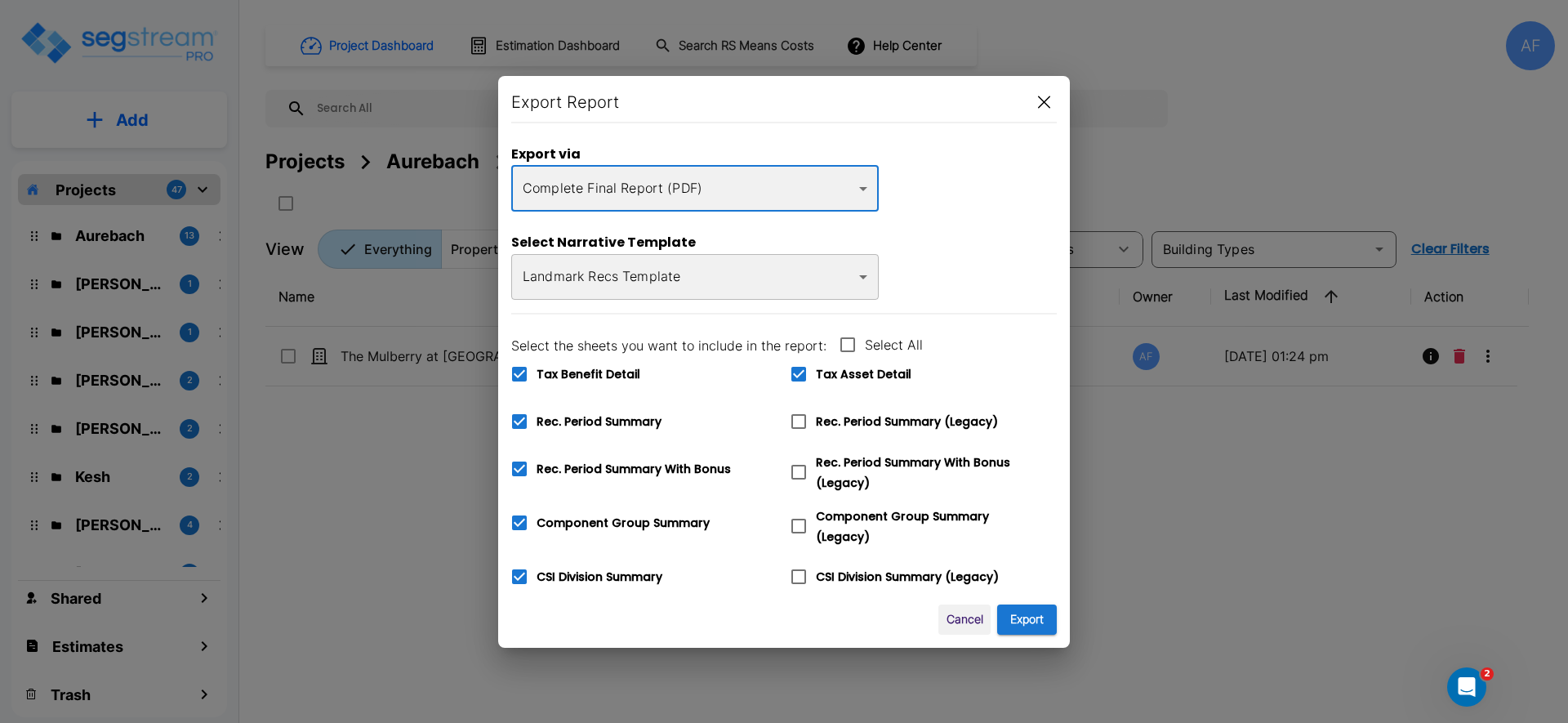
click at [511, 369] on input "Tax Benefit Detail" at bounding box center [510, 363] width 16 height 14
checkbox input "false"
click at [1033, 623] on button "Export" at bounding box center [1027, 619] width 60 height 30
